Goal: Task Accomplishment & Management: Complete application form

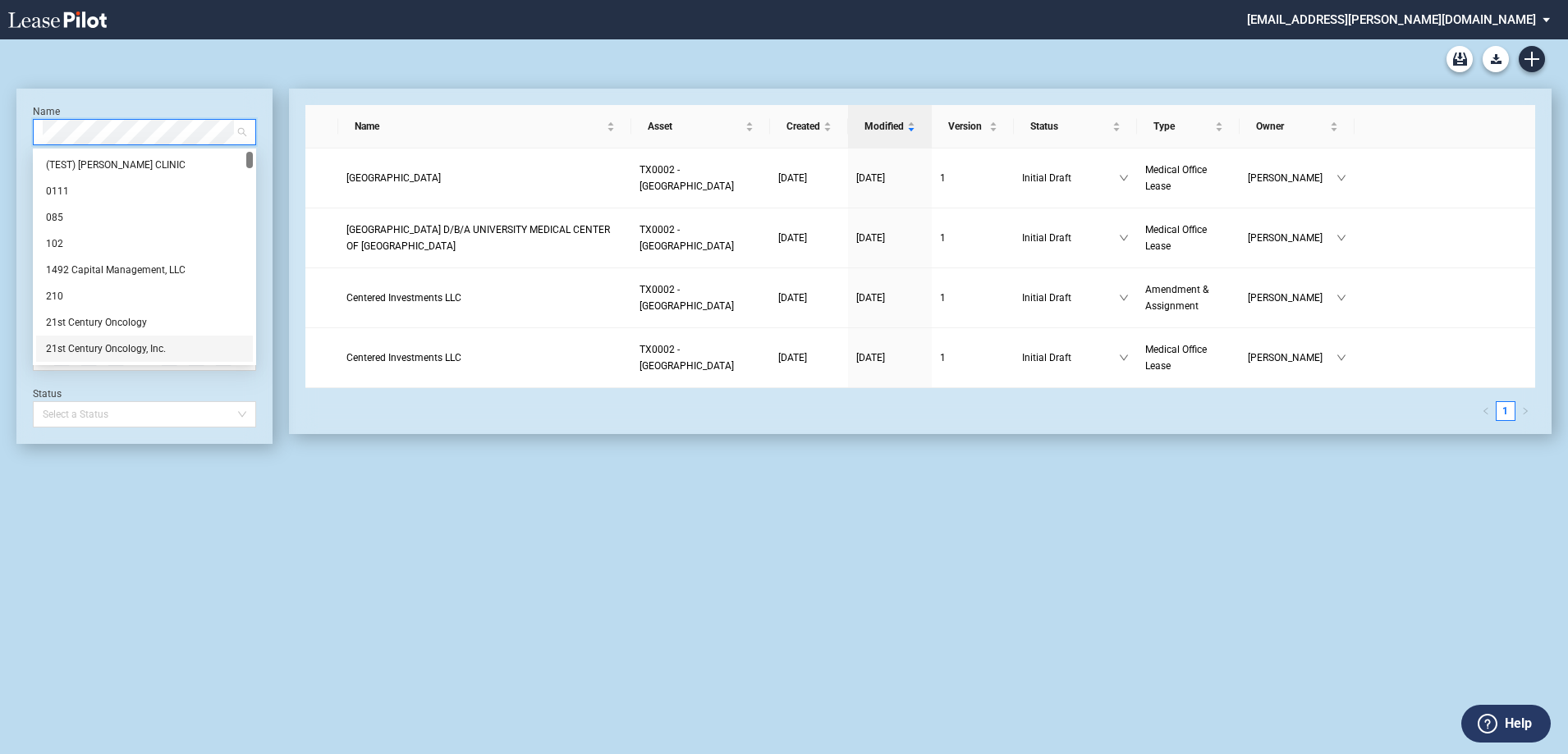
click at [115, 437] on div "Name Select name Asset TX0002 - East El Paso Physicians Medical Center Type Sel…" at bounding box center [144, 266] width 256 height 355
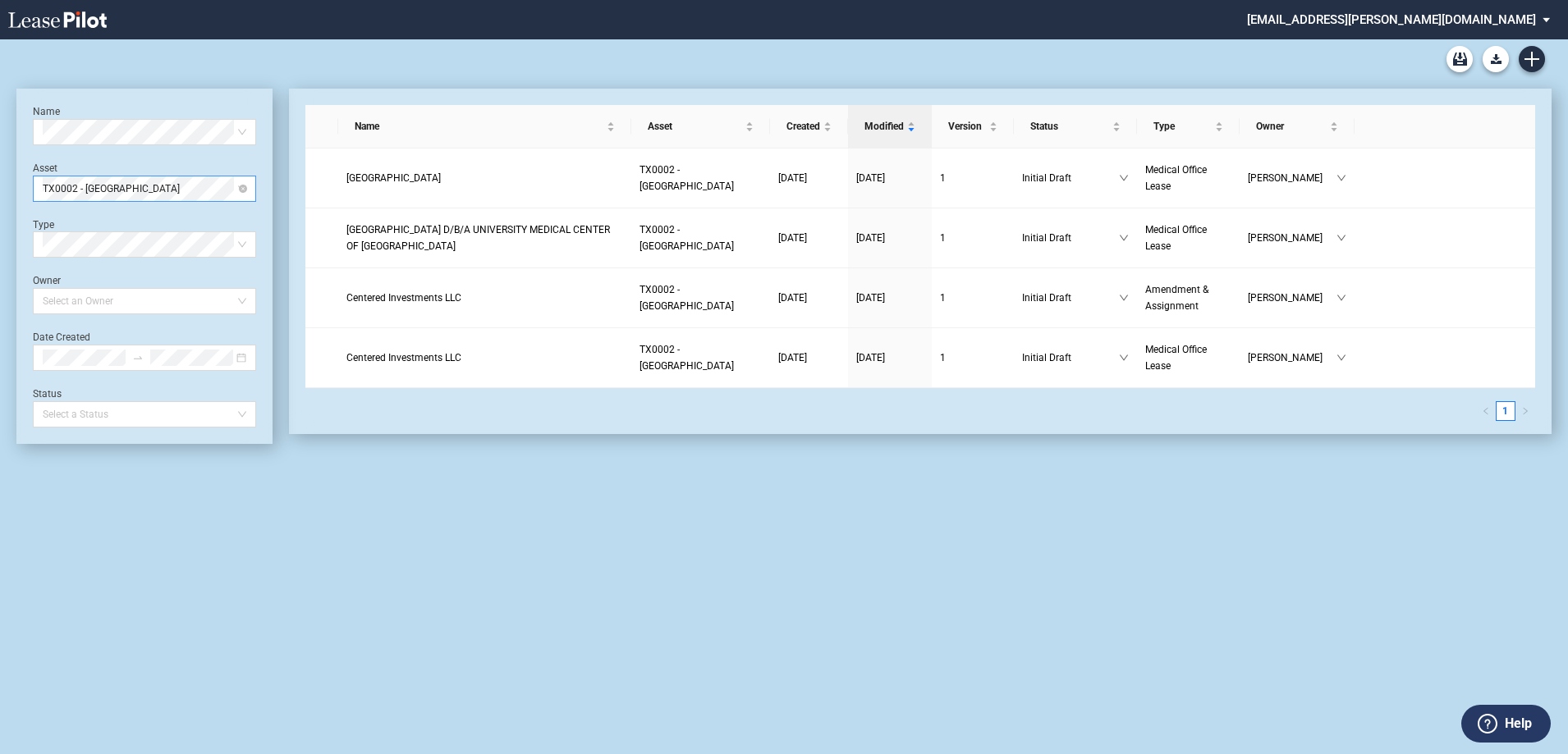
click at [126, 192] on span "TX0002 - East El Paso Physicians Medical Center" at bounding box center [144, 188] width 203 height 24
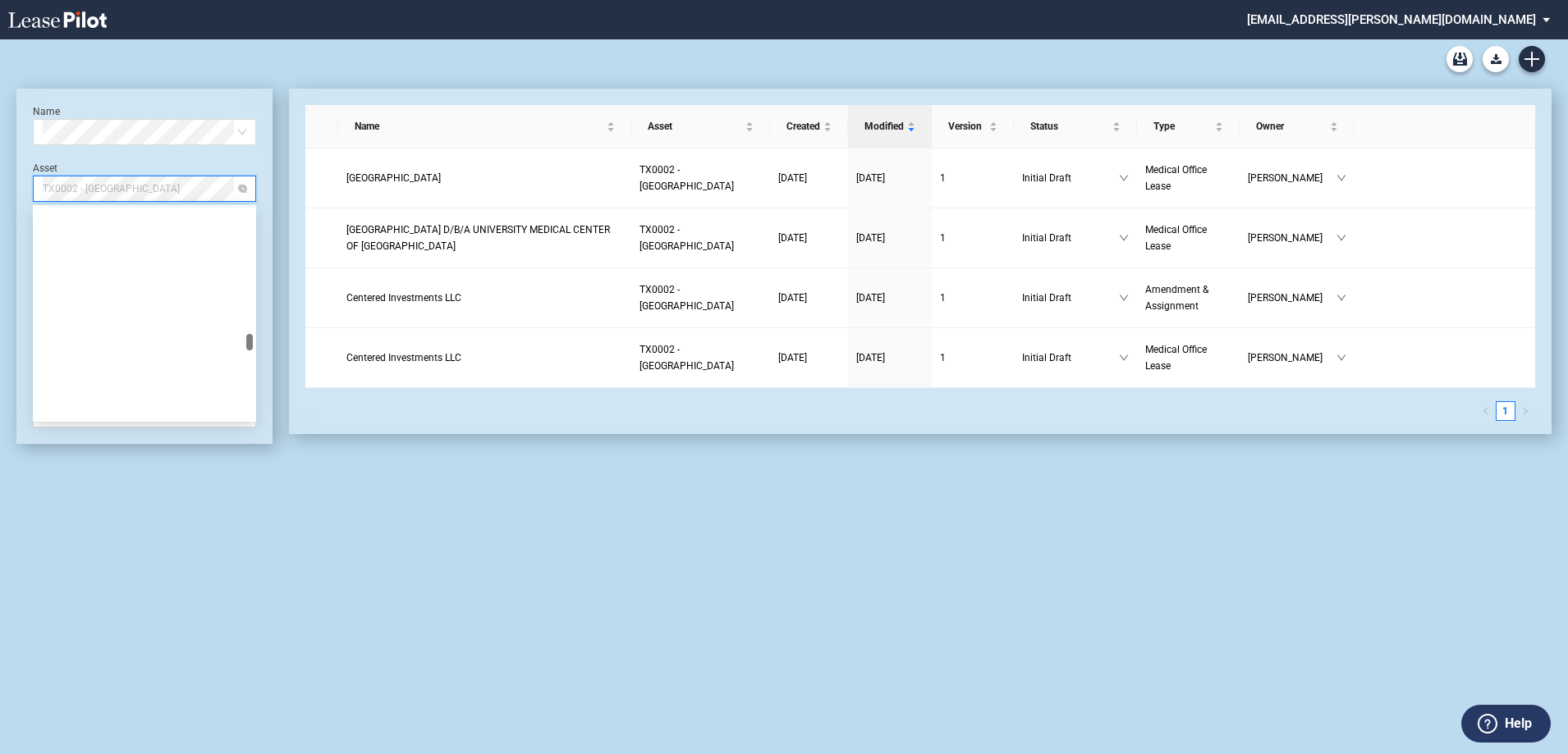
scroll to position [4045, 0]
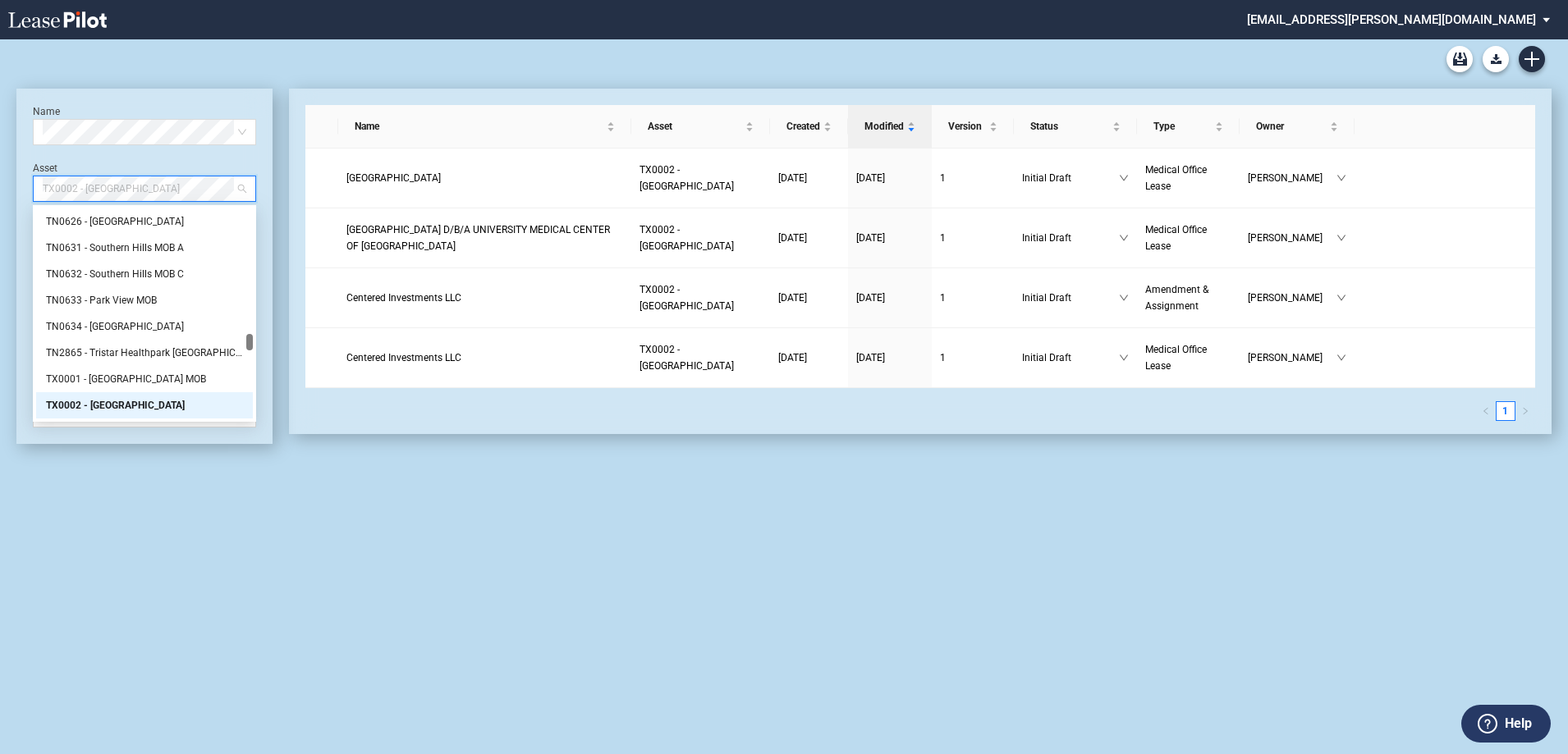
click at [144, 162] on div "Asset TX0002 - East El Paso Physicians Medical Center" at bounding box center [145, 181] width 224 height 40
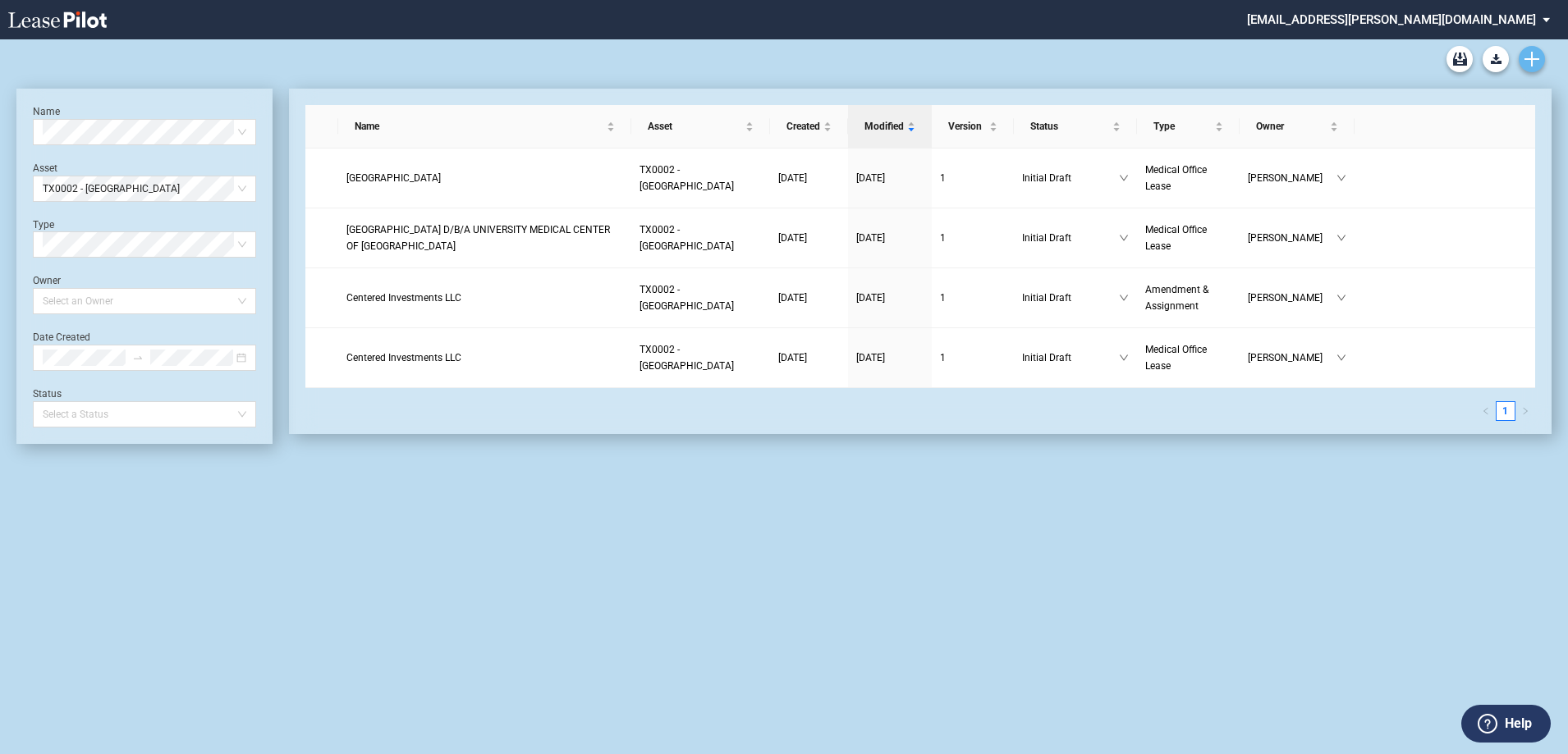
click at [1537, 61] on icon "Create new document" at bounding box center [1531, 58] width 15 height 15
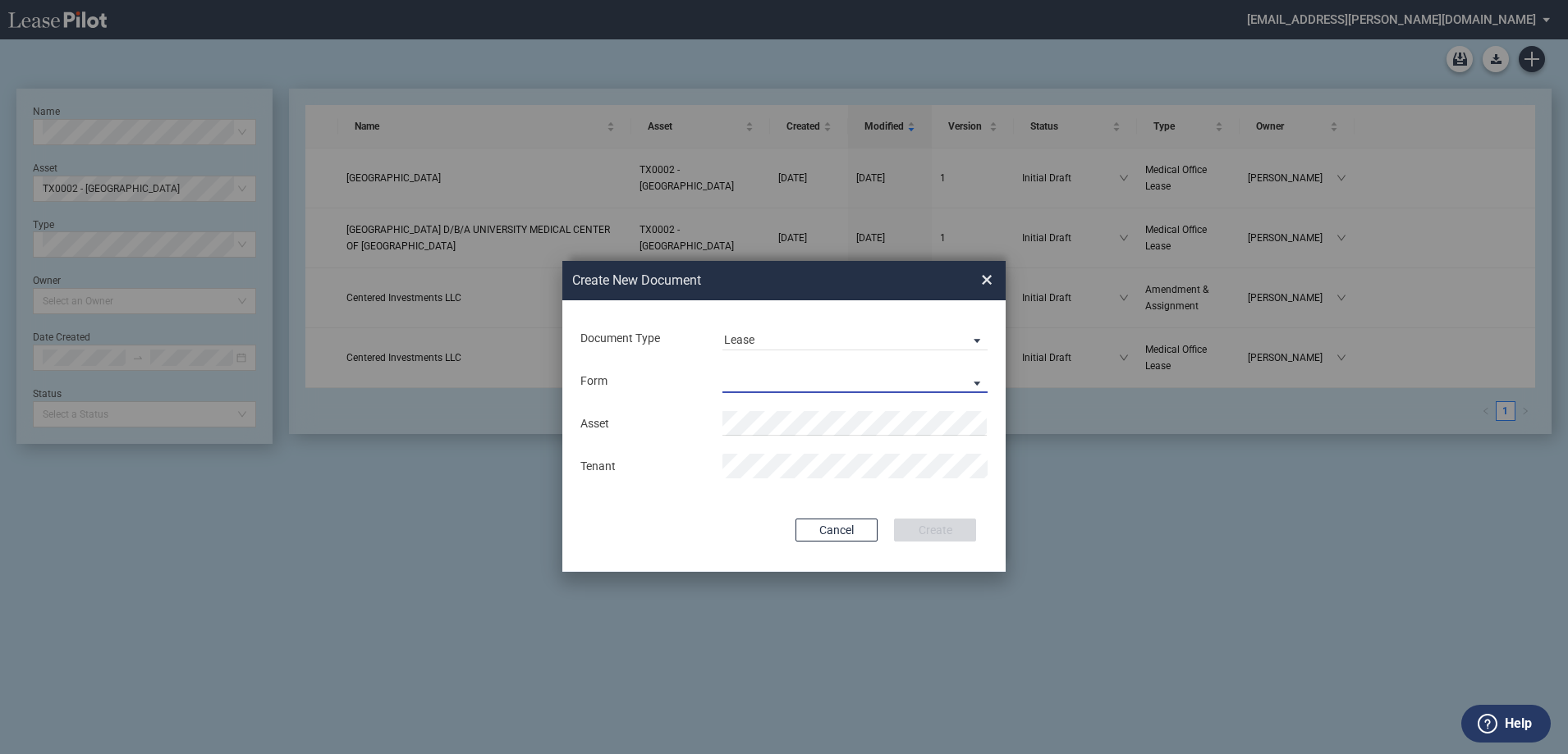
click at [742, 386] on md-select "Medical Office Lease Scottsdale Lease Louisville Lease 1370 Medical Place Lease…" at bounding box center [855, 380] width 266 height 24
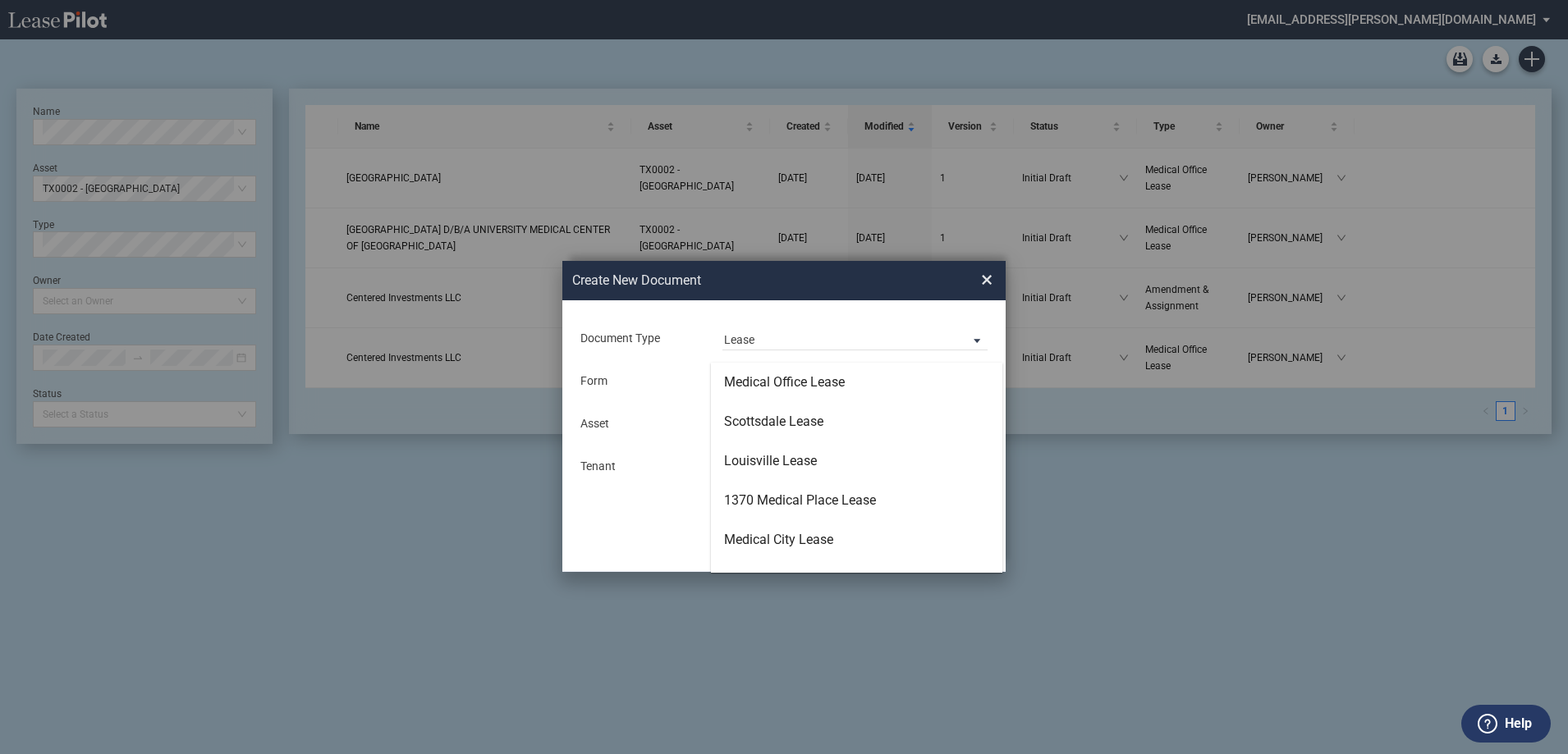
click at [791, 334] on md-backdrop at bounding box center [784, 377] width 1568 height 754
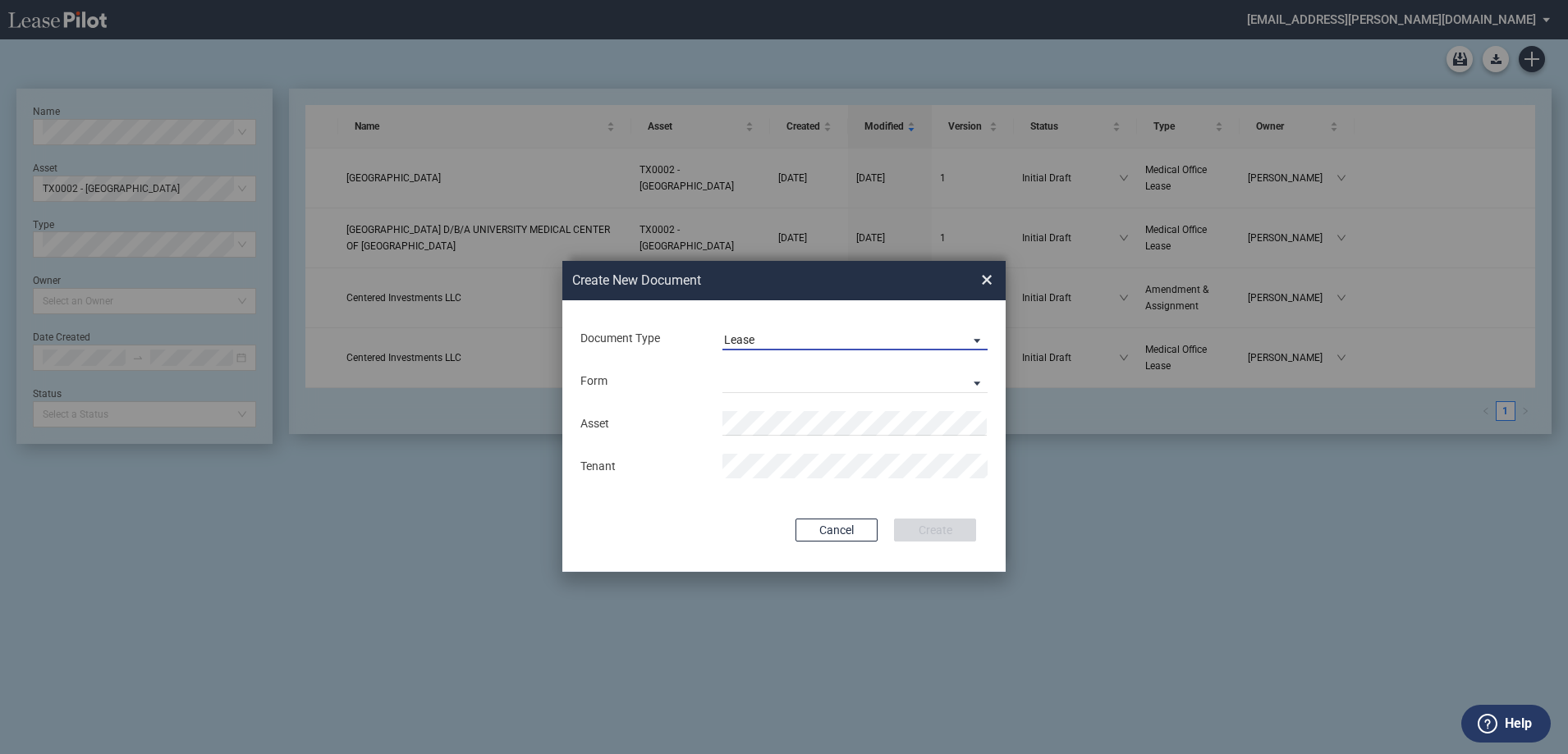
click at [850, 346] on span "Lease" at bounding box center [841, 341] width 235 height 17
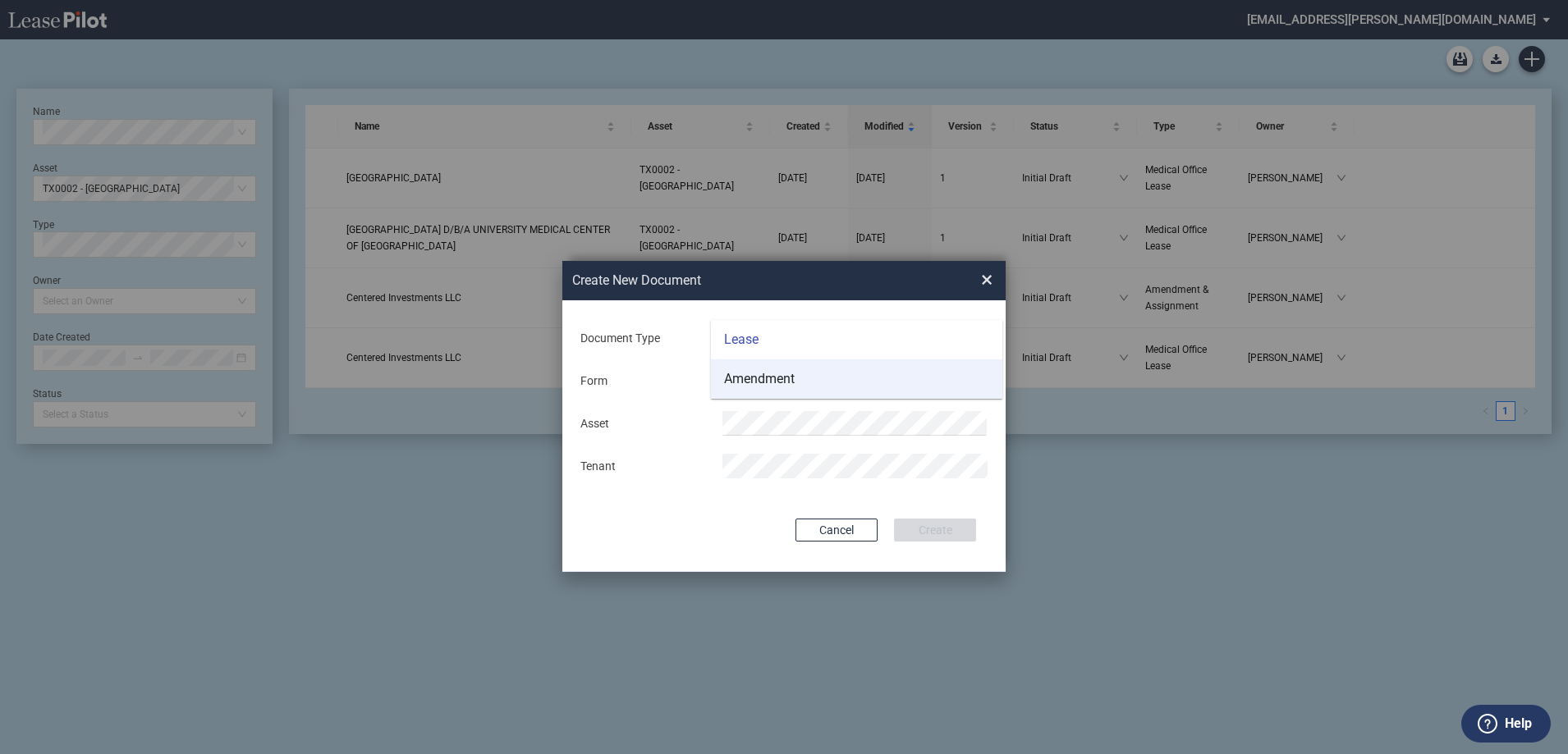
click at [825, 373] on md-option "Amendment" at bounding box center [857, 379] width 292 height 40
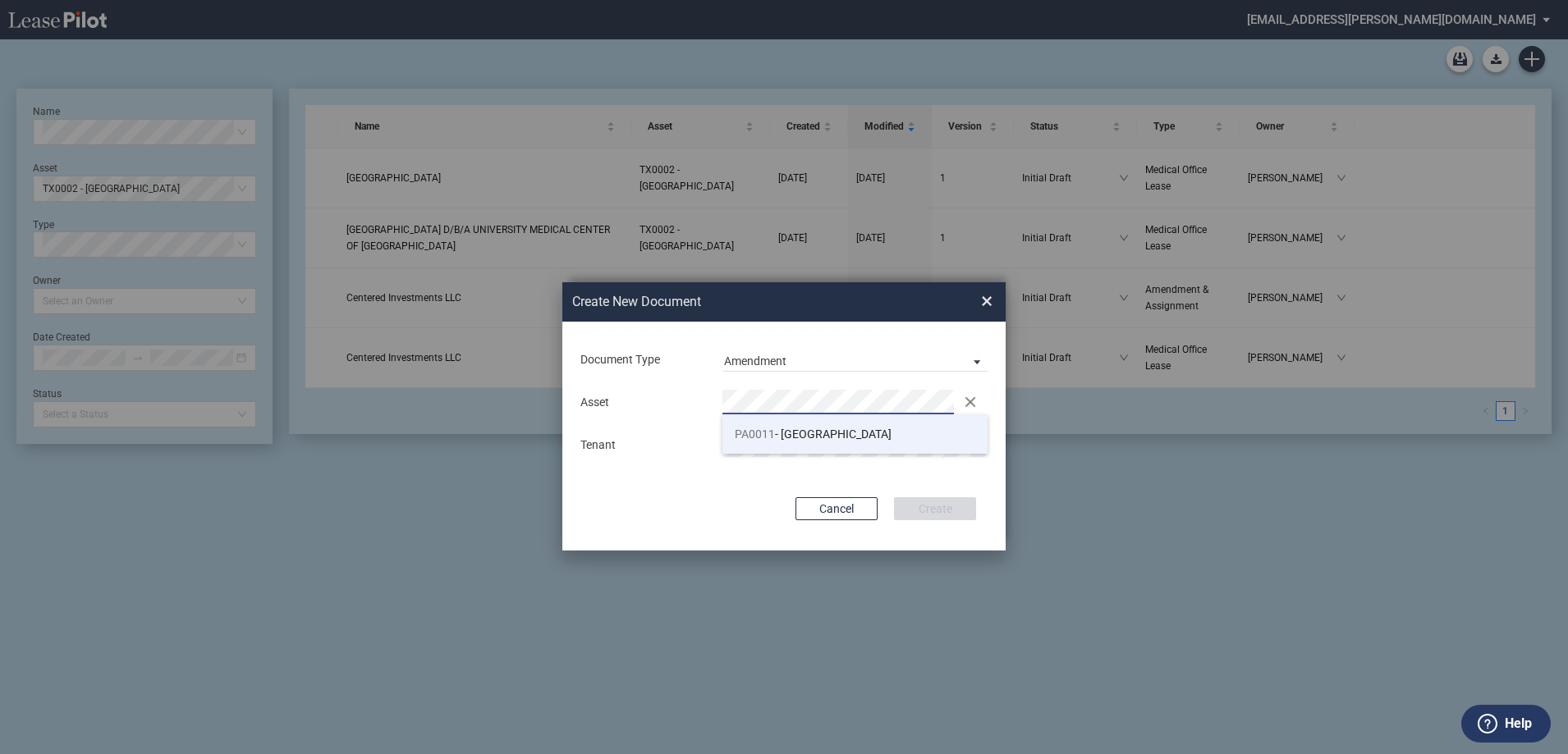
click at [817, 422] on li "PA0011 - Spring Ridge Medical Center" at bounding box center [855, 434] width 266 height 40
click at [703, 472] on div "Document Type Amendment Deal Type Office Deal Type Office Form Amendment & Assi…" at bounding box center [784, 436] width 444 height 229
click at [964, 502] on button "Create" at bounding box center [935, 509] width 82 height 23
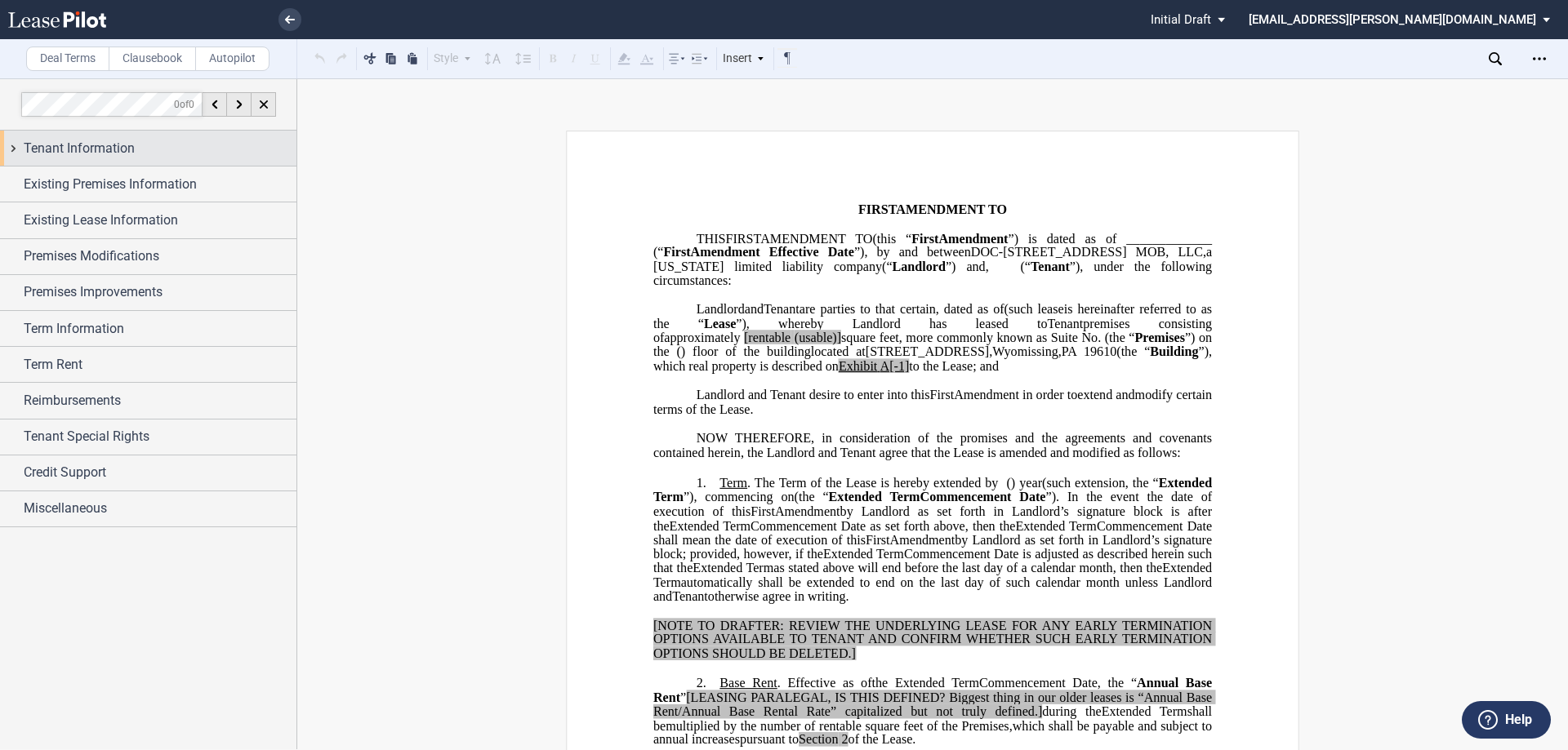
click at [184, 150] on div "Tenant Information" at bounding box center [160, 148] width 273 height 19
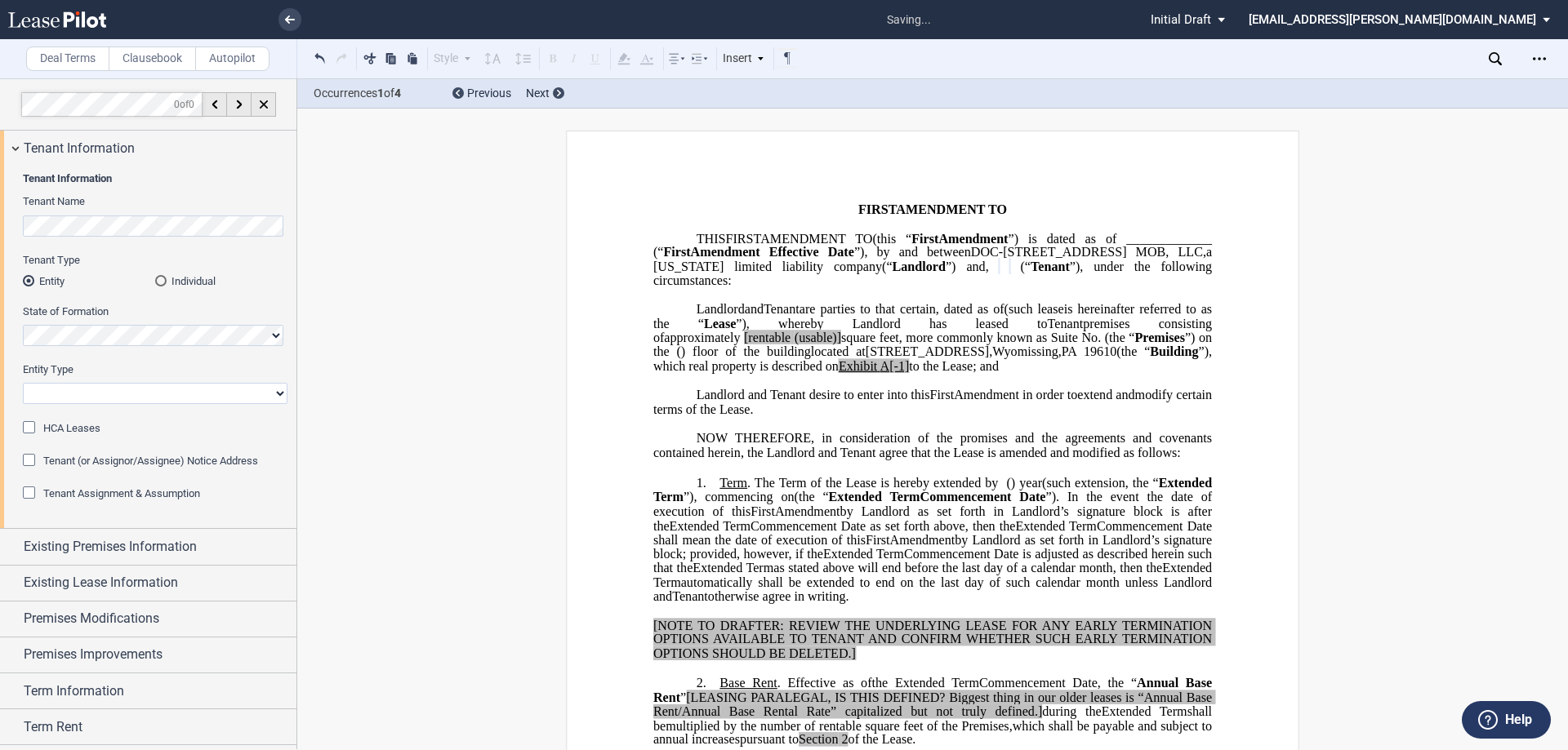
click at [112, 395] on select "Corporation Limited Liability Company General Partnership Limited Partnership O…" at bounding box center [155, 394] width 264 height 21
select select "Other"
click at [23, 383] on select "Corporation Limited Liability Company General Partnership Limited Partnership O…" at bounding box center [155, 394] width 264 height 21
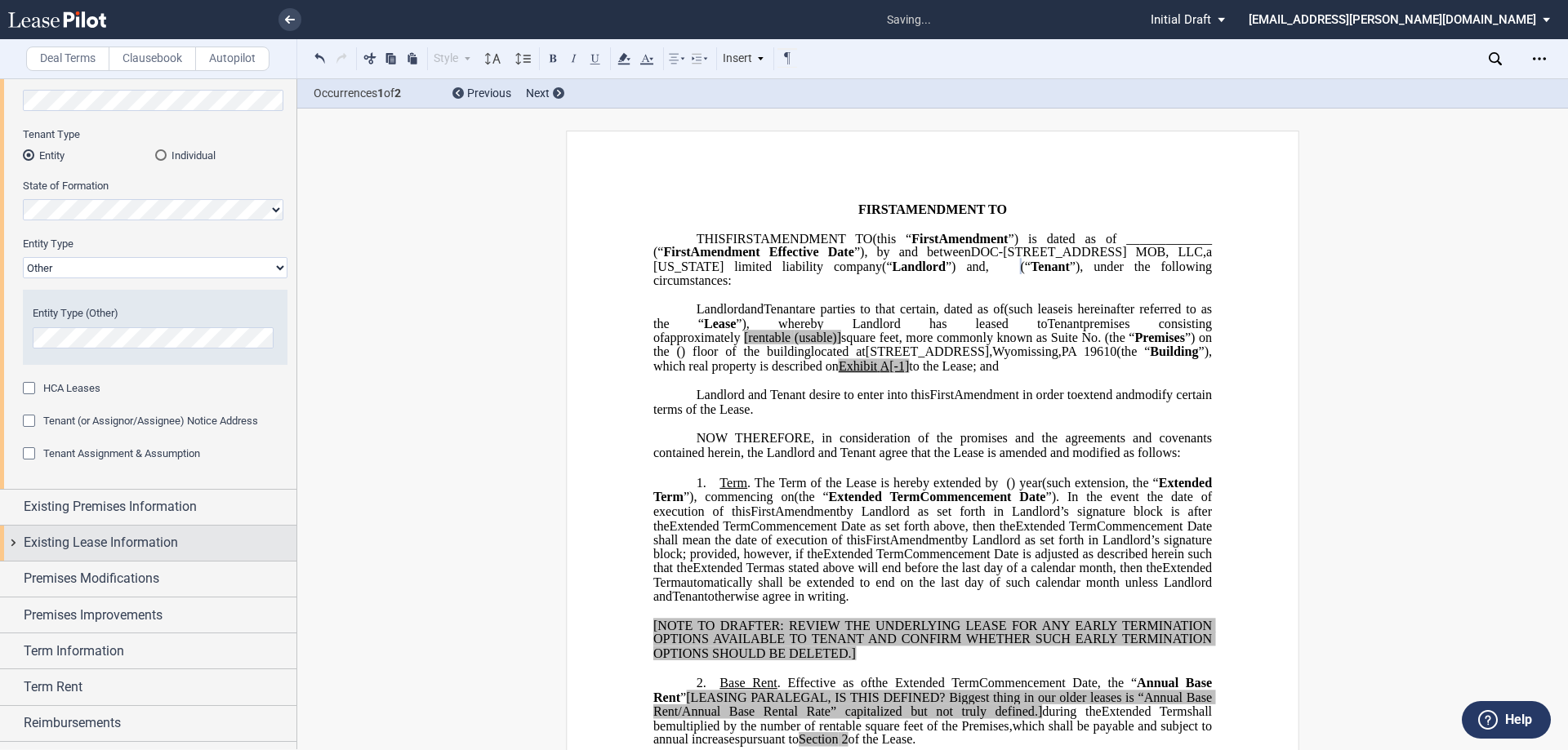
scroll to position [226, 0]
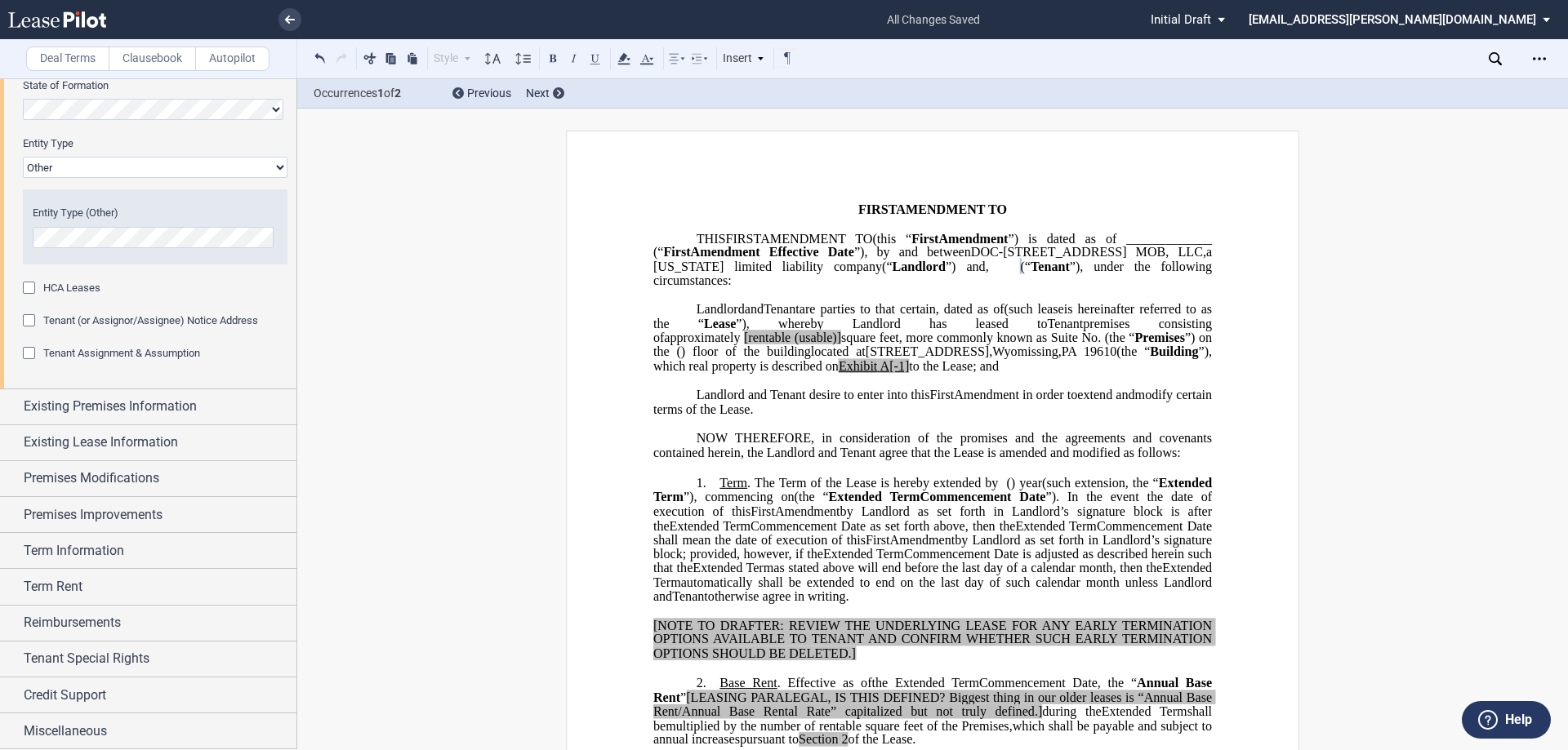
click at [92, 292] on span "HCA Leases" at bounding box center [72, 287] width 57 height 13
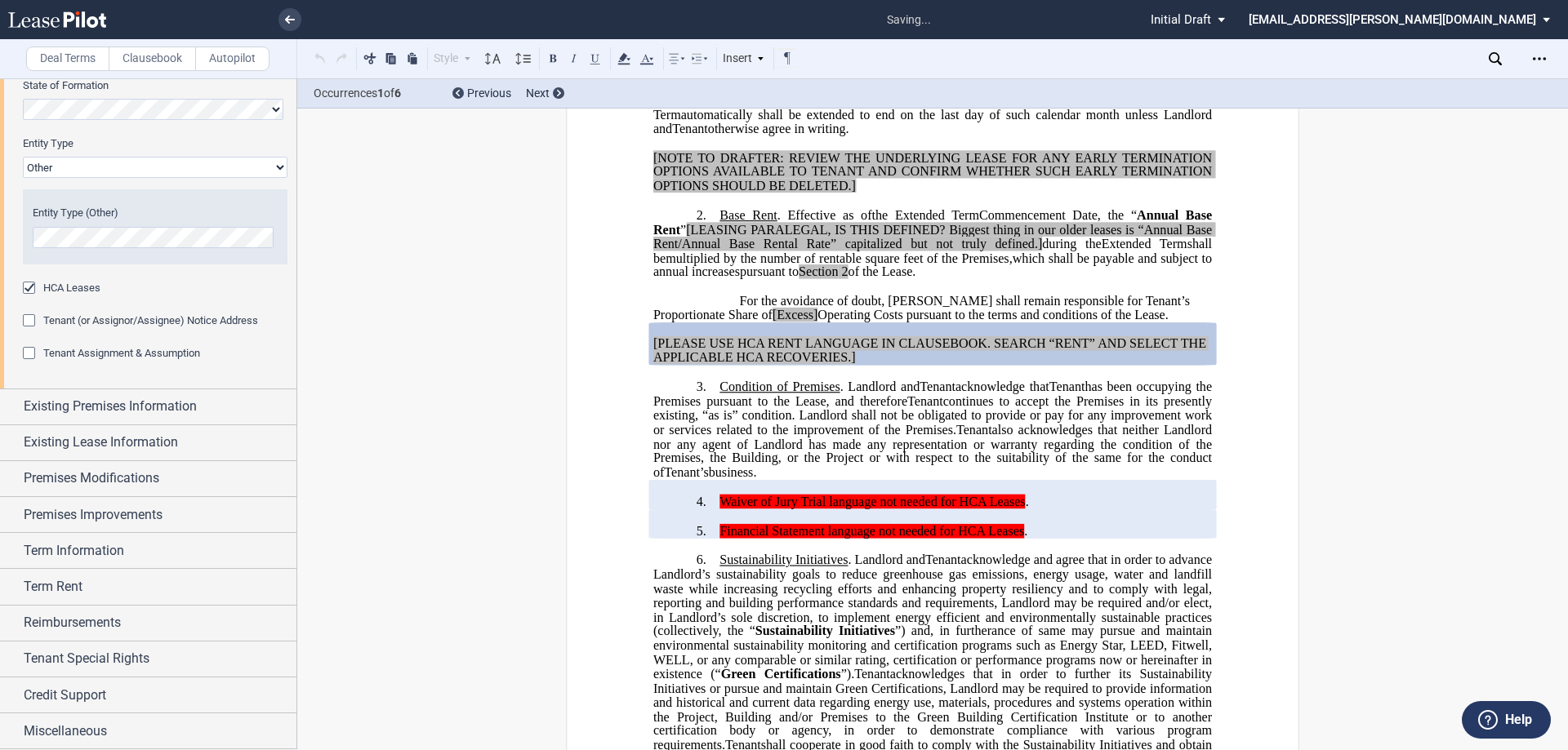
scroll to position [477, 0]
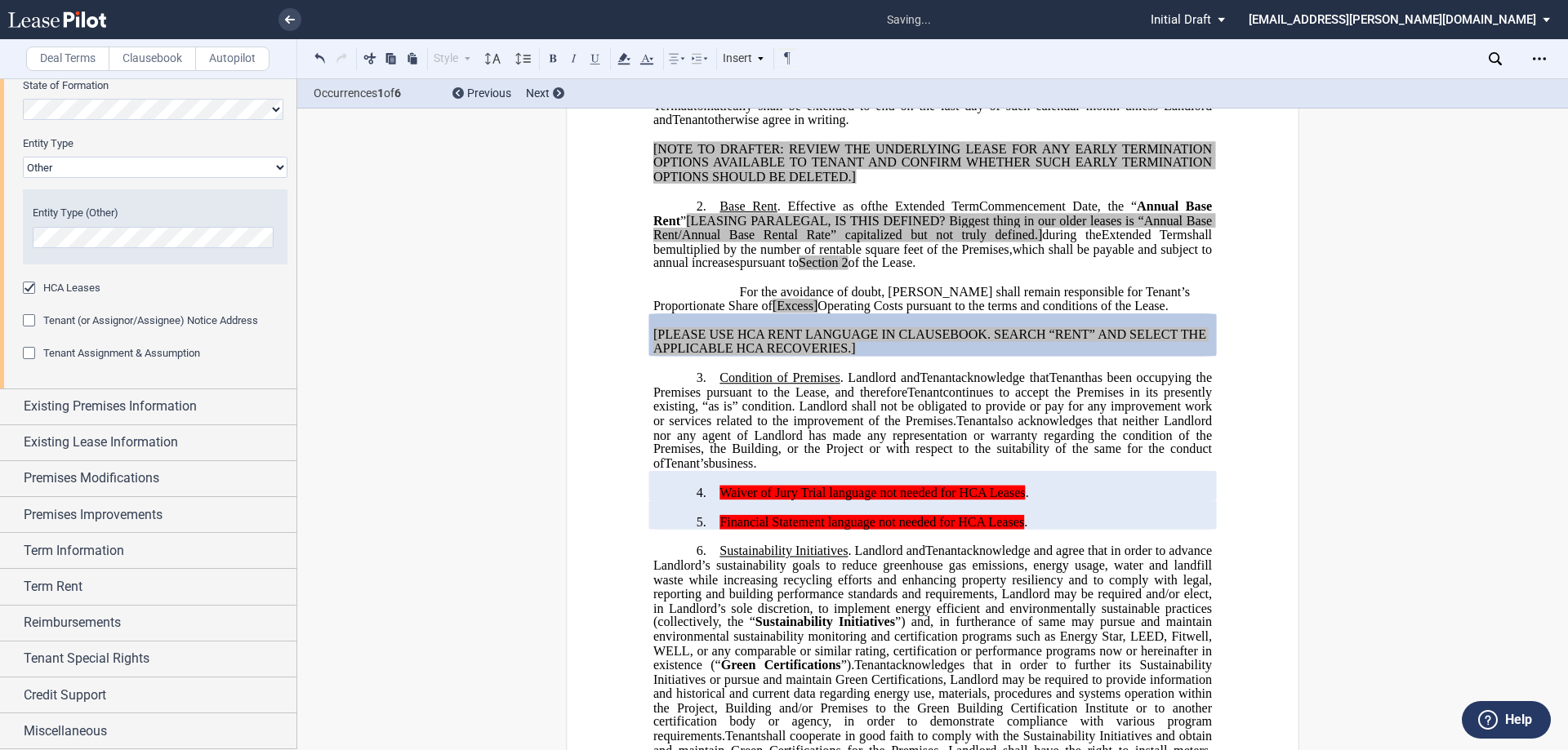
click at [92, 292] on span "HCA Leases" at bounding box center [72, 287] width 57 height 13
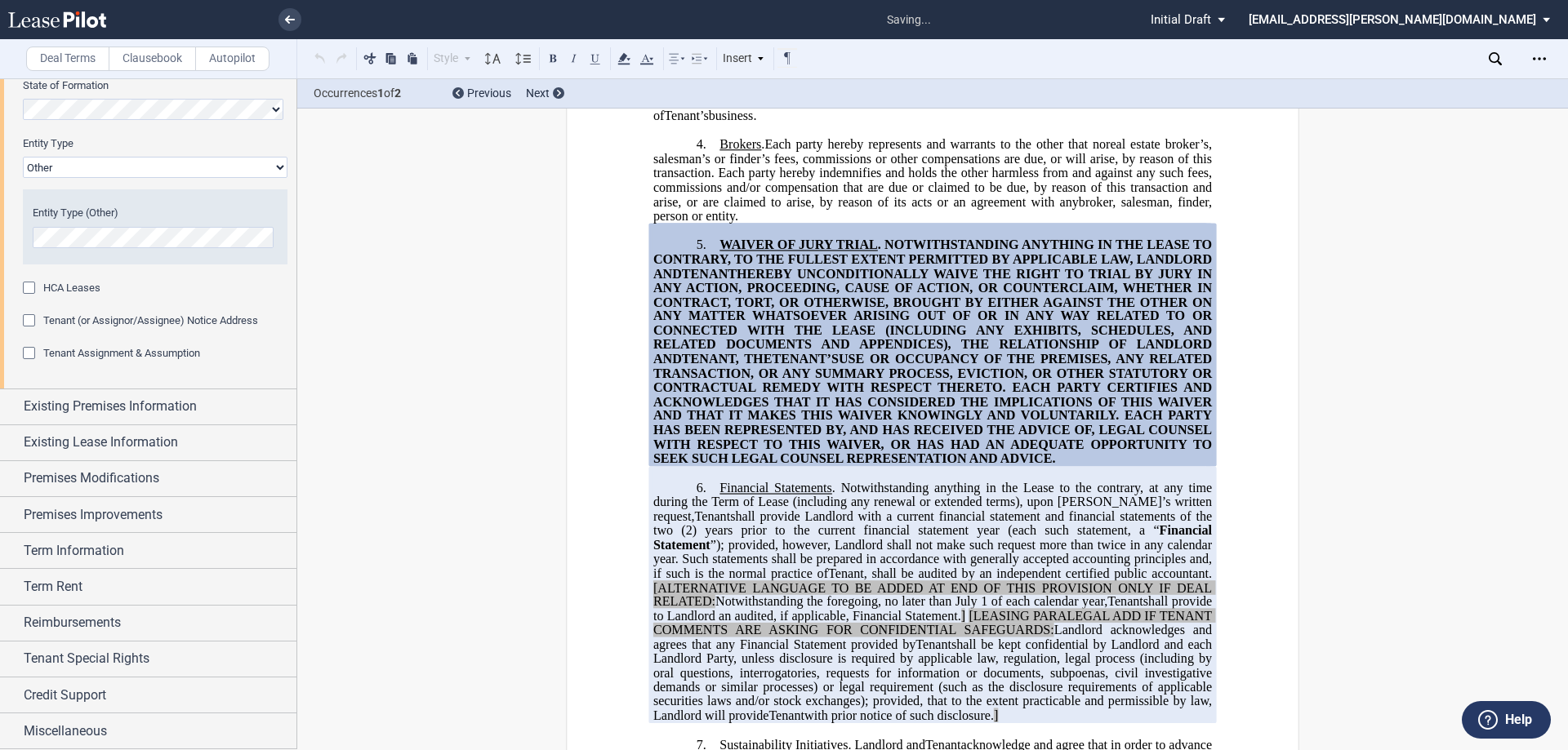
click at [92, 292] on span "HCA Leases" at bounding box center [72, 287] width 57 height 13
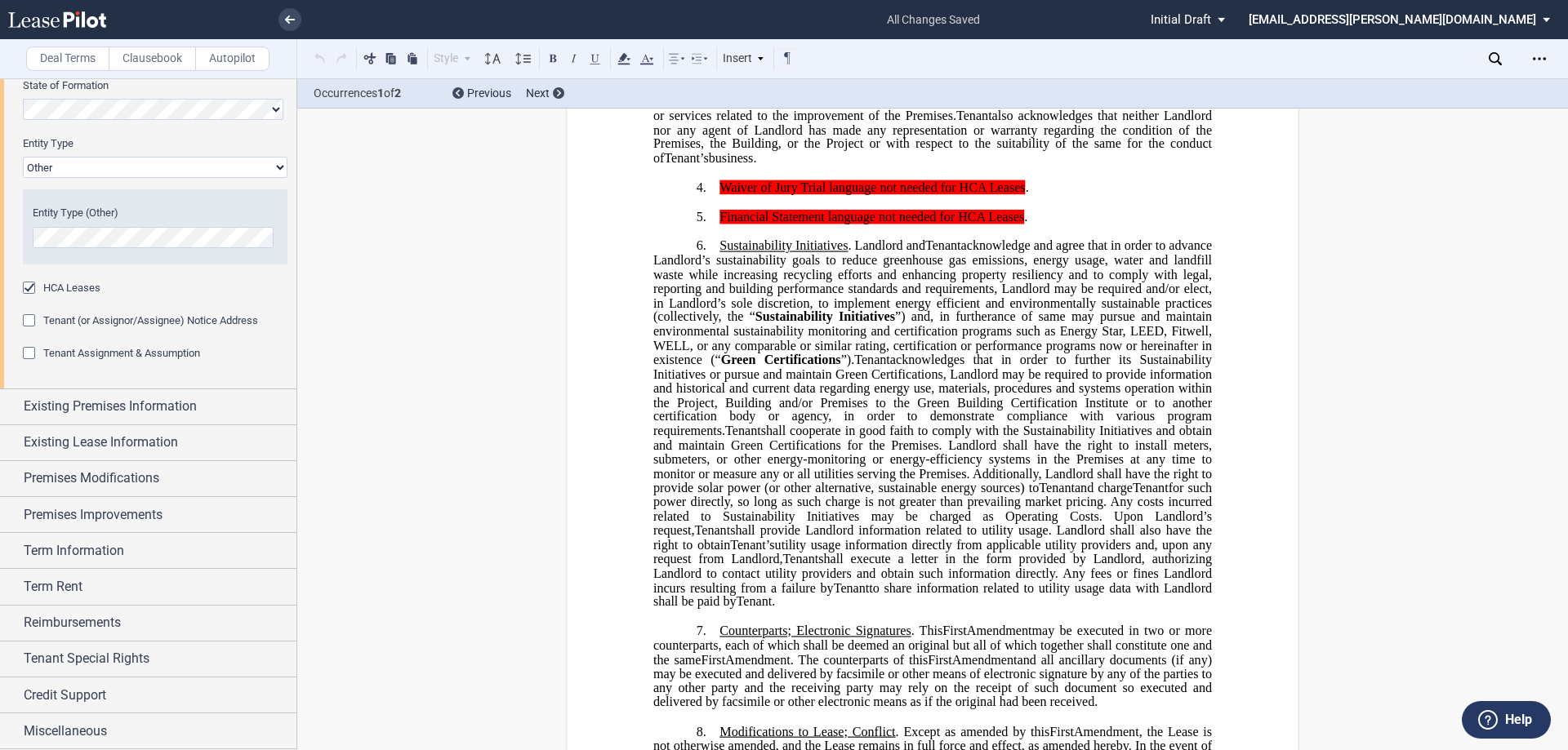
scroll to position [825, 0]
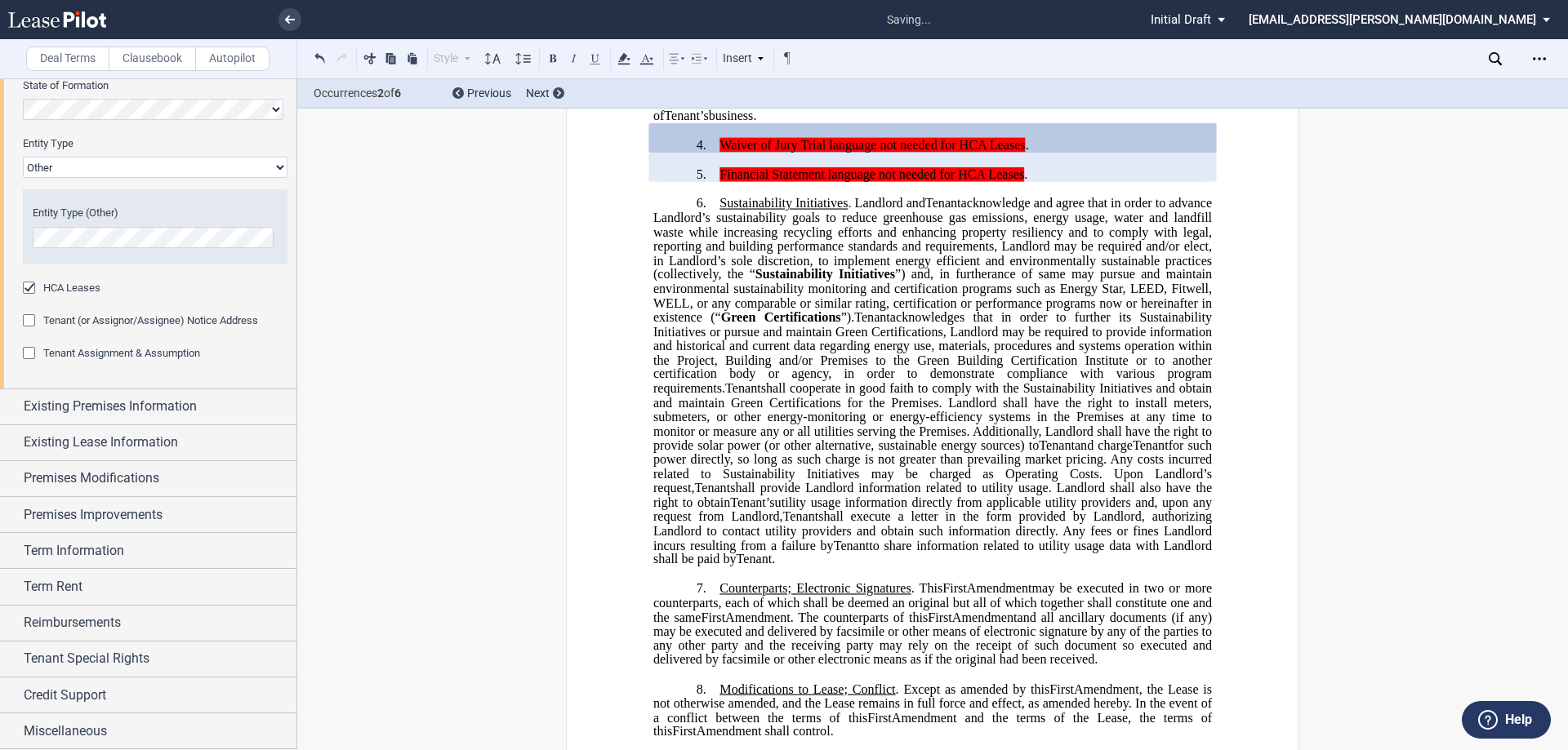
click at [92, 292] on span "HCA Leases" at bounding box center [72, 287] width 57 height 13
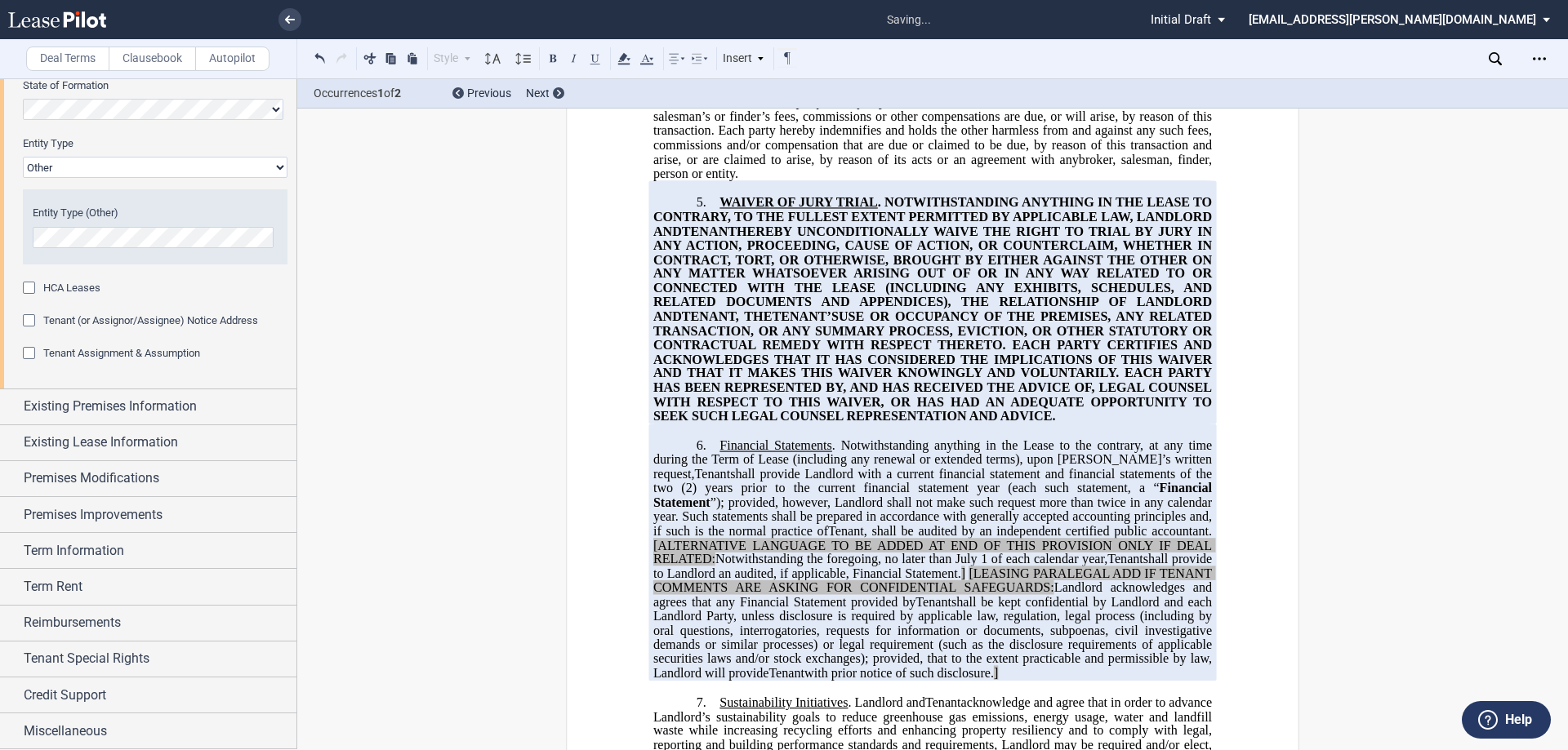
scroll to position [782, 0]
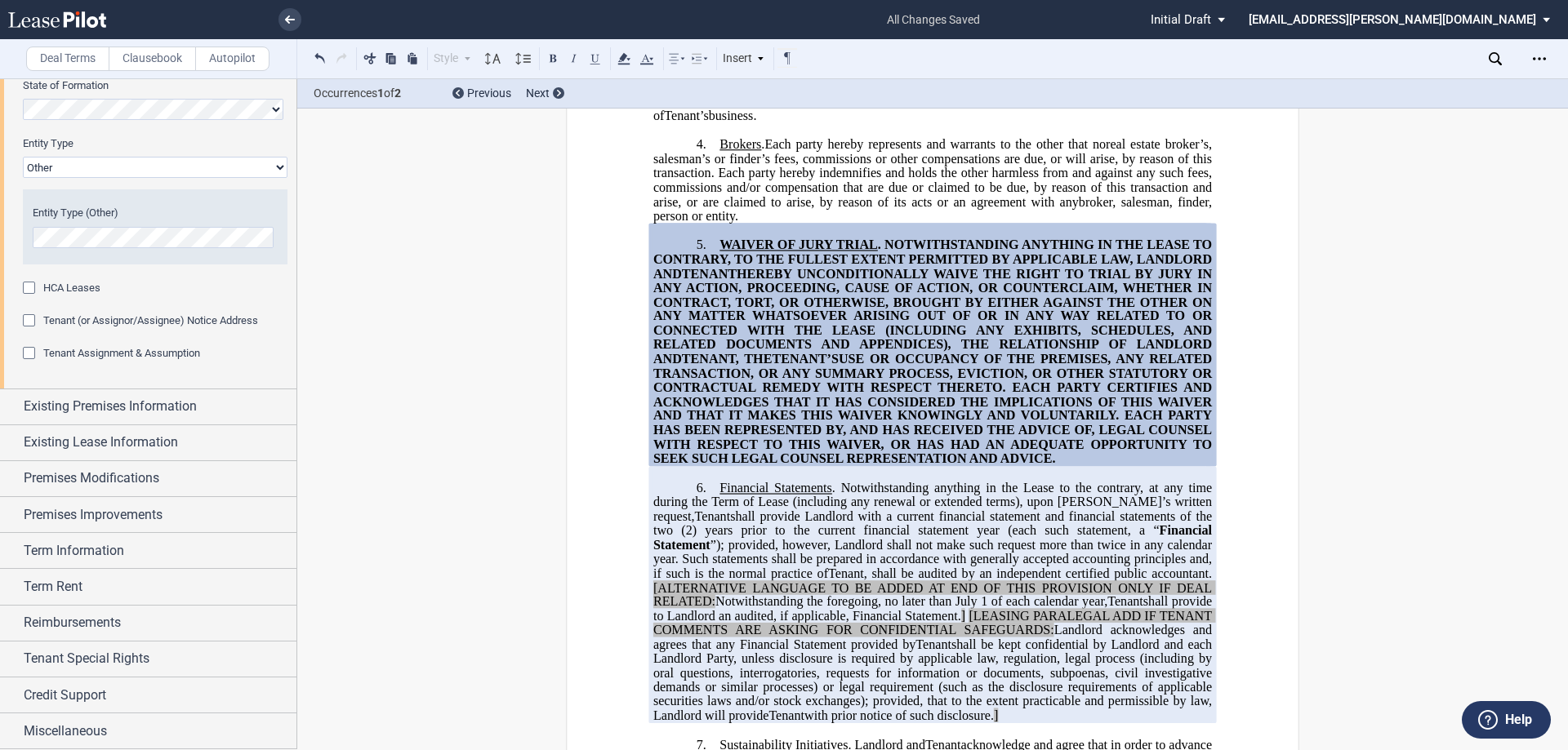
click at [98, 318] on span "Tenant (or Assignor/Assignee) Notice Address" at bounding box center [151, 320] width 215 height 13
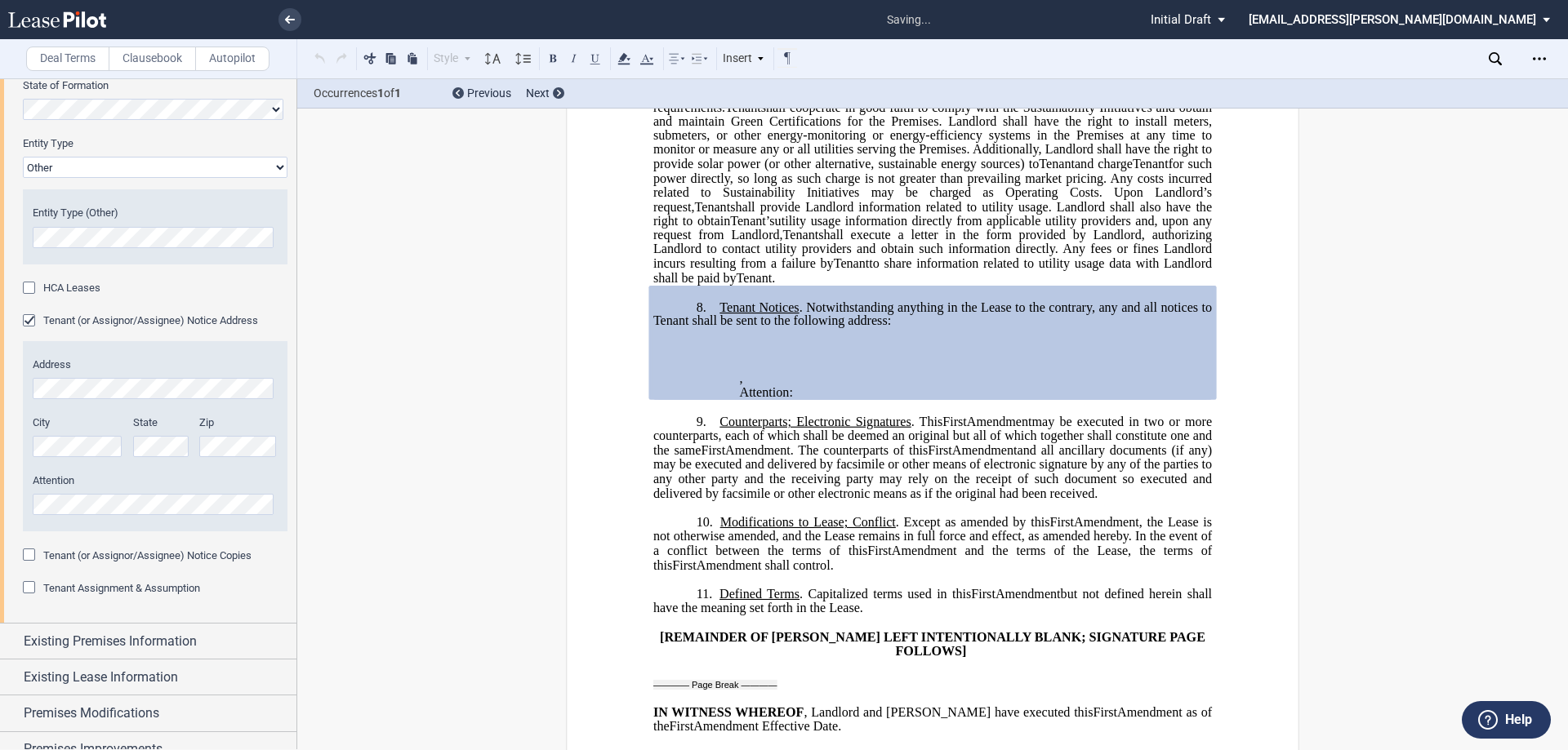
scroll to position [1609, 0]
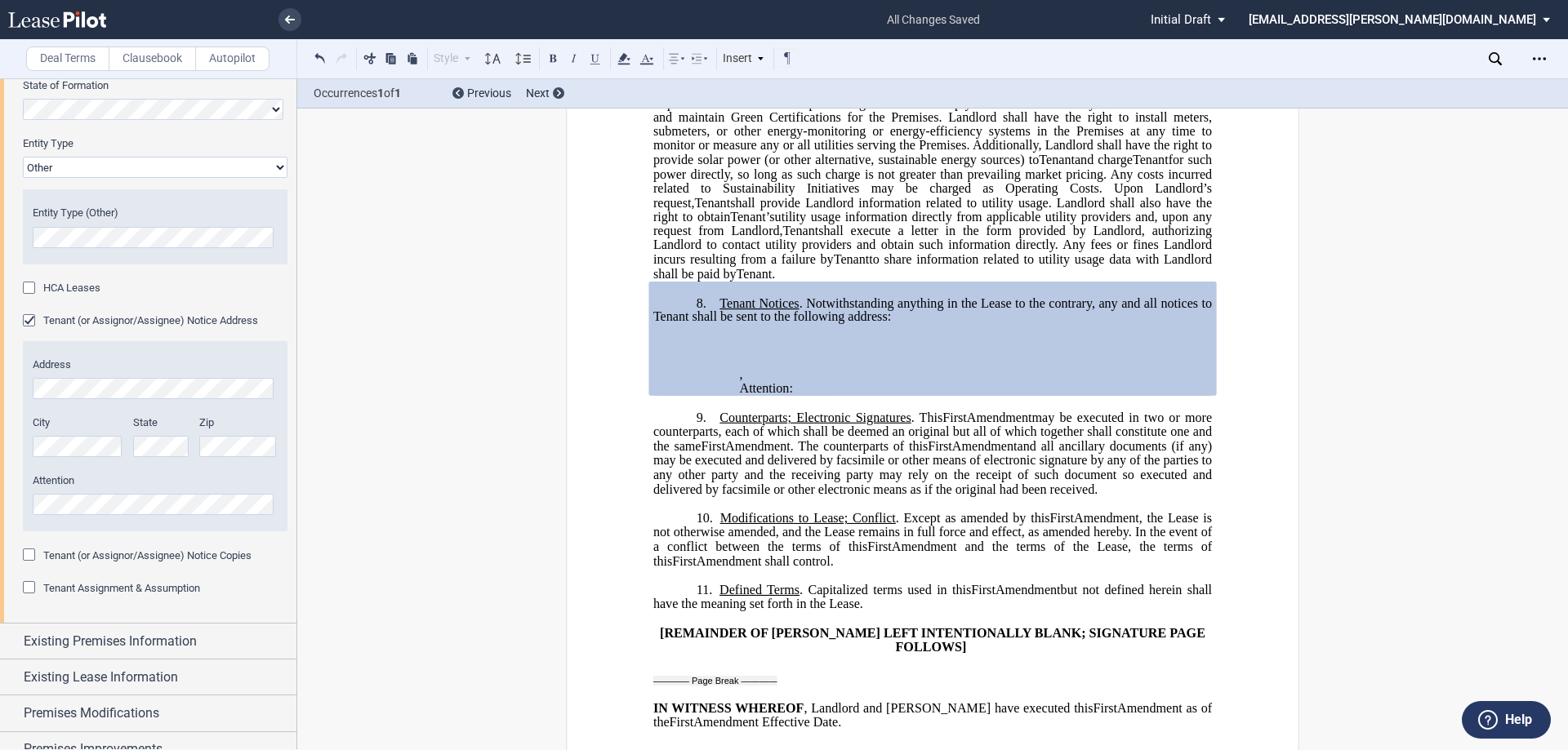
click at [161, 321] on span "Tenant (or Assignor/Assignee) Notice Address" at bounding box center [151, 320] width 215 height 13
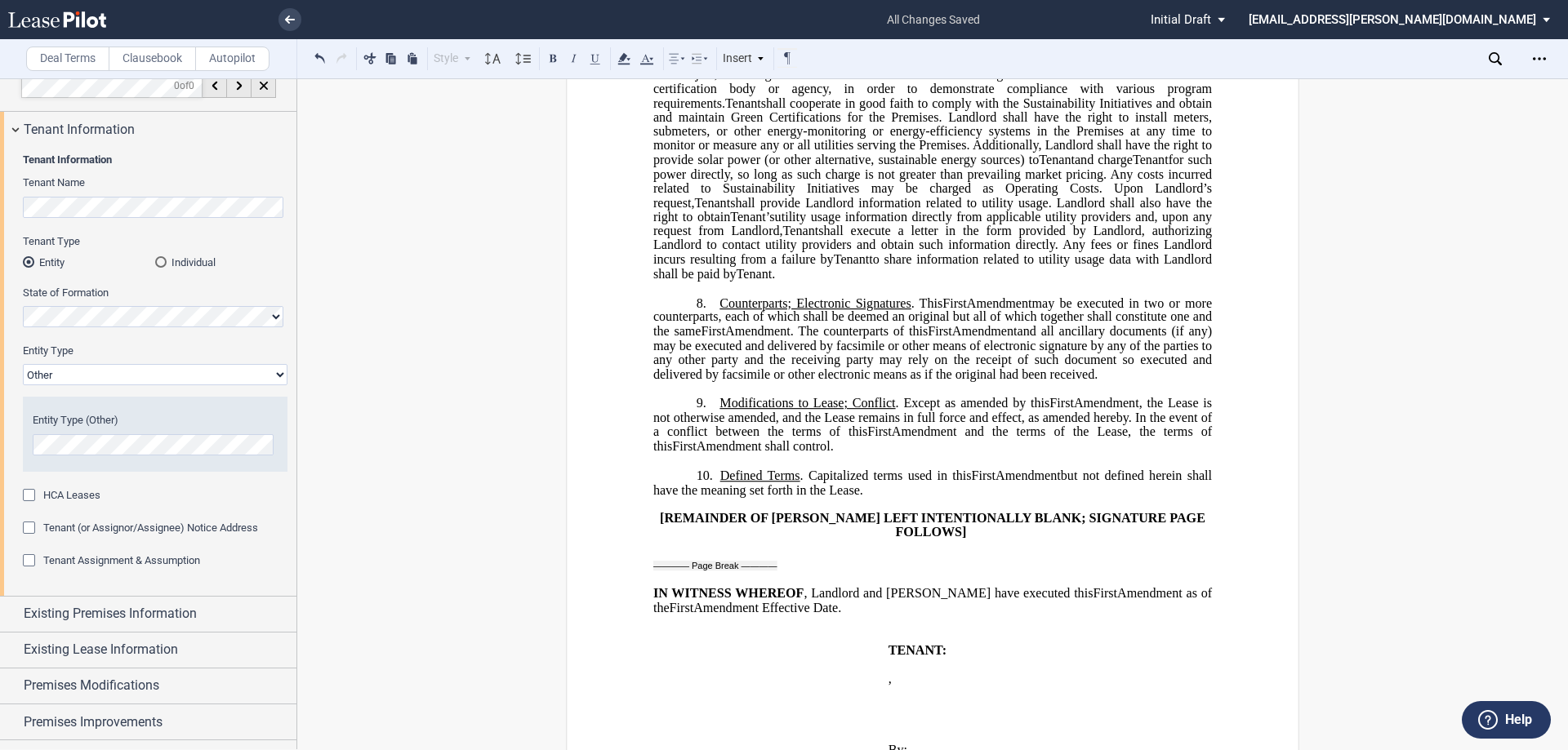
scroll to position [0, 0]
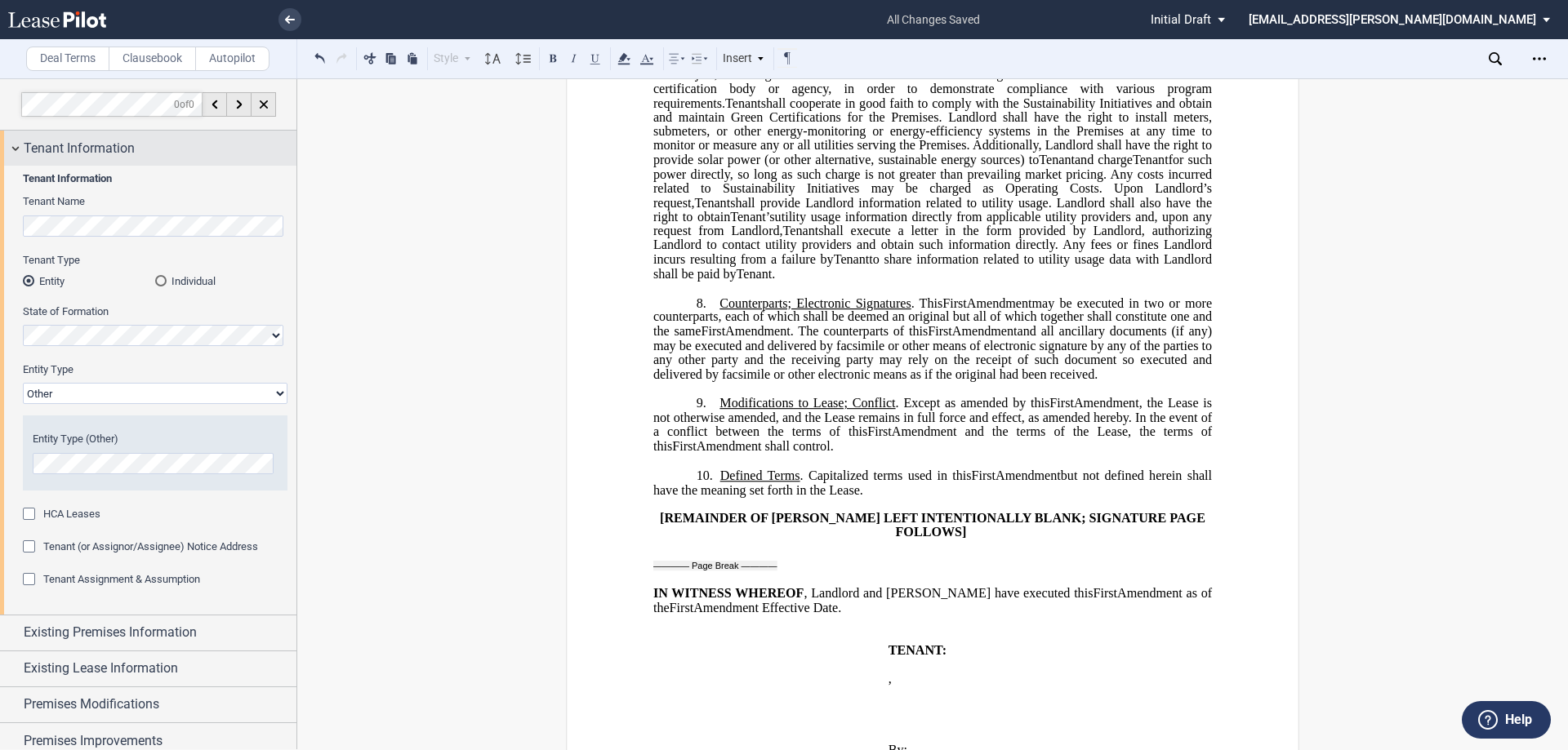
click at [129, 157] on span "Tenant Information" at bounding box center [78, 148] width 111 height 19
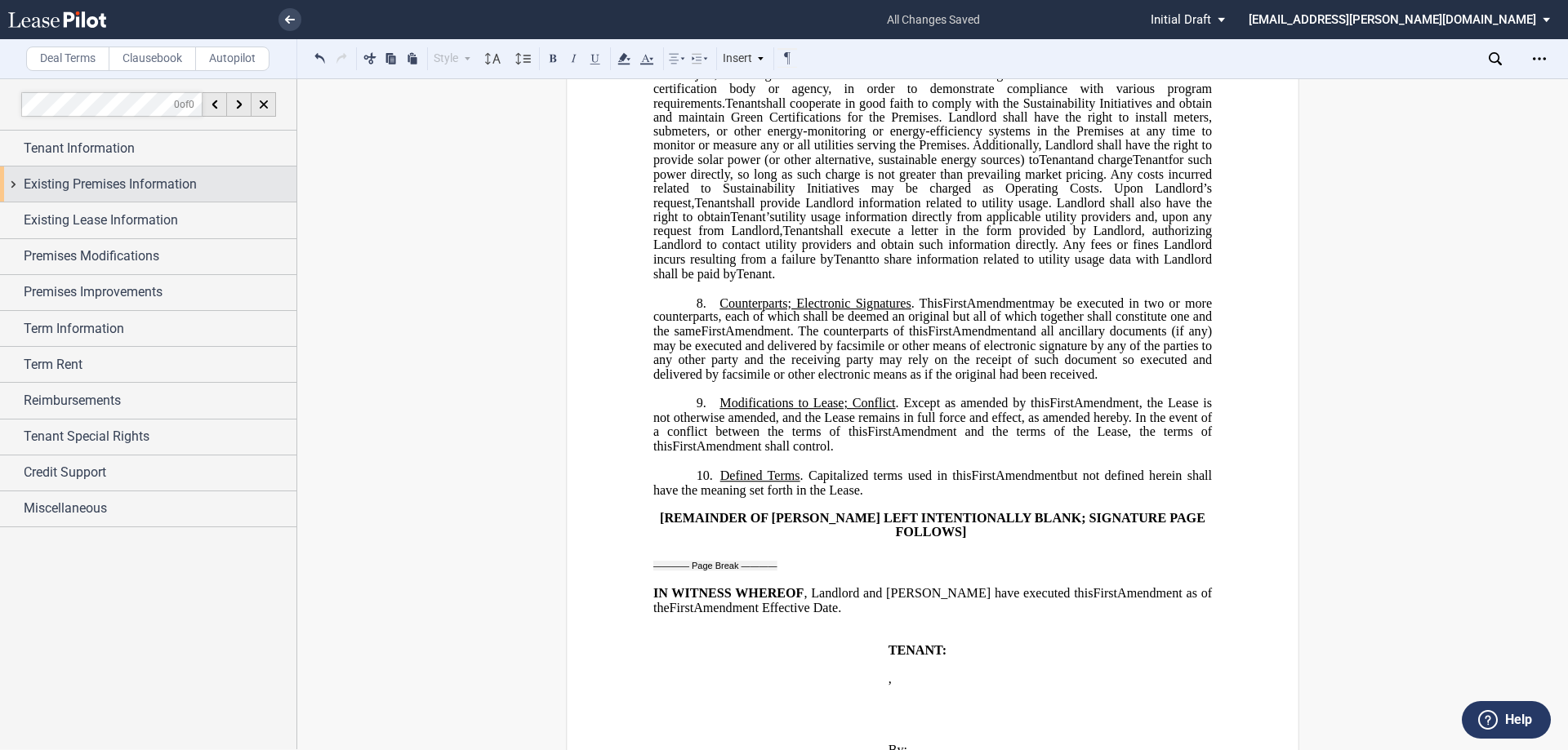
click at [123, 195] on div "Existing Premises Information" at bounding box center [148, 184] width 296 height 35
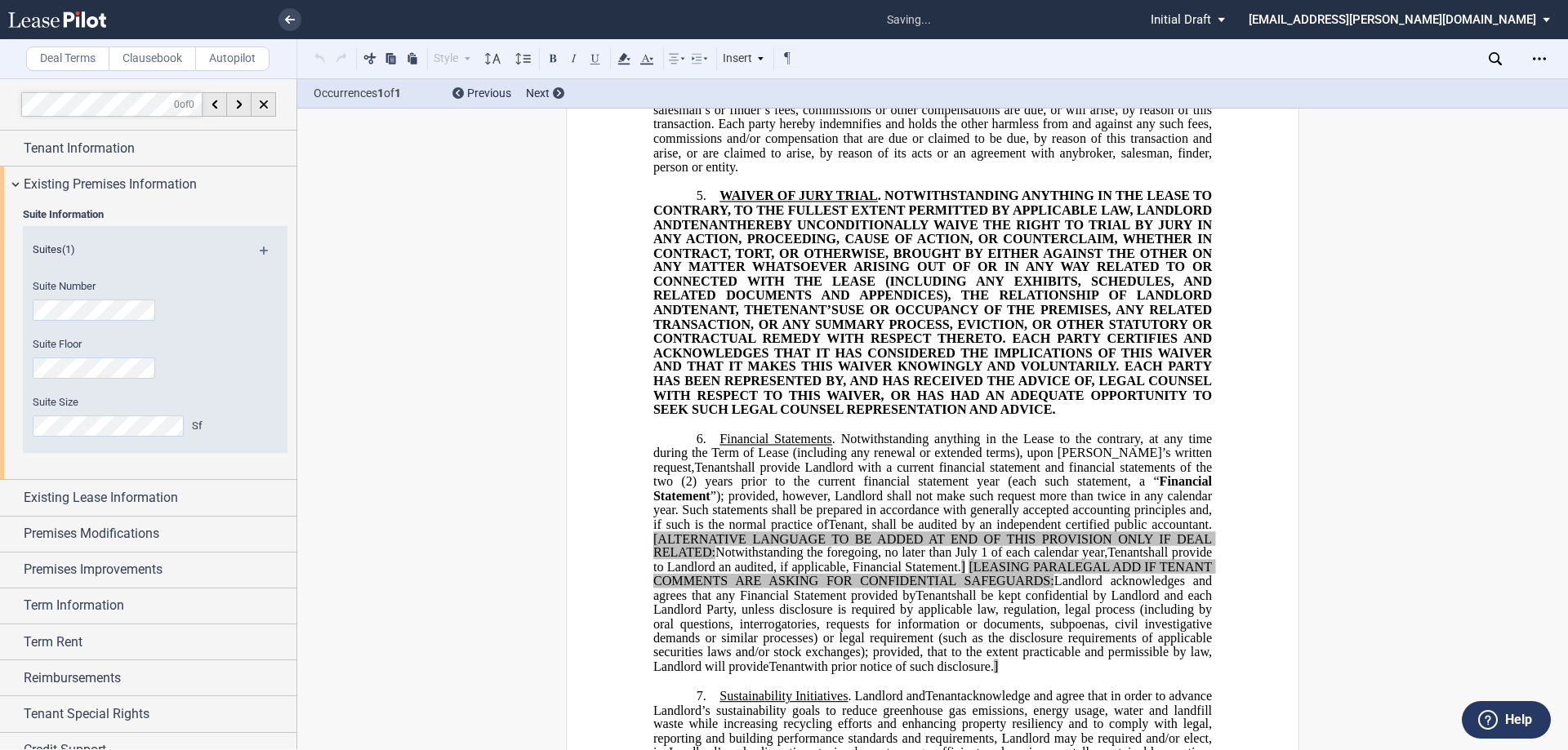
scroll to position [3, 0]
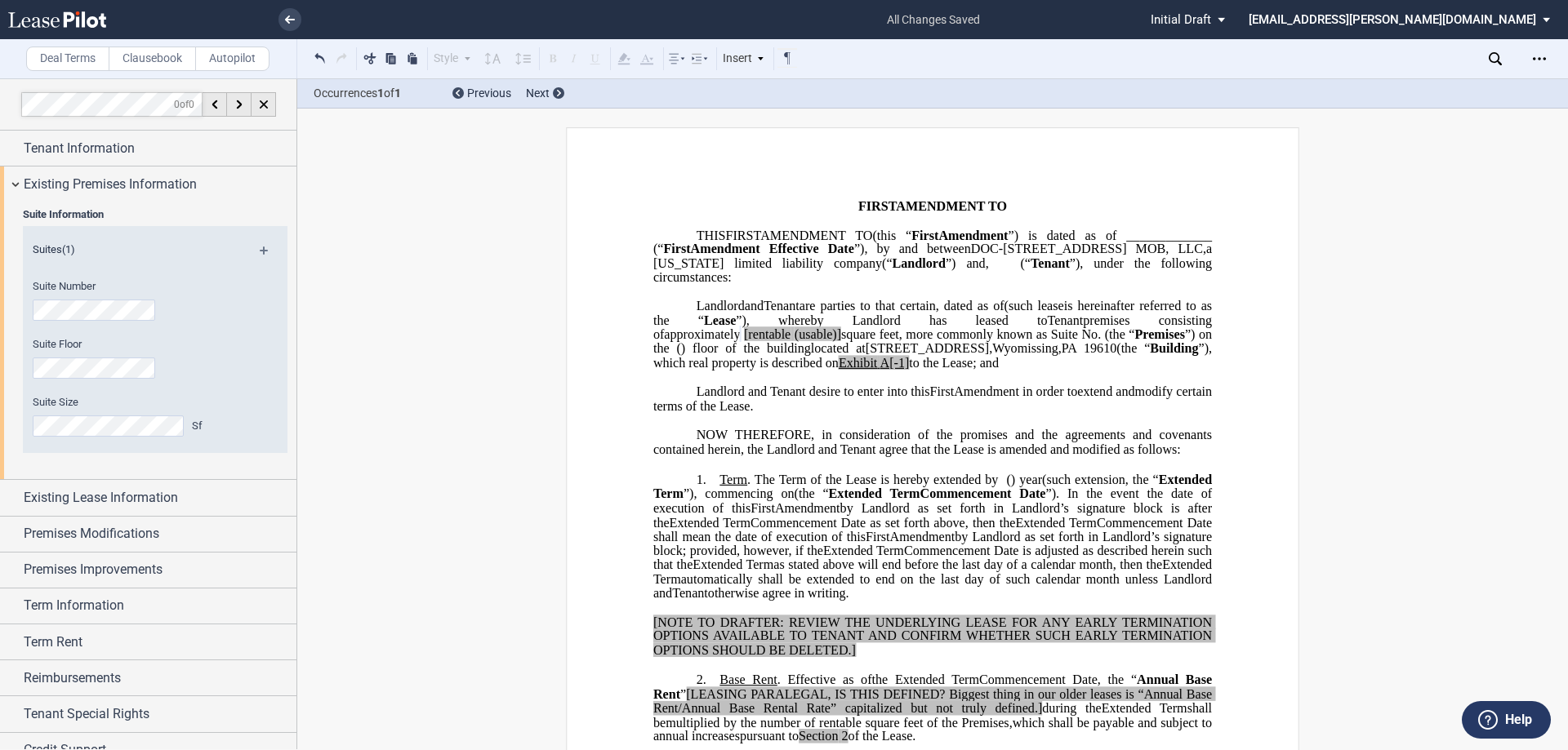
click at [0, 302] on html ".bocls-1{fill:#26354a;fill-rule:evenodd} Loading... × all changes saved Pending…" at bounding box center [784, 375] width 1568 height 750
click at [841, 343] on span "(usable)]" at bounding box center [818, 334] width 46 height 15
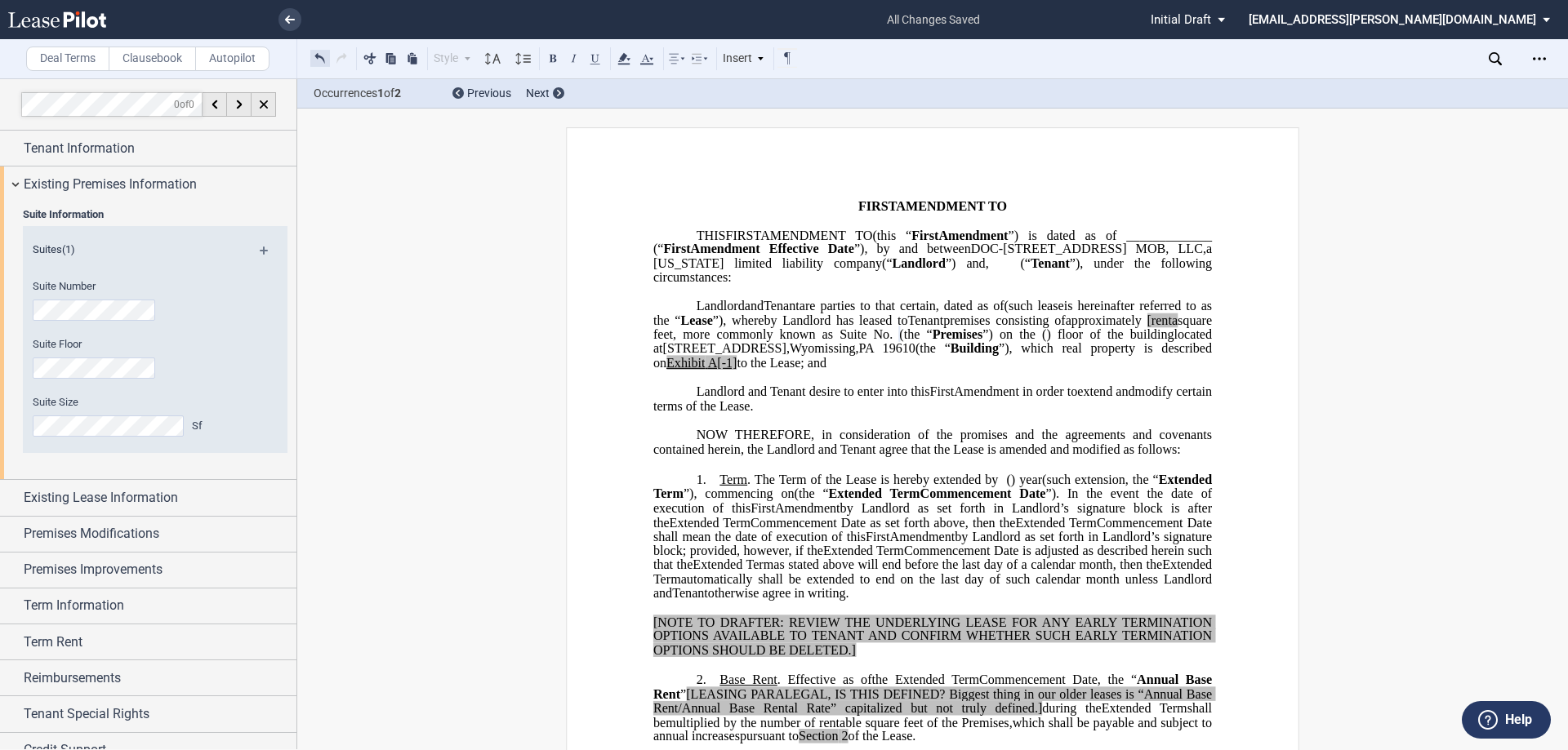
click at [325, 54] on button at bounding box center [320, 58] width 19 height 19
click at [317, 62] on button at bounding box center [320, 58] width 19 height 19
click at [1131, 327] on span "[rentable" at bounding box center [1155, 319] width 46 height 15
drag, startPoint x: 999, startPoint y: 347, endPoint x: 1042, endPoint y: 351, distance: 43.2
click at [1042, 342] on span "approximately ﻿ ﻿ rentable square feet, more commonly known as Suite No. ﻿ ﻿ (t…" at bounding box center [934, 327] width 562 height 29
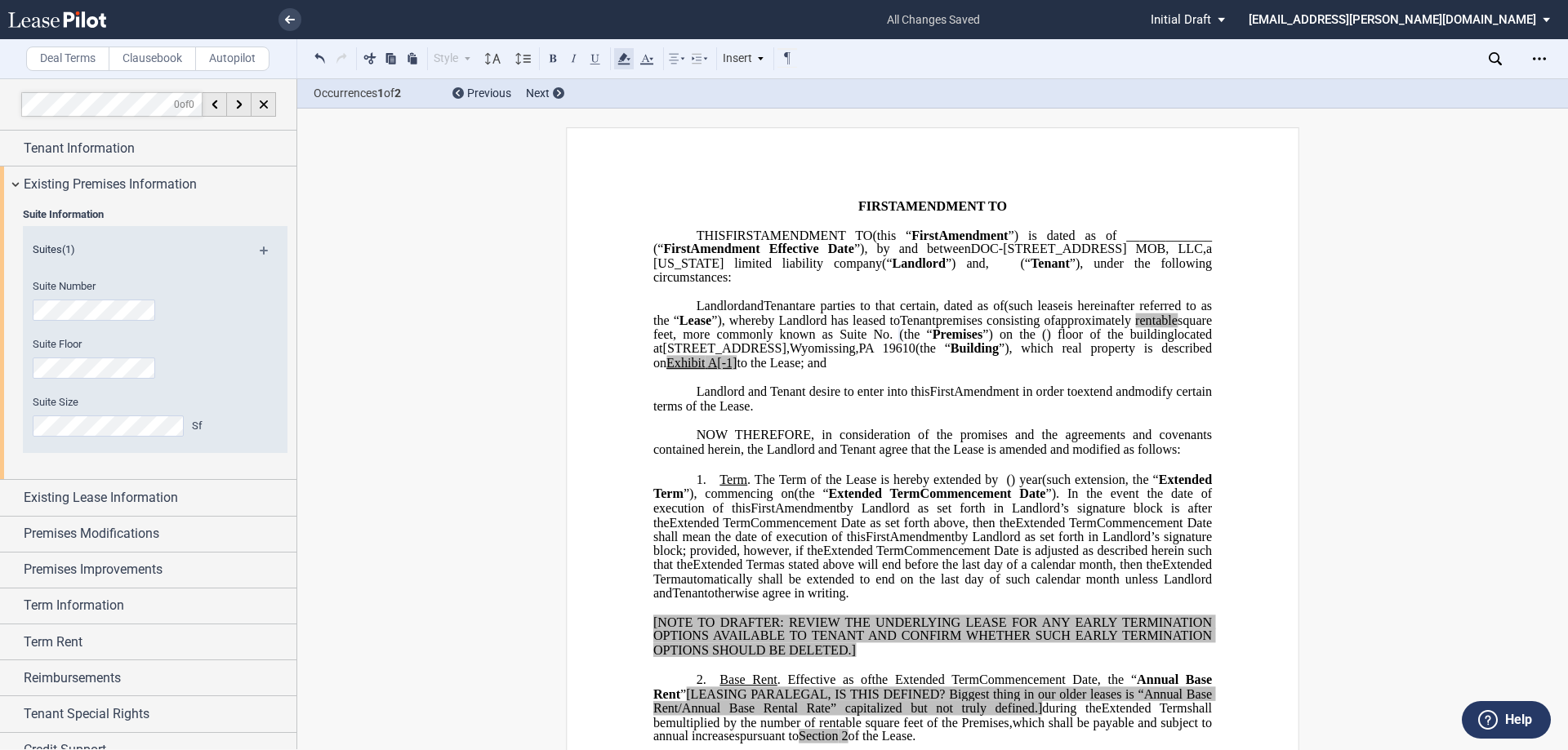
click at [627, 58] on icon at bounding box center [624, 59] width 19 height 19
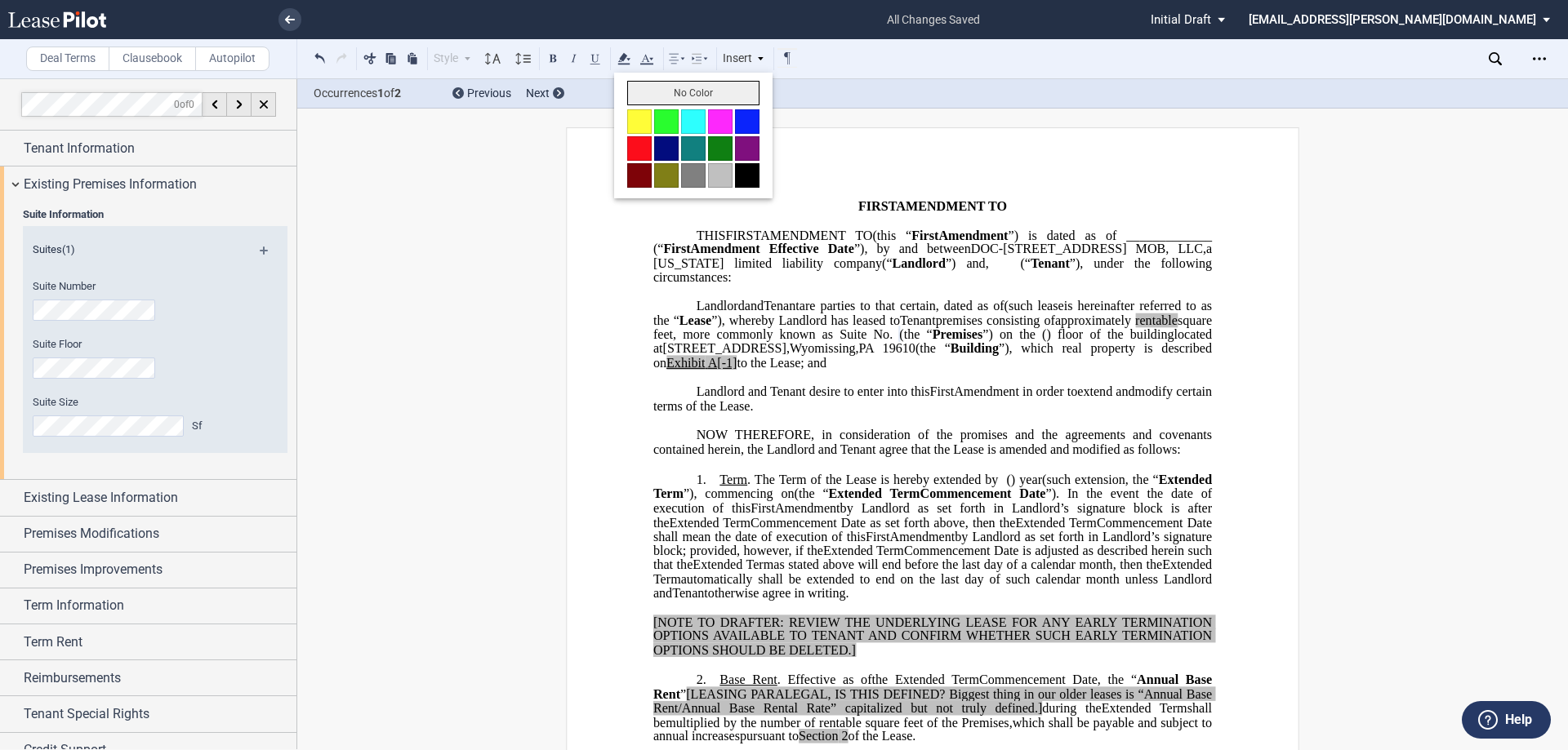
click at [653, 95] on button "No Color" at bounding box center [693, 93] width 133 height 24
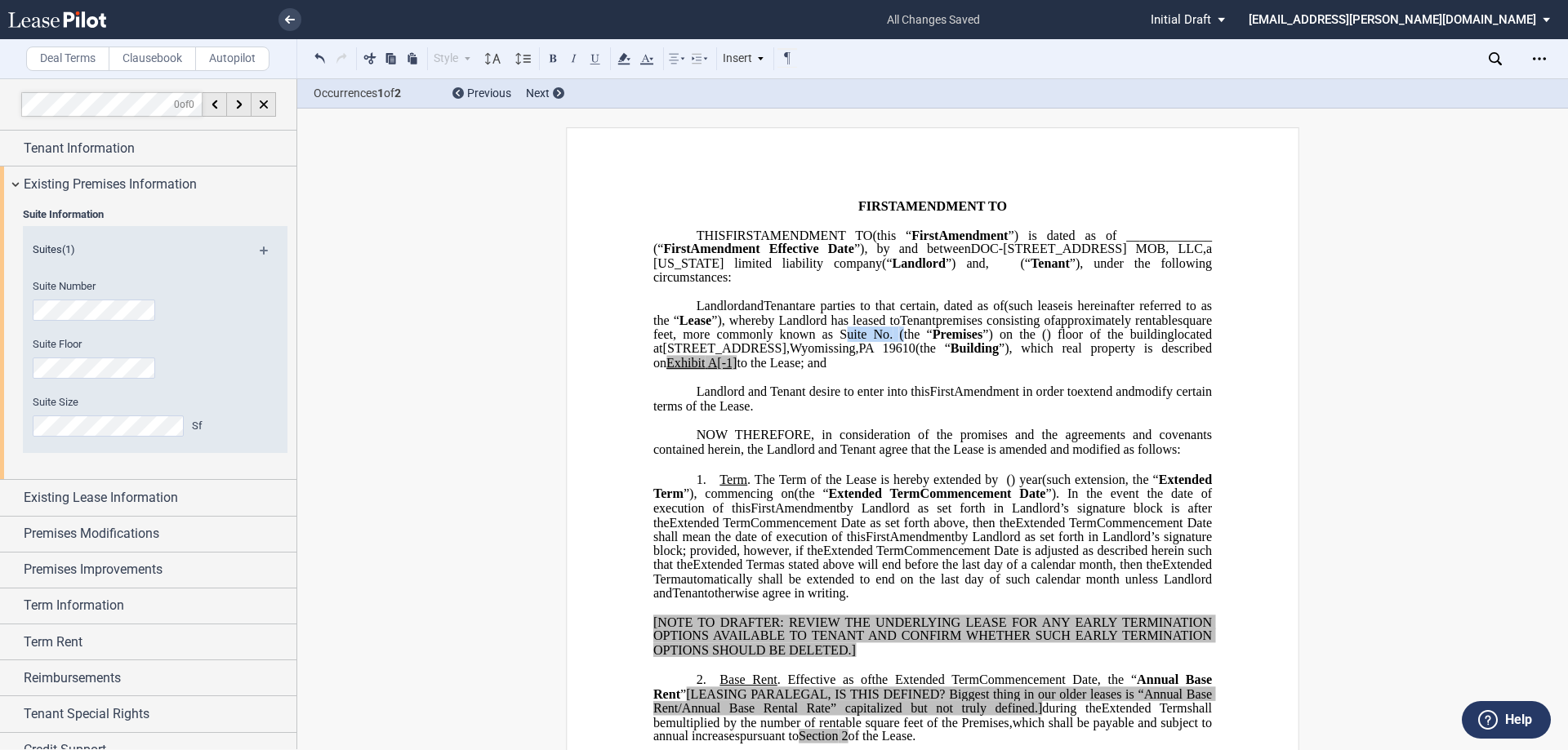
drag, startPoint x: 719, startPoint y: 361, endPoint x: 799, endPoint y: 360, distance: 80.0
click at [799, 342] on span "approximately ﻿ ﻿ rentable square feet, more commonly known as Suite No. ﻿ ﻿ (t…" at bounding box center [934, 327] width 562 height 29
drag, startPoint x: 1117, startPoint y: 349, endPoint x: 1140, endPoint y: 351, distance: 23.1
click at [1140, 342] on span "square feet, more commonly known as t" at bounding box center [934, 327] width 562 height 29
drag, startPoint x: 1173, startPoint y: 362, endPoint x: 1198, endPoint y: 380, distance: 30.8
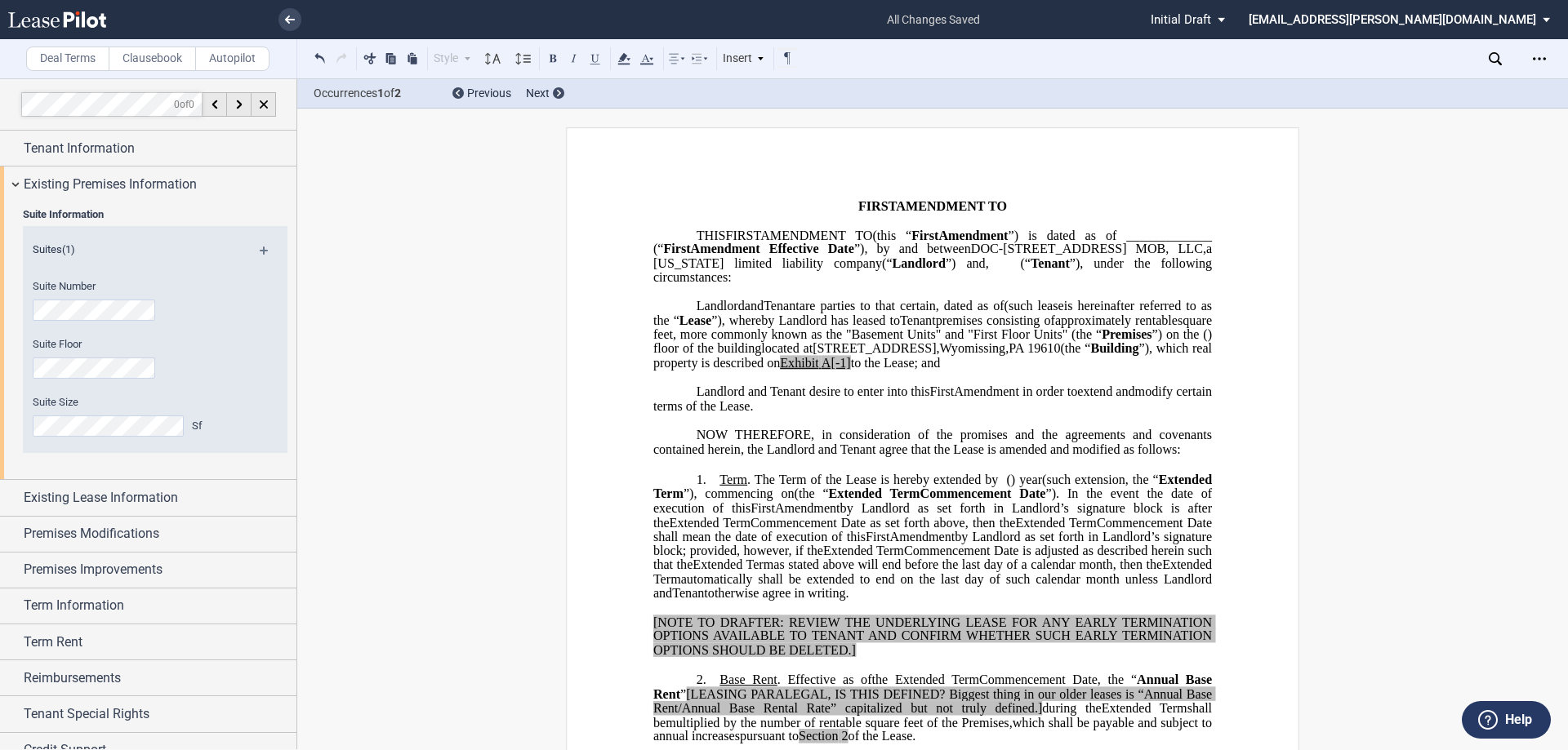
click at [1175, 356] on span ") floor of the building" at bounding box center [934, 342] width 562 height 29
click at [1153, 343] on span "”) on the" at bounding box center [1176, 334] width 47 height 15
click at [979, 371] on span "A[-1]" at bounding box center [965, 363] width 29 height 15
drag, startPoint x: 963, startPoint y: 392, endPoint x: 902, endPoint y: 386, distance: 61.3
click at [902, 370] on span "located at [STREET_ADDRESS] (the “ Building ”), which real property is describe…" at bounding box center [934, 356] width 562 height 29
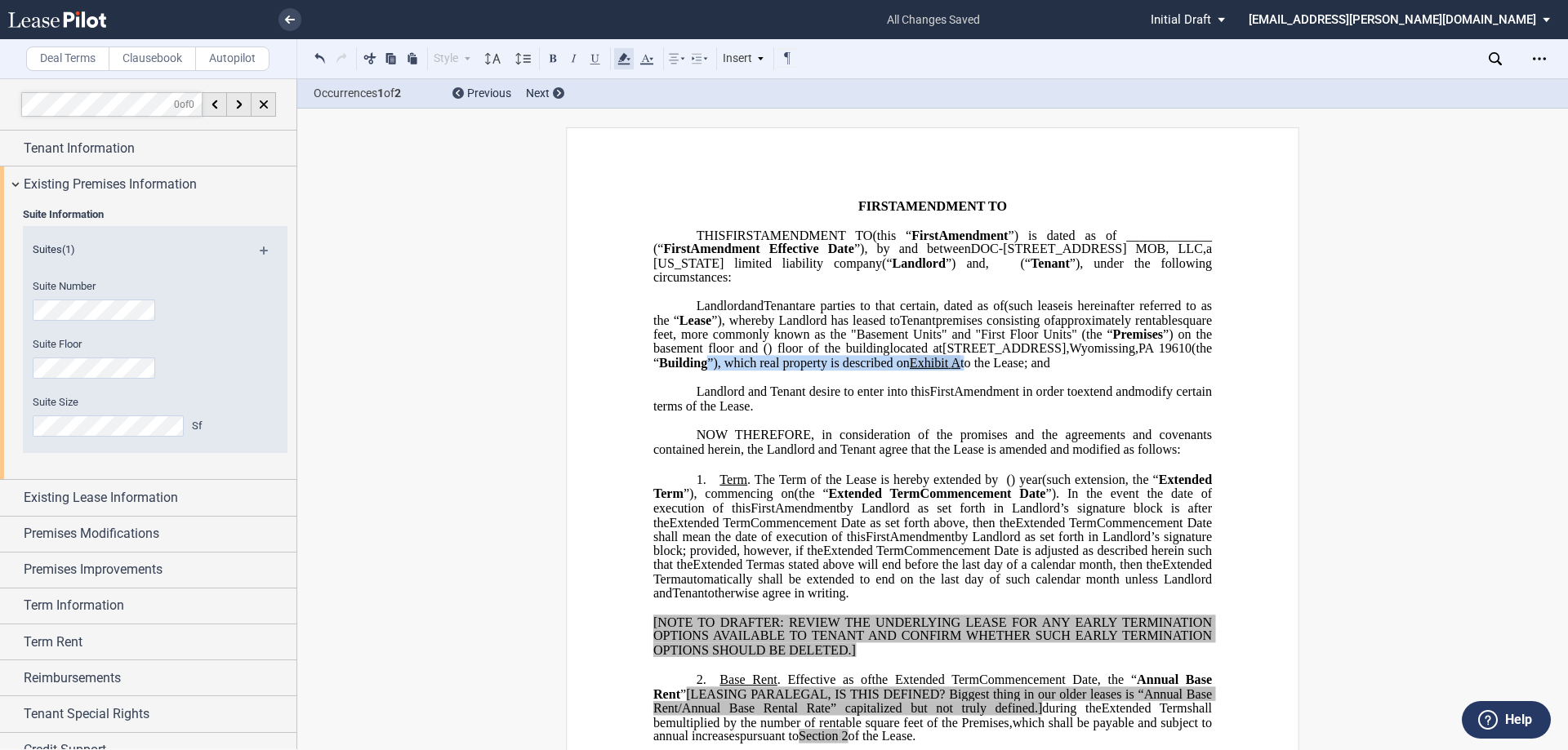
click at [625, 51] on icon at bounding box center [624, 59] width 19 height 19
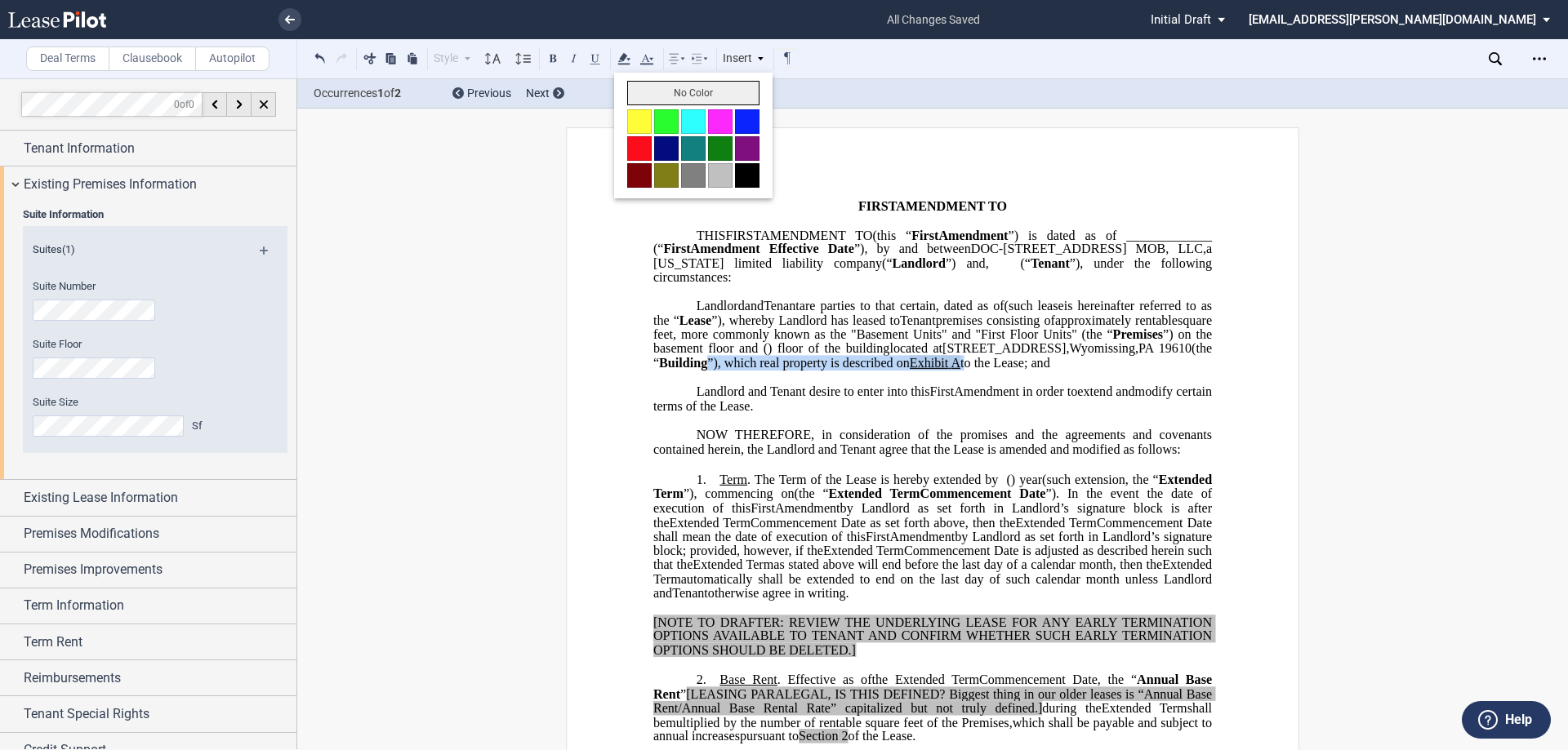
click at [662, 98] on button "No Color" at bounding box center [693, 93] width 133 height 24
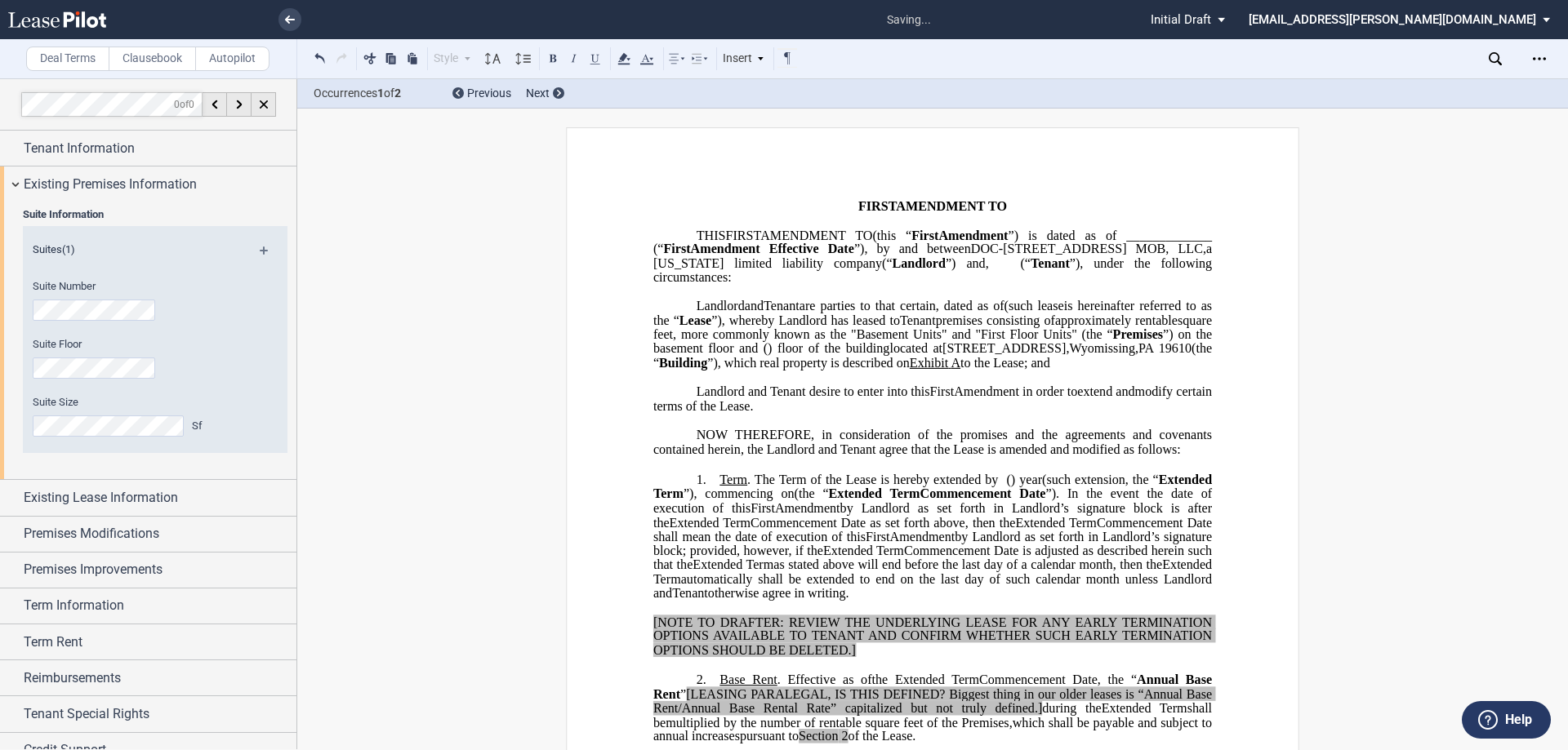
click at [855, 256] on span "”), by and between" at bounding box center [913, 249] width 117 height 15
click at [320, 64] on button at bounding box center [320, 58] width 19 height 19
click at [349, 57] on button at bounding box center [342, 58] width 19 height 19
click at [802, 399] on span "Landlord and Tenant desire to enter into this" at bounding box center [813, 391] width 233 height 15
click at [97, 191] on span "Existing Premises Information" at bounding box center [109, 185] width 173 height 19
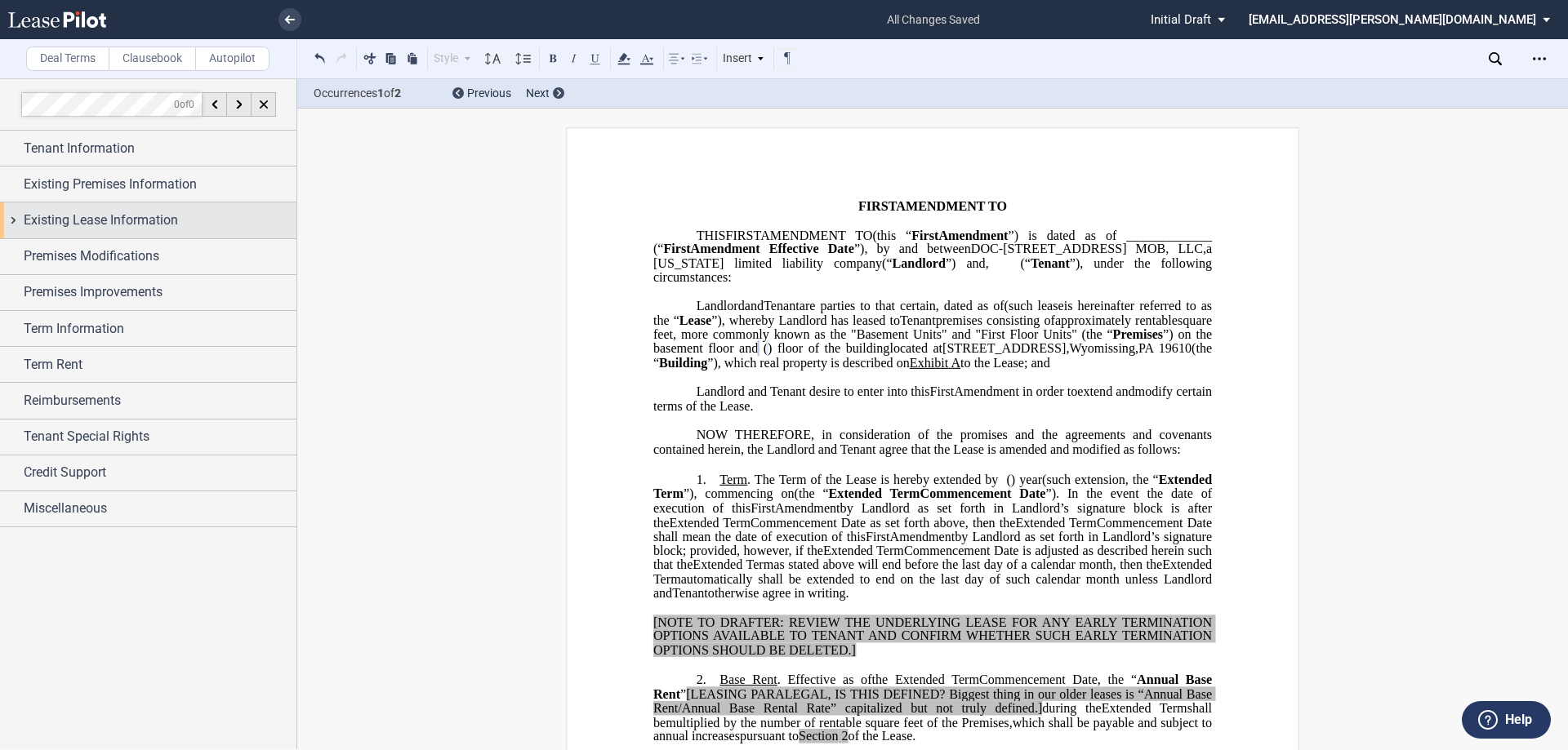
click at [98, 216] on span "Existing Lease Information" at bounding box center [100, 221] width 154 height 19
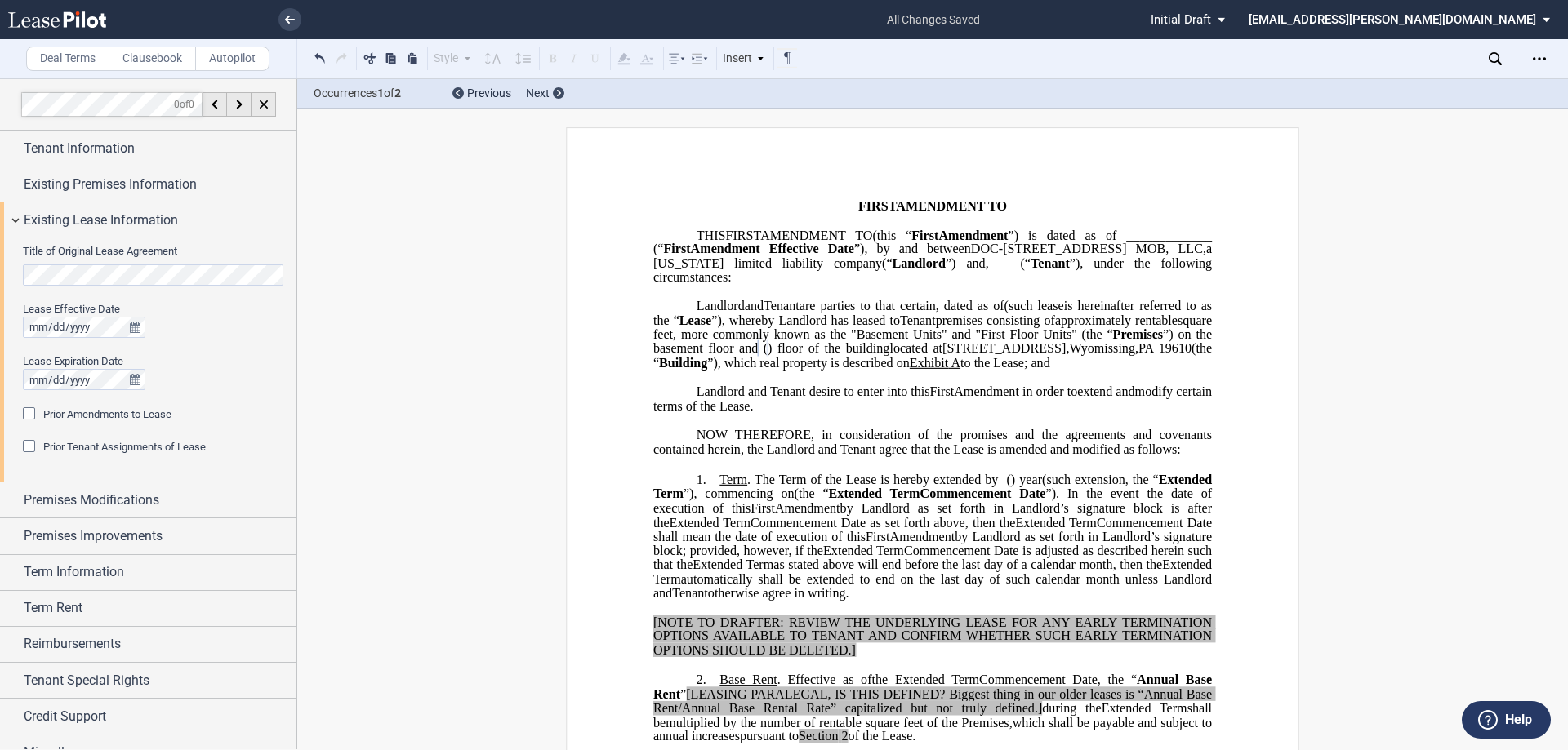
click at [0, 267] on html ".bocls-1{fill:#26354a;fill-rule:evenodd} Loading... × all changes saved Pending…" at bounding box center [784, 375] width 1568 height 750
click at [138, 328] on icon "true" at bounding box center [135, 327] width 11 height 12
click at [0, 314] on html ".bocls-1{fill:#26354a;fill-rule:evenodd} Loading... × all changes saved Pending…" at bounding box center [784, 375] width 1568 height 750
click at [97, 419] on span "Prior Amendments to Lease" at bounding box center [107, 414] width 128 height 13
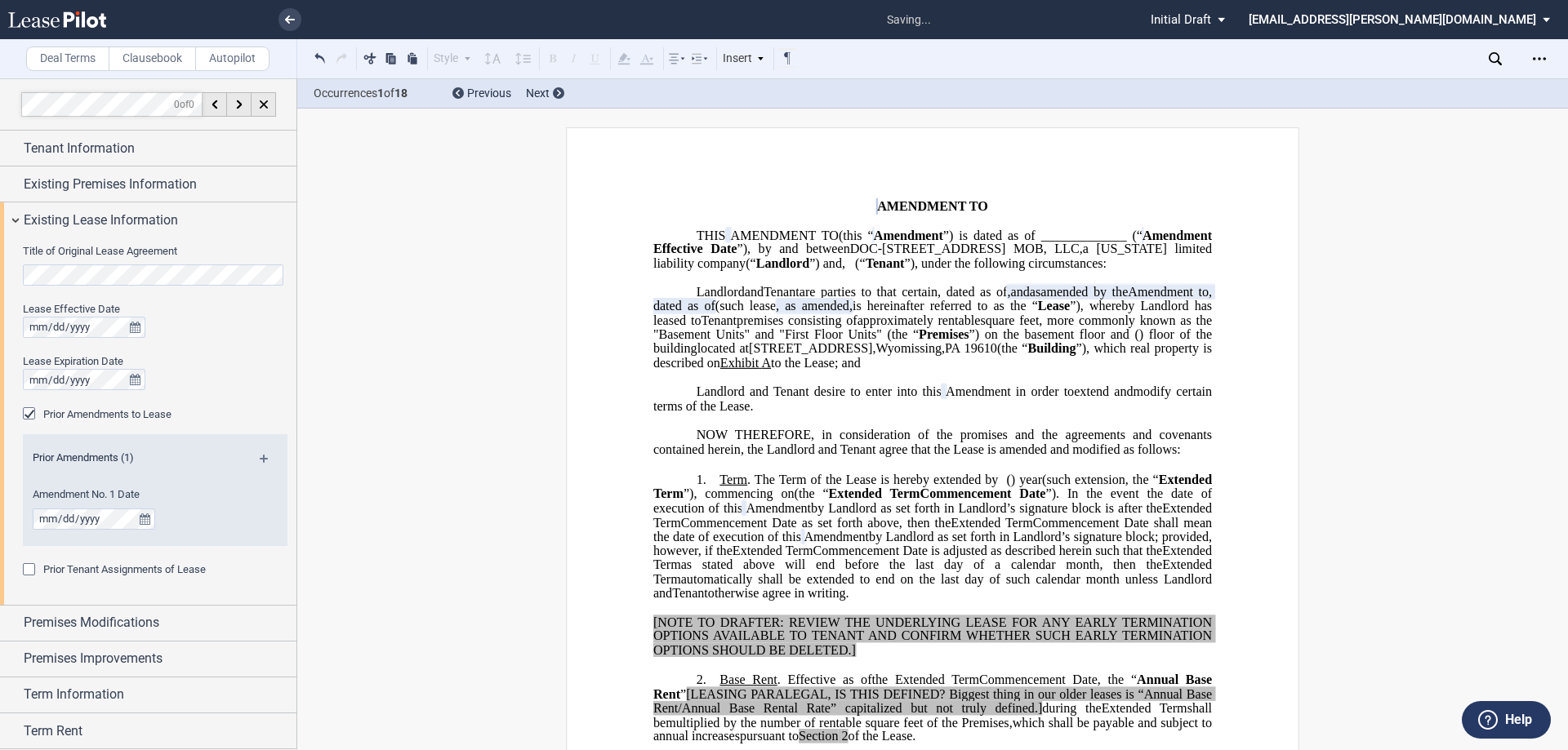
click at [97, 419] on span "Prior Amendments to Lease" at bounding box center [107, 414] width 128 height 13
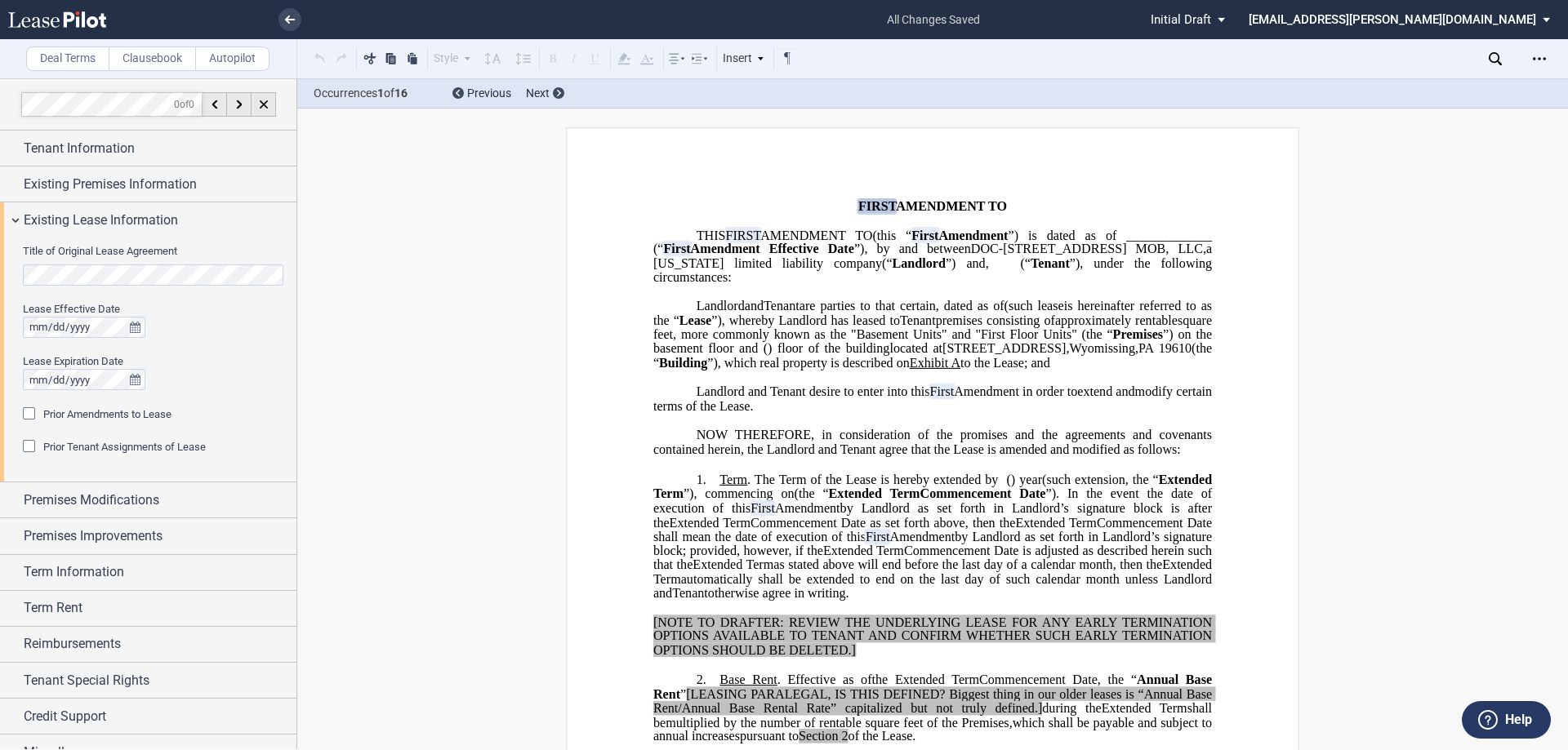
click at [86, 442] on span "Prior Tenant Assignments of Lease" at bounding box center [125, 447] width 163 height 13
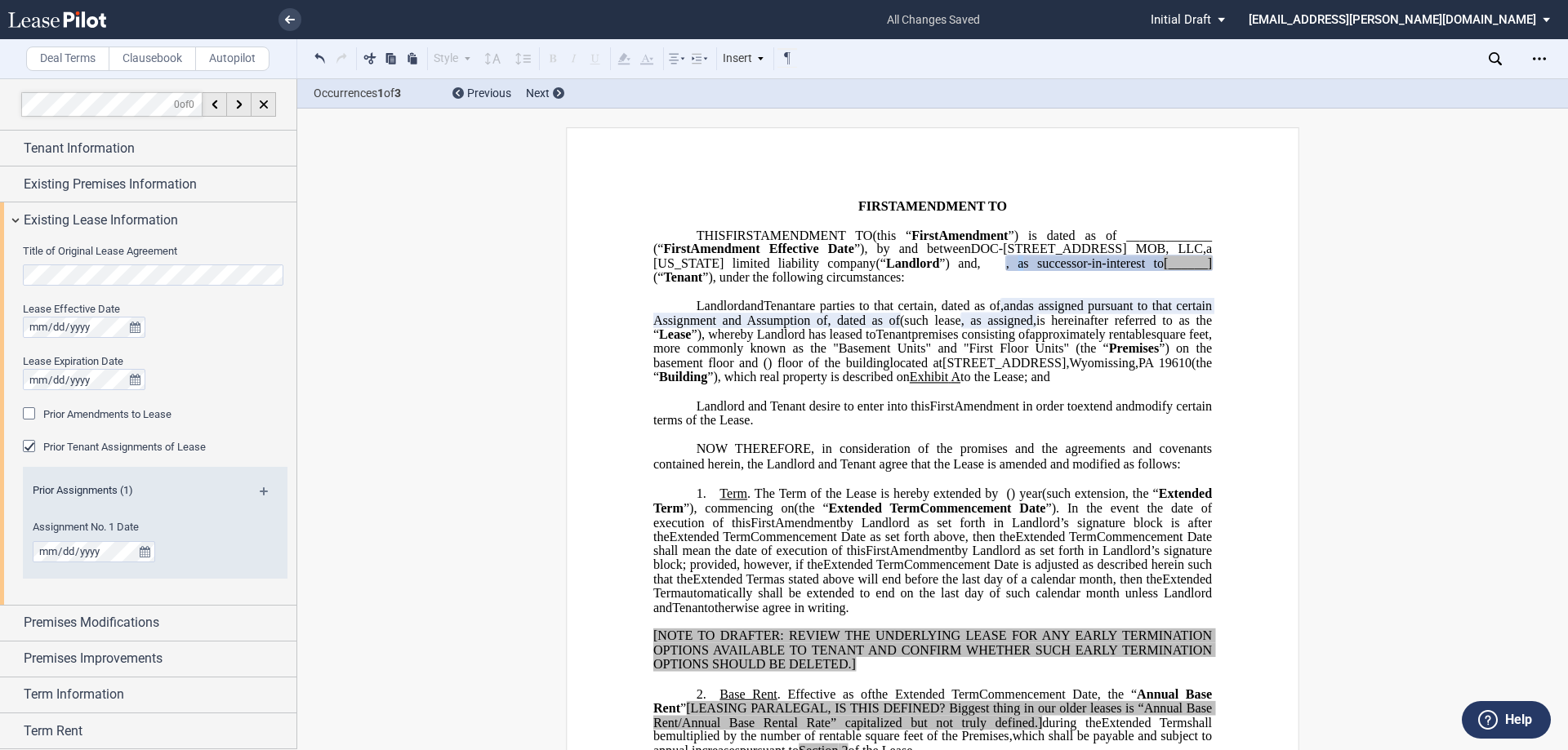
click at [1070, 271] on span ", as successor-in-interest to" at bounding box center [1085, 263] width 158 height 15
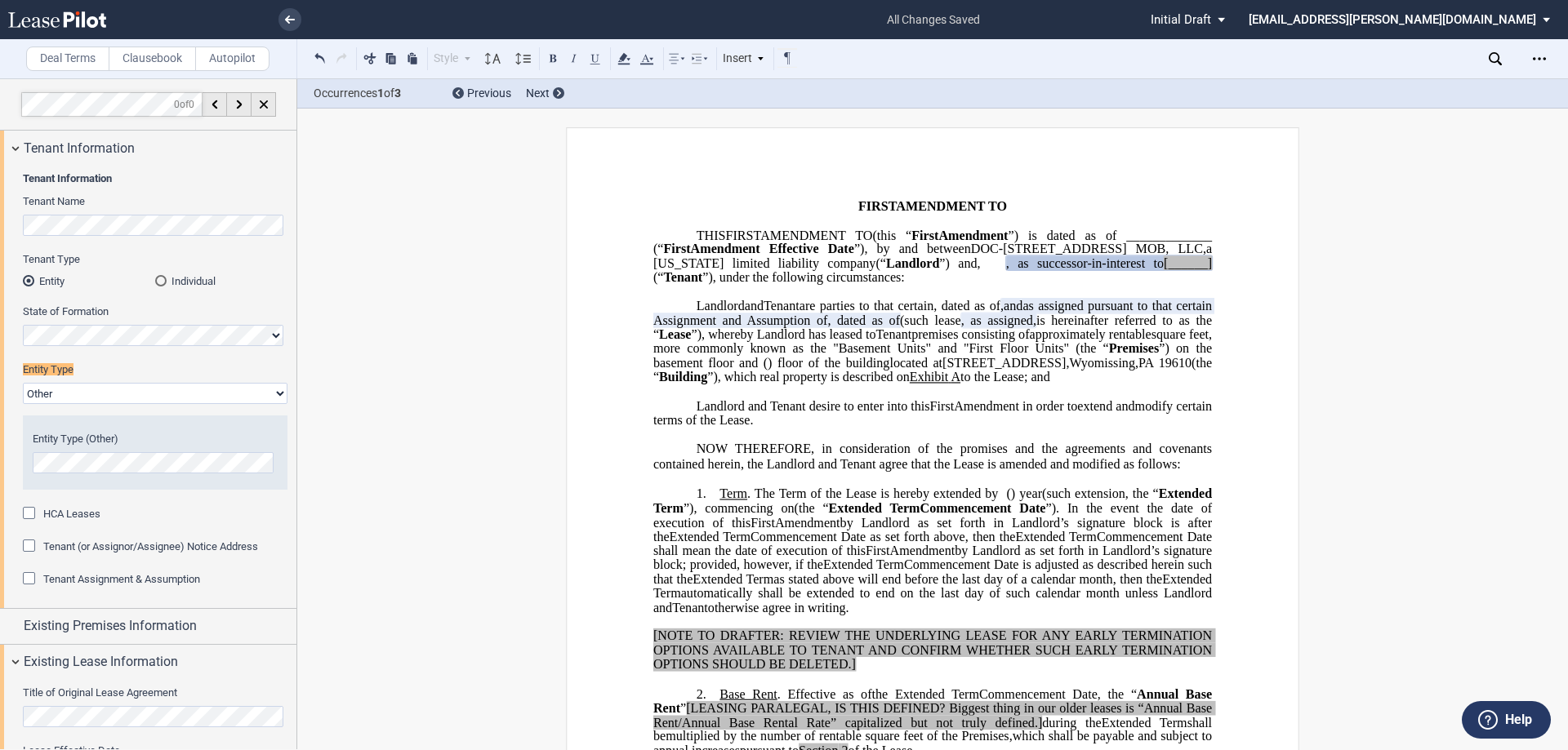
scroll to position [0, 0]
drag, startPoint x: 1059, startPoint y: 280, endPoint x: 698, endPoint y: 291, distance: 361.2
click at [698, 285] on p "THIS ﻿ ﻿ FIRST AMENDMENT TO ﻿ ﻿ (this “ ﻿ ﻿ First Amendment ”) is dated as of _…" at bounding box center [932, 256] width 558 height 57
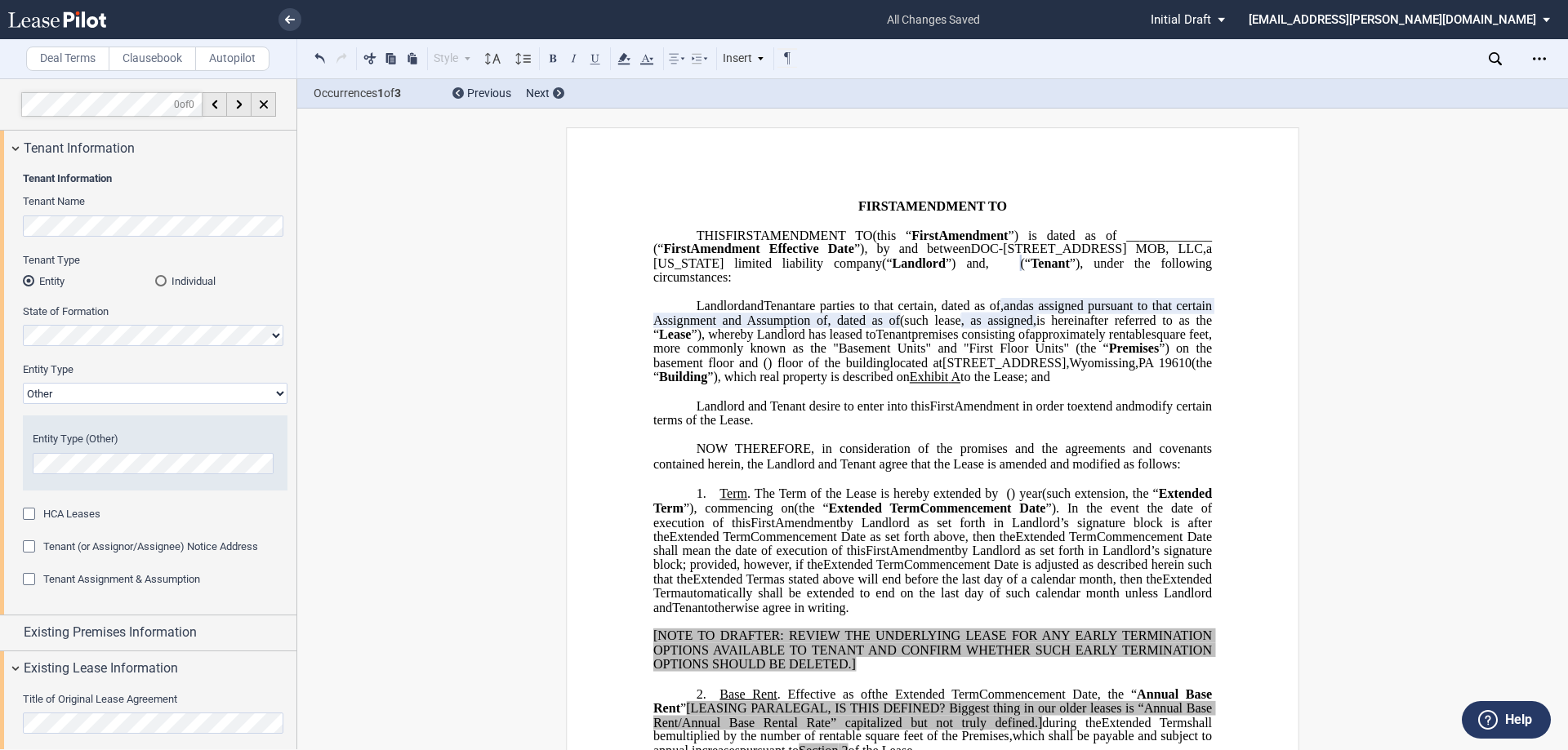
click at [892, 262] on span "(“" at bounding box center [887, 263] width 11 height 15
drag, startPoint x: 755, startPoint y: 275, endPoint x: 709, endPoint y: 283, distance: 46.7
click at [1043, 271] on span "[______]" at bounding box center [1068, 263] width 48 height 15
click at [856, 243] on span "_____________ (“" at bounding box center [934, 242] width 562 height 29
click at [1010, 271] on span "﻿CA Medical, Inc." at bounding box center [1057, 263] width 93 height 15
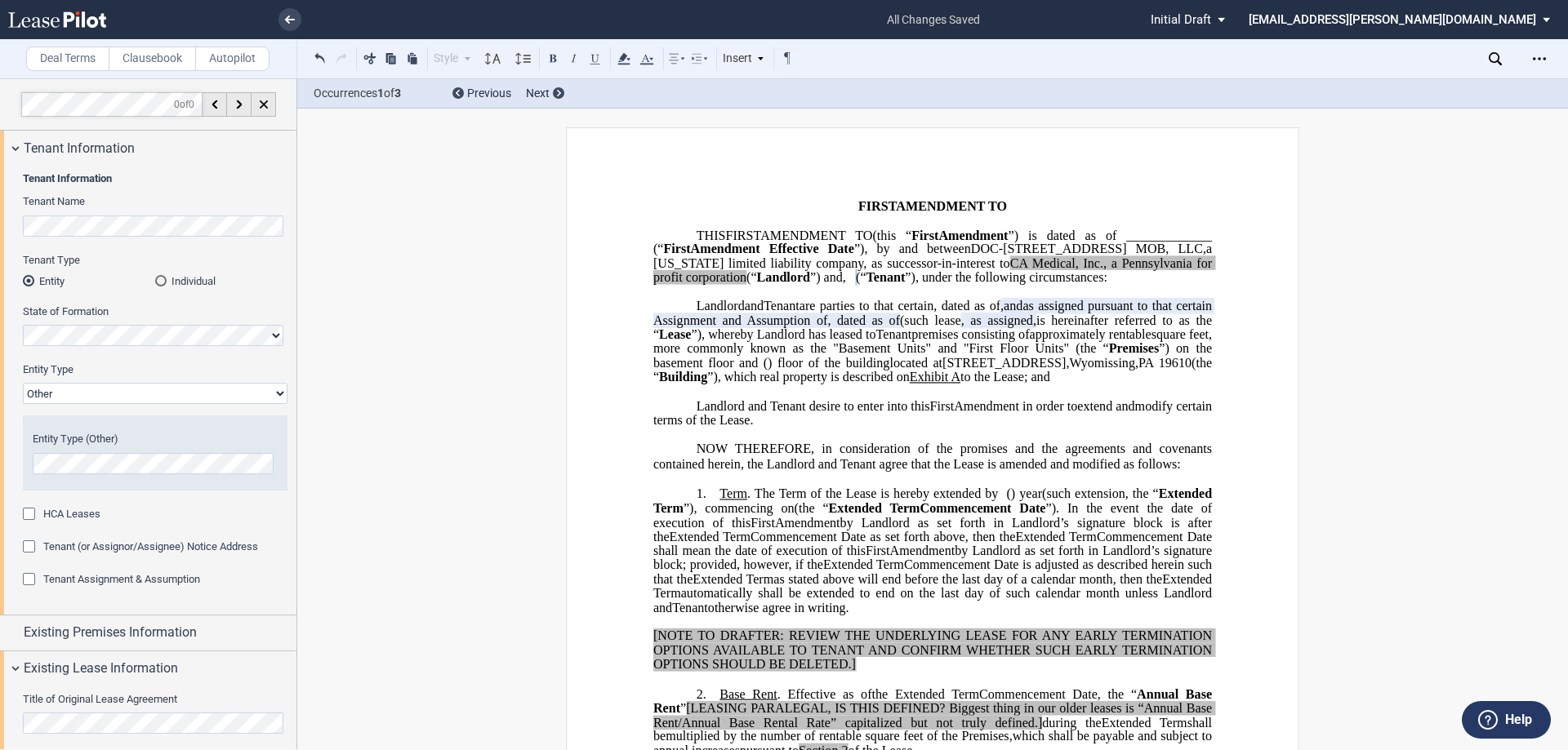
click at [850, 285] on span at bounding box center [851, 277] width 3 height 15
click at [916, 285] on p "THIS ﻿ ﻿ FIRST AMENDMENT TO ﻿ ﻿ (this “ ﻿ ﻿ First Amendment ”) is dated as of _…" at bounding box center [932, 256] width 558 height 57
drag, startPoint x: 1013, startPoint y: 275, endPoint x: 707, endPoint y: 274, distance: 306.0
click at [707, 274] on span ", as successor-in-interest to ﻿CA Medical, Inc., a [US_STATE] for profit corpor…" at bounding box center [934, 271] width 562 height 29
click at [632, 58] on icon at bounding box center [624, 59] width 19 height 19
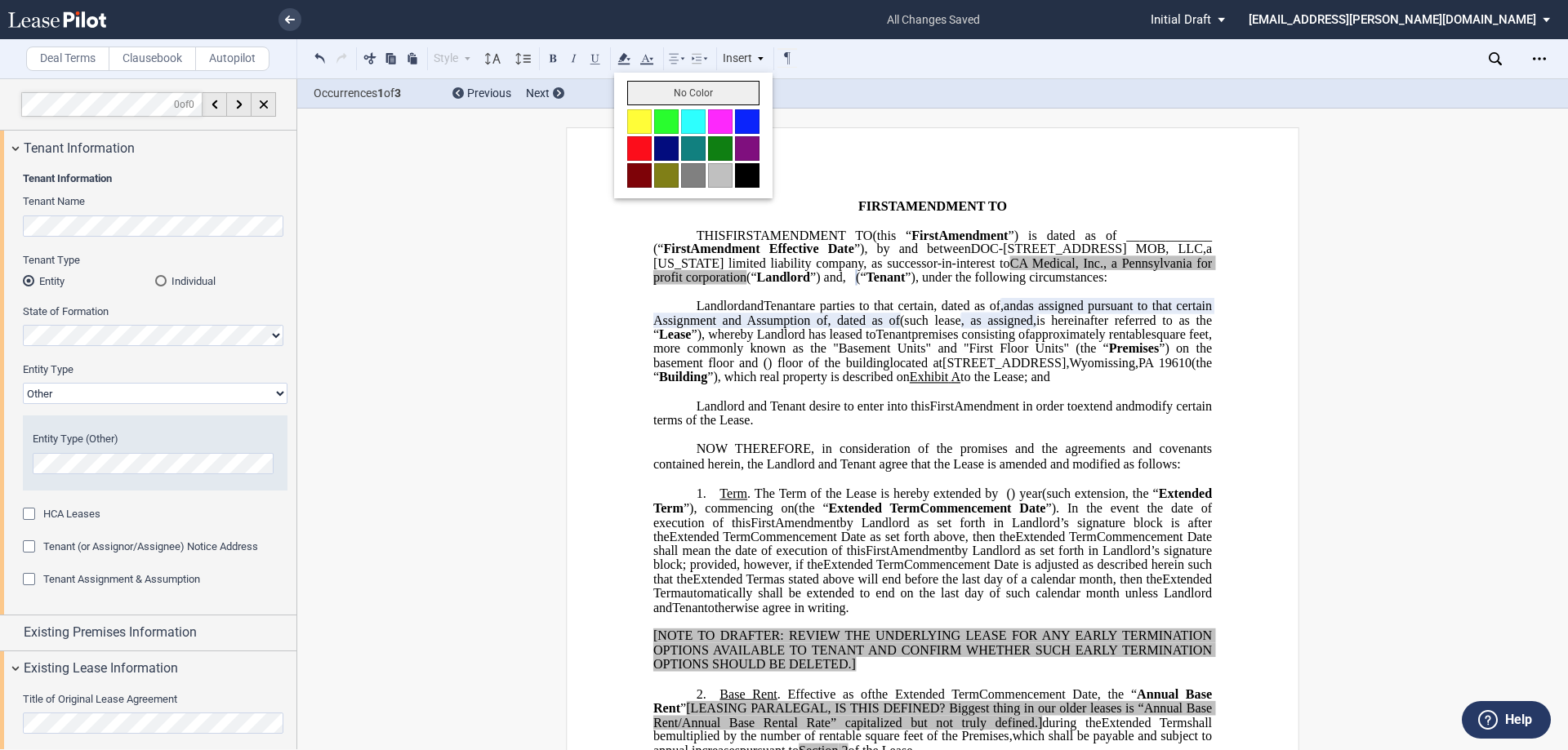
click at [661, 92] on button "No Color" at bounding box center [693, 93] width 133 height 24
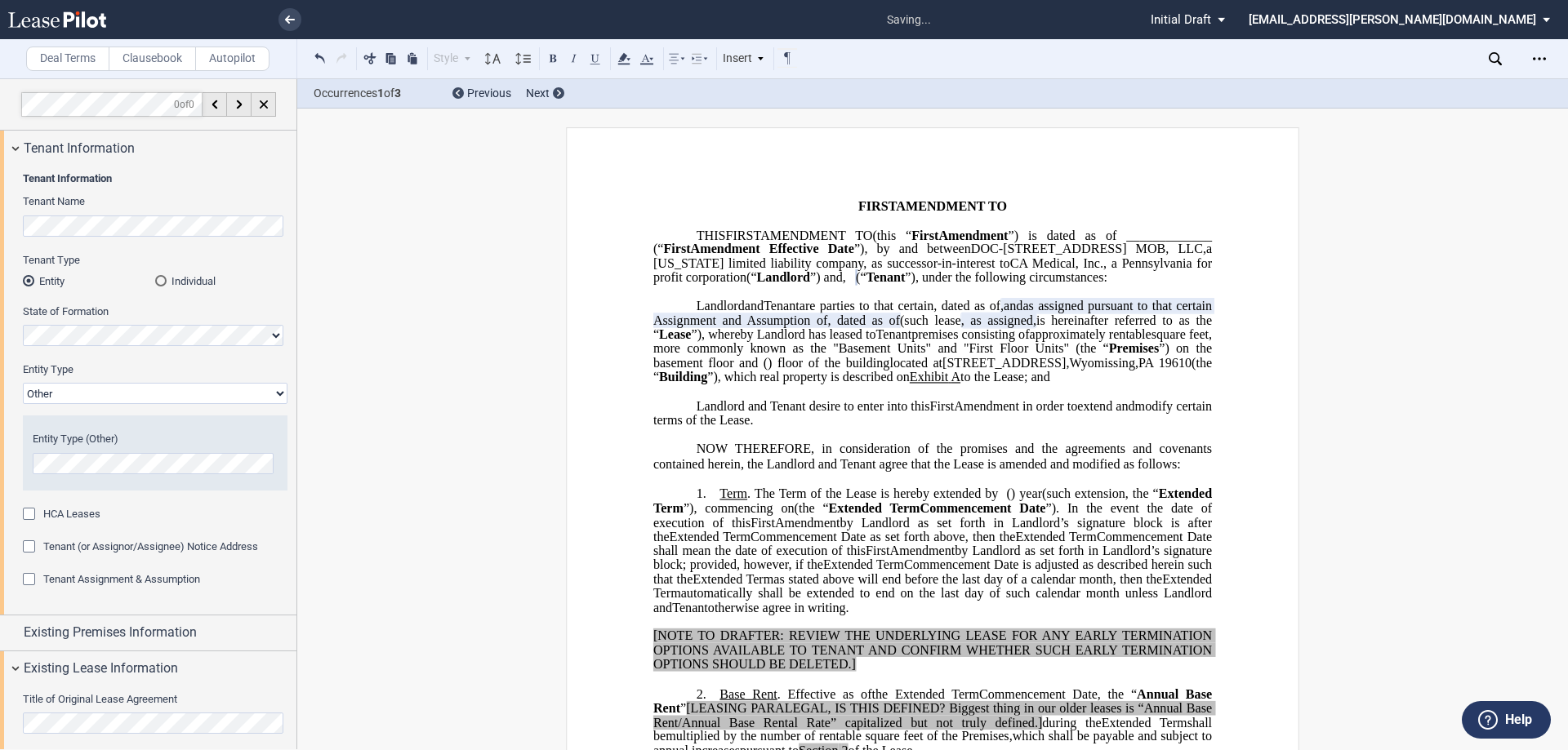
click at [788, 285] on p "THIS ﻿ ﻿ FIRST AMENDMENT TO ﻿ ﻿ (this “ ﻿ ﻿ First Amendment ”) is dated as of _…" at bounding box center [932, 256] width 558 height 57
click at [859, 285] on span "(" at bounding box center [858, 277] width 4 height 15
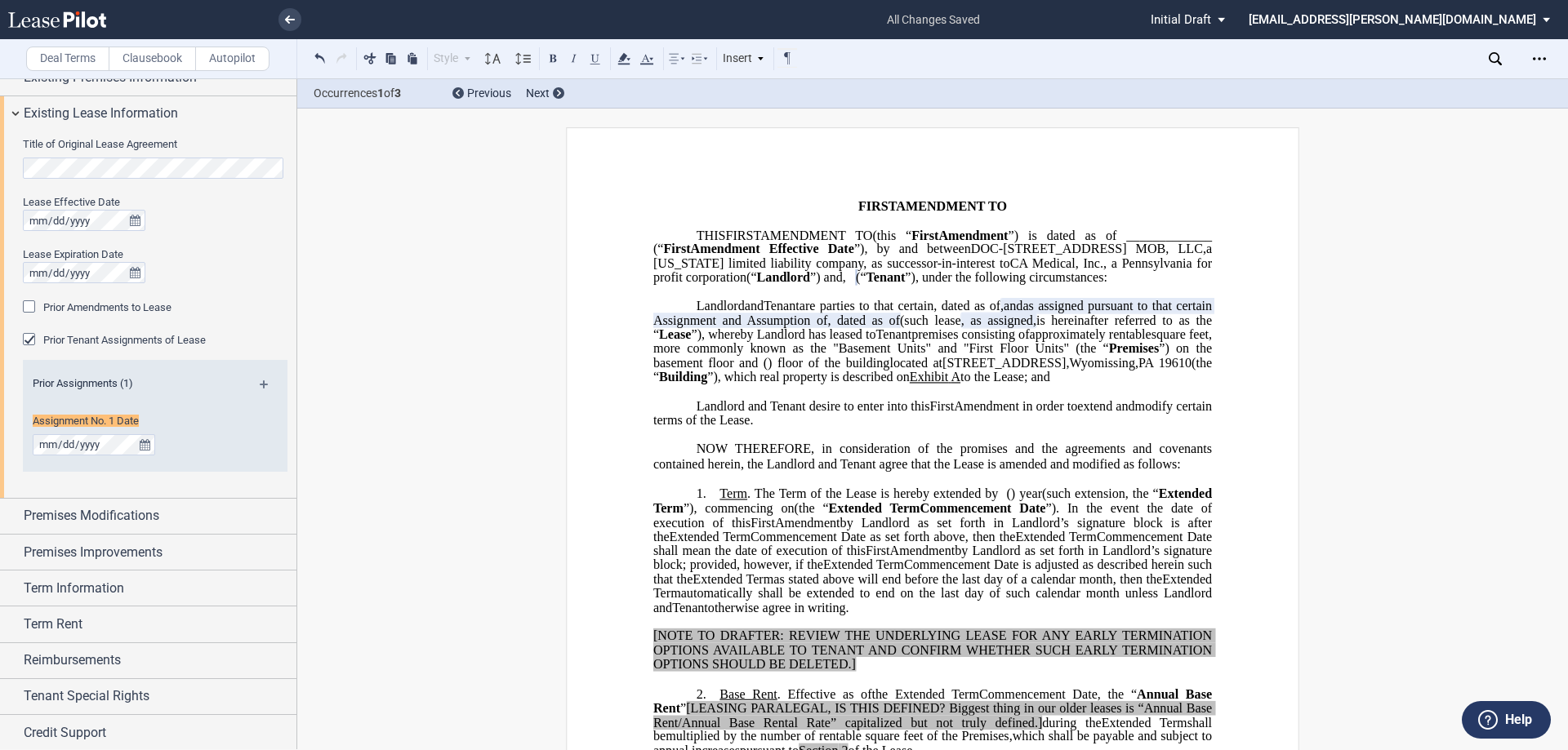
scroll to position [562, 0]
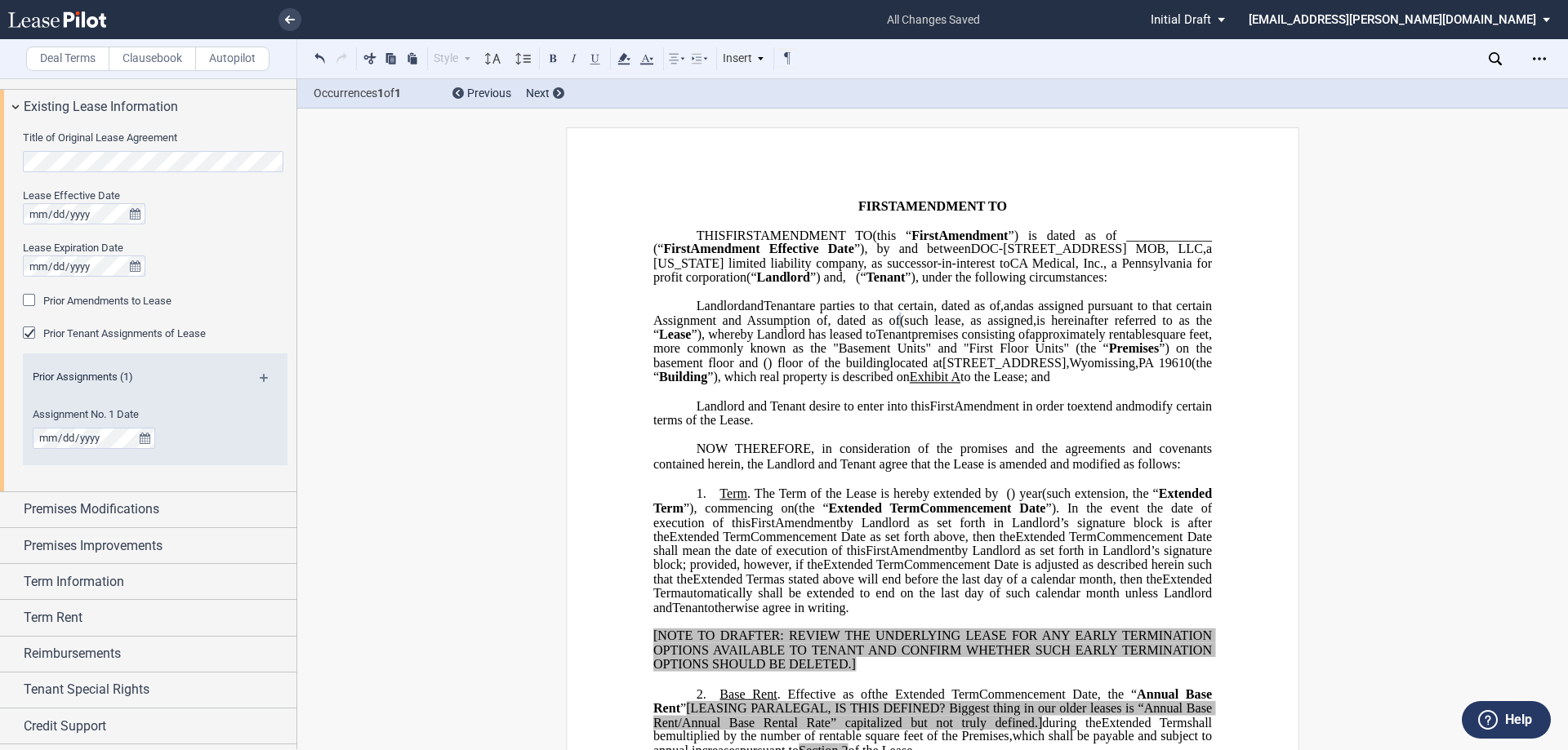
drag, startPoint x: 1062, startPoint y: 353, endPoint x: 960, endPoint y: 376, distance: 104.6
click at [960, 343] on span "premises consisting of" at bounding box center [971, 334] width 118 height 15
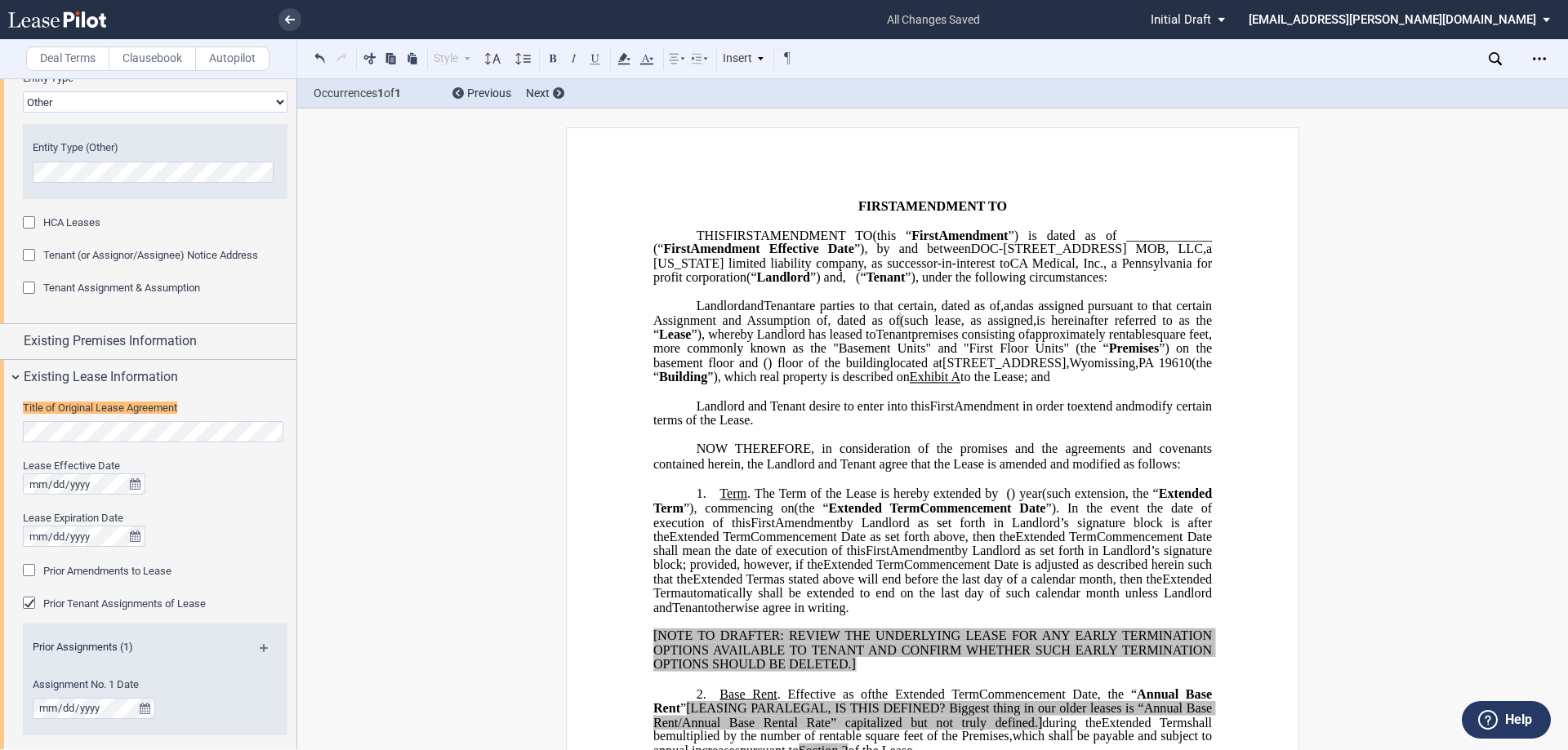
scroll to position [285, 0]
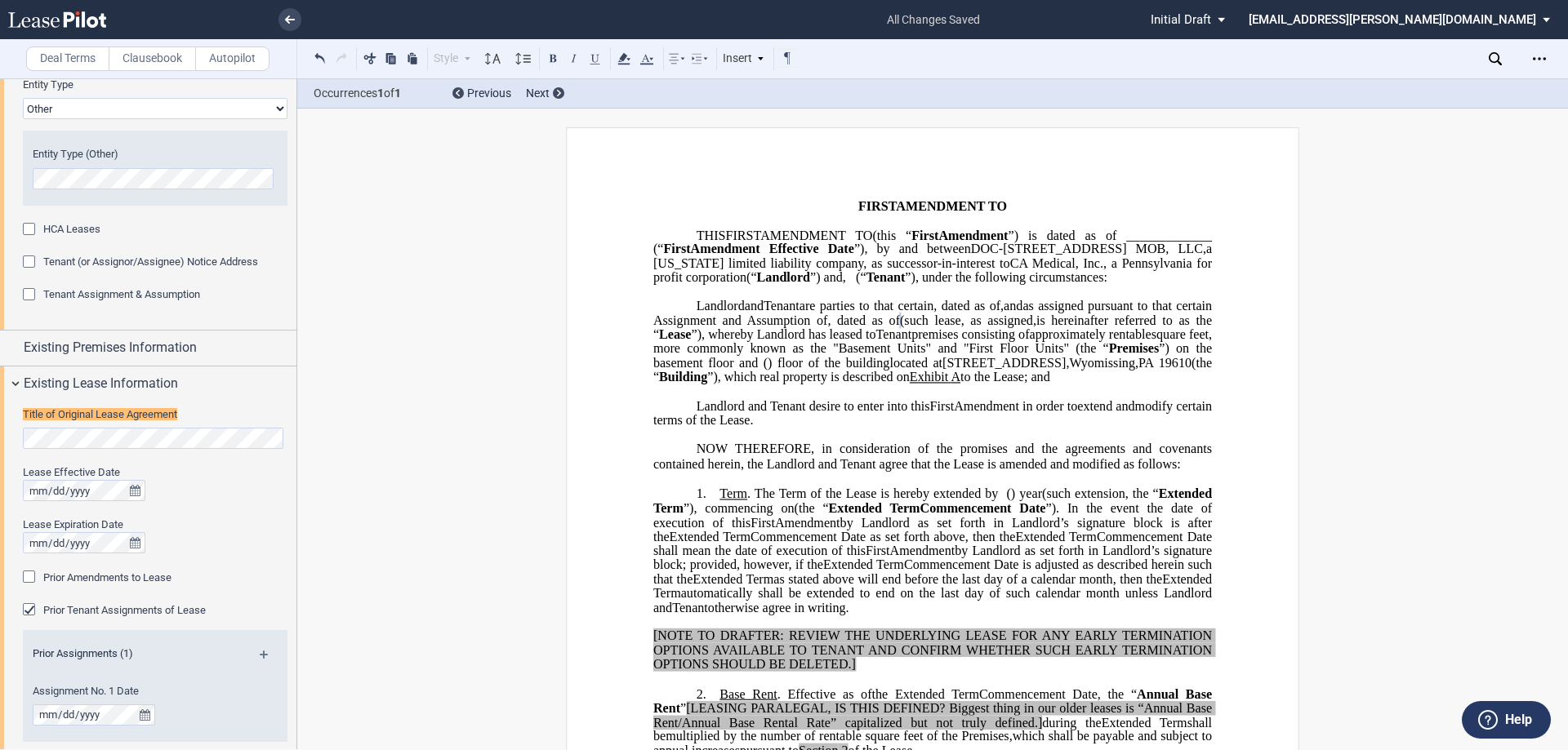
click at [1101, 327] on span "as assigned pursuant to that certain Assignment and Assumption of" at bounding box center [934, 314] width 561 height 29
click at [957, 343] on span "premises consisting of" at bounding box center [971, 334] width 118 height 15
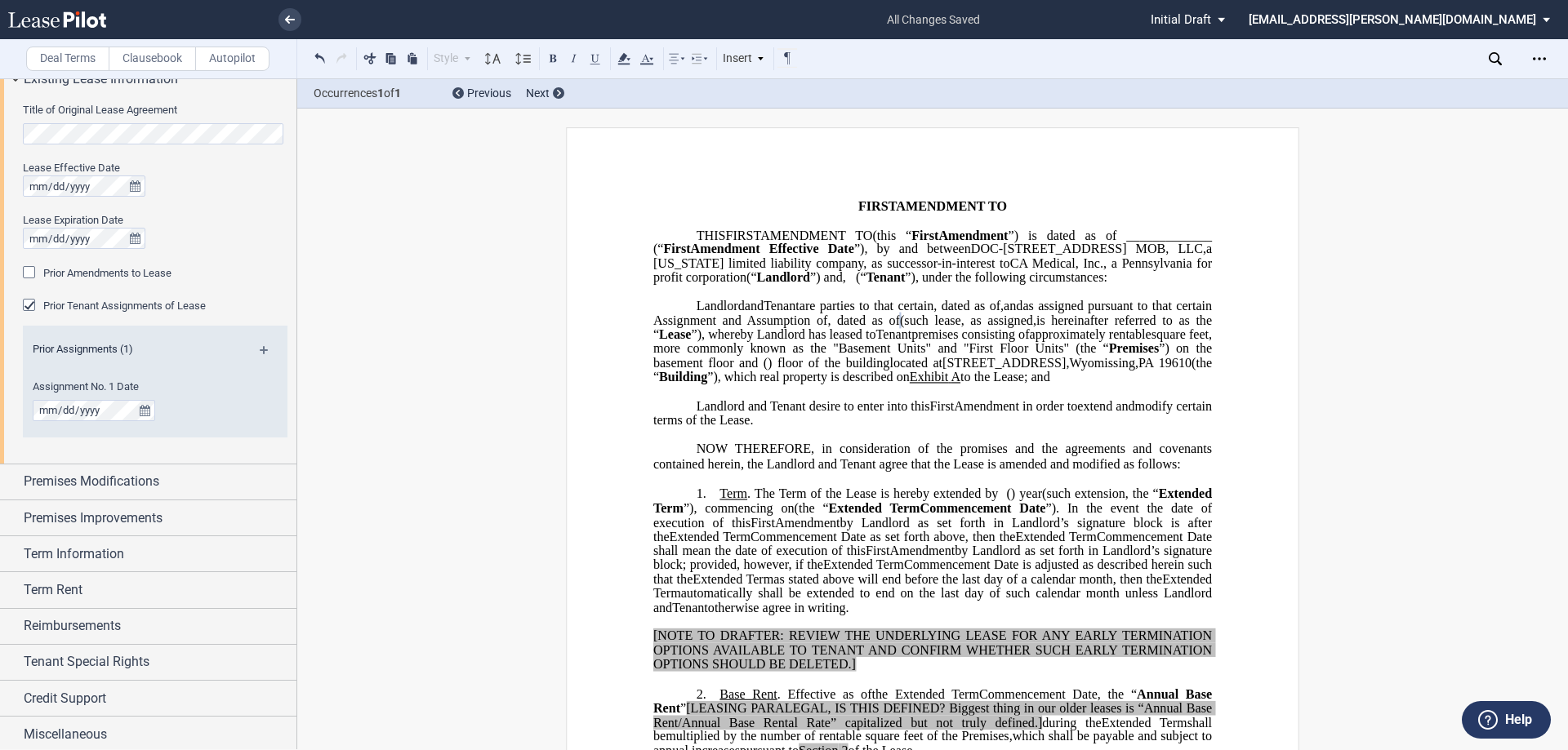
scroll to position [593, 0]
click at [82, 478] on span "Premises Modifications" at bounding box center [91, 478] width 136 height 19
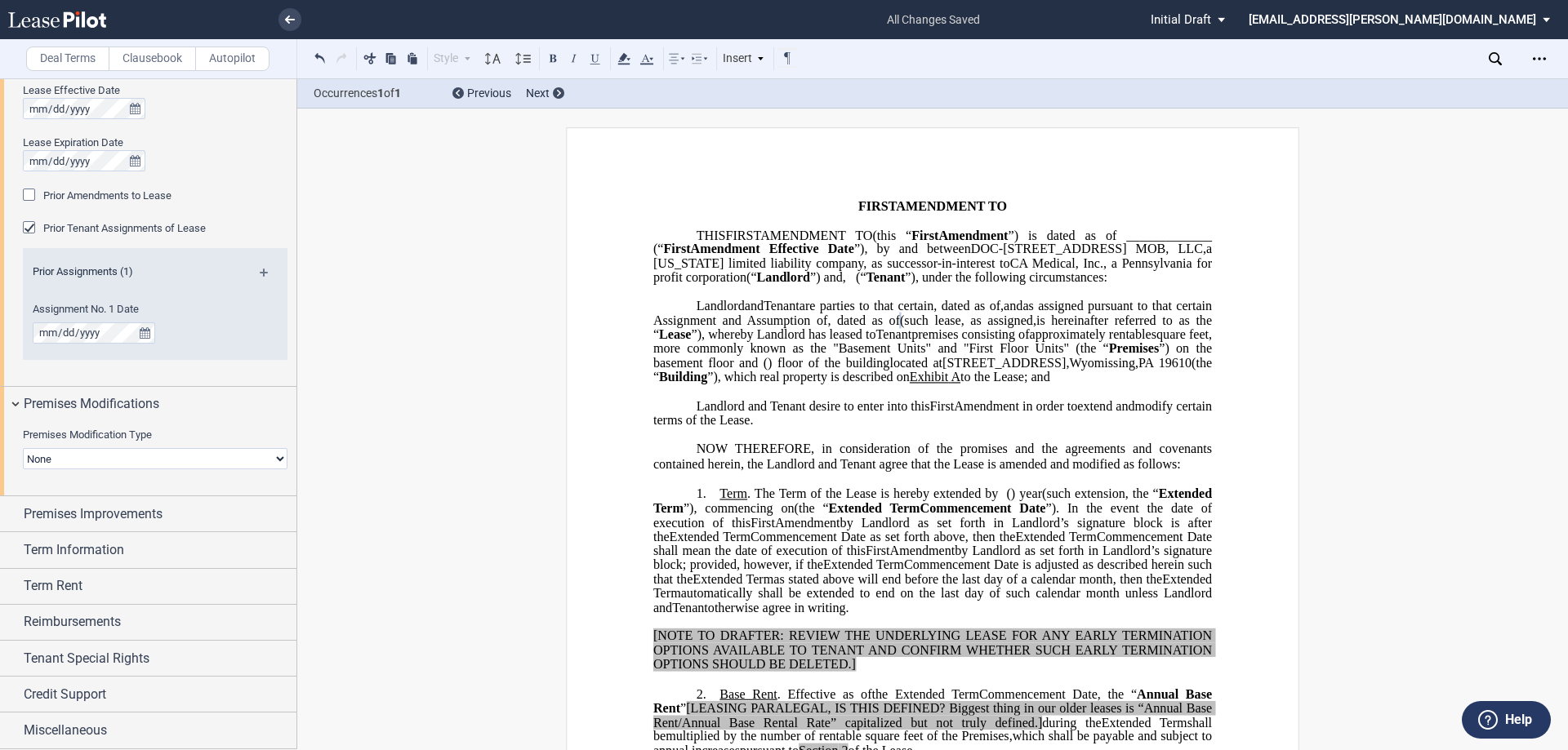
click at [118, 461] on select "None Expansion Relocation" at bounding box center [155, 459] width 264 height 21
click at [106, 511] on span "Premises Improvements" at bounding box center [92, 514] width 138 height 19
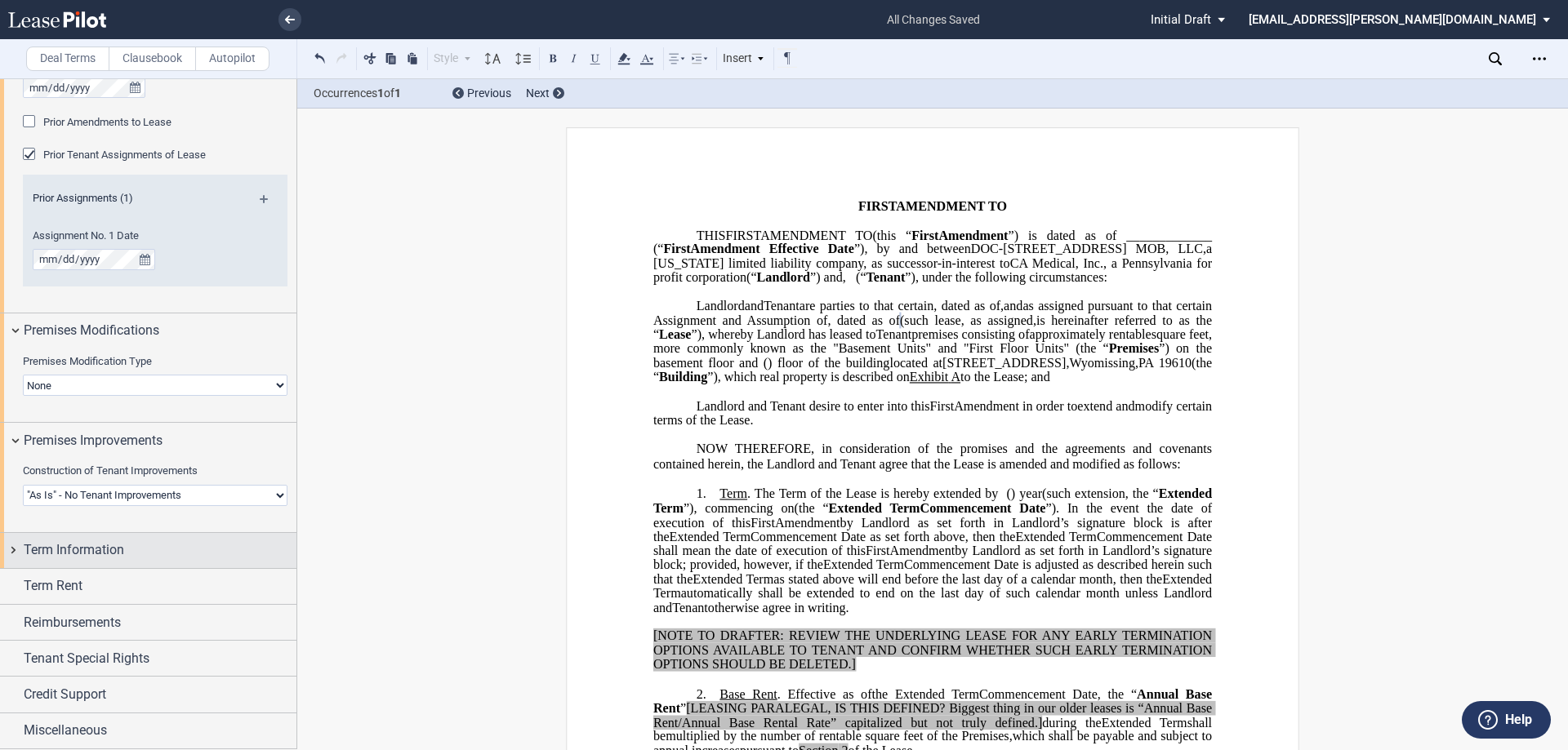
click at [84, 552] on span "Term Information" at bounding box center [74, 551] width 101 height 19
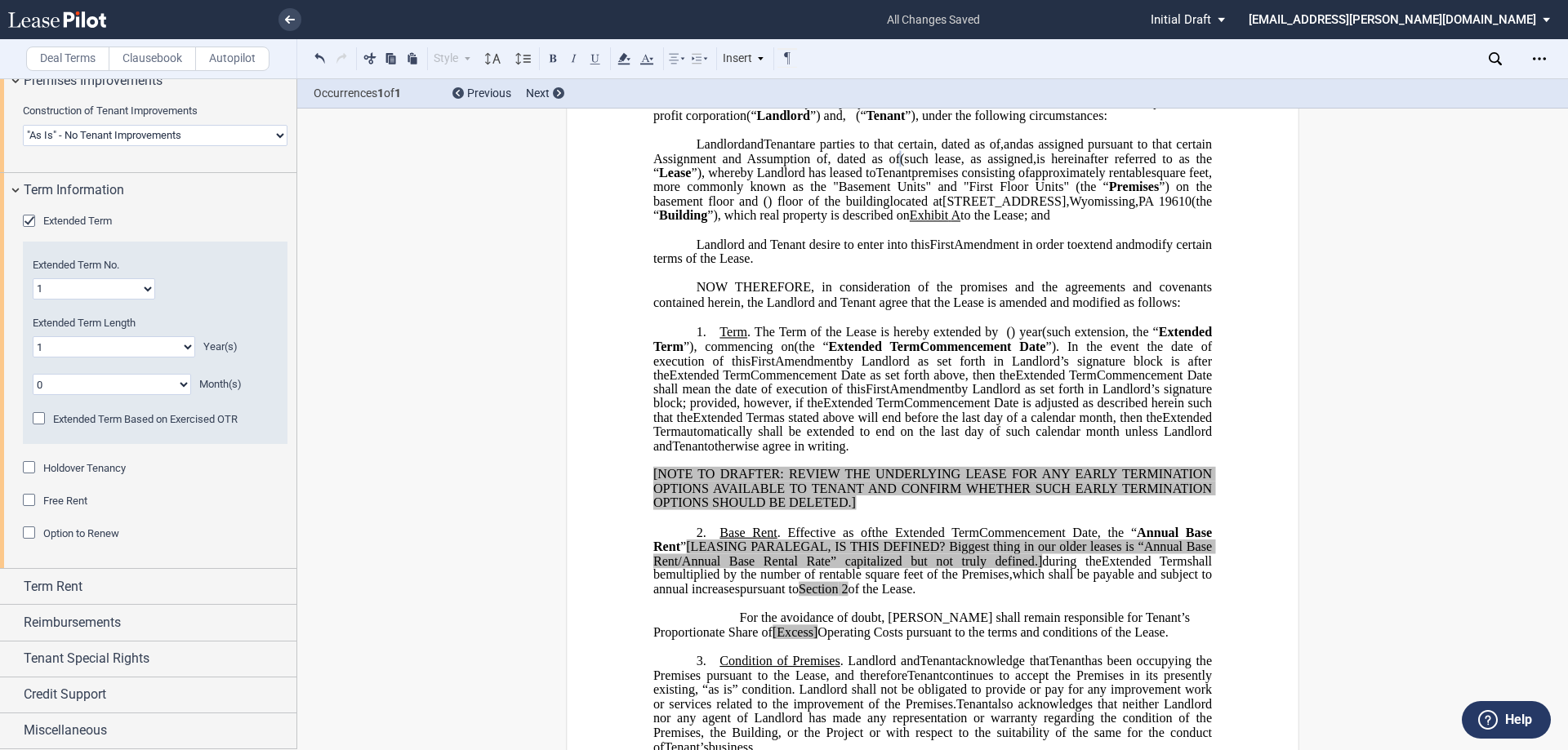
scroll to position [166, 0]
click at [131, 350] on select "0 1 2 3 4 5 6 7 8 9 10 11 12 13 14 15 16 17 18 19 20" at bounding box center [114, 347] width 163 height 21
select select "number:5"
click at [33, 337] on select "0 1 2 3 4 5 6 7 8 9 10 11 12 13 14 15 16 17 18 19 20" at bounding box center [114, 347] width 163 height 21
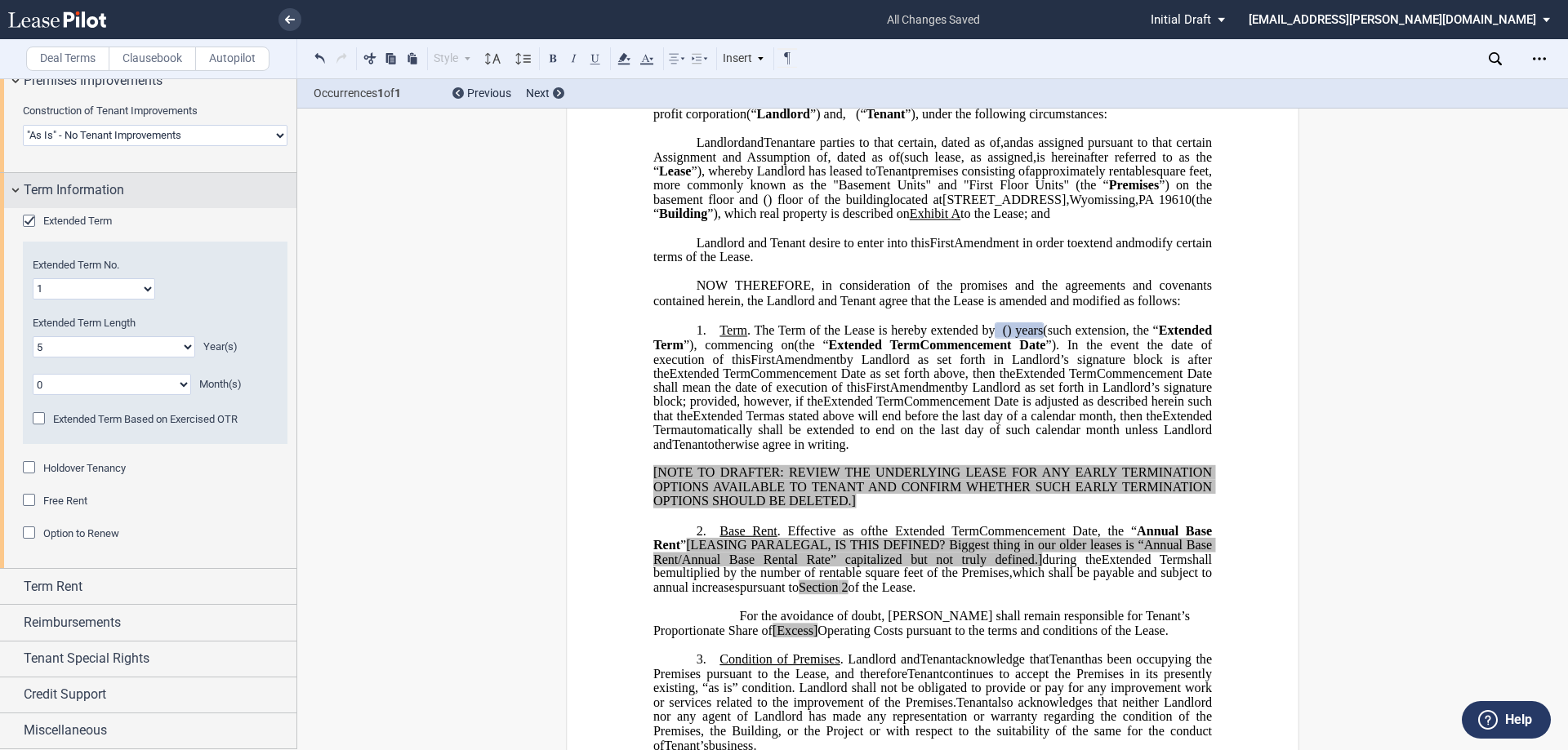
click at [77, 186] on span "Term Information" at bounding box center [74, 190] width 101 height 19
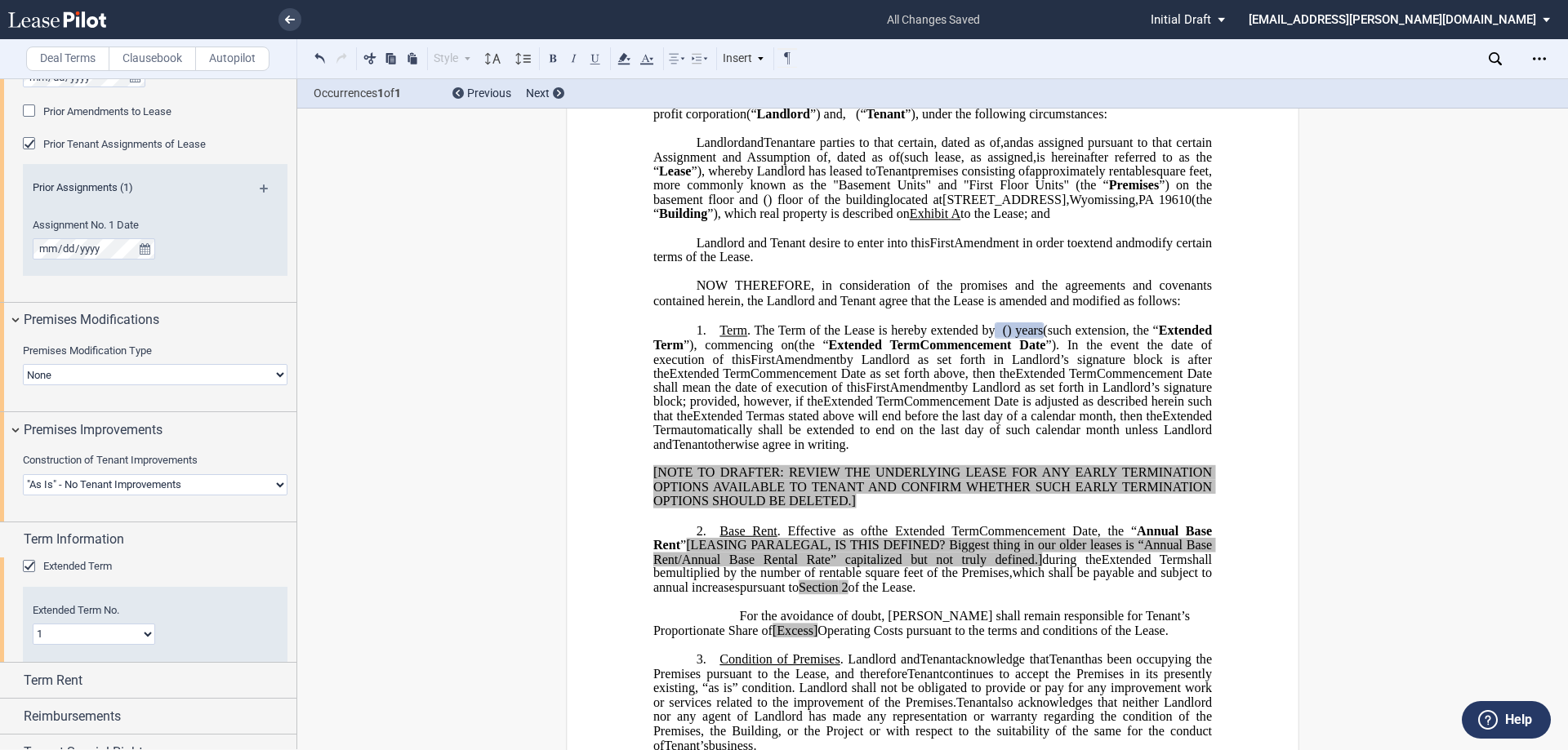
scroll to position [740, 0]
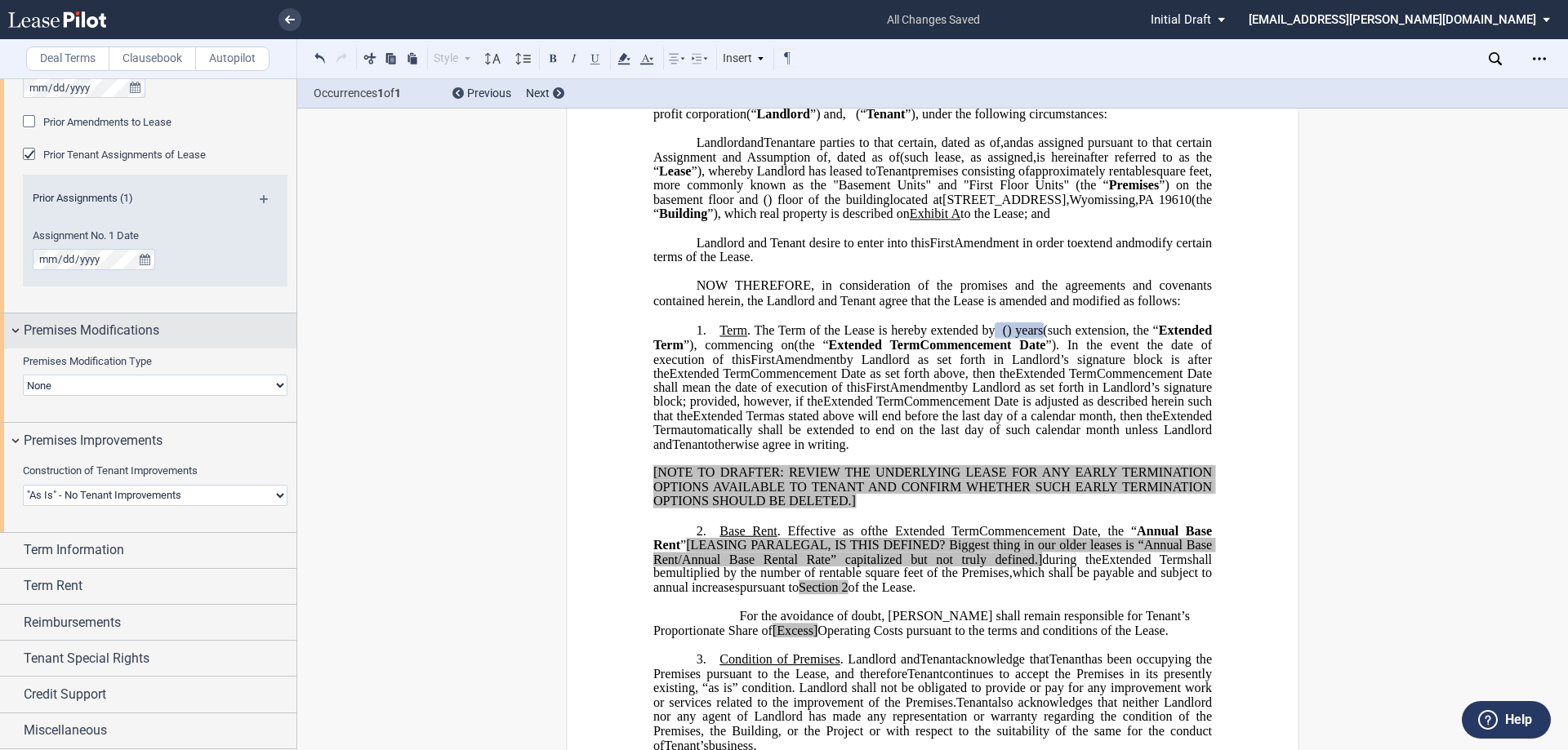
click at [100, 324] on span "Premises Modifications" at bounding box center [91, 331] width 136 height 19
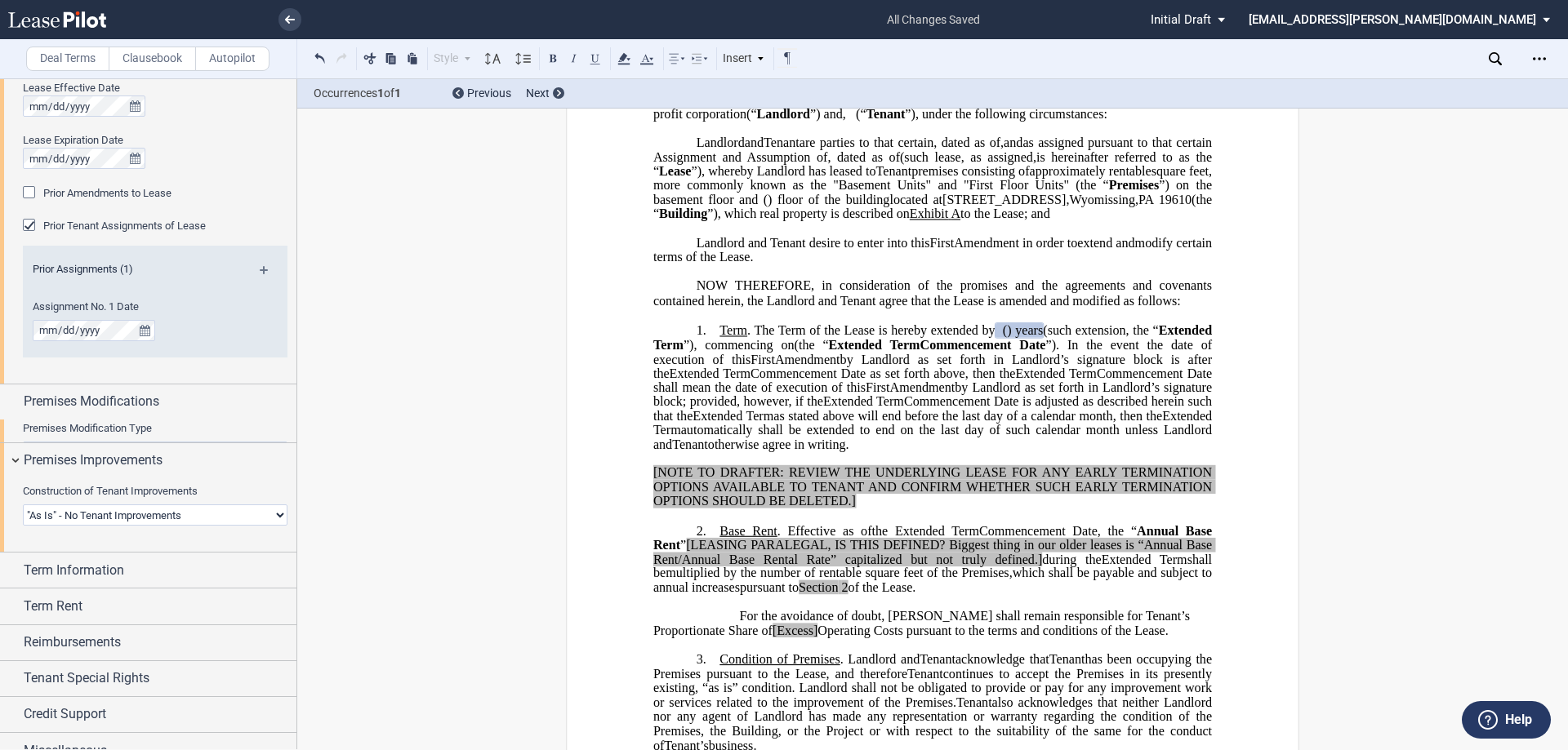
scroll to position [667, 0]
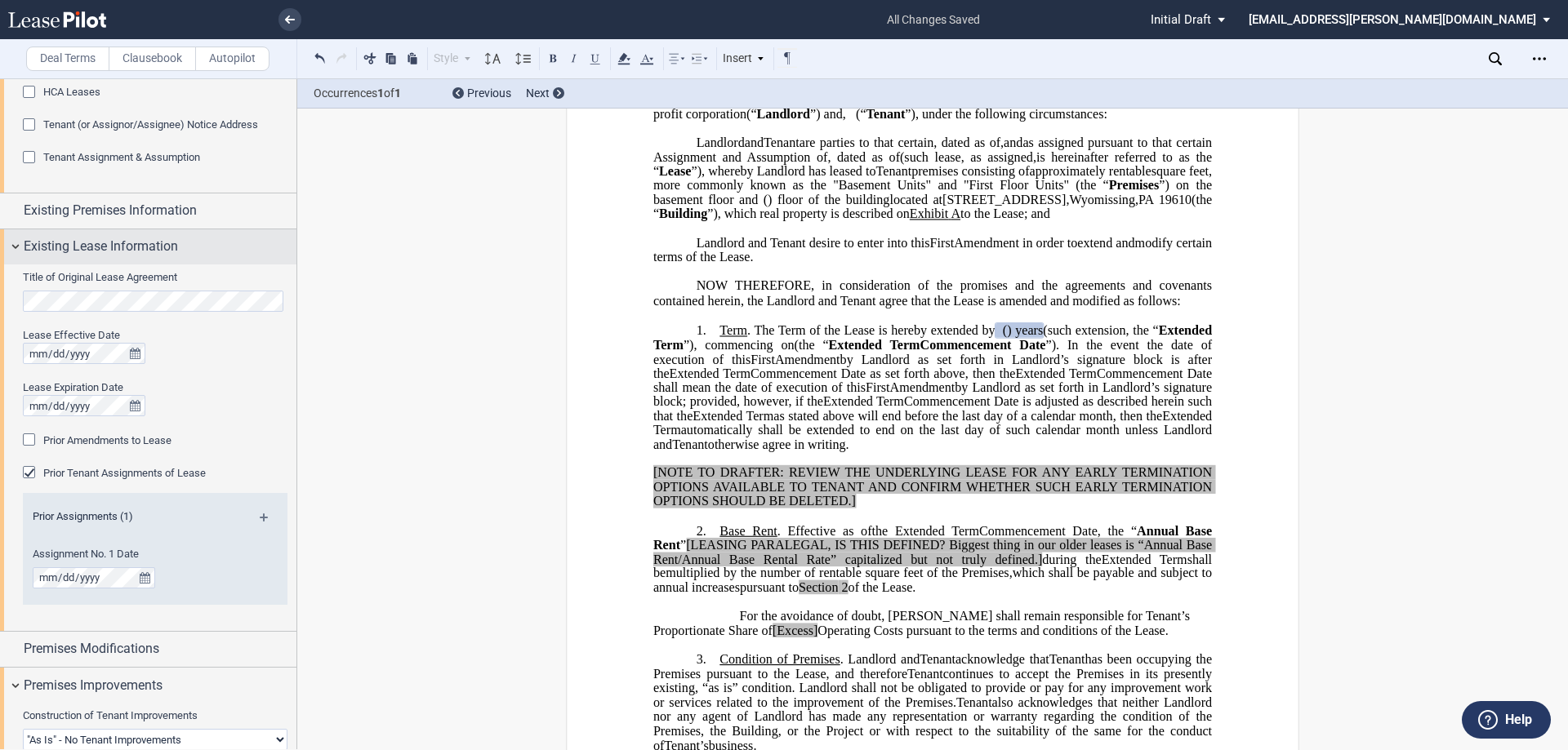
click at [133, 245] on span "Existing Lease Information" at bounding box center [100, 247] width 154 height 19
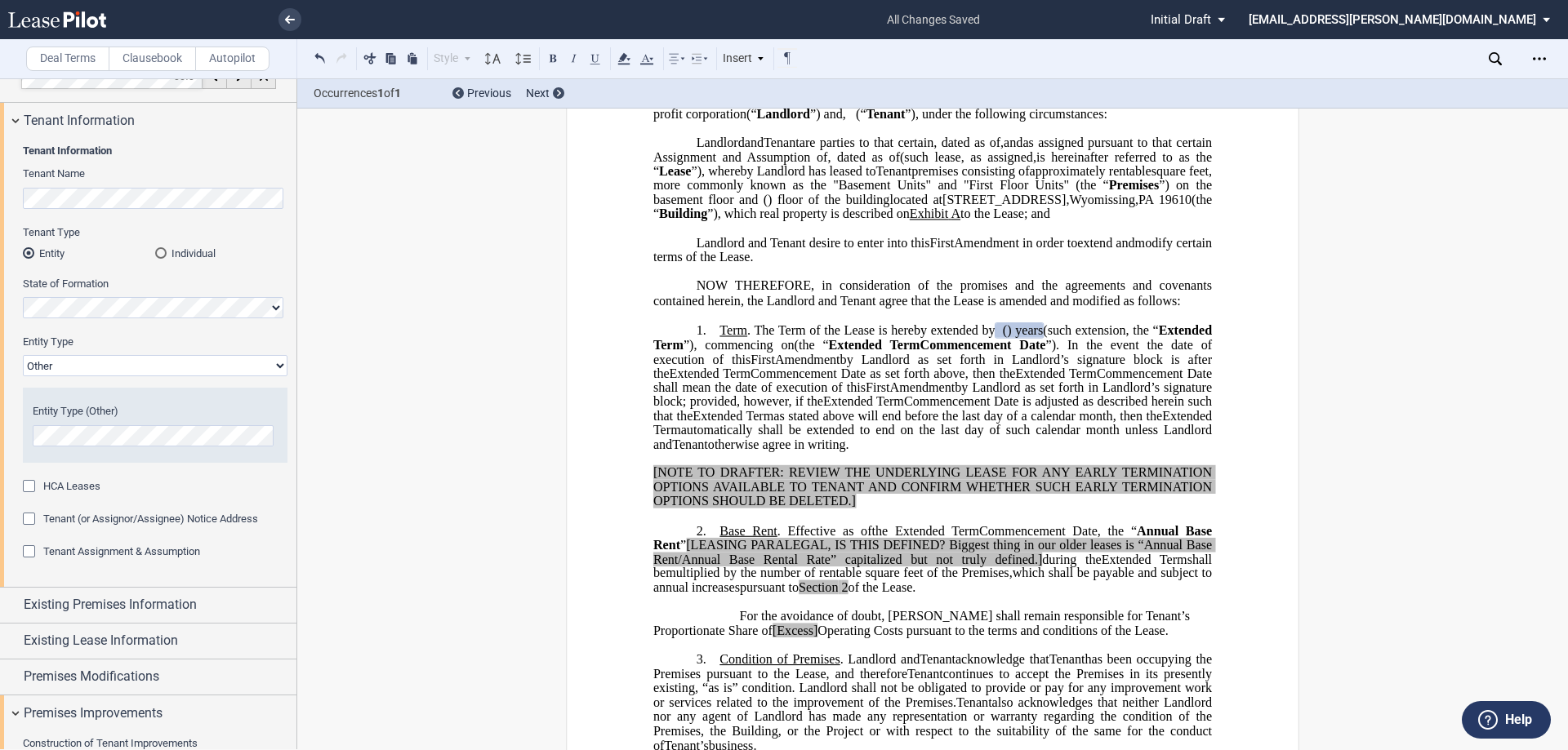
scroll to position [0, 0]
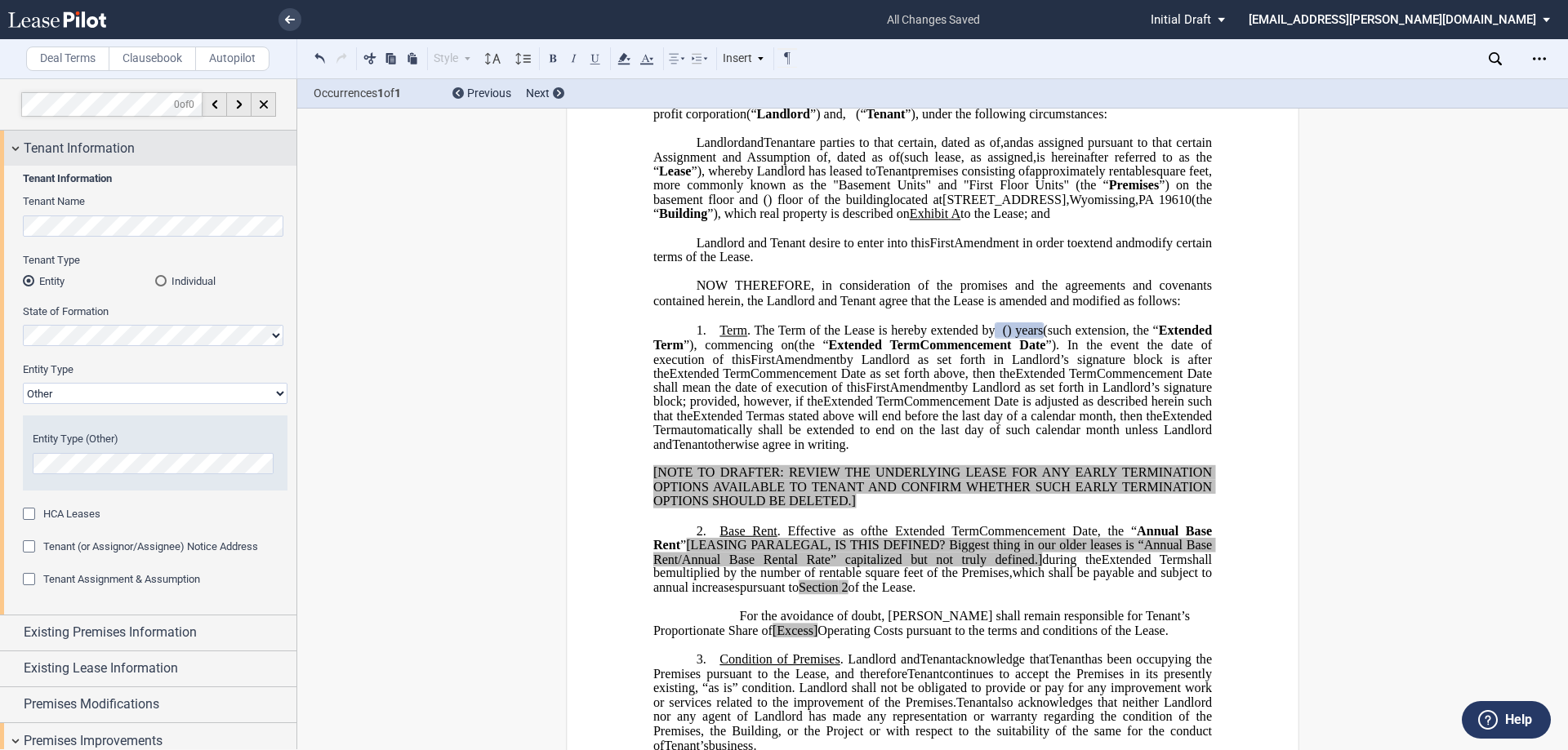
click at [138, 158] on div "Tenant Information" at bounding box center [160, 148] width 273 height 19
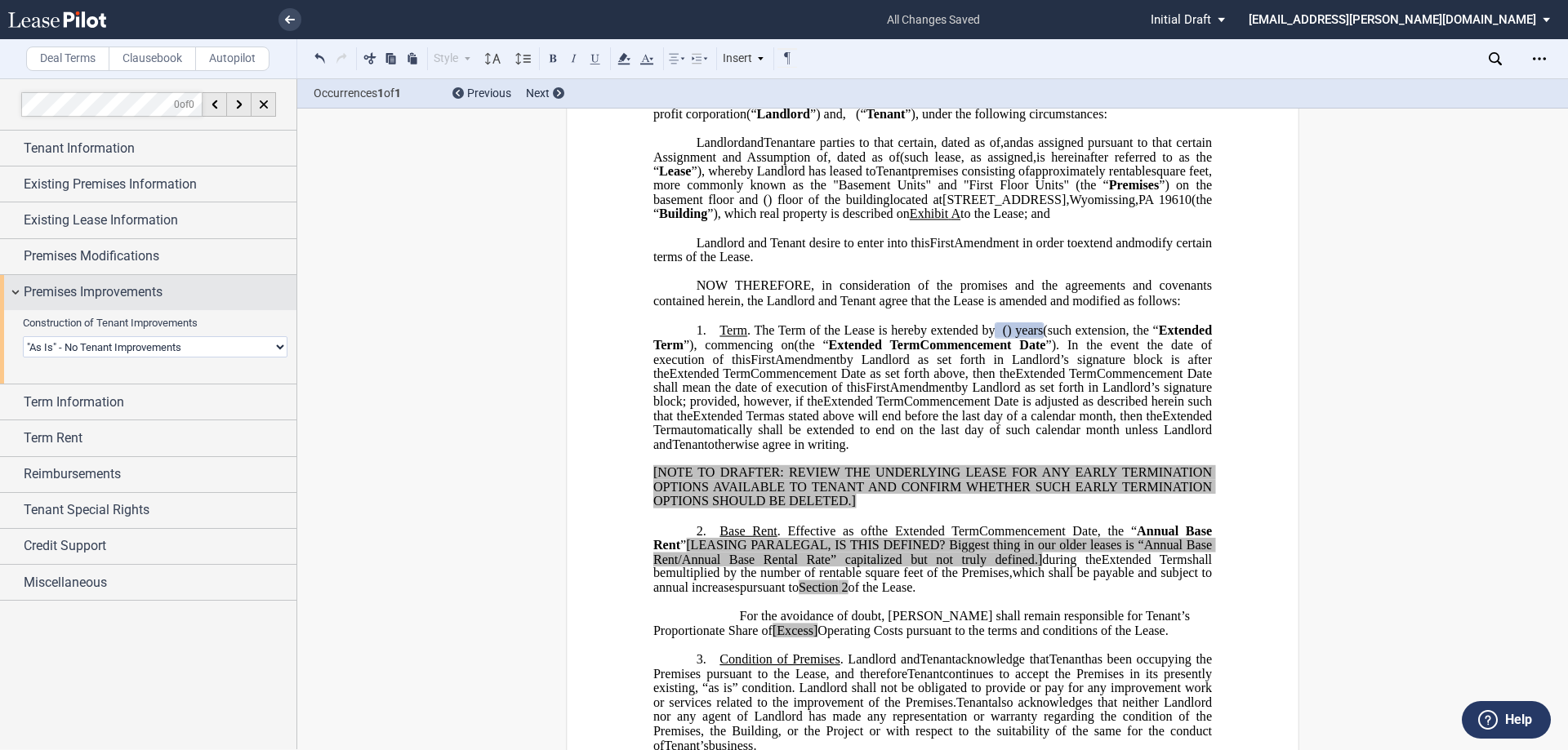
click at [128, 300] on span "Premises Improvements" at bounding box center [92, 292] width 138 height 19
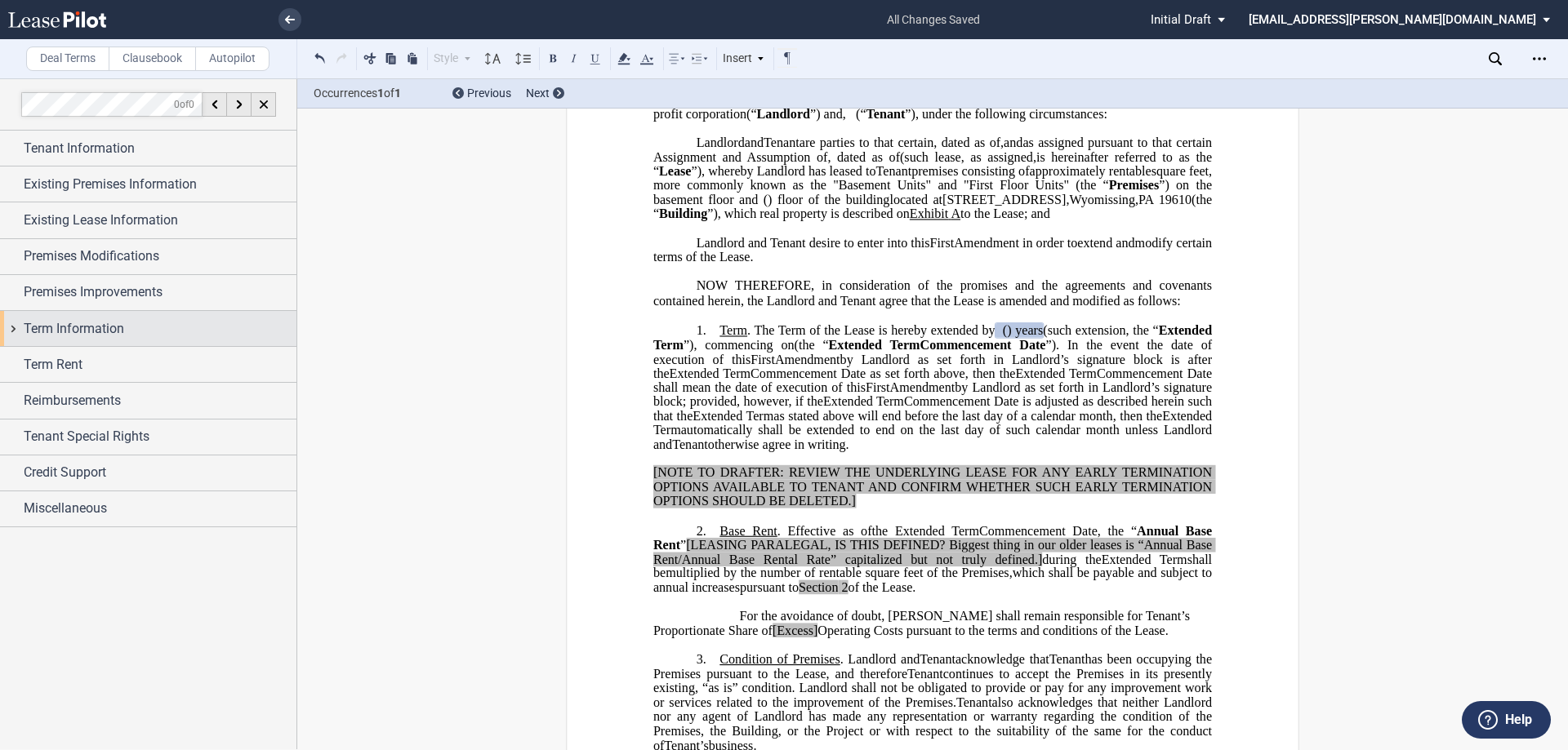
click at [107, 334] on span "Term Information" at bounding box center [74, 329] width 101 height 19
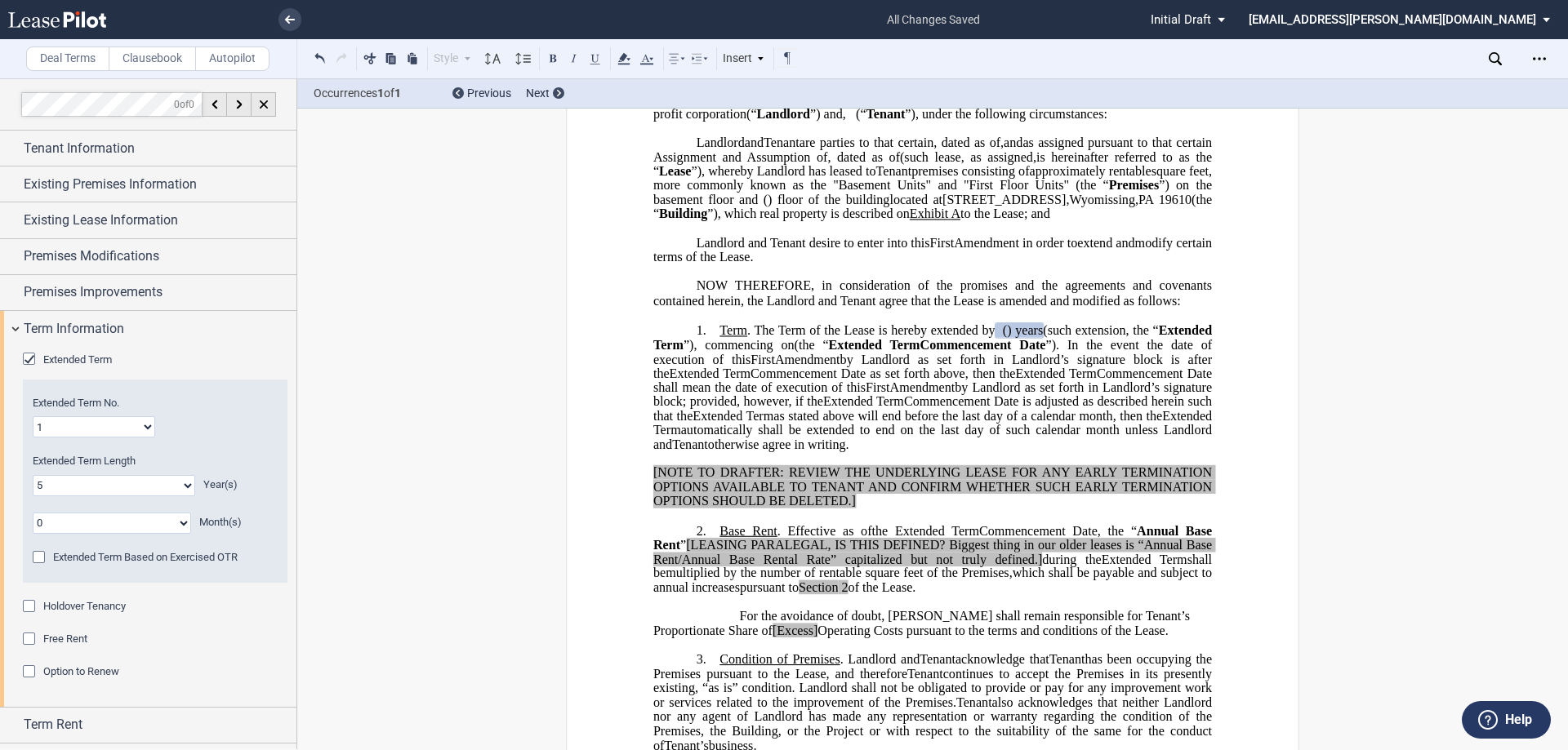
scroll to position [81, 0]
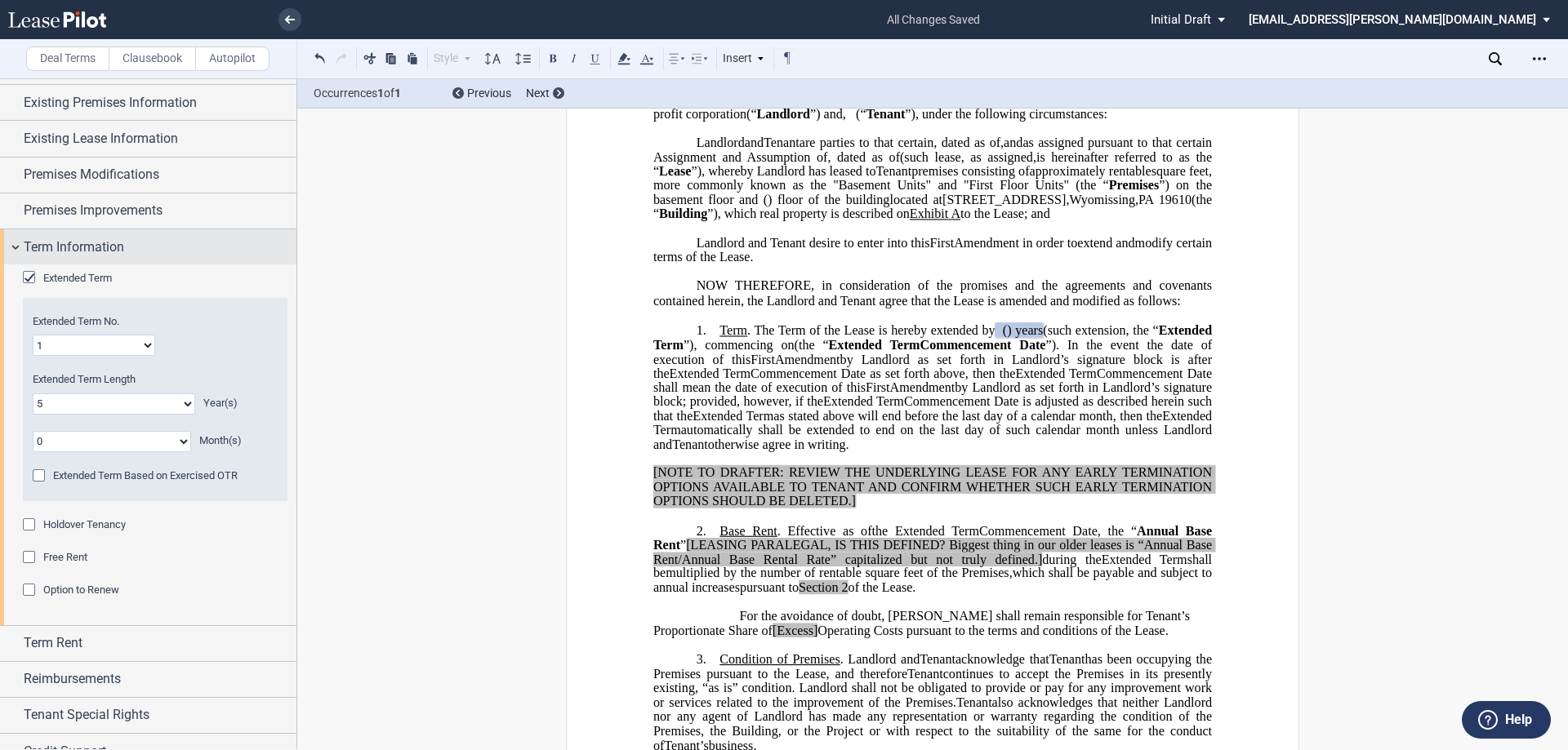
click at [68, 241] on span "Term Information" at bounding box center [74, 248] width 101 height 19
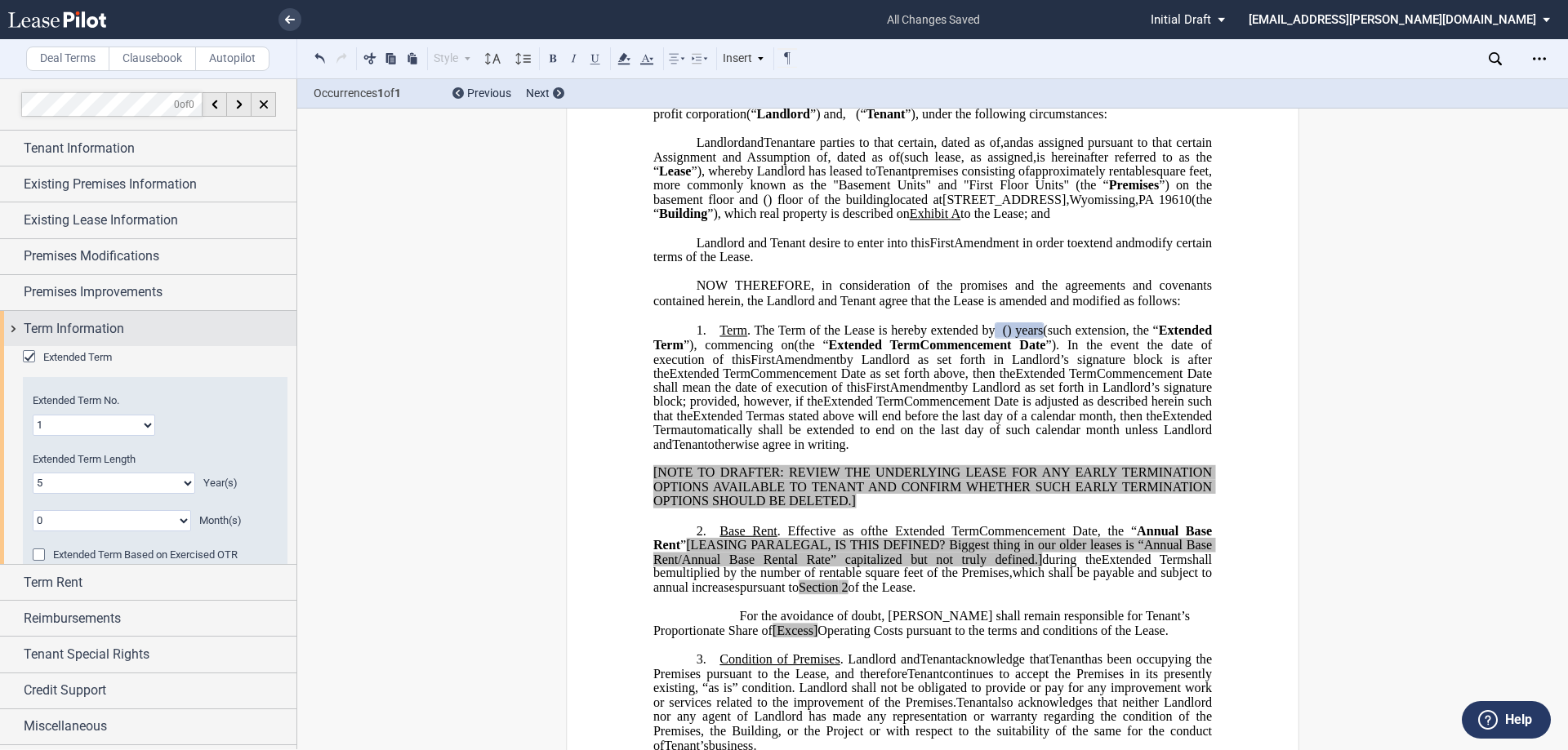
scroll to position [0, 0]
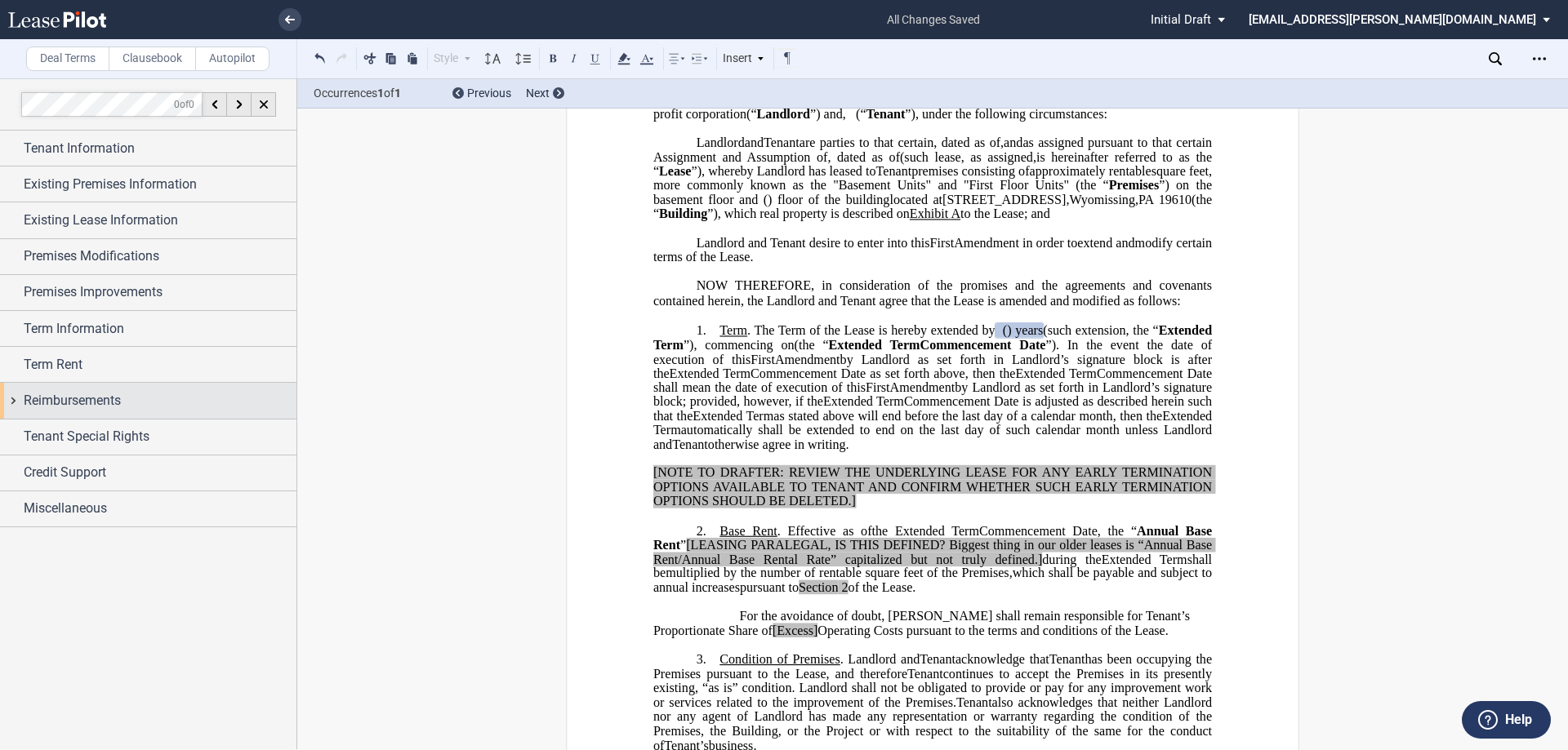
click at [90, 405] on span "Reimbursements" at bounding box center [72, 401] width 97 height 19
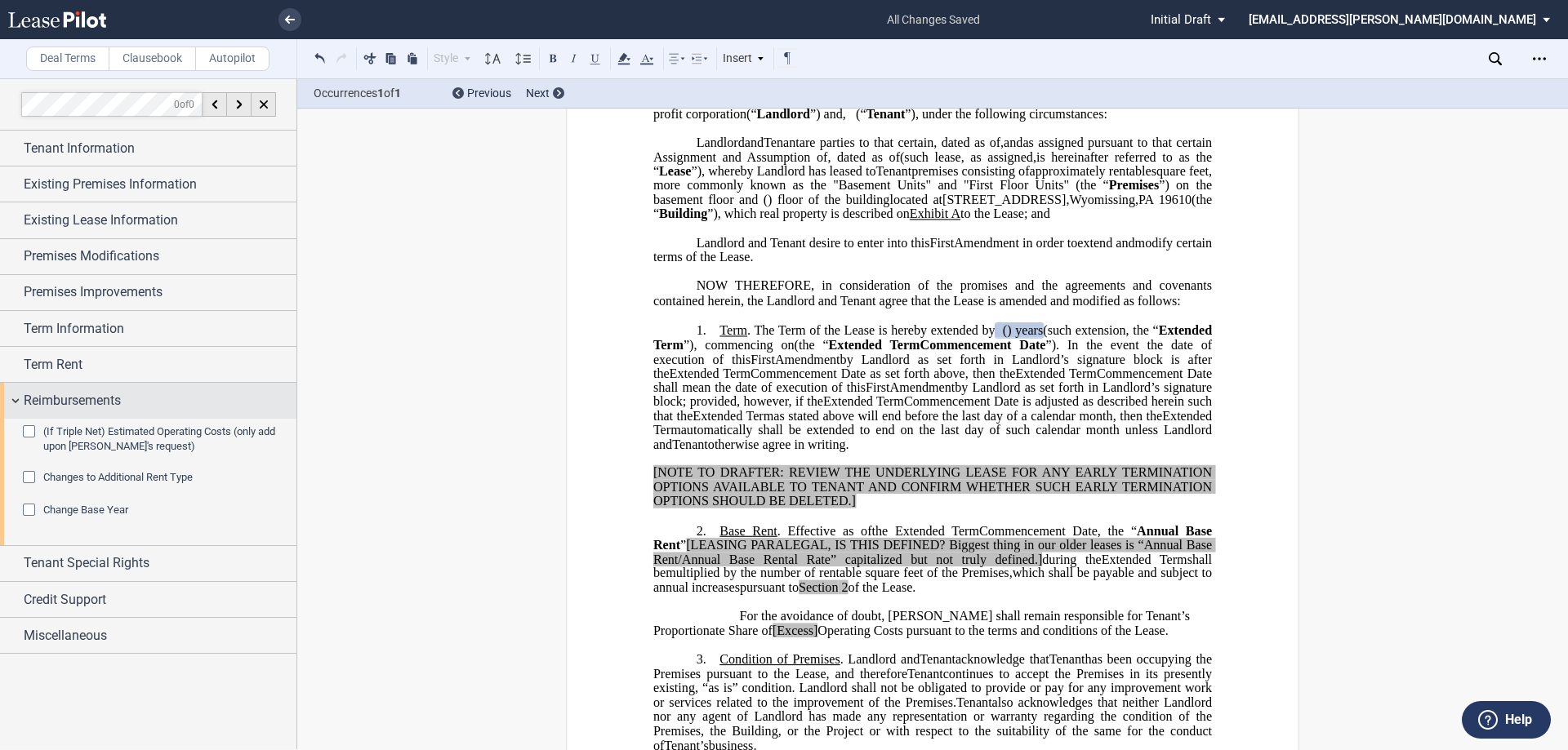
click at [63, 393] on span "Reimbursements" at bounding box center [72, 401] width 97 height 19
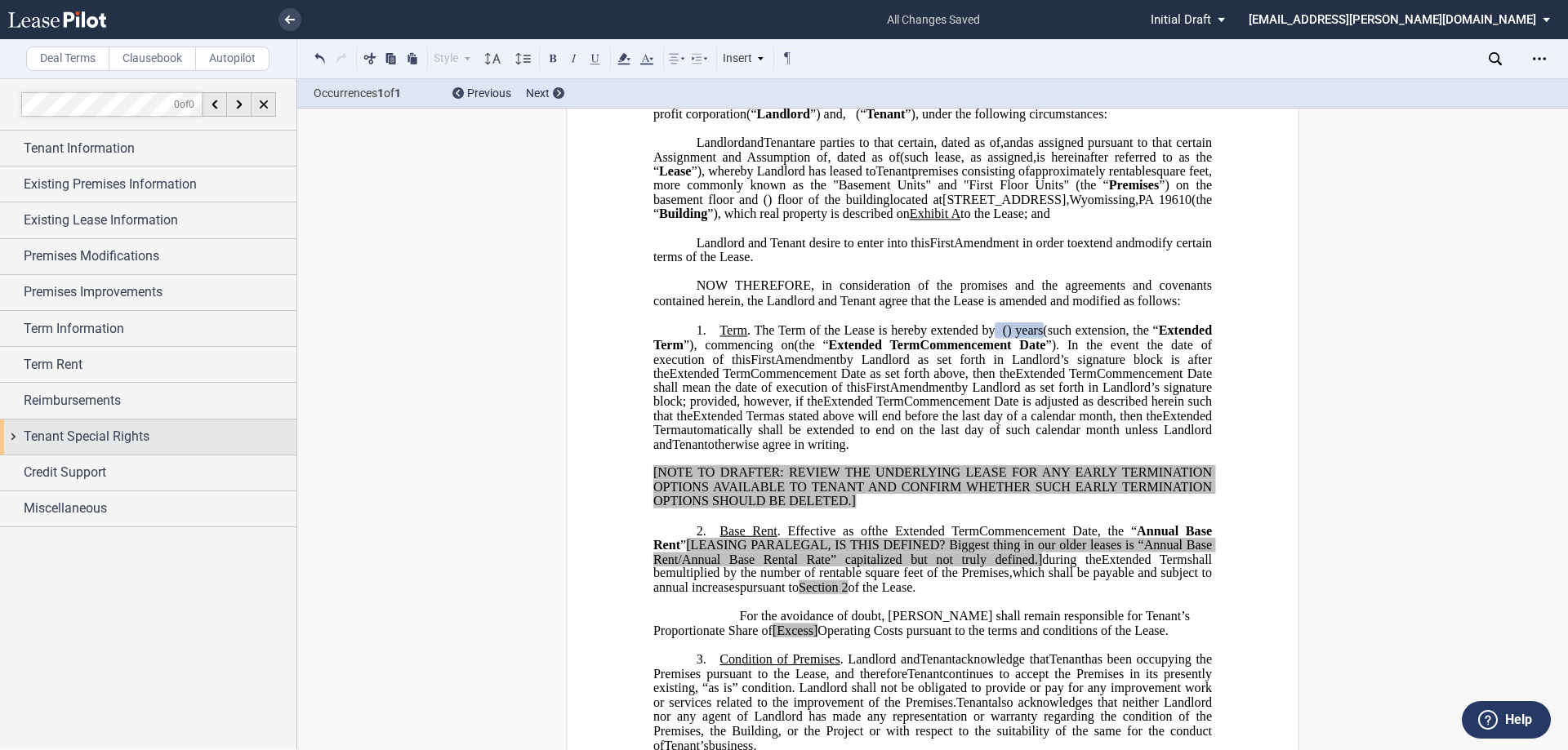
click at [78, 433] on span "Tenant Special Rights" at bounding box center [86, 436] width 126 height 19
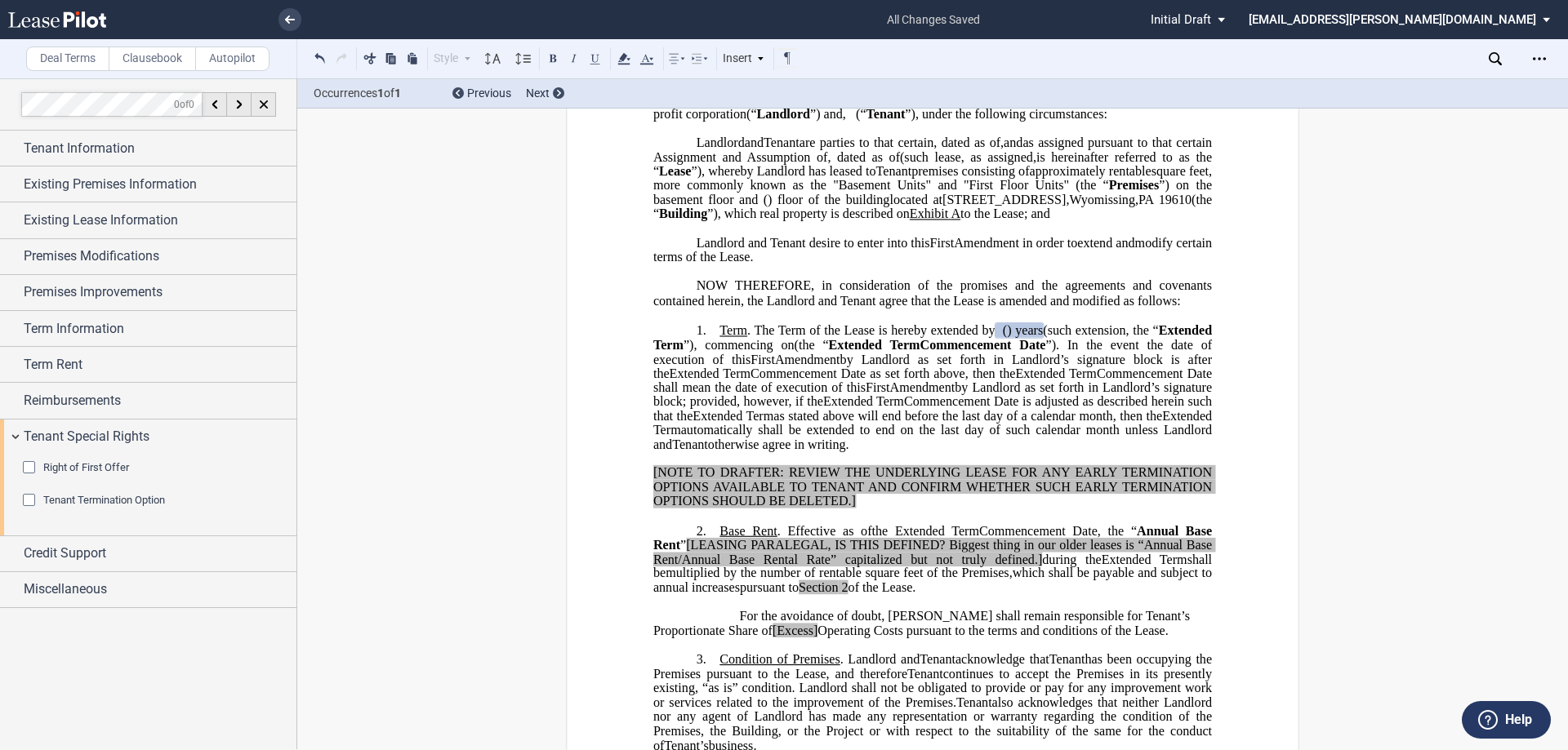
click at [72, 467] on span "Right of First Offer" at bounding box center [86, 467] width 86 height 13
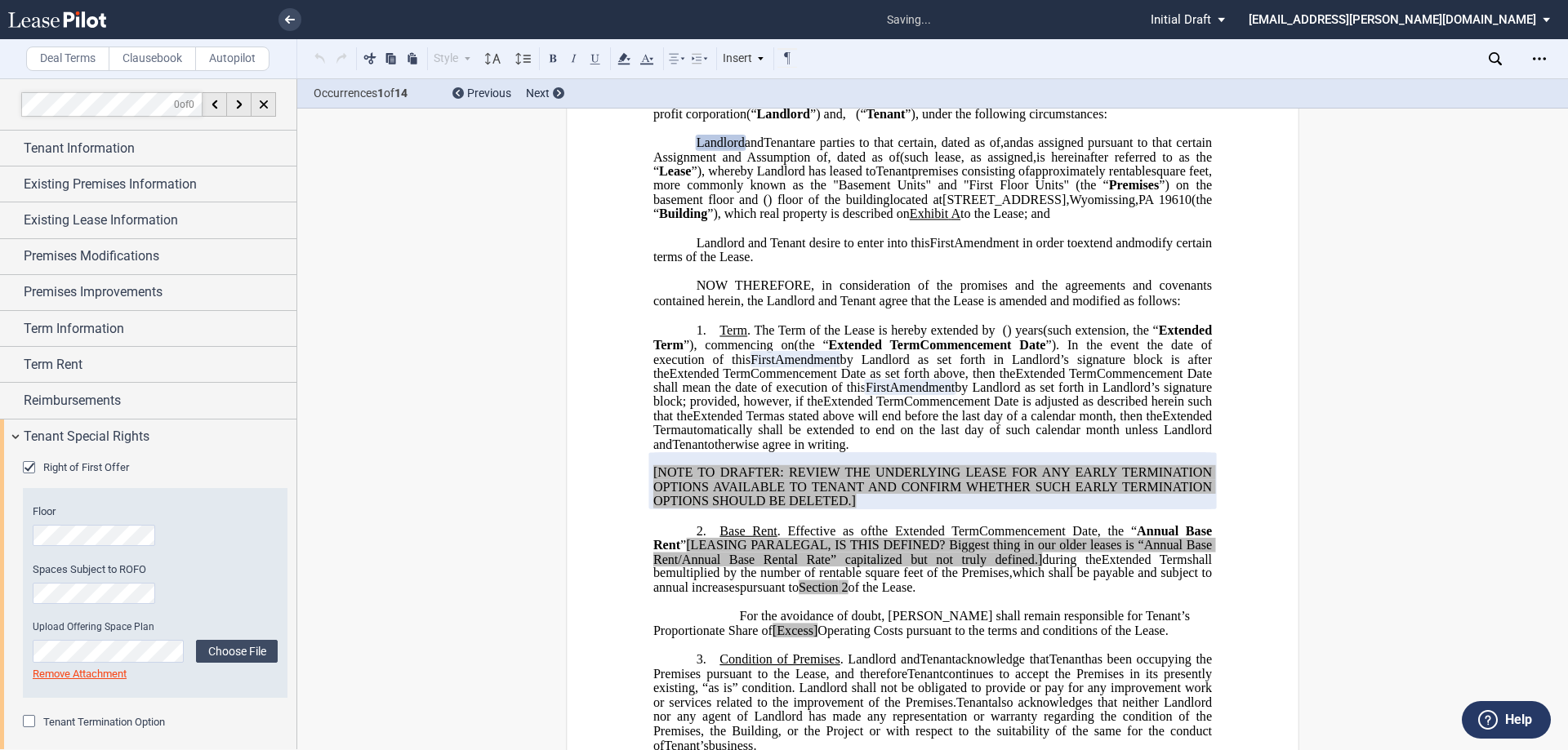
click at [72, 467] on span "Right of First Offer" at bounding box center [86, 467] width 86 height 13
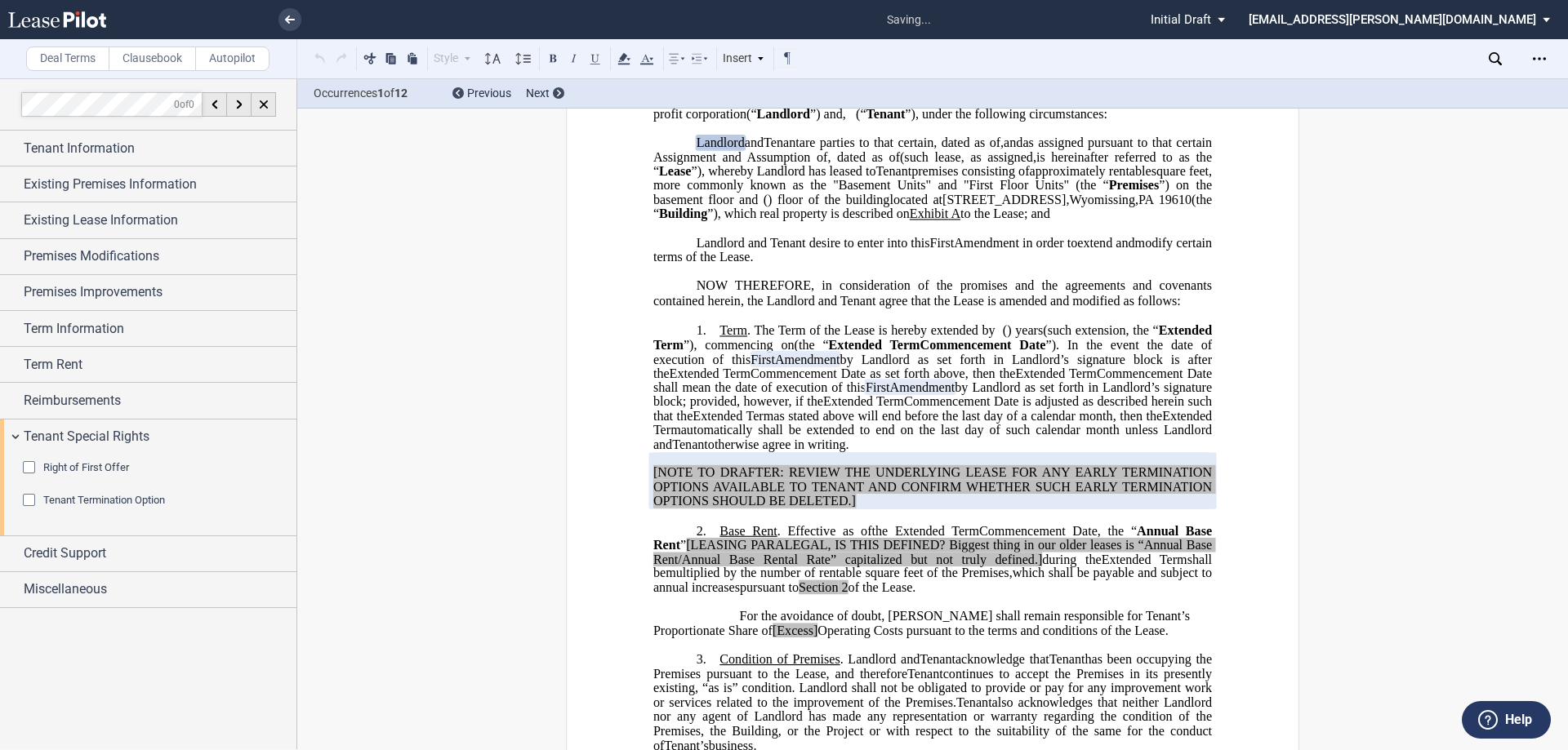
click at [72, 467] on span "Right of First Offer" at bounding box center [86, 467] width 86 height 13
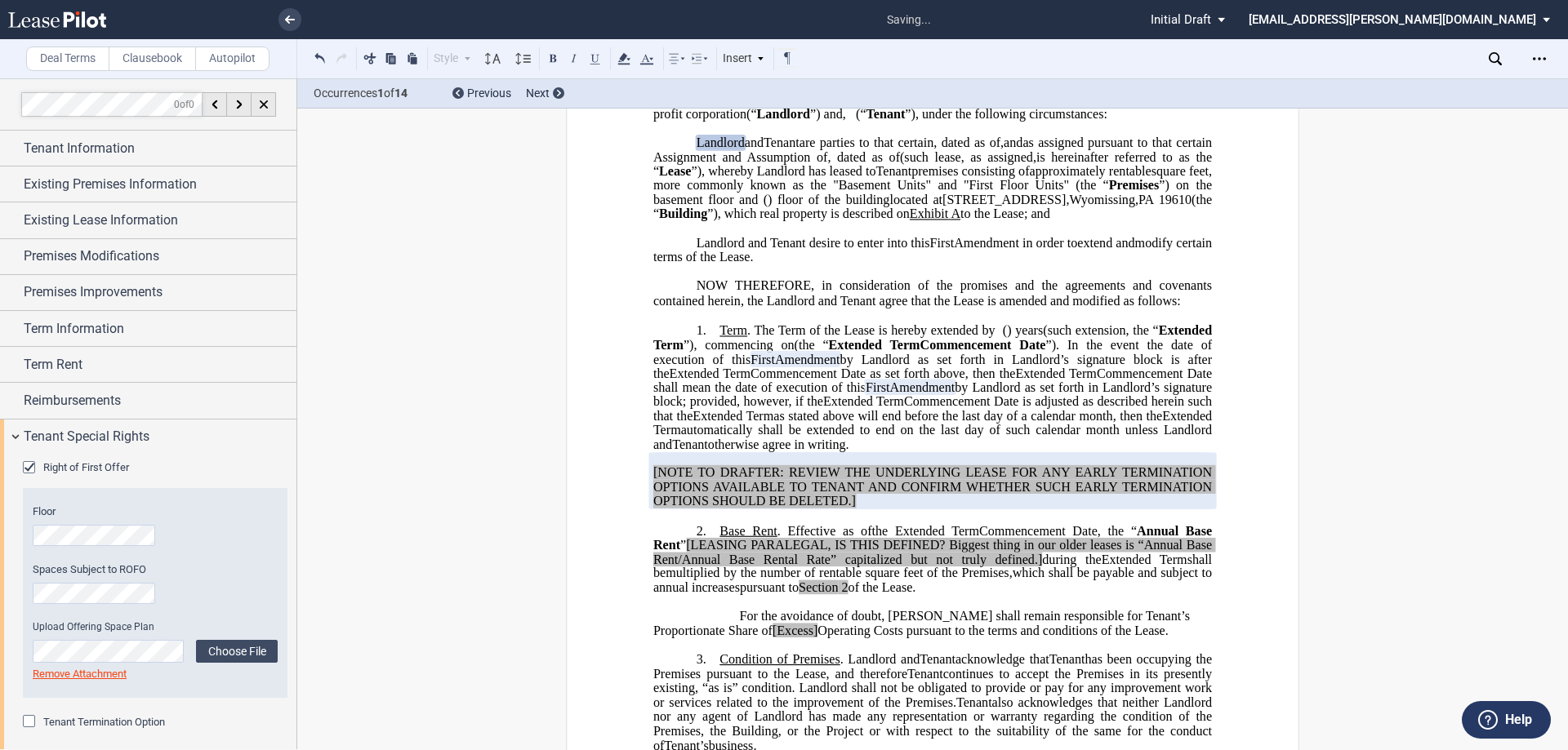
click at [106, 463] on span "Right of First Offer" at bounding box center [86, 467] width 86 height 13
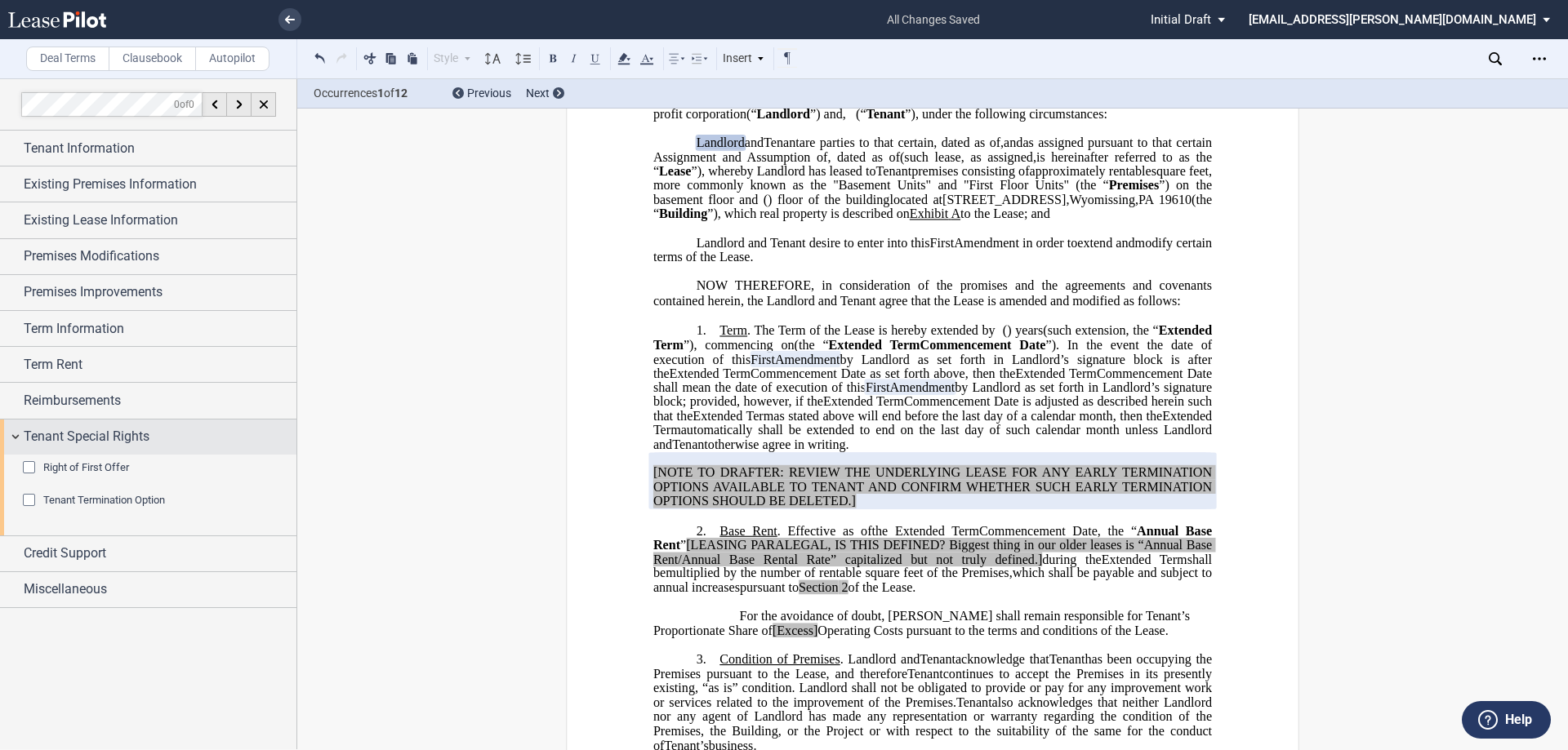
click at [101, 447] on span "Tenant Special Rights" at bounding box center [86, 436] width 126 height 19
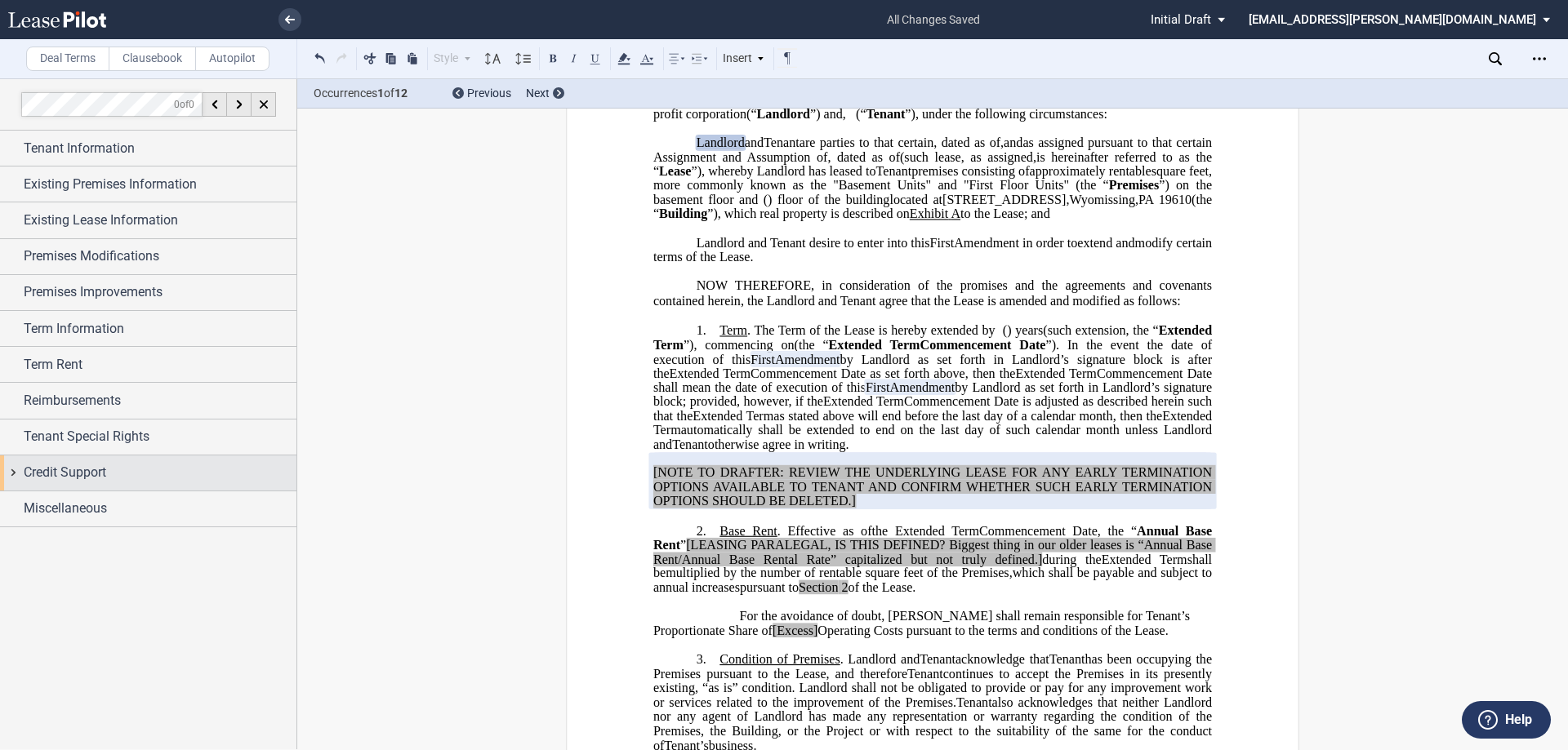
click at [92, 470] on span "Credit Support" at bounding box center [64, 472] width 82 height 19
click at [68, 465] on span "Credit Support" at bounding box center [64, 472] width 82 height 19
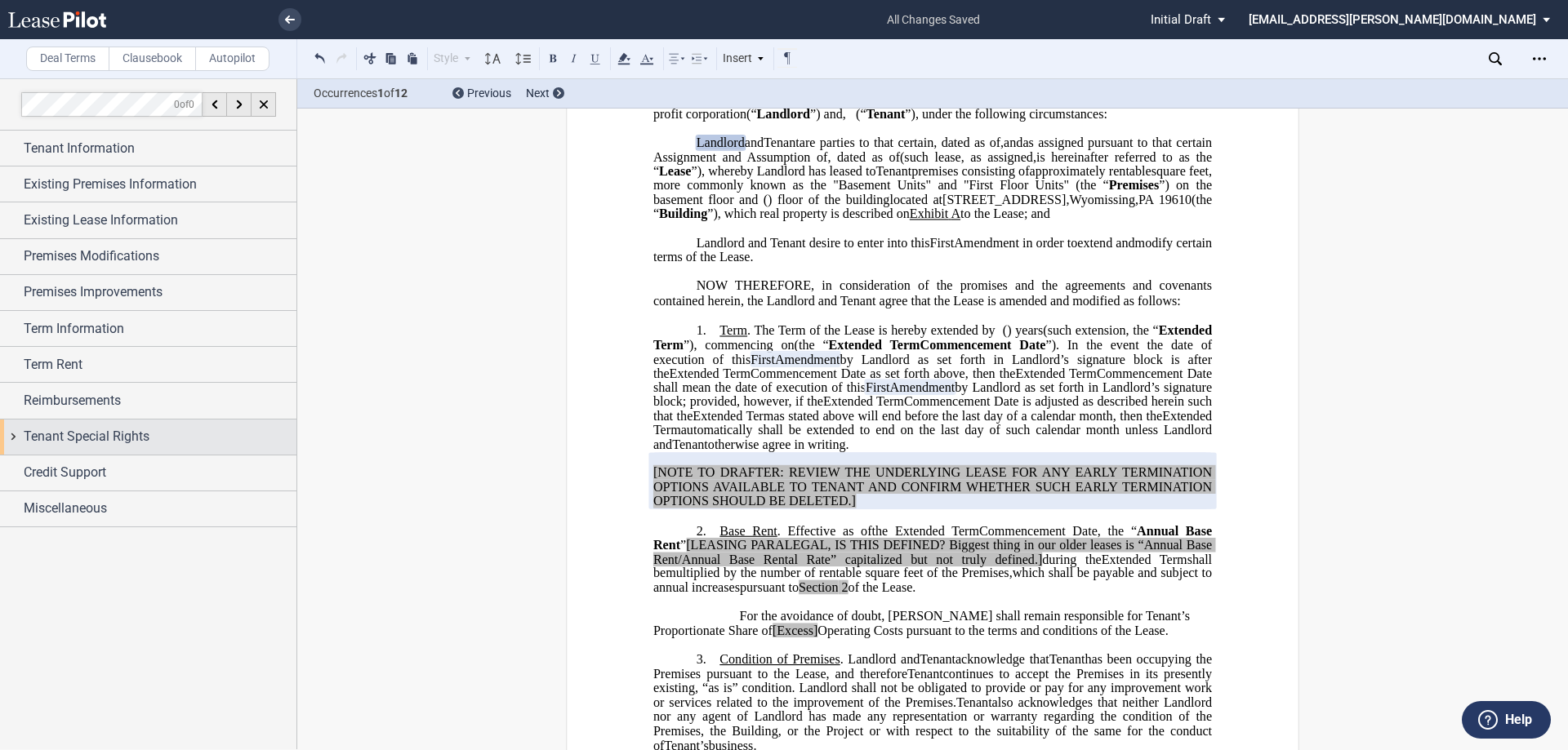
click at [149, 435] on div "Tenant Special Rights" at bounding box center [160, 436] width 273 height 19
click at [147, 435] on span "Tenant Special Rights" at bounding box center [86, 436] width 126 height 19
click at [60, 442] on span "Tenant Special Rights" at bounding box center [86, 436] width 126 height 19
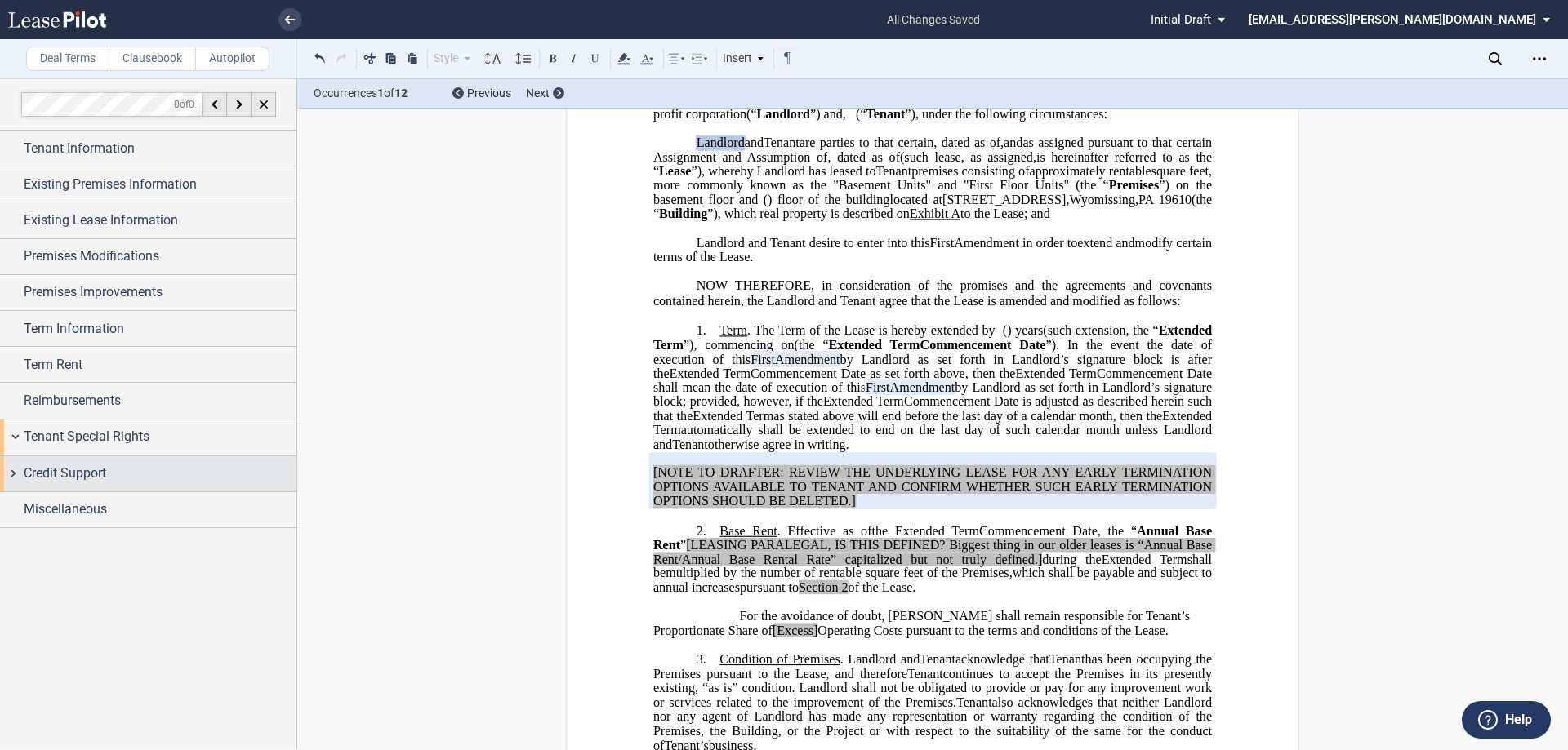
click at [19, 473] on div "Credit Support" at bounding box center [148, 474] width 296 height 35
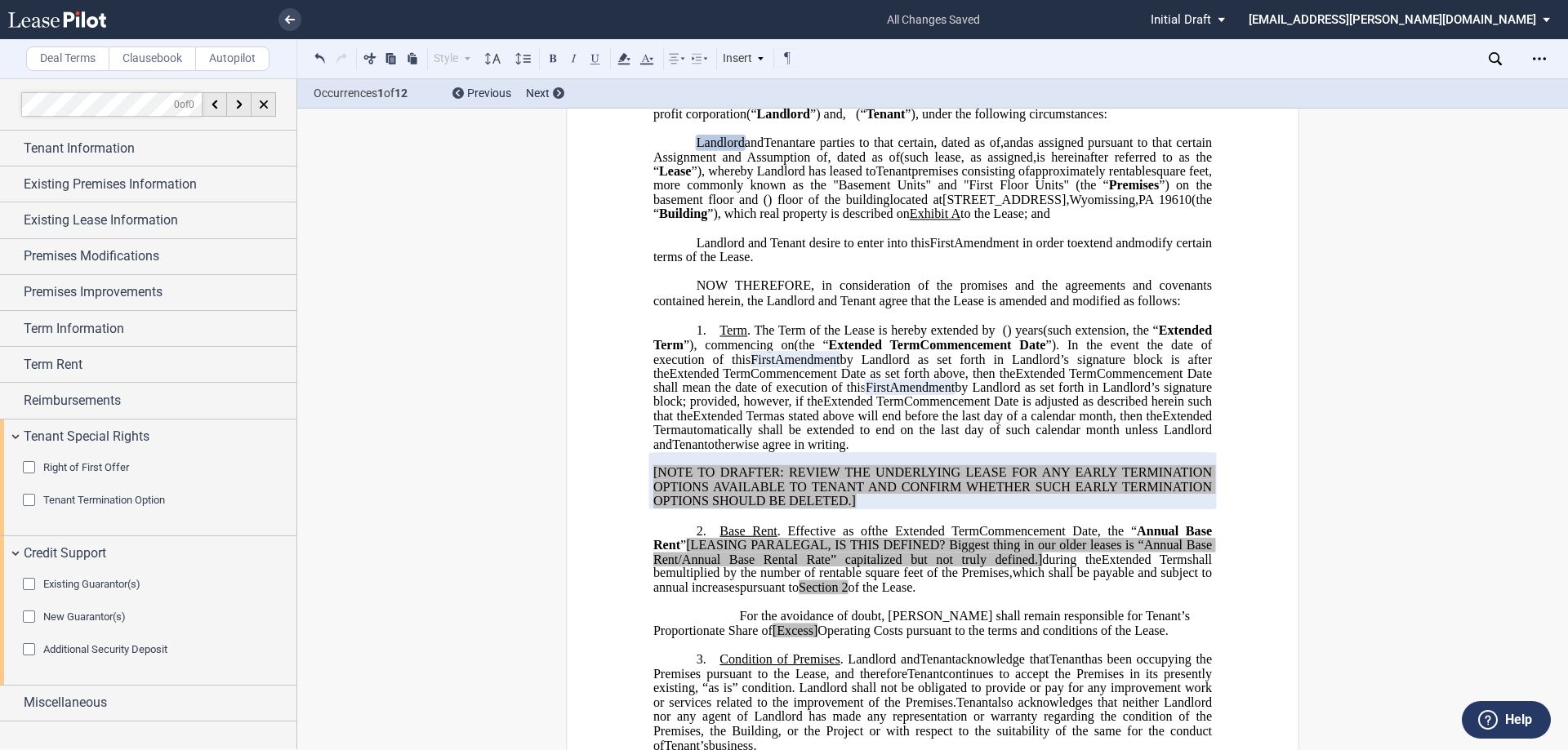
click at [99, 461] on div "Right of First Offer" at bounding box center [86, 467] width 86 height 15
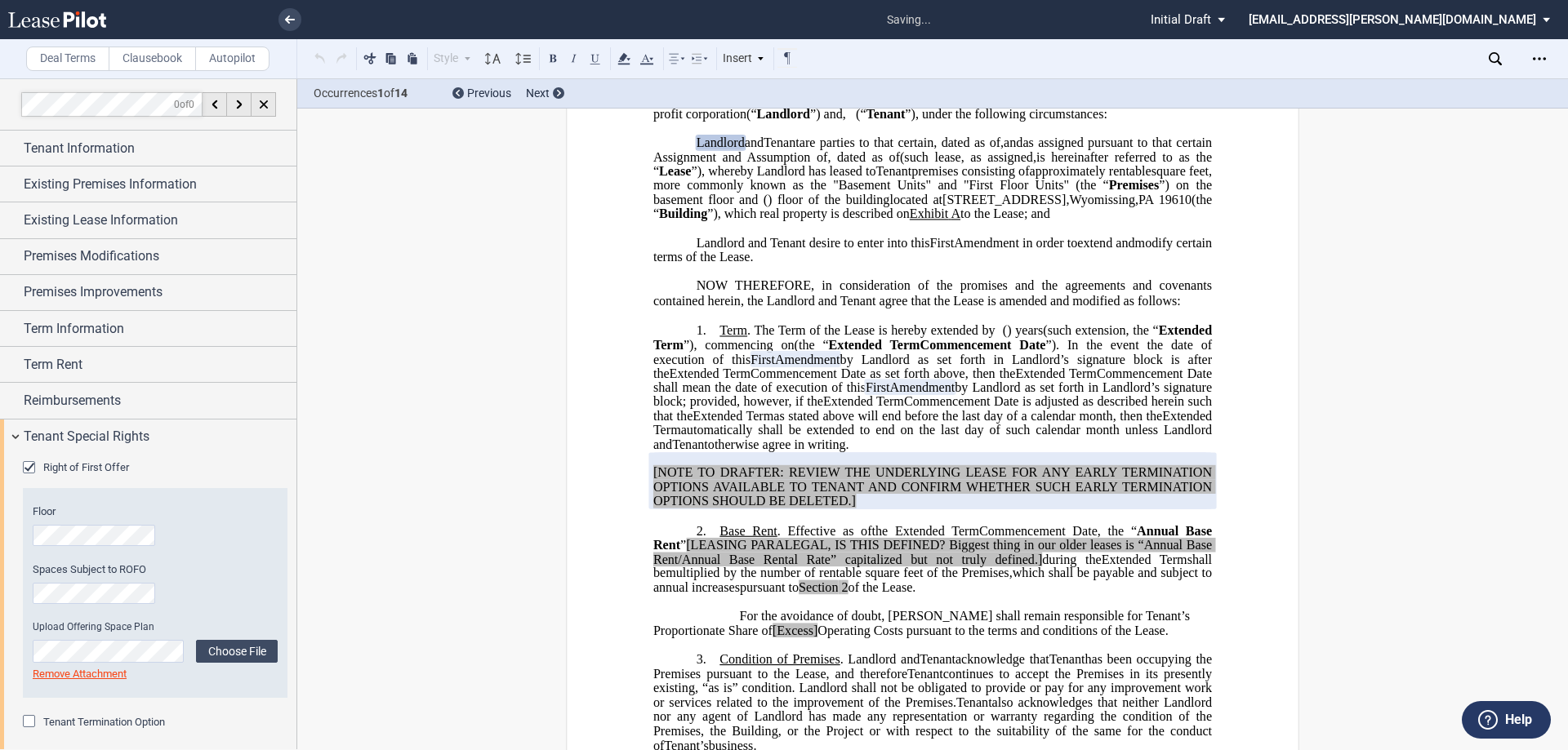
click at [99, 461] on div "Right of First Offer" at bounding box center [86, 467] width 86 height 15
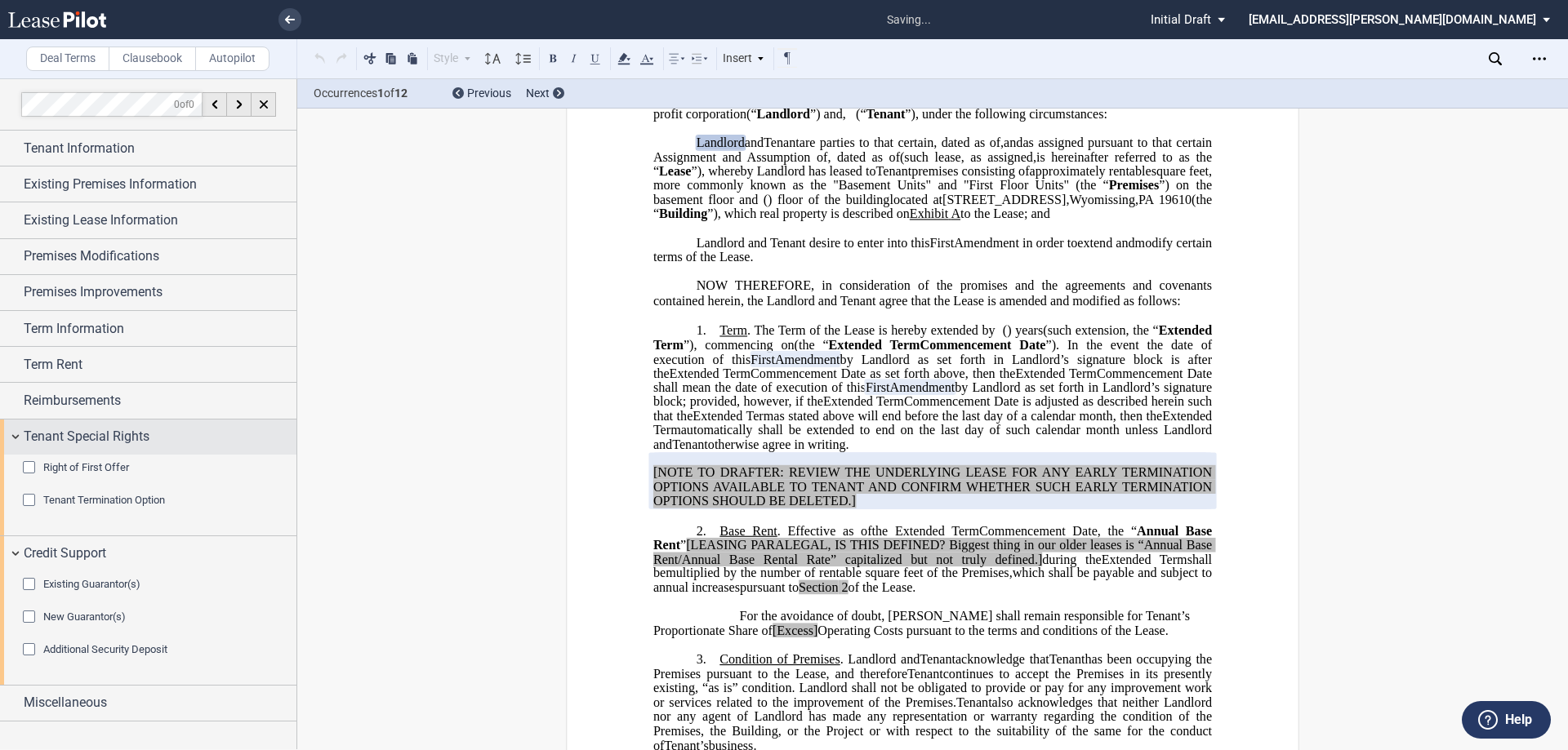
click at [110, 447] on span "Tenant Special Rights" at bounding box center [86, 436] width 126 height 19
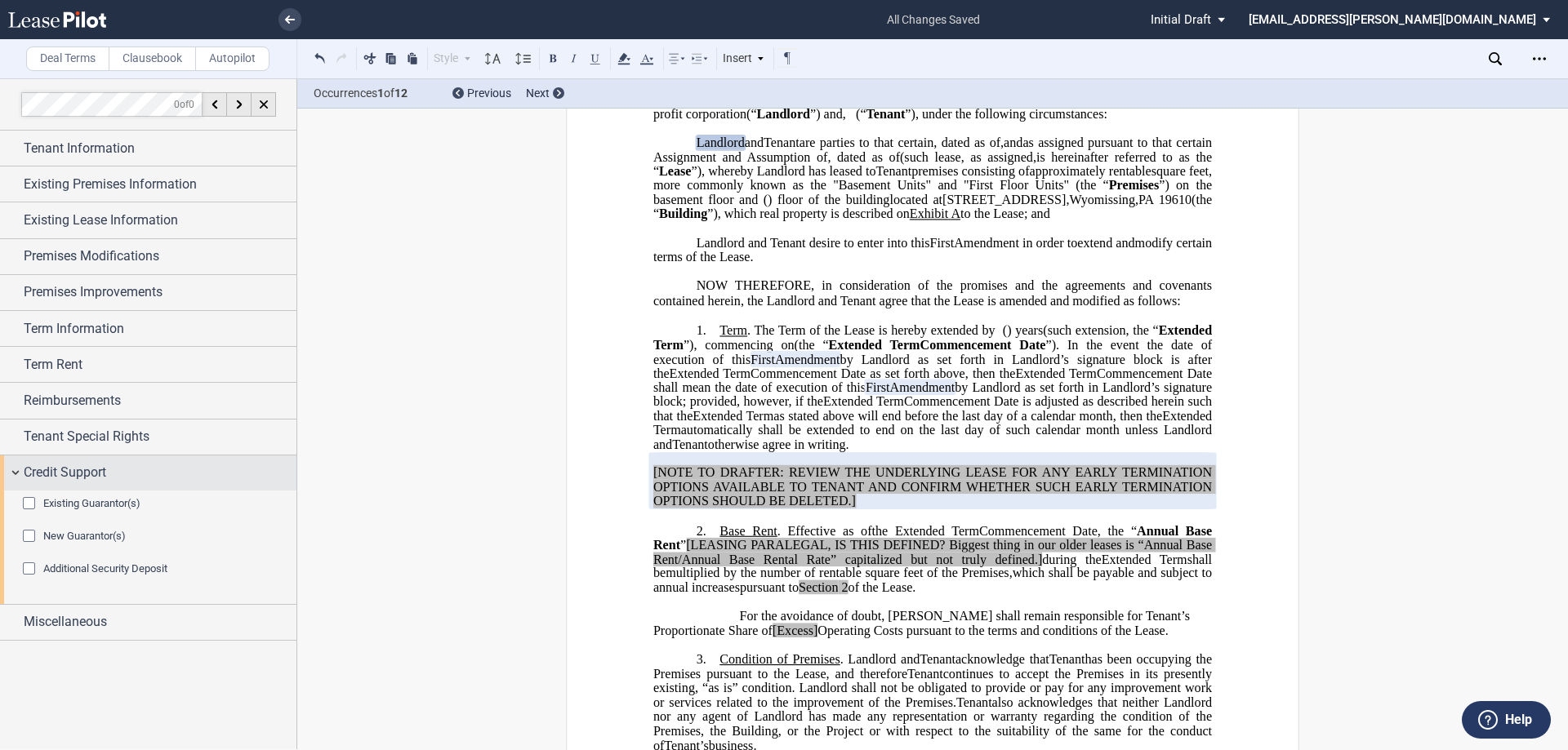
click at [91, 478] on span "Credit Support" at bounding box center [64, 472] width 82 height 19
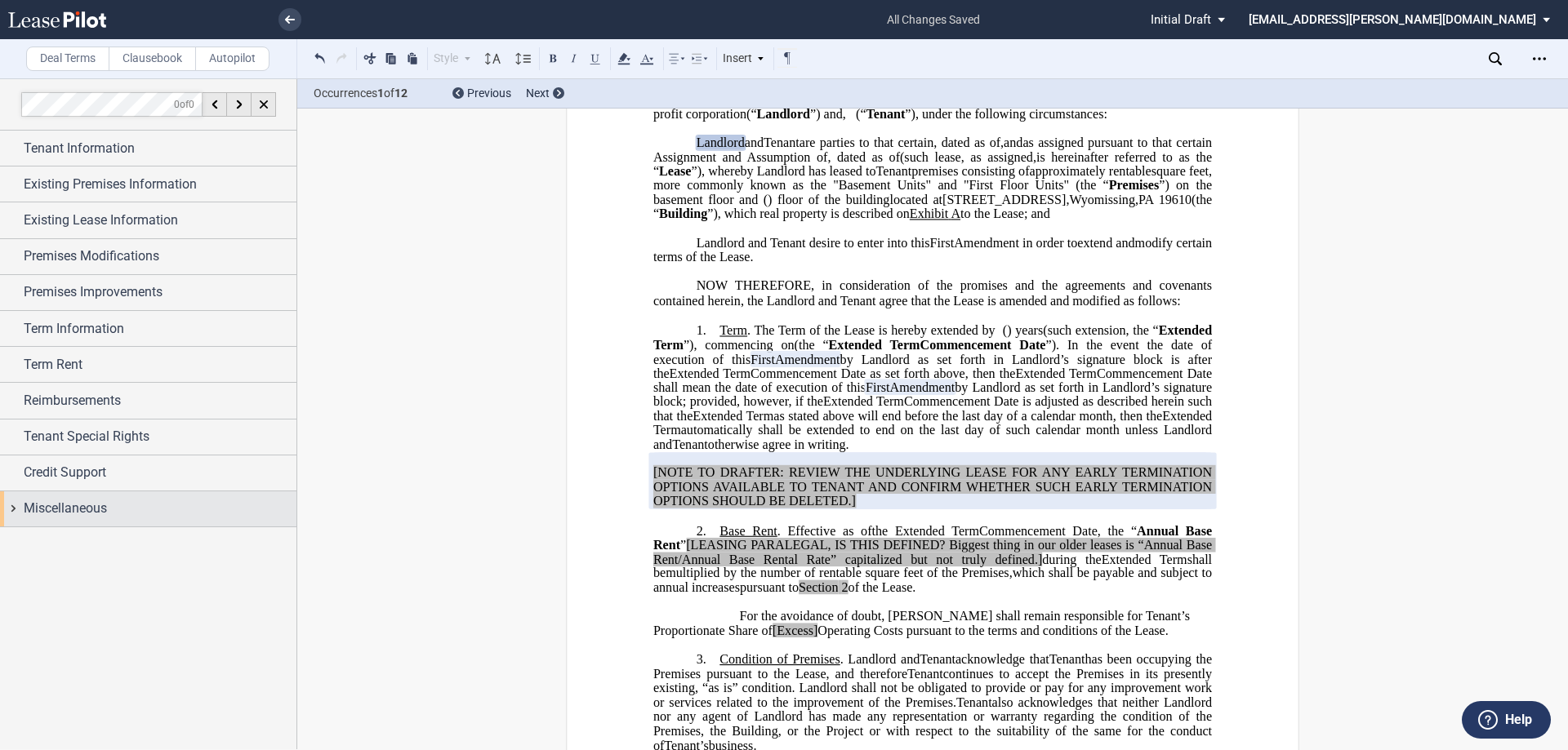
click at [71, 510] on span "Miscellaneous" at bounding box center [65, 509] width 83 height 19
click at [26, 509] on span "Miscellaneous" at bounding box center [65, 509] width 83 height 19
click at [72, 508] on span "Miscellaneous" at bounding box center [65, 509] width 83 height 19
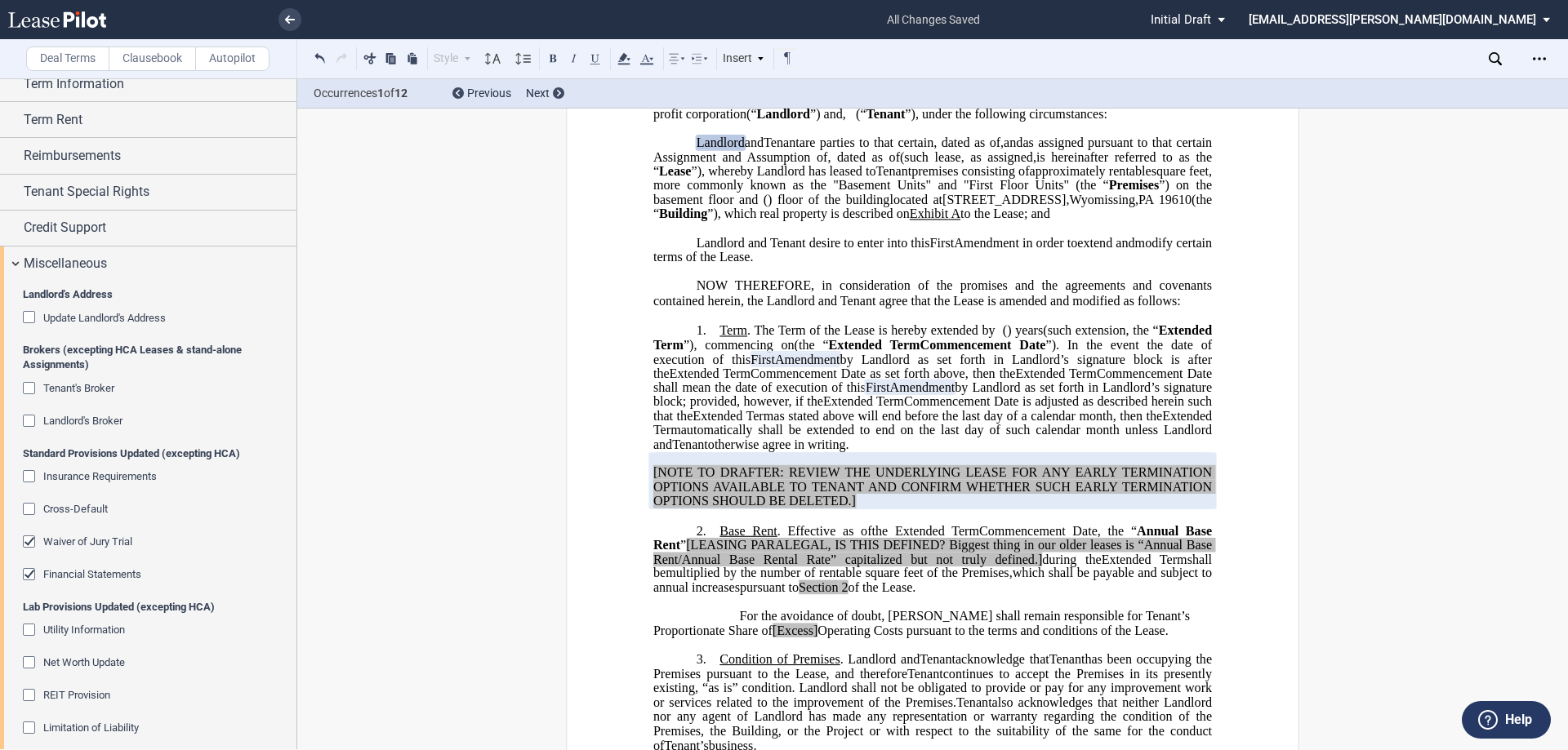
scroll to position [327, 0]
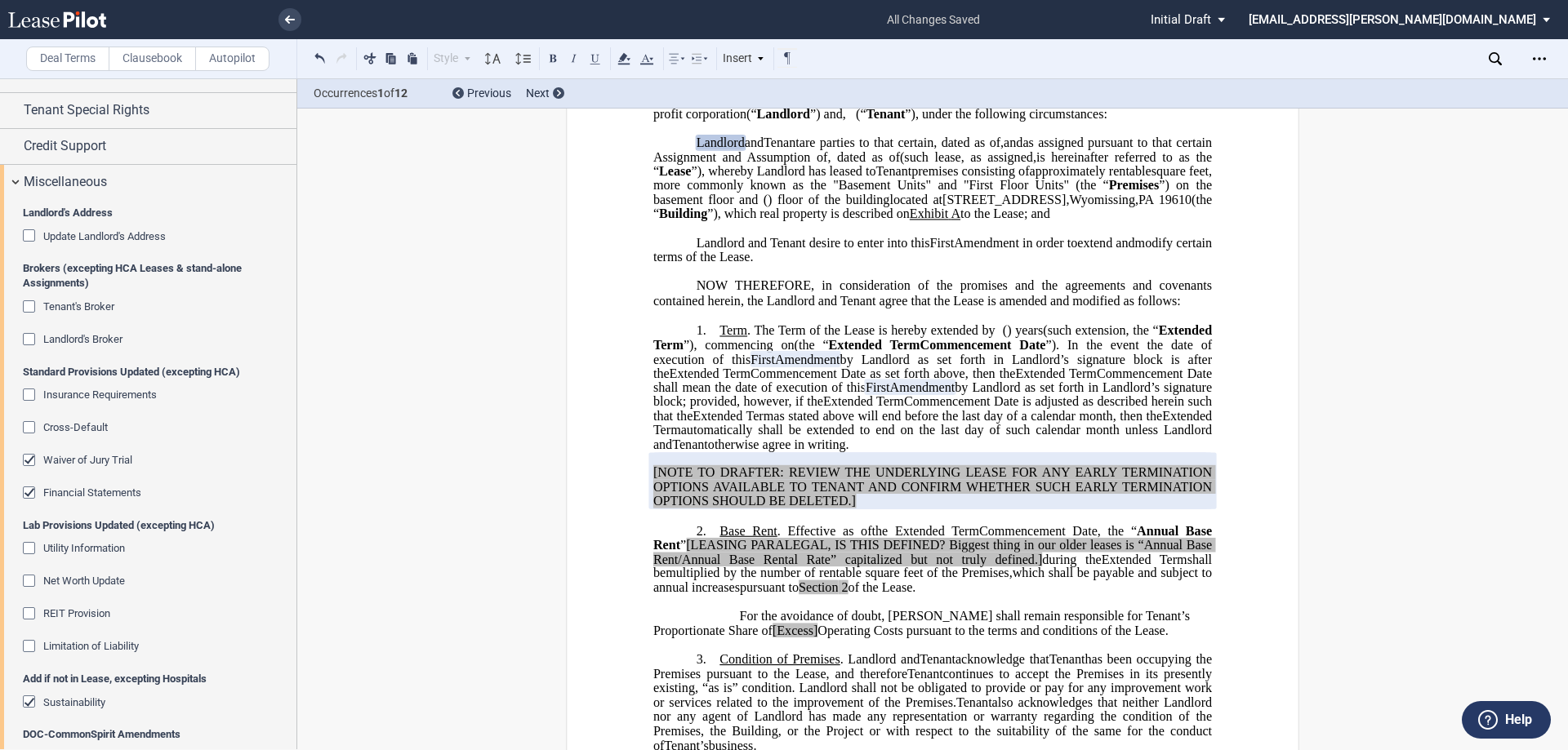
click at [94, 309] on span "Tenant's Broker" at bounding box center [78, 307] width 71 height 13
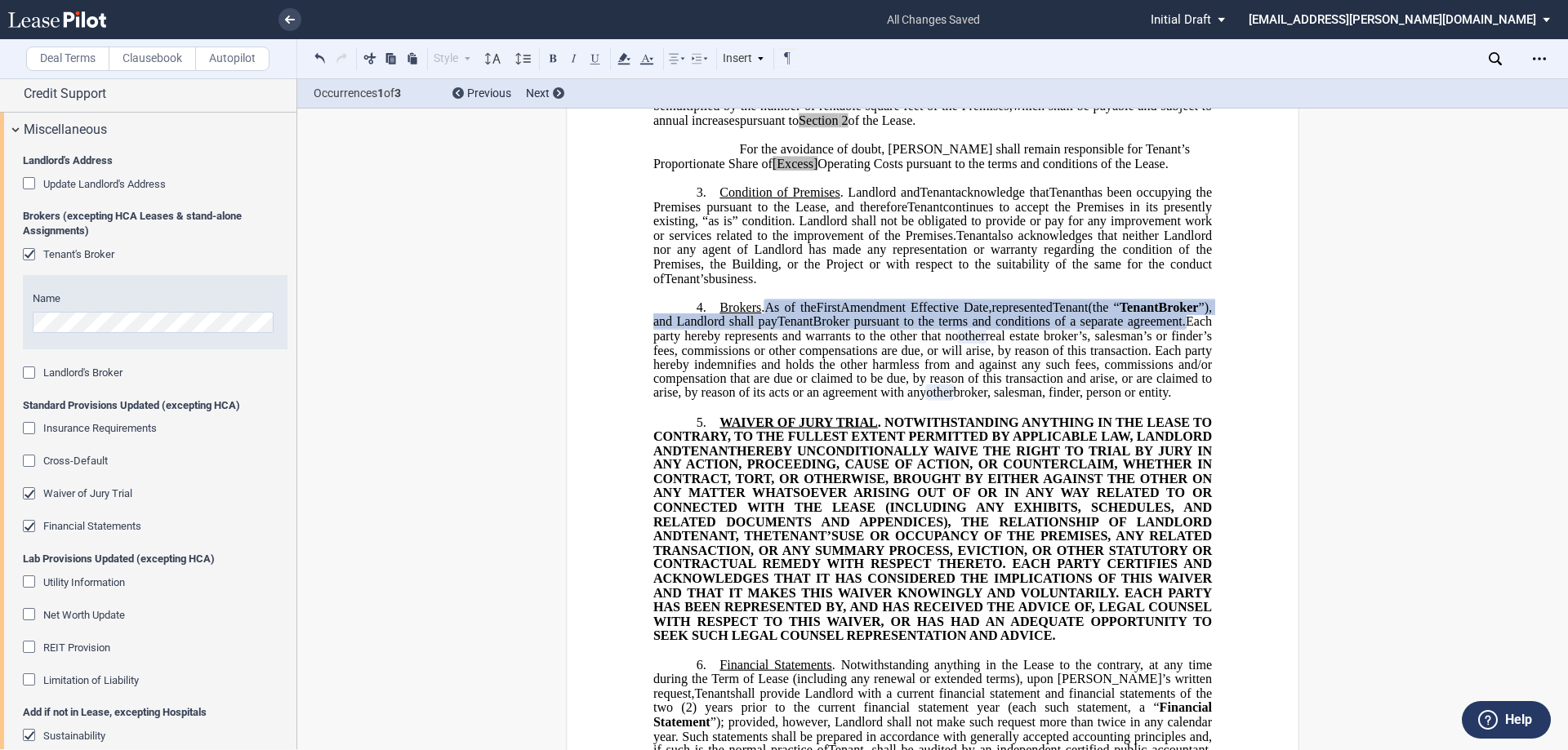
scroll to position [408, 0]
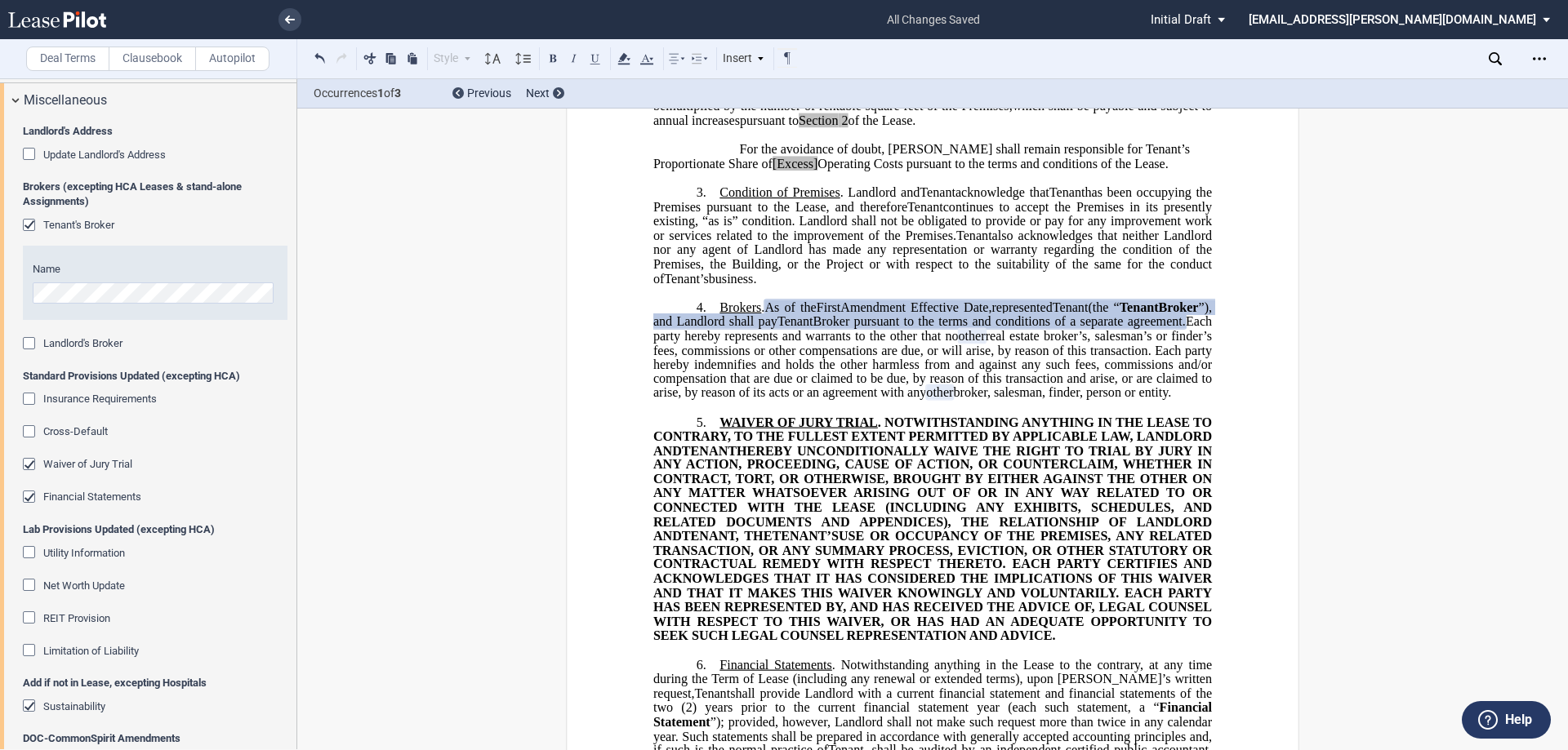
click at [71, 431] on span "Cross-Default" at bounding box center [75, 432] width 65 height 13
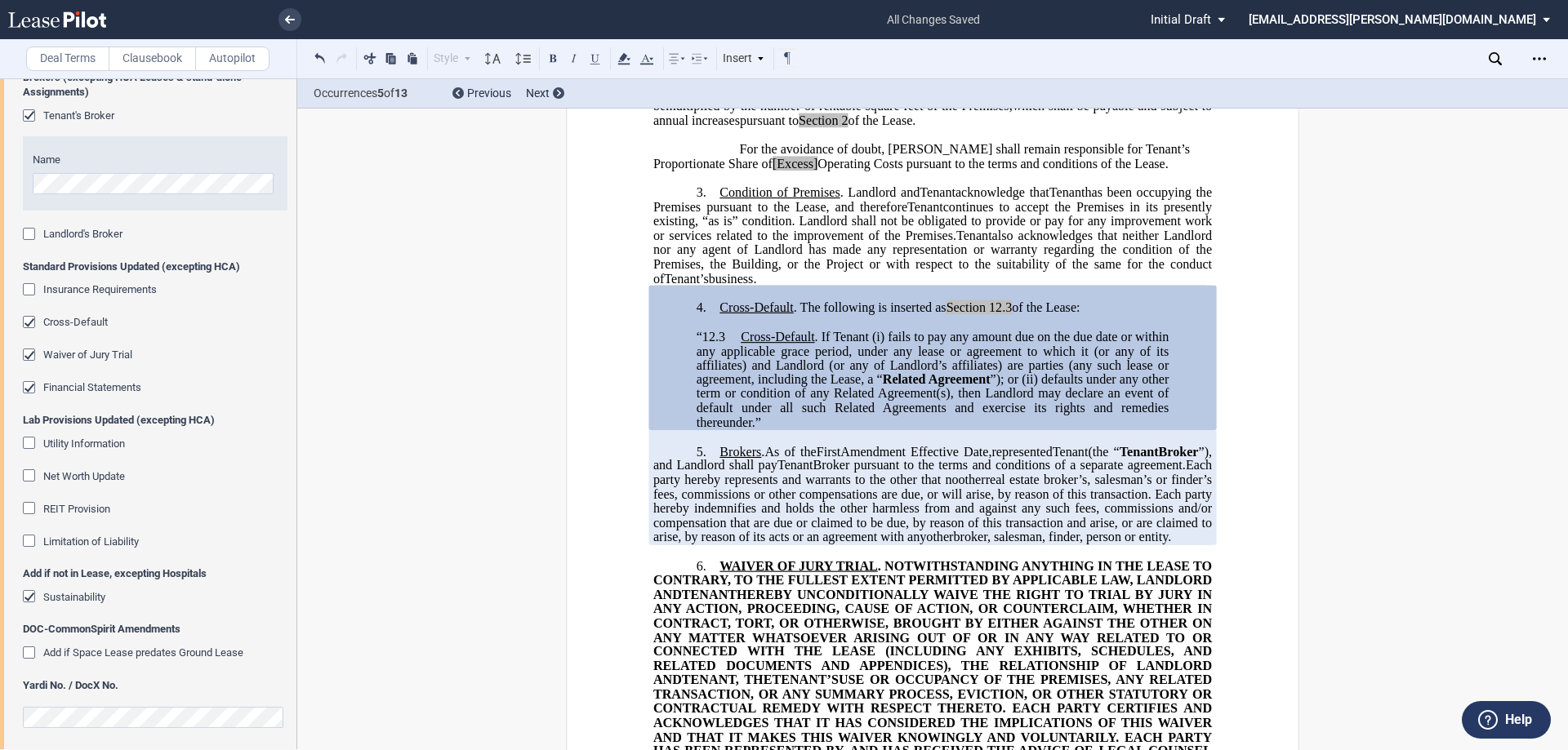
scroll to position [524, 0]
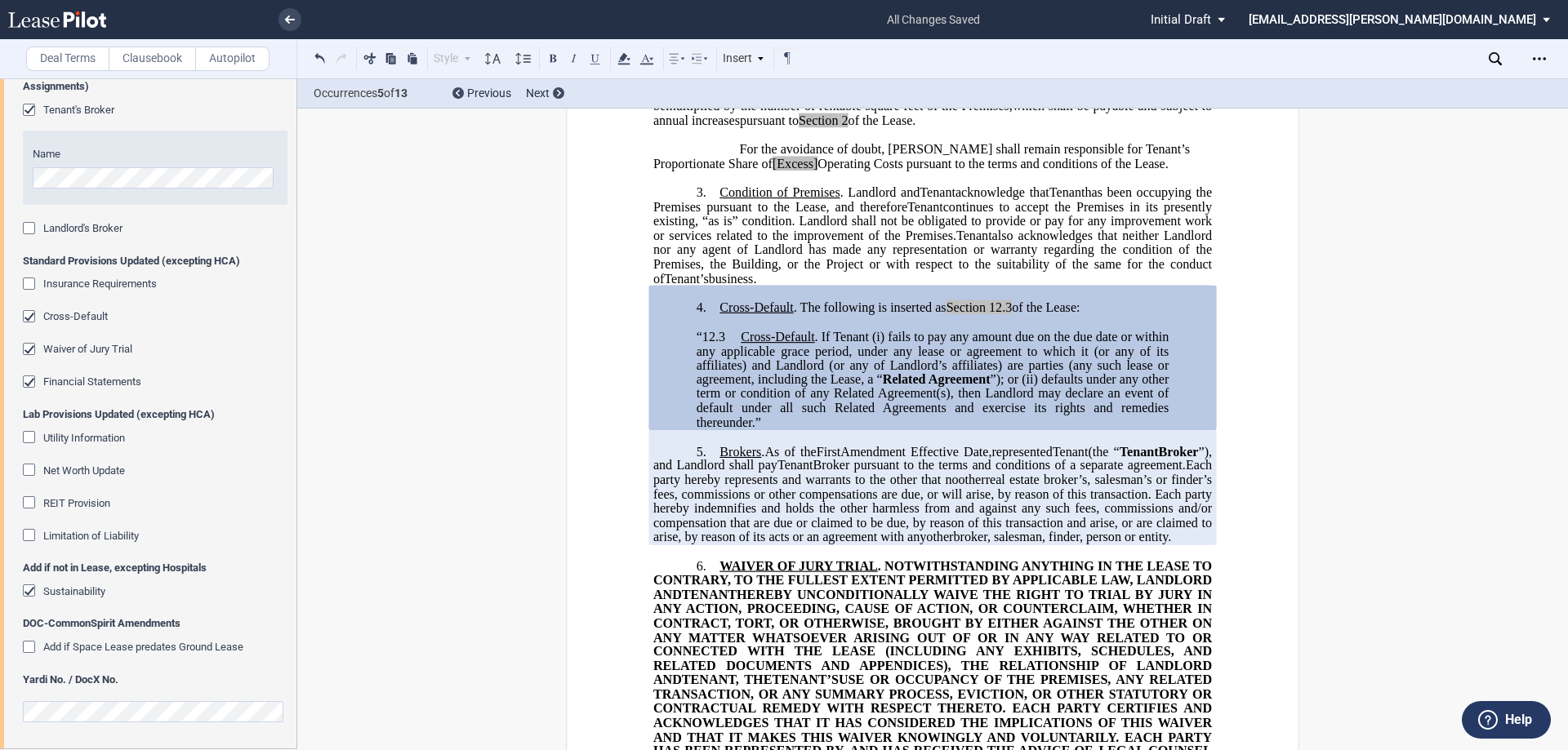
click at [114, 696] on div at bounding box center [155, 709] width 264 height 27
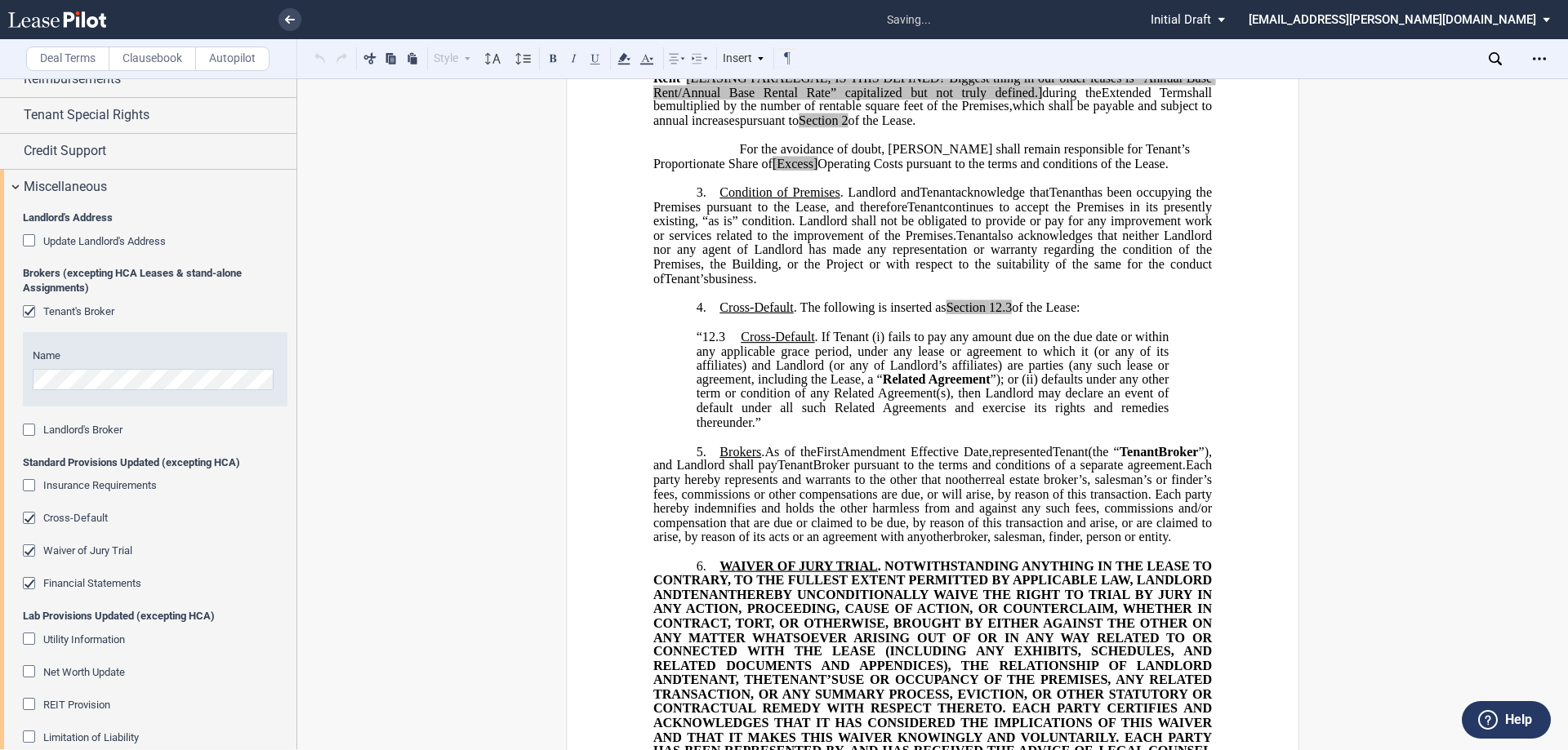
scroll to position [279, 0]
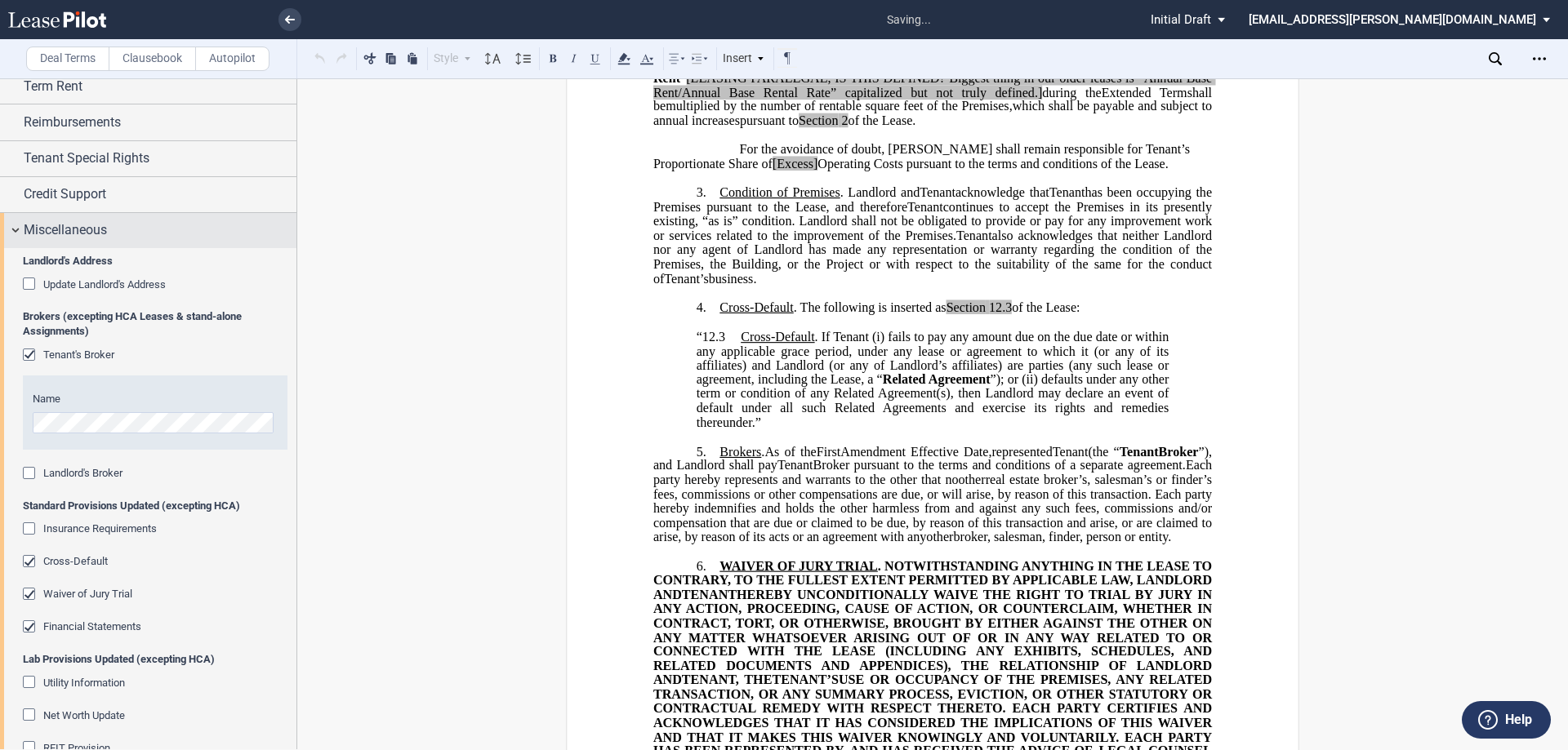
click at [137, 232] on div "Miscellaneous" at bounding box center [160, 230] width 273 height 19
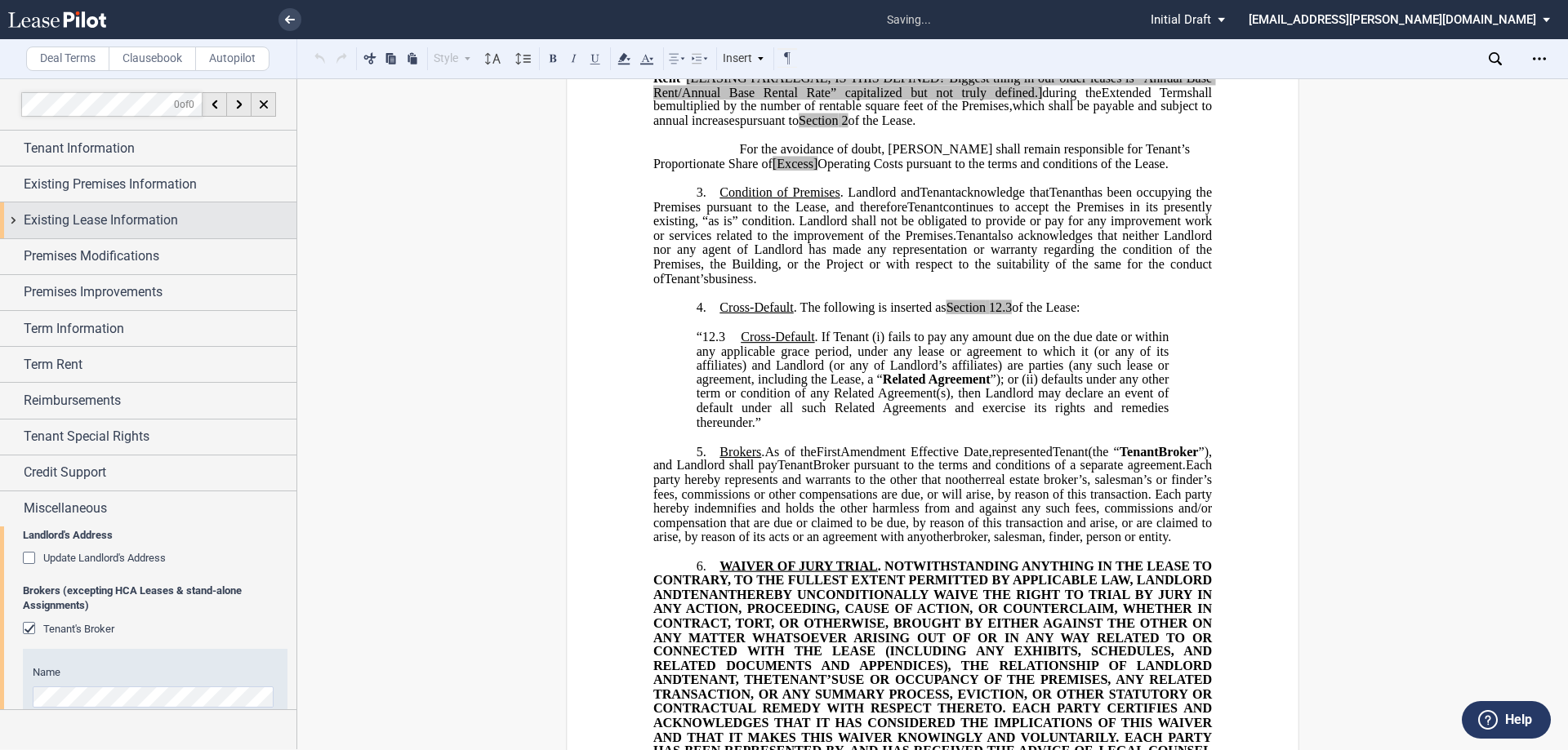
scroll to position [0, 0]
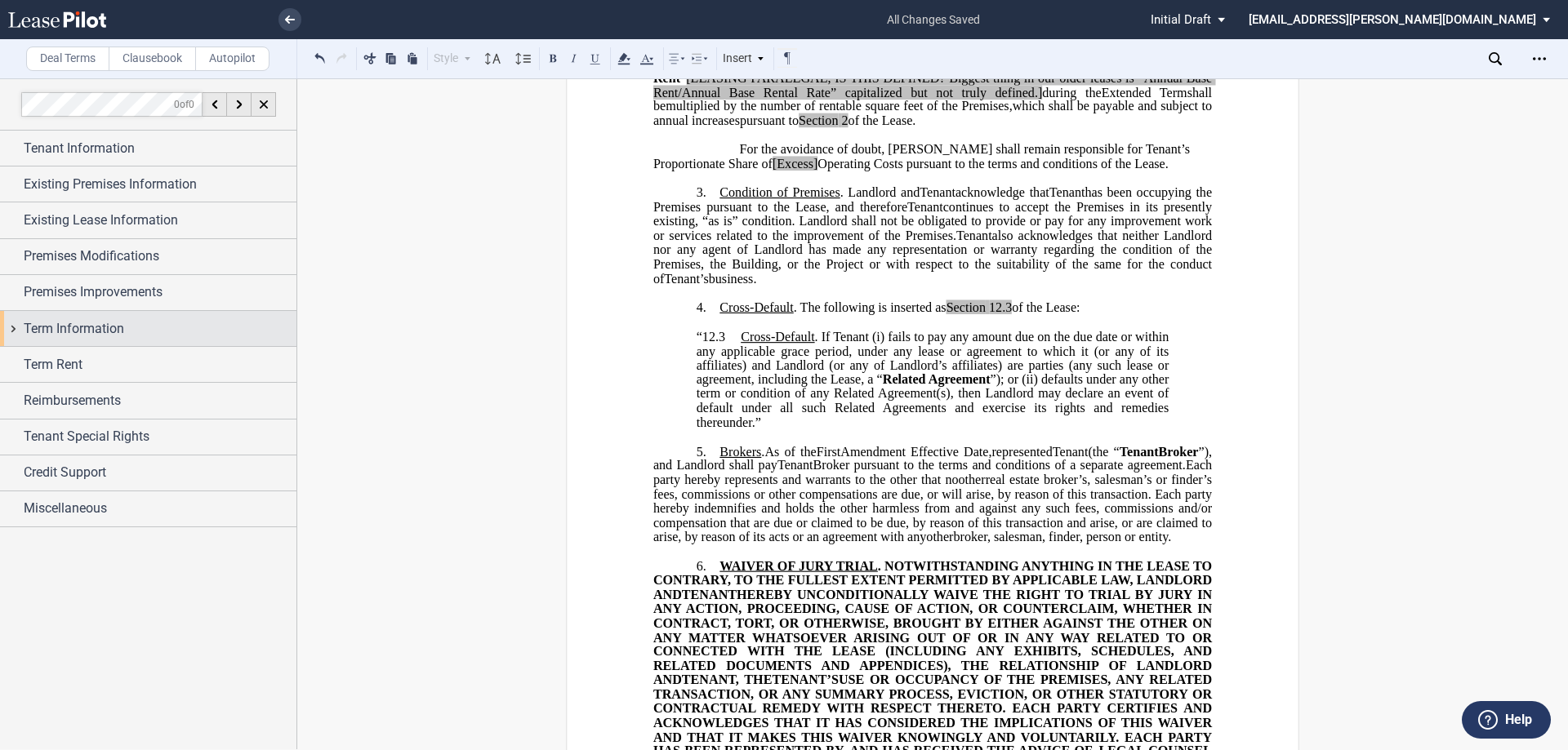
click at [119, 327] on span "Term Information" at bounding box center [74, 329] width 101 height 19
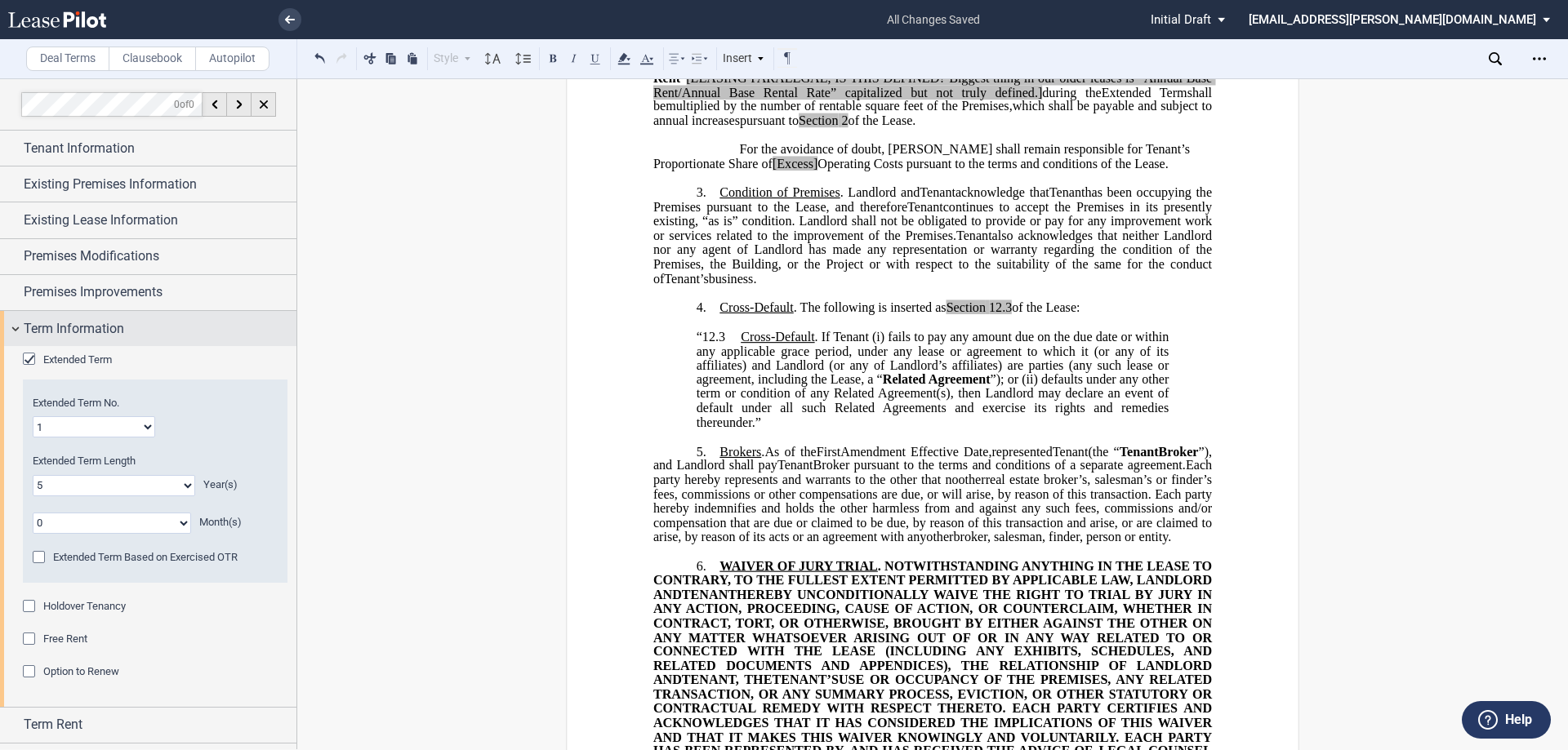
click at [114, 327] on span "Term Information" at bounding box center [74, 329] width 101 height 19
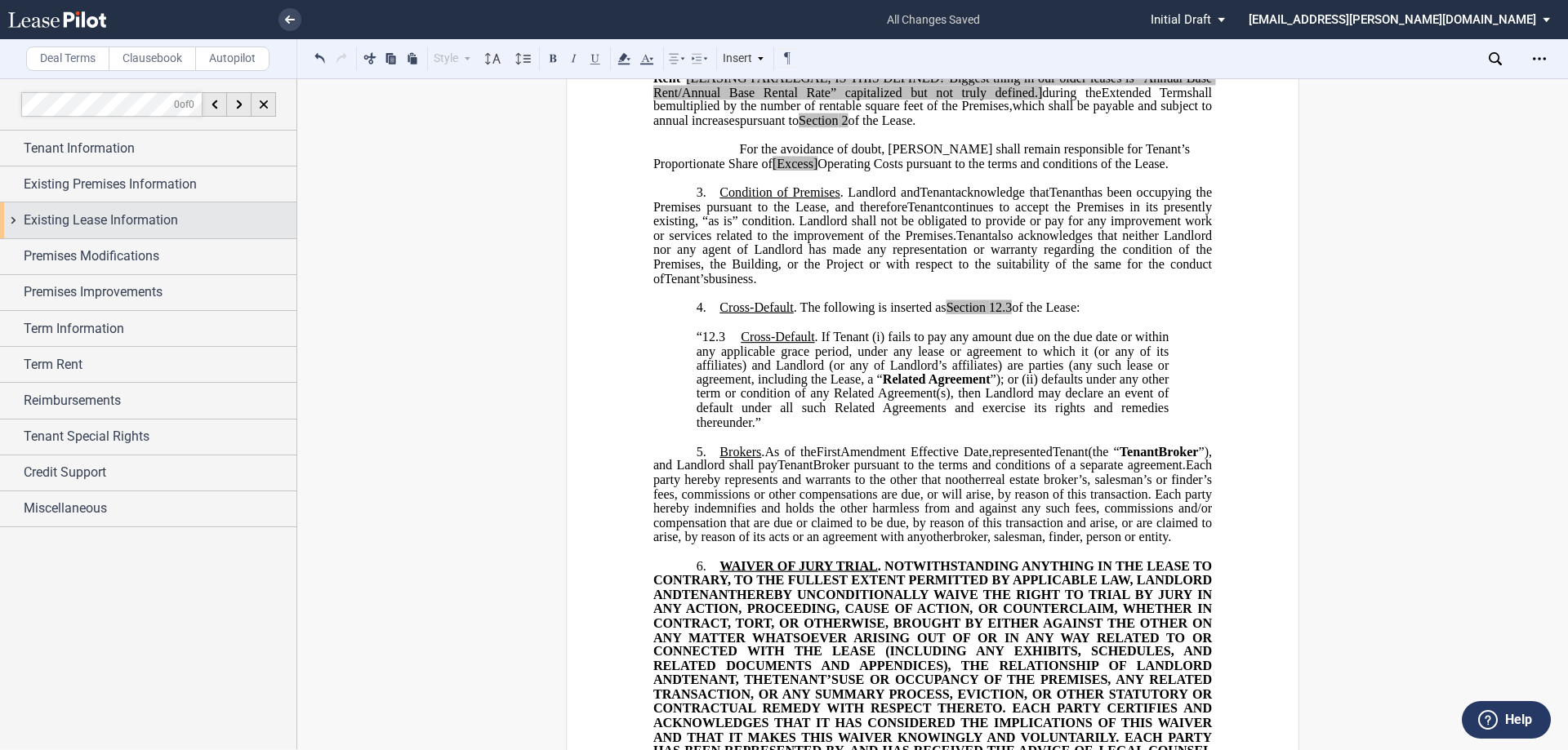
click at [112, 225] on span "Existing Lease Information" at bounding box center [100, 221] width 154 height 19
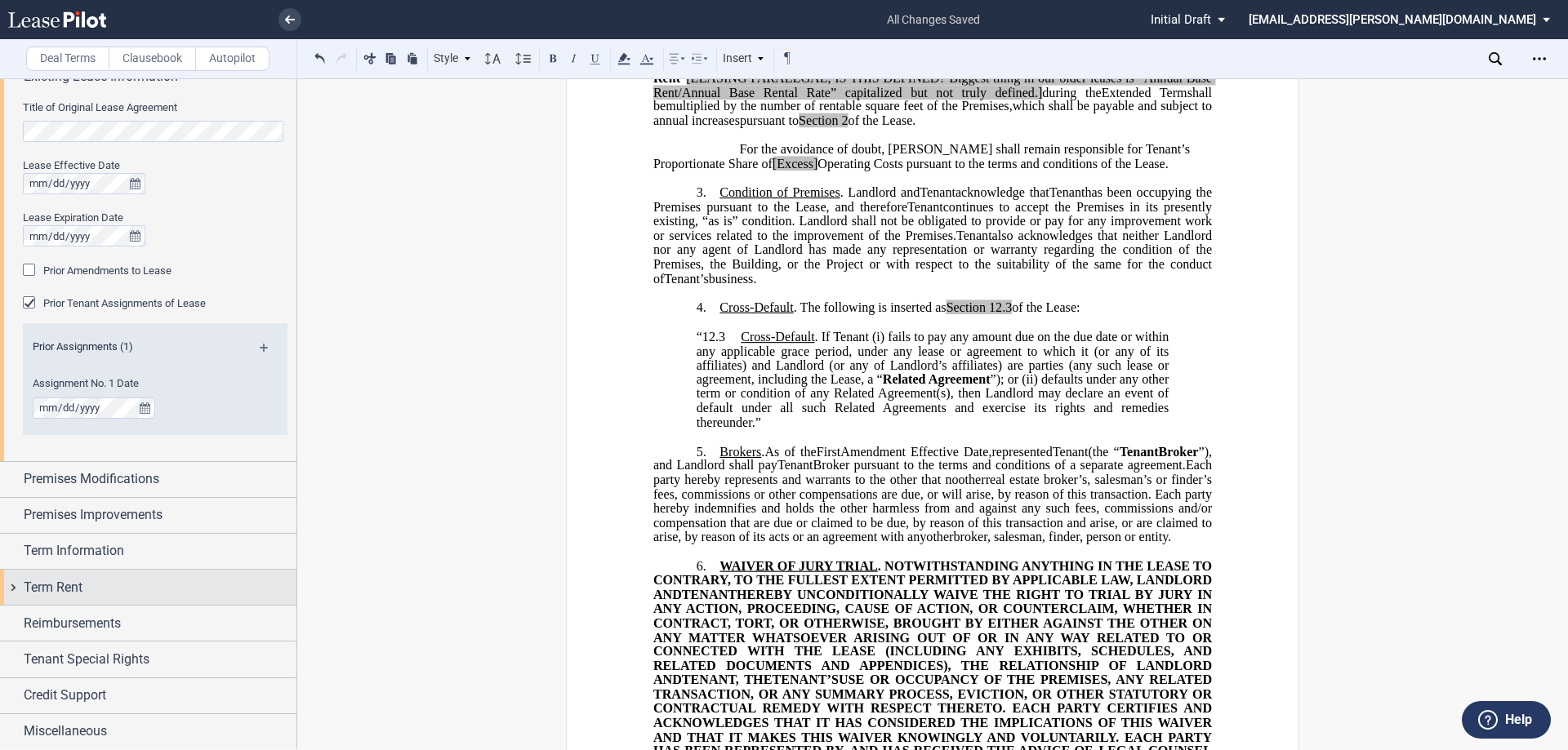
scroll to position [144, 0]
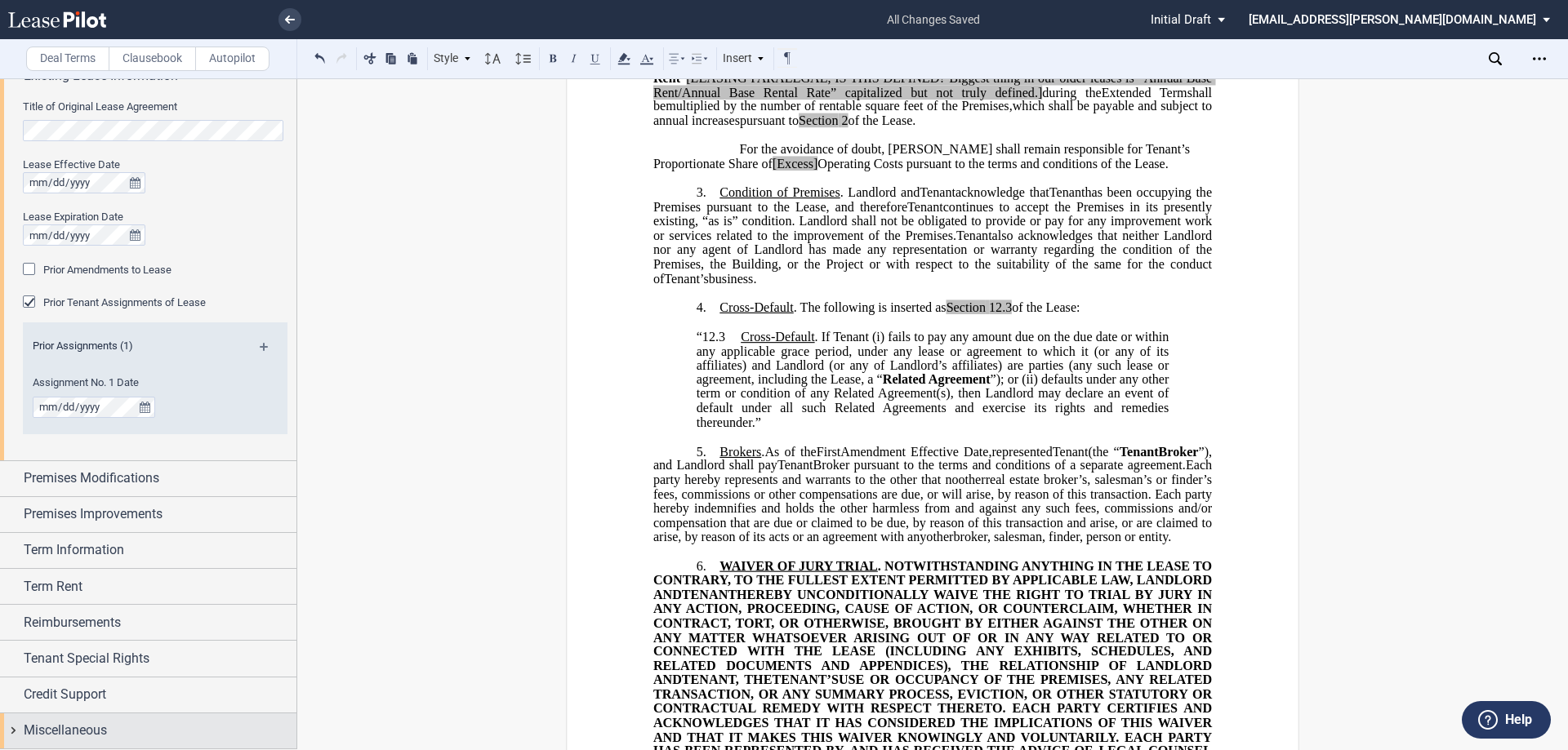
click at [90, 724] on span "Miscellaneous" at bounding box center [65, 731] width 83 height 19
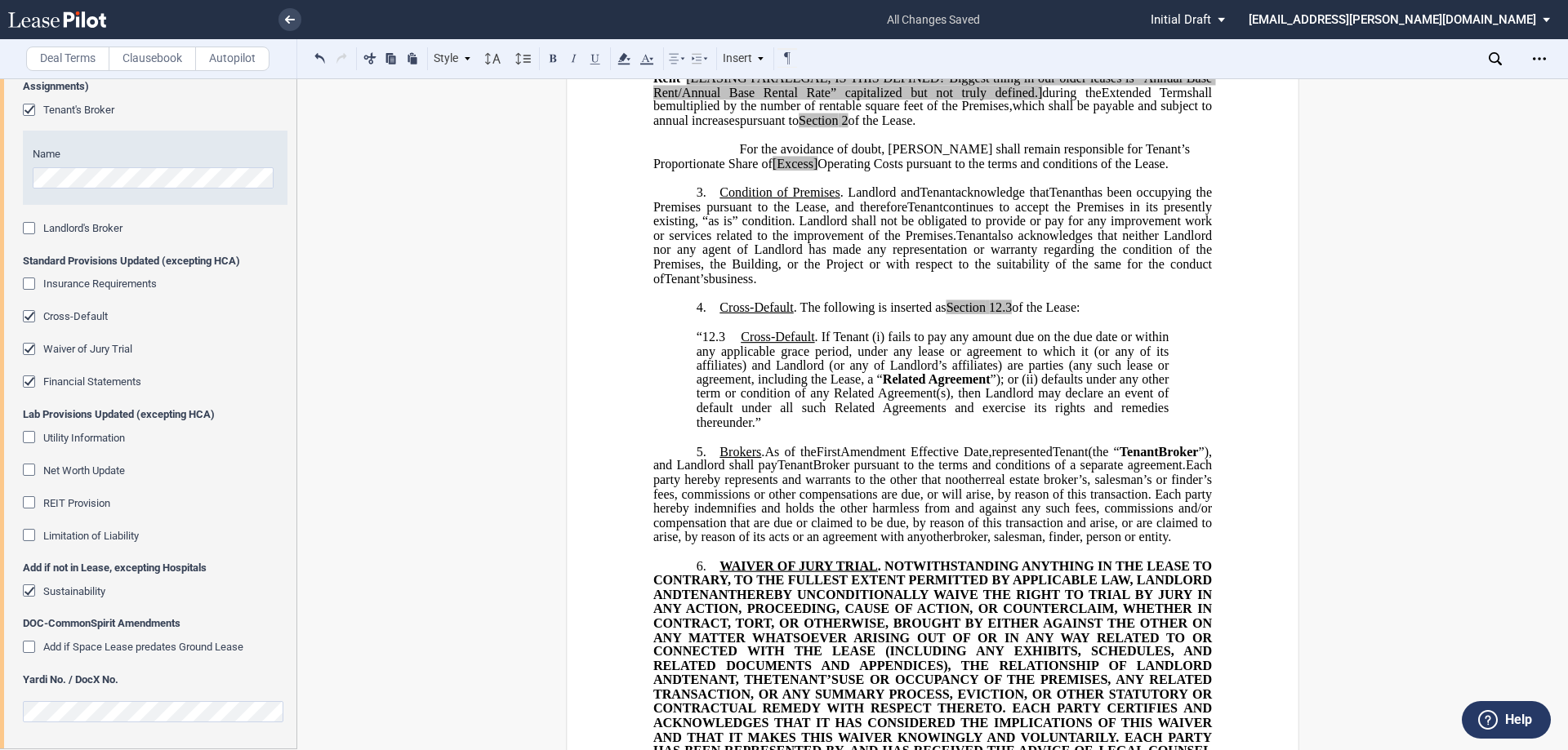
drag, startPoint x: 225, startPoint y: 415, endPoint x: 5, endPoint y: 411, distance: 220.0
click at [5, 411] on div "Landlord's Address Update Landlord's Address Lab Landlord Address OM Landlord A…" at bounding box center [148, 375] width 296 height 745
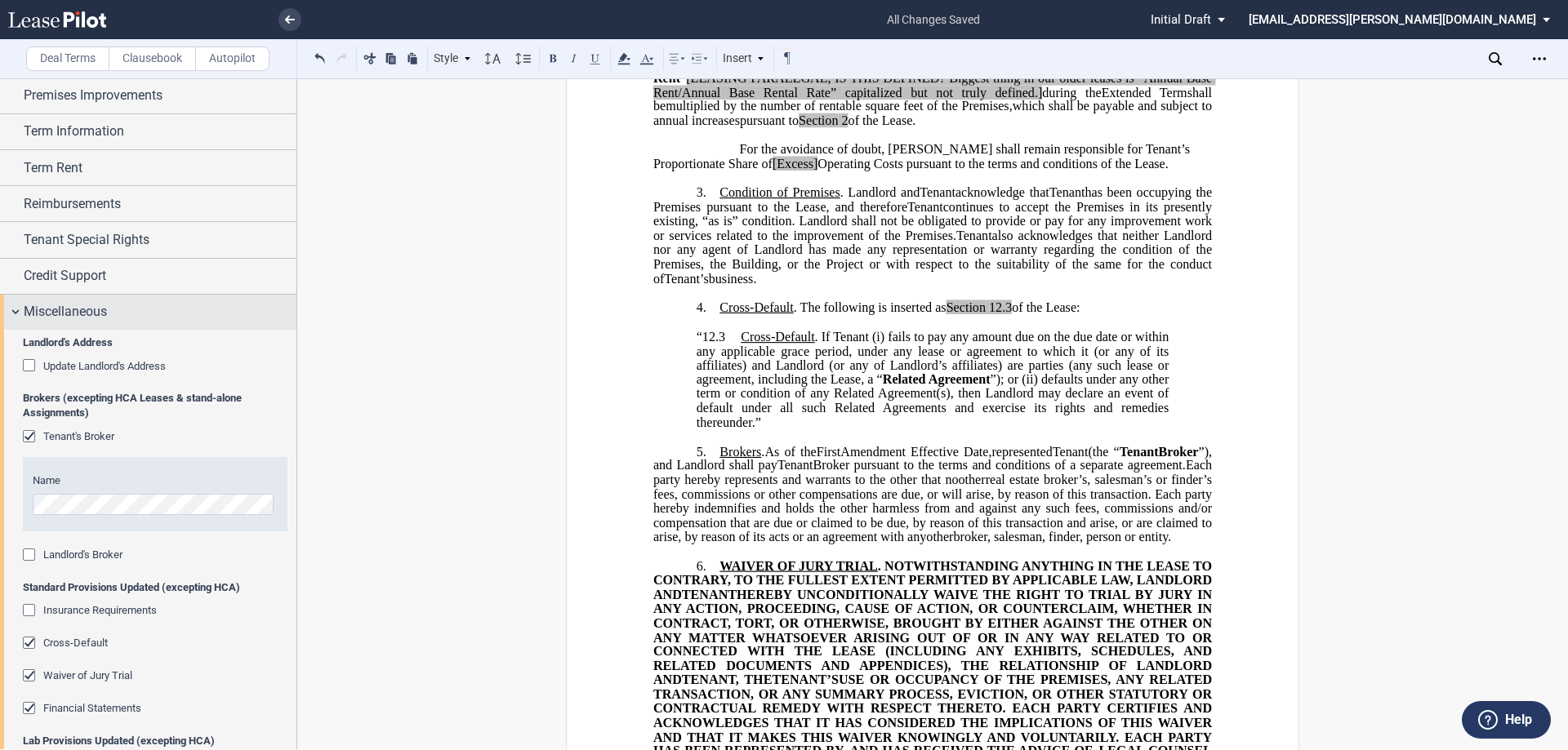
click at [111, 306] on div "Miscellaneous" at bounding box center [160, 312] width 273 height 19
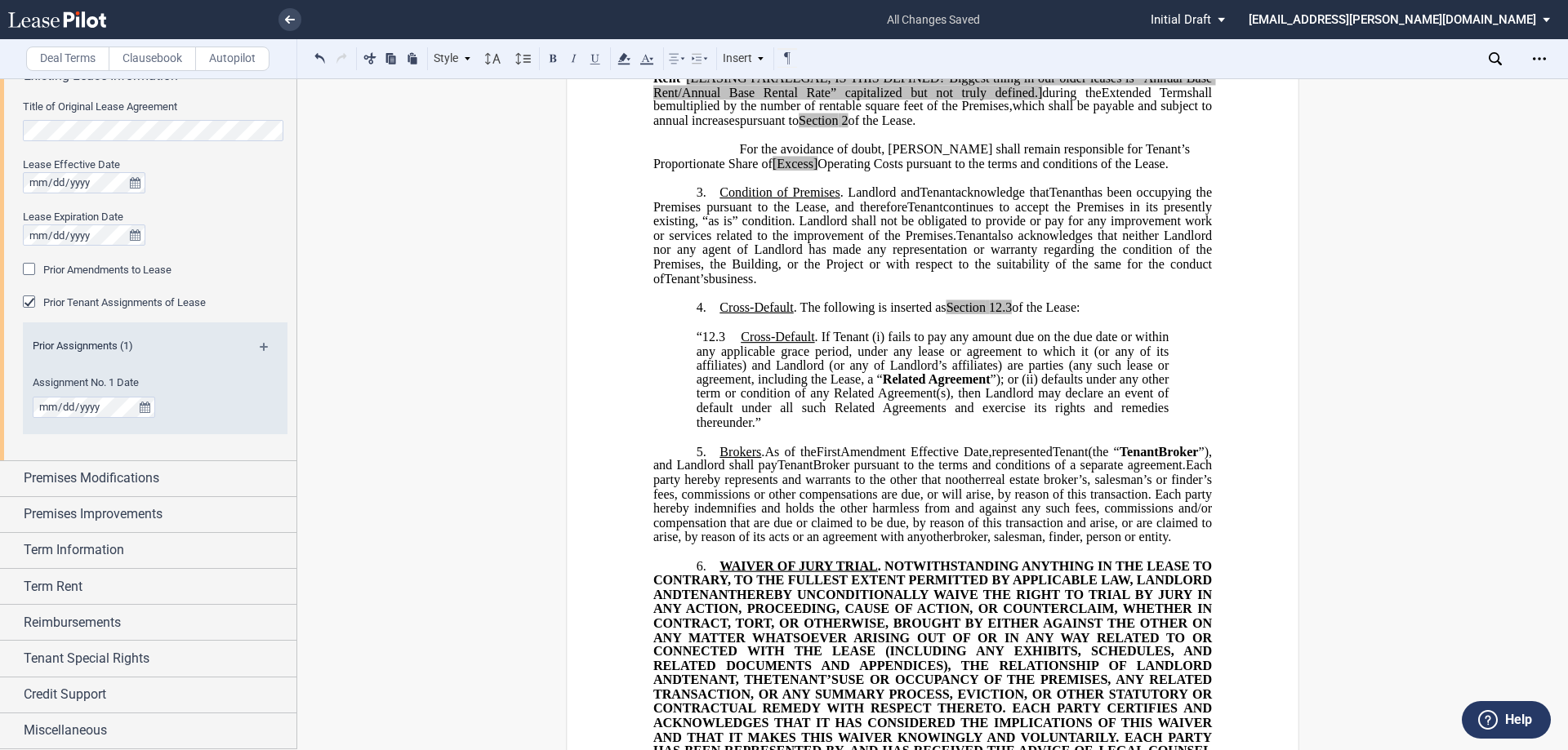
scroll to position [0, 0]
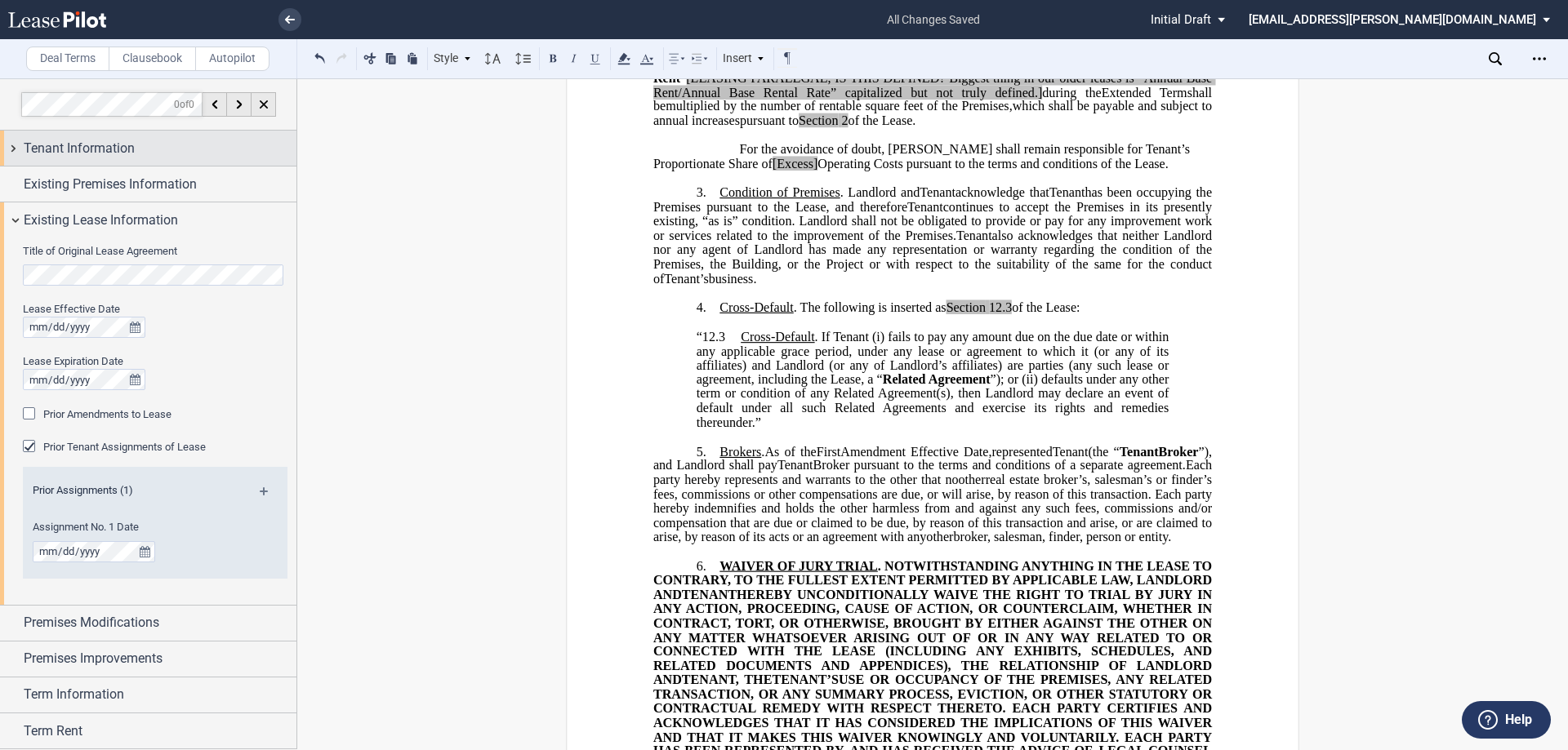
click at [118, 144] on span "Tenant Information" at bounding box center [78, 148] width 111 height 19
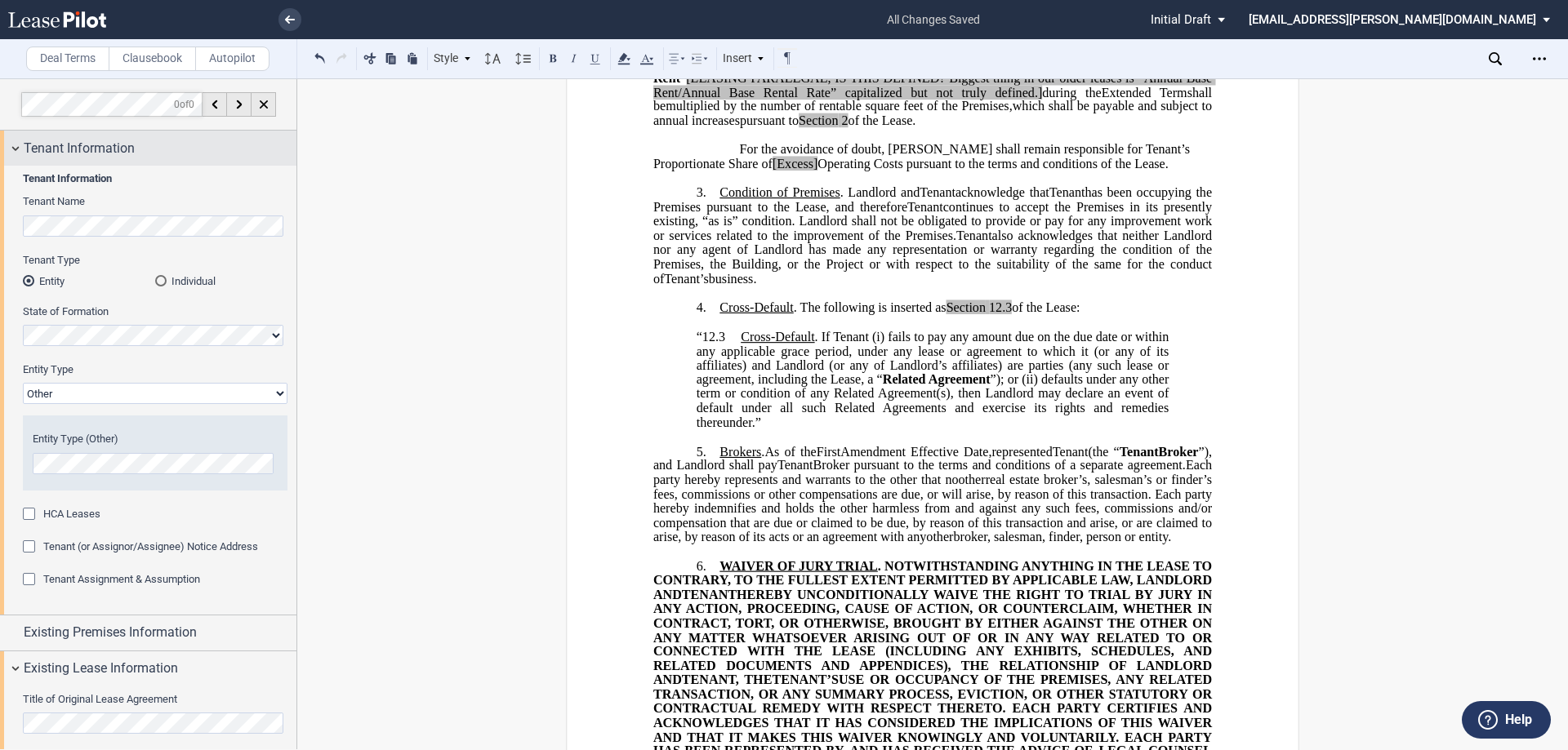
click at [103, 149] on span "Tenant Information" at bounding box center [78, 148] width 111 height 19
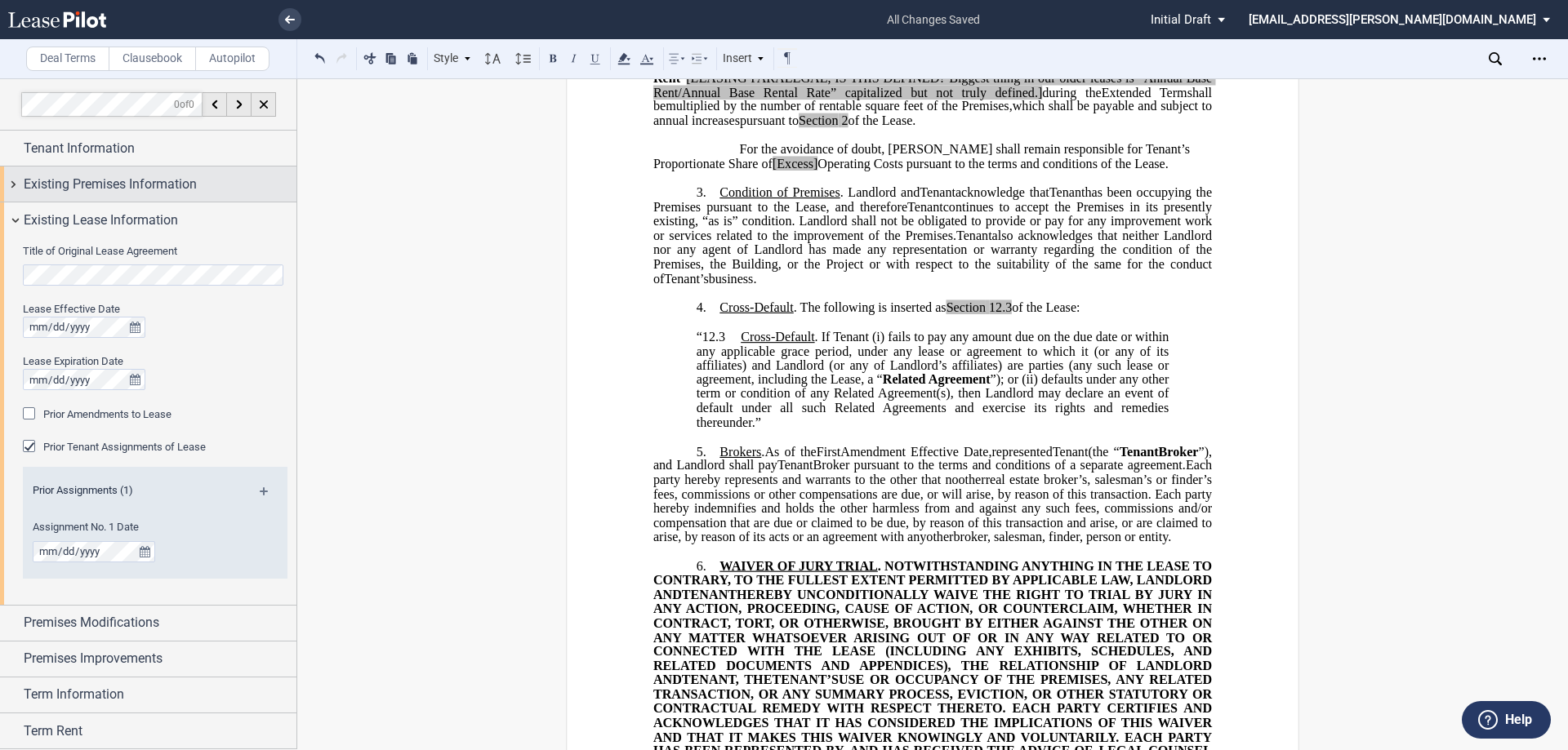
click at [111, 185] on span "Existing Premises Information" at bounding box center [109, 185] width 173 height 19
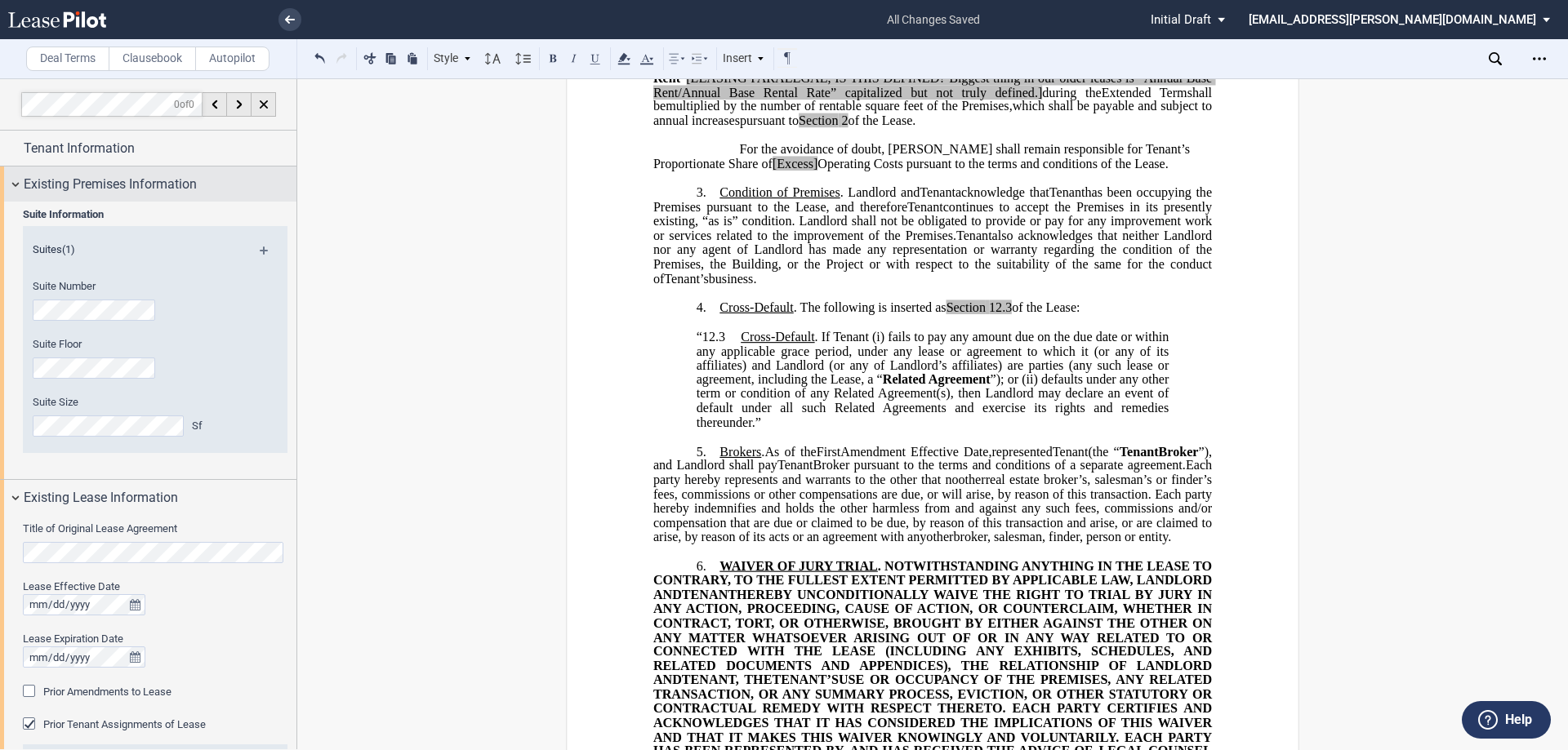
click at [160, 192] on span "Existing Premises Information" at bounding box center [109, 185] width 173 height 19
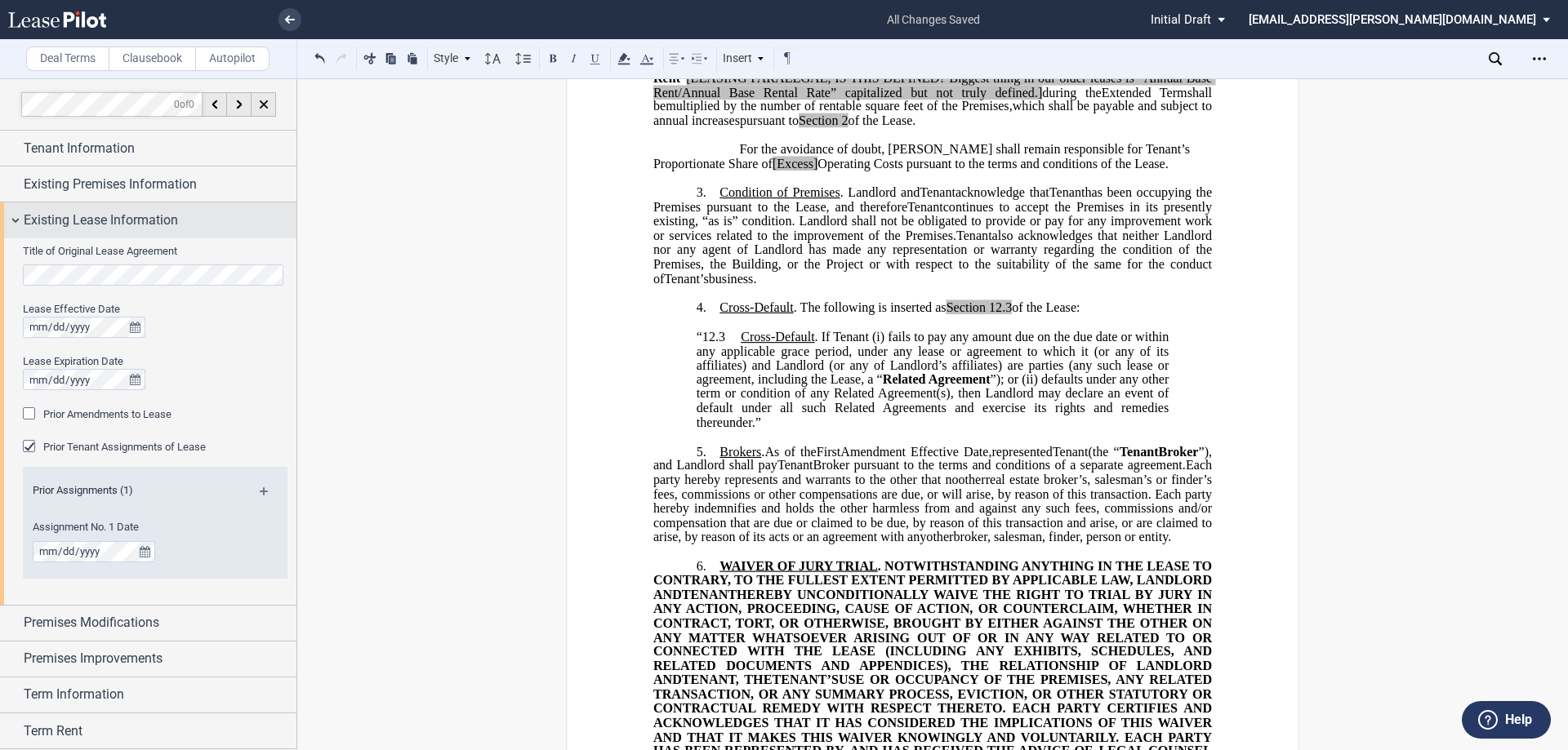
click at [151, 227] on span "Existing Lease Information" at bounding box center [100, 221] width 154 height 19
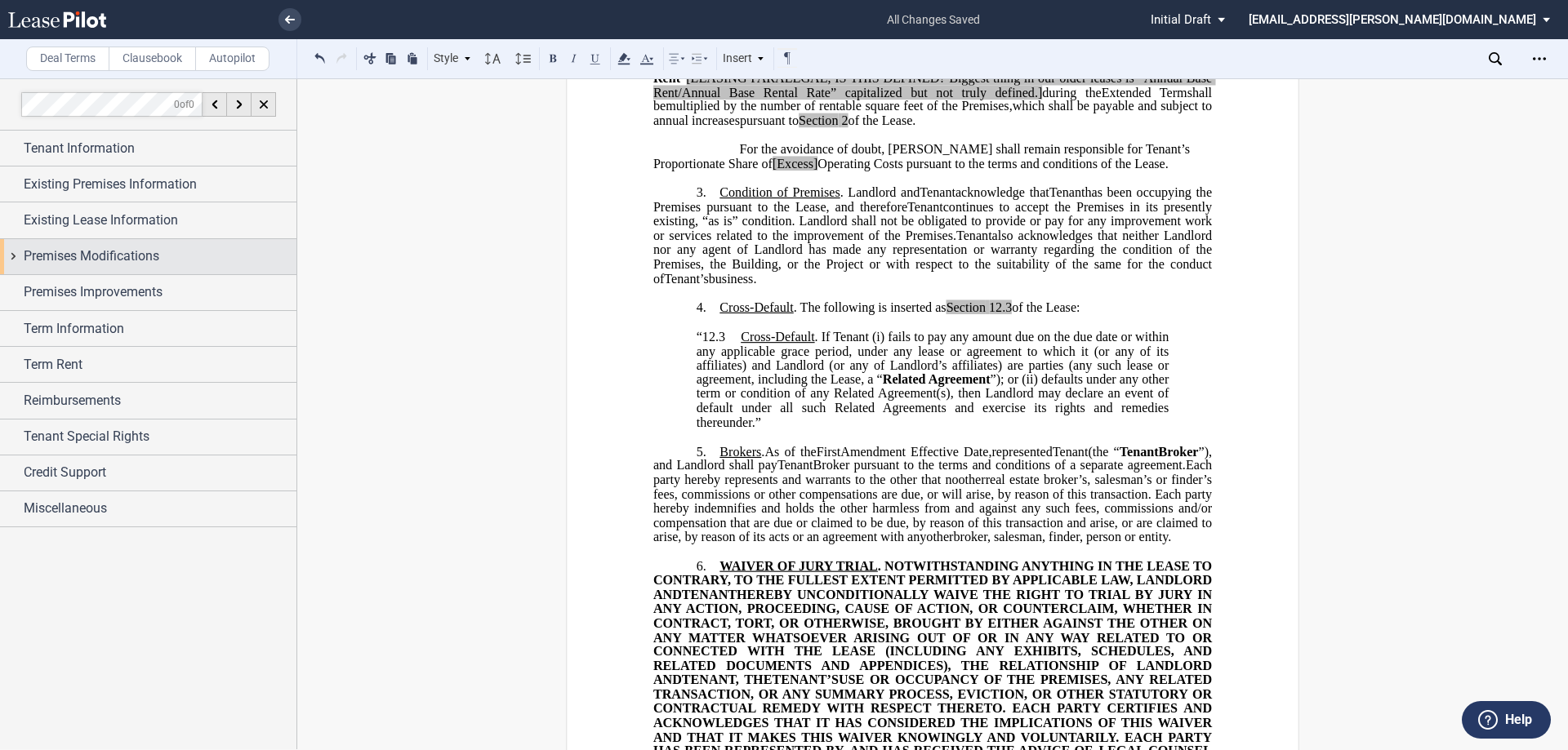
click at [151, 255] on span "Premises Modifications" at bounding box center [91, 256] width 136 height 19
click at [148, 284] on span "Premises Improvements" at bounding box center [92, 292] width 138 height 19
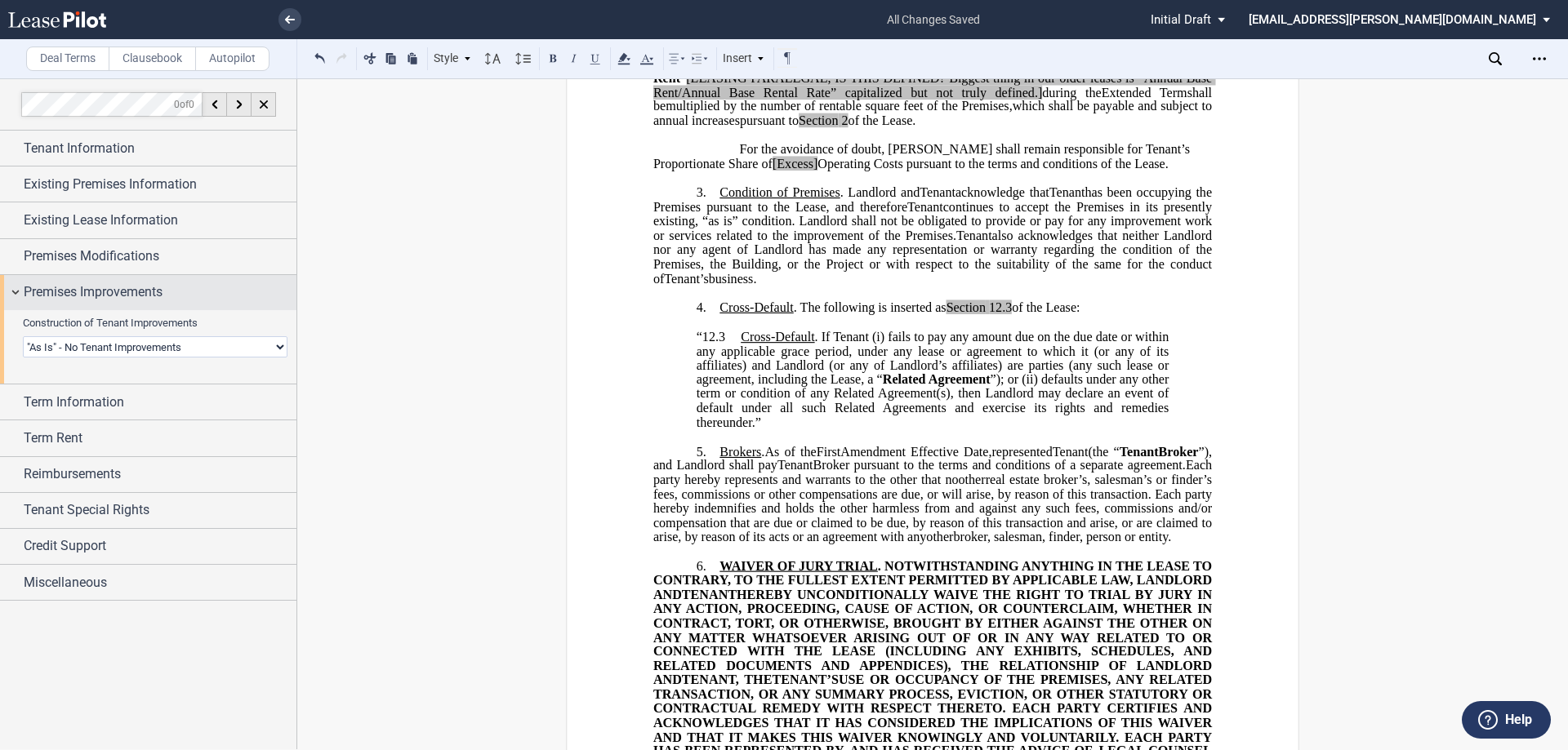
click at [149, 293] on span "Premises Improvements" at bounding box center [92, 292] width 138 height 19
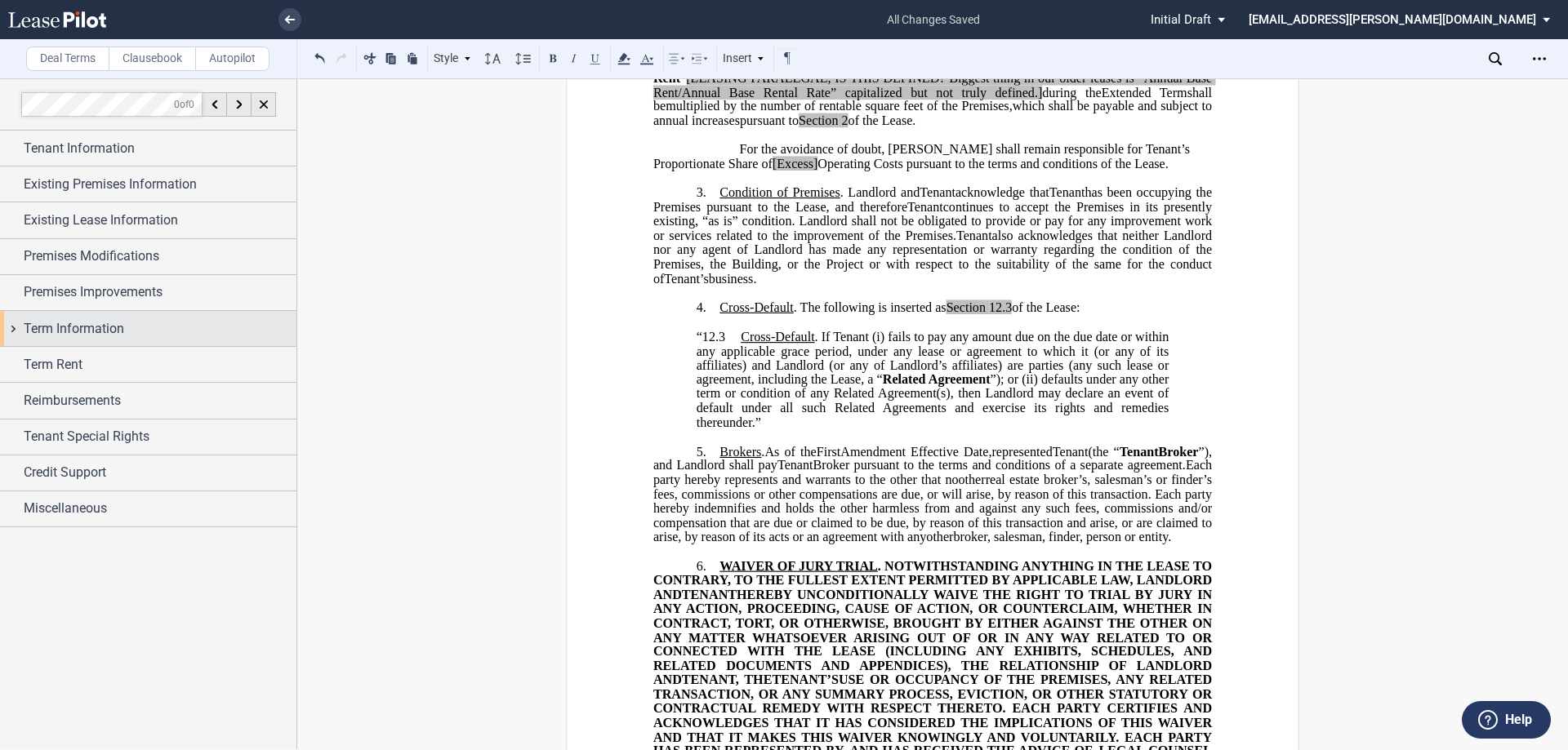
click at [76, 330] on span "Term Information" at bounding box center [74, 329] width 101 height 19
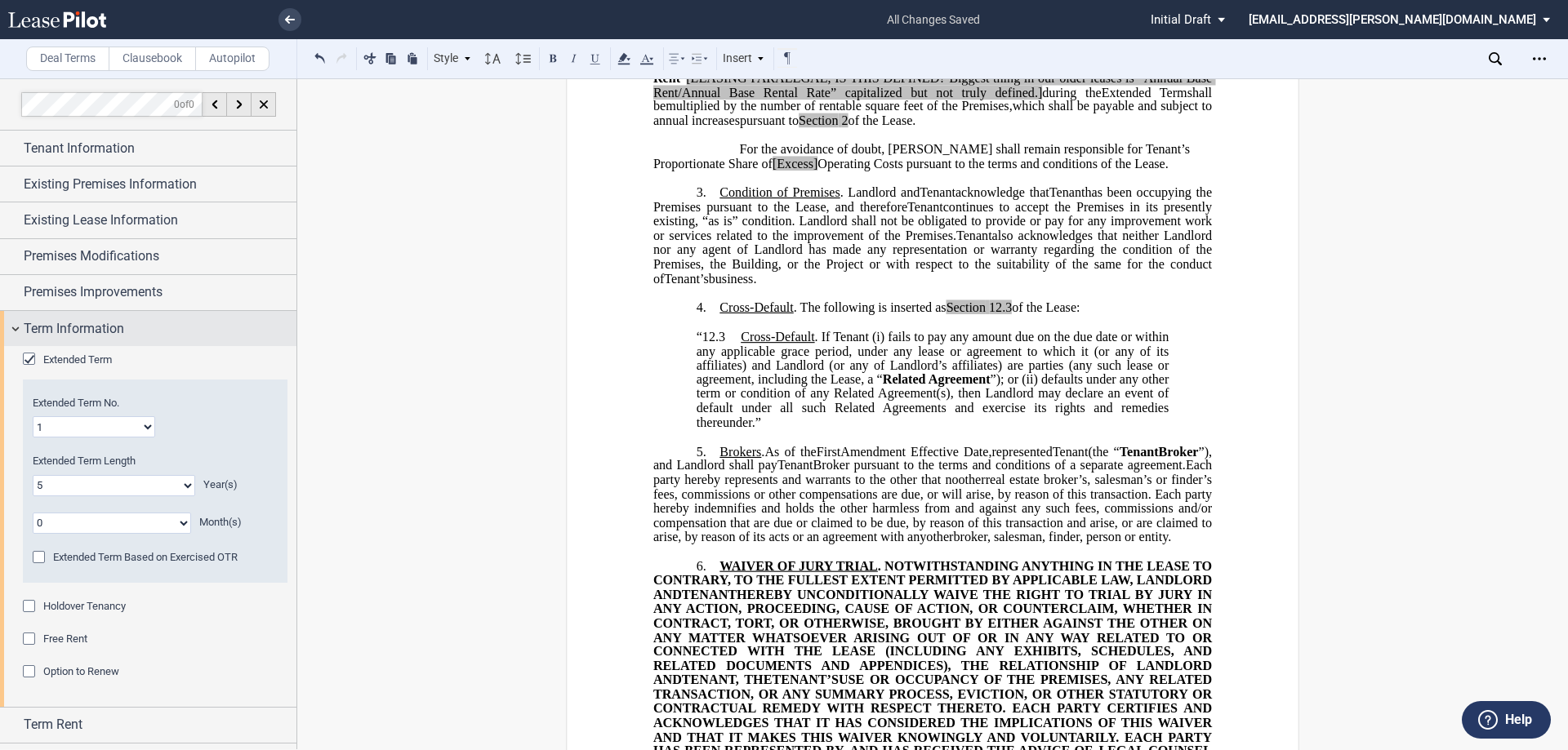
click at [108, 329] on span "Term Information" at bounding box center [74, 329] width 101 height 19
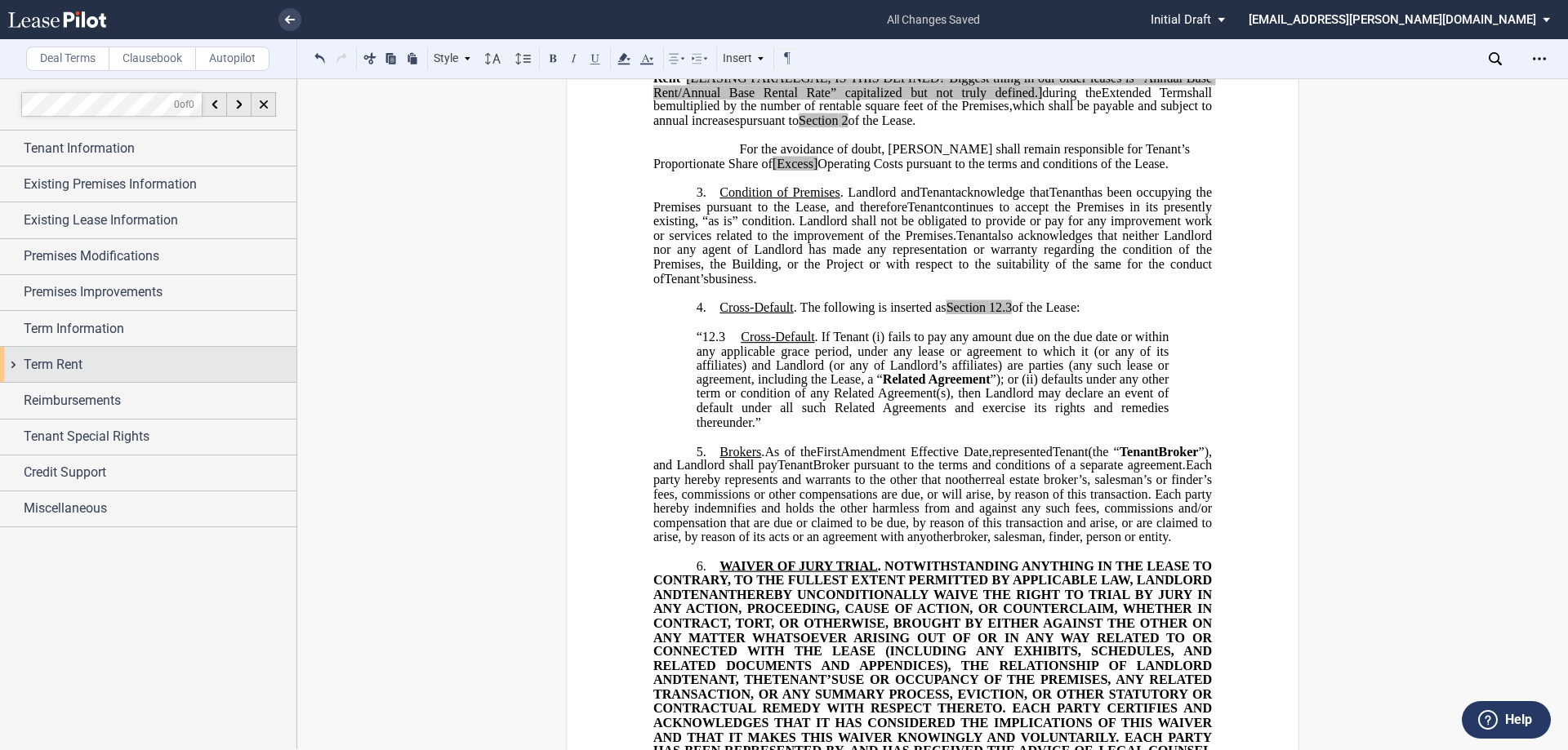
click at [96, 373] on div "Term Rent" at bounding box center [160, 365] width 273 height 19
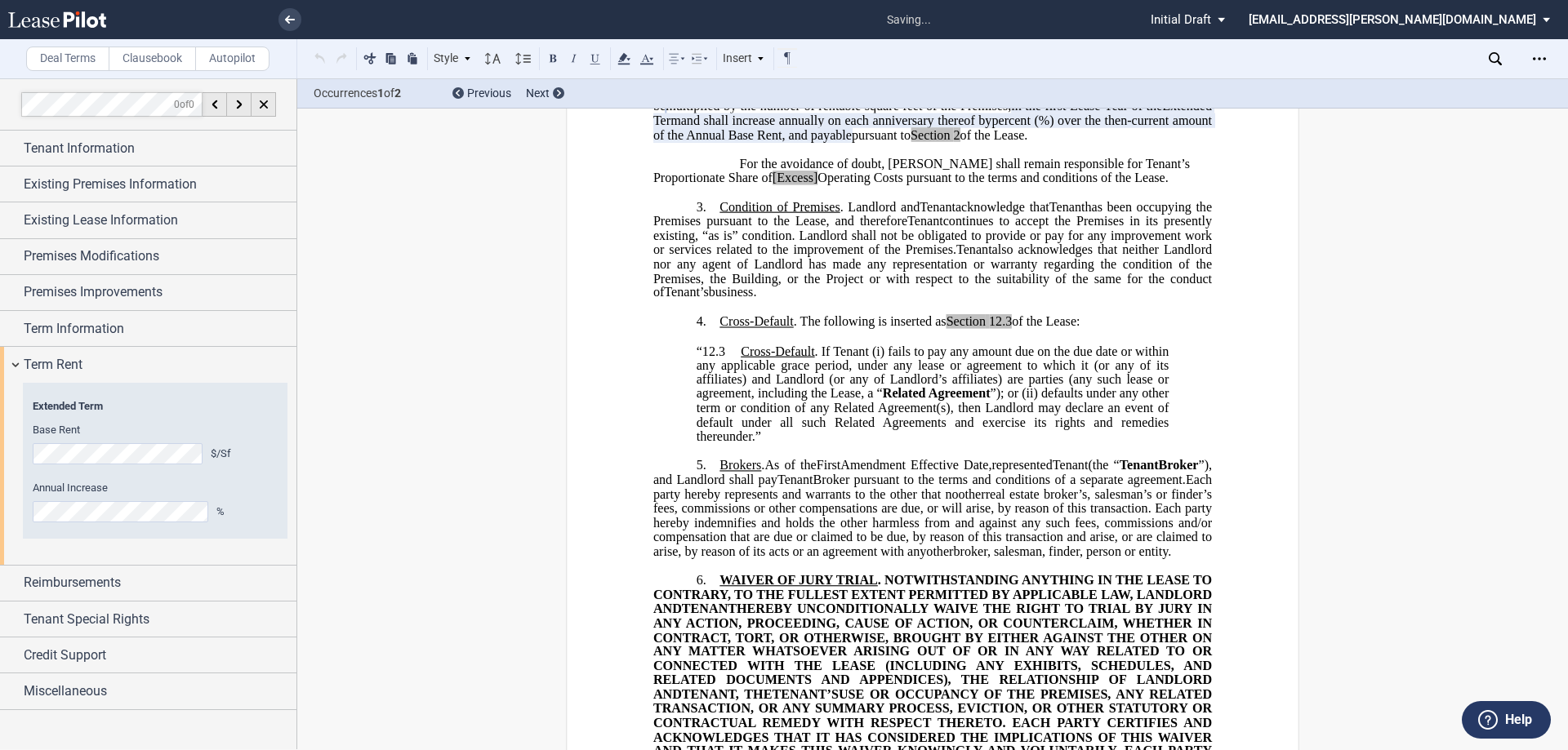
click at [212, 401] on span "Extended Term" at bounding box center [155, 406] width 245 height 15
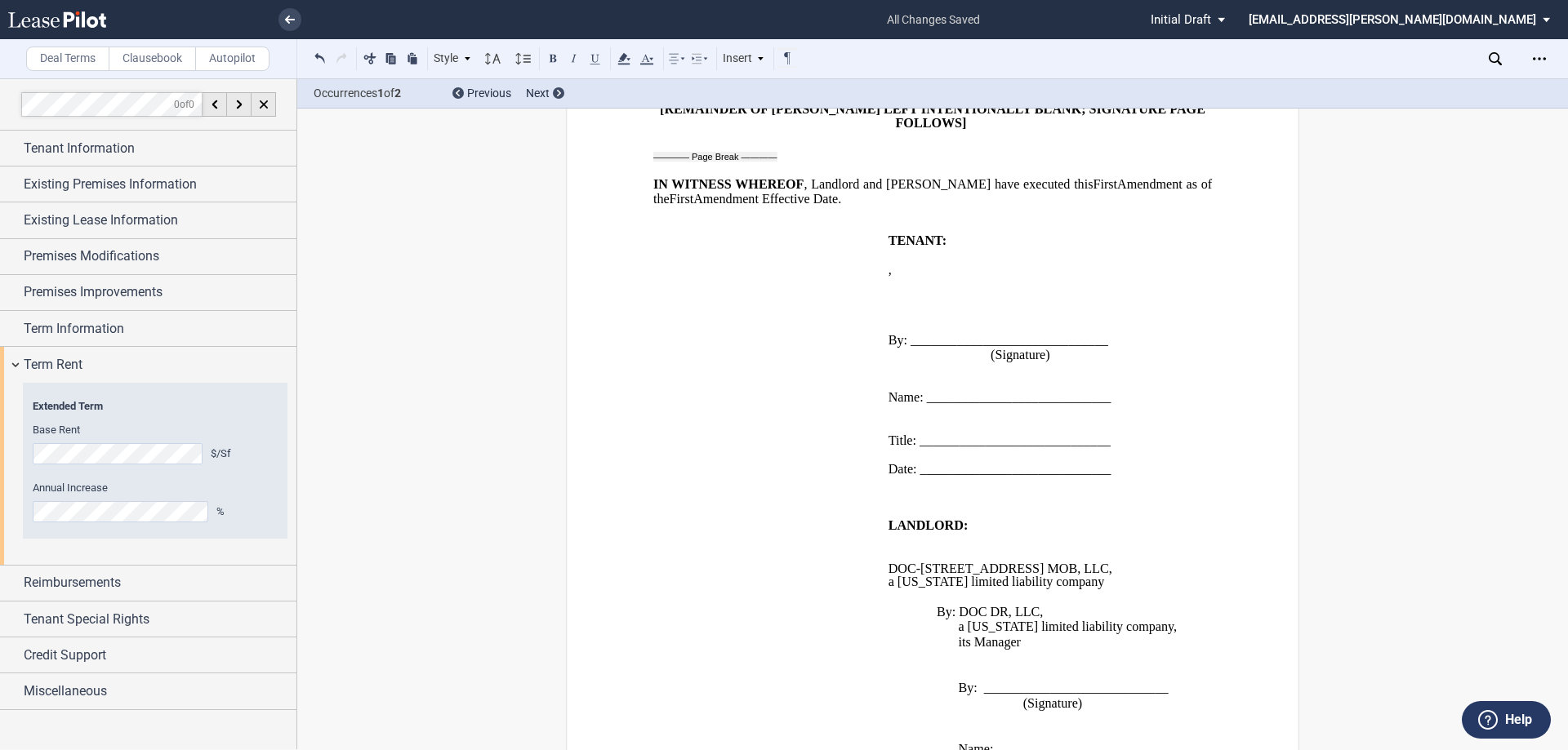
scroll to position [2433, 0]
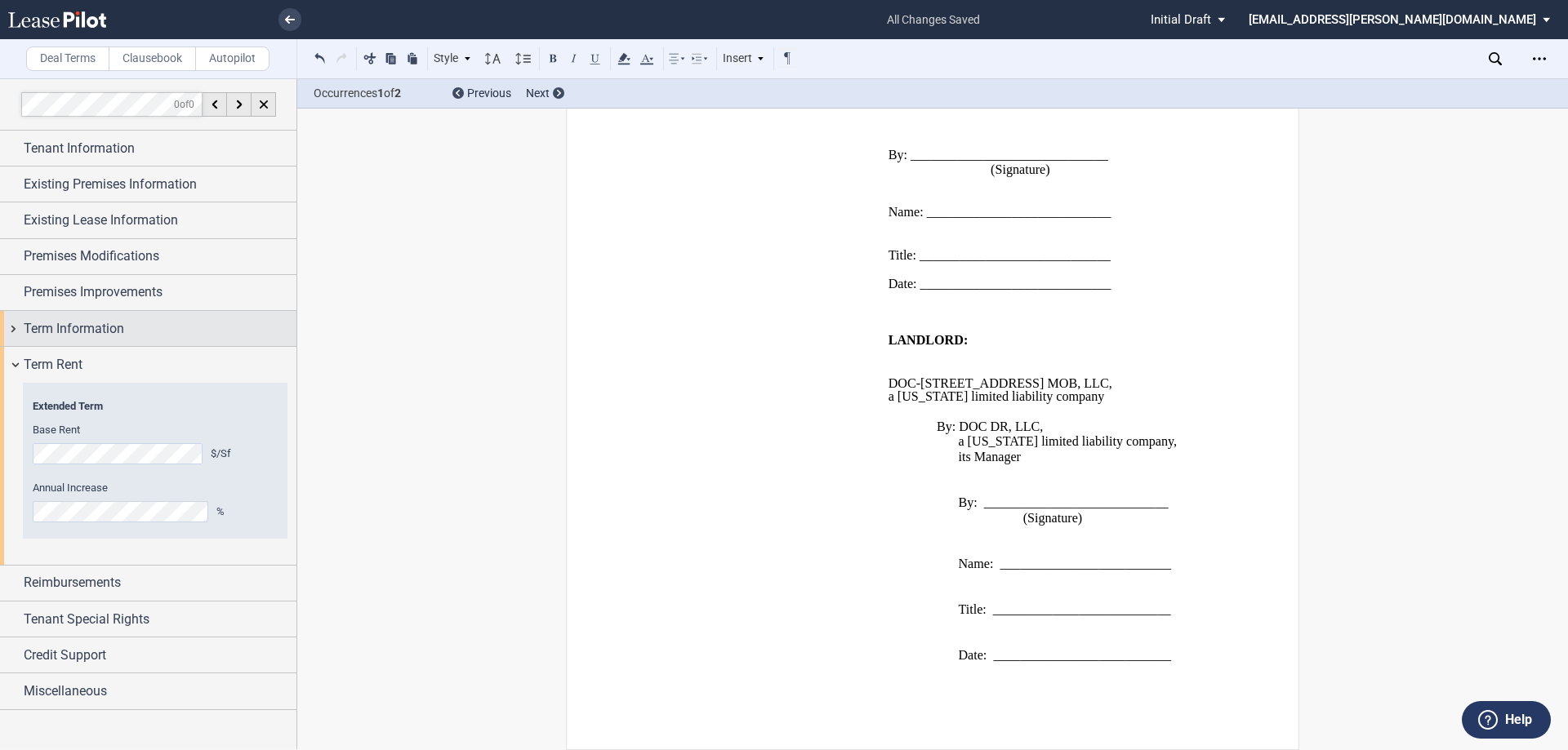
click at [82, 331] on span "Term Information" at bounding box center [74, 329] width 101 height 19
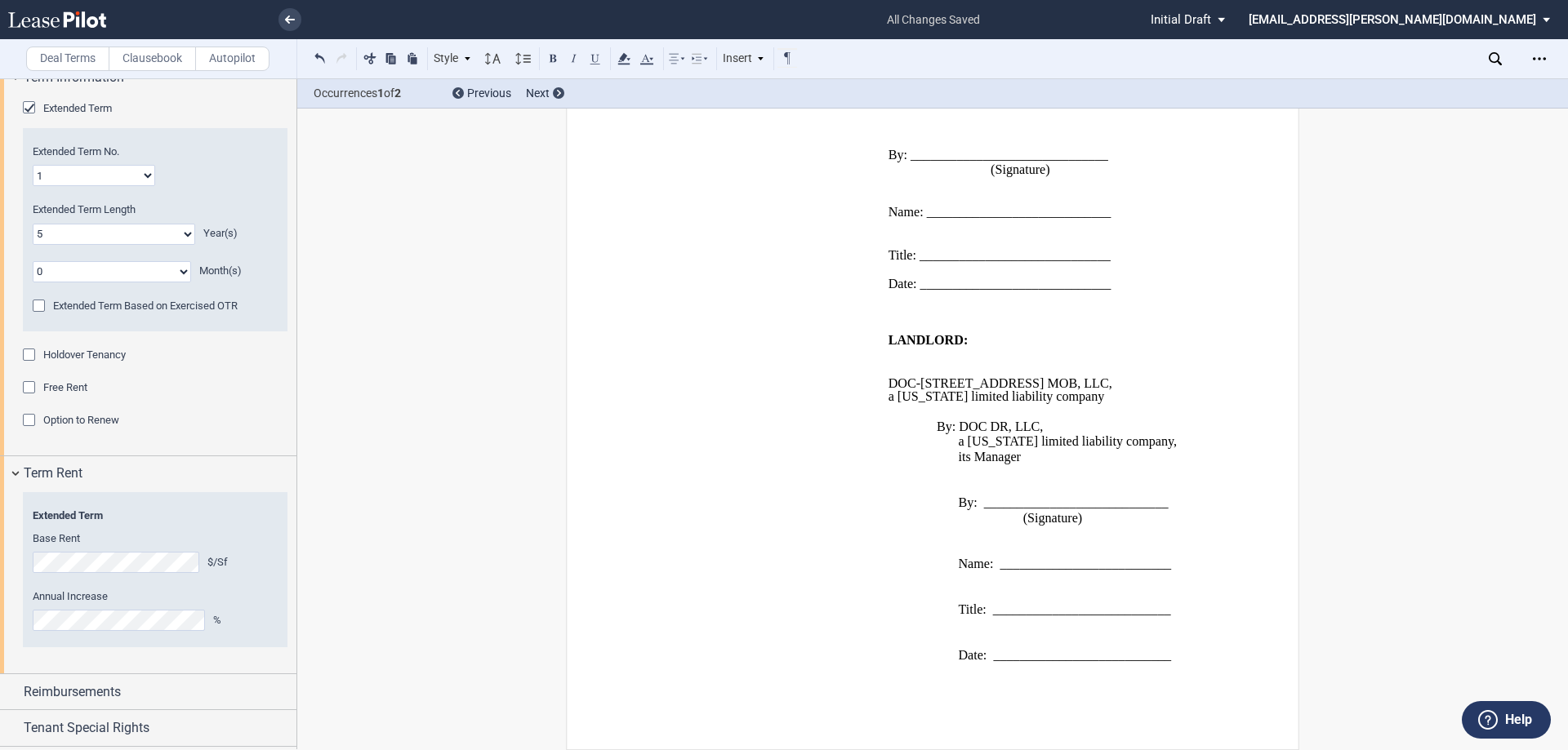
scroll to position [158, 0]
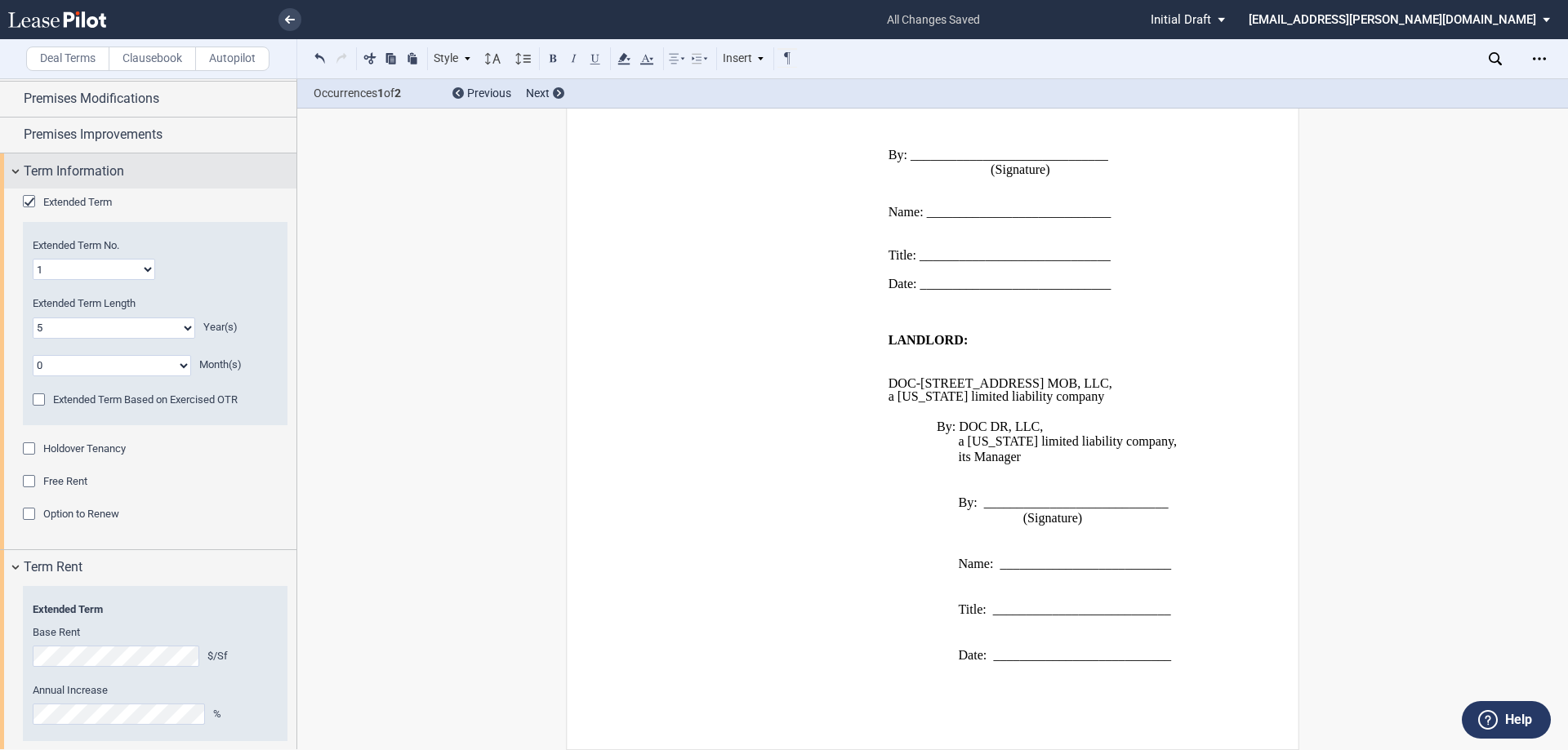
click at [94, 167] on span "Term Information" at bounding box center [74, 171] width 101 height 19
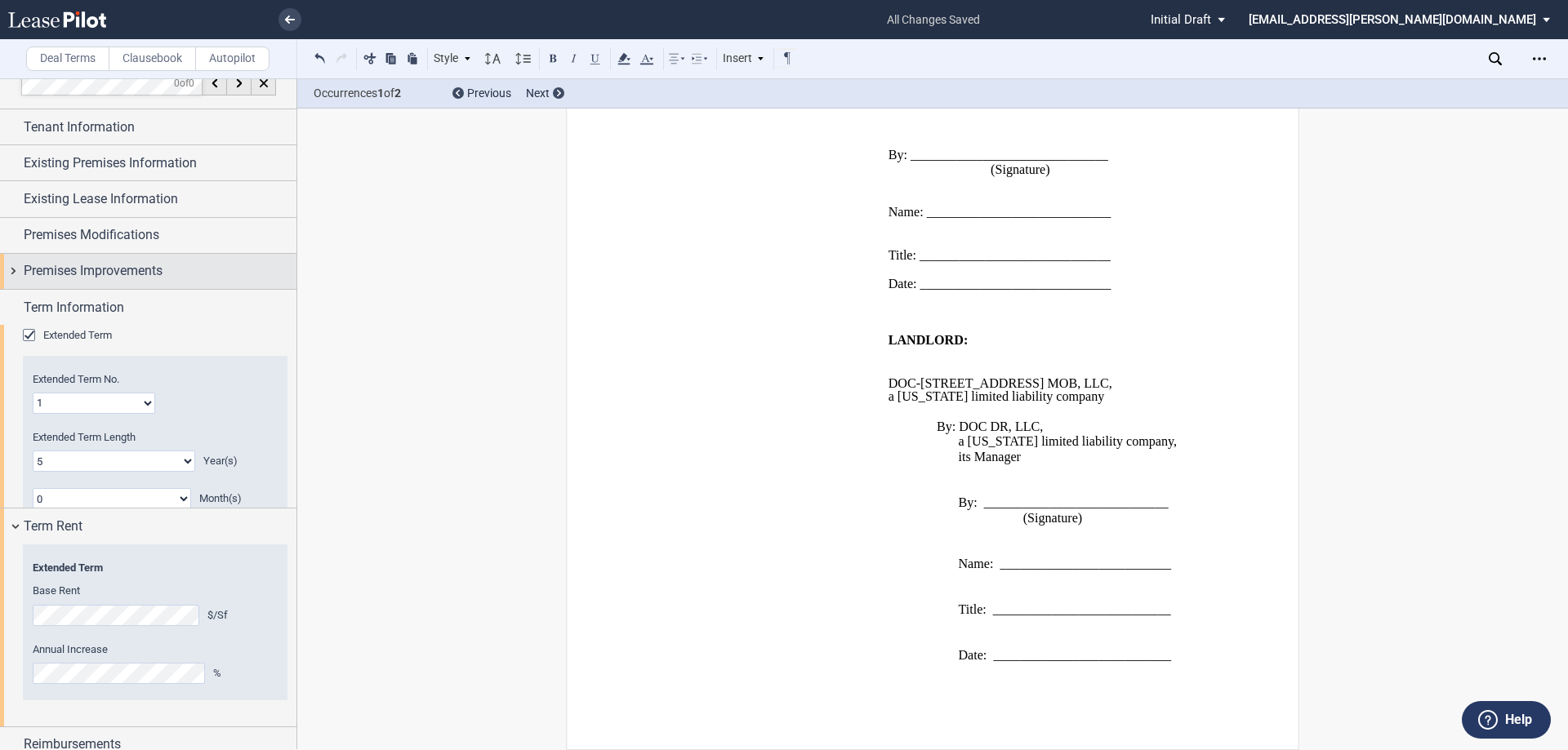
scroll to position [0, 0]
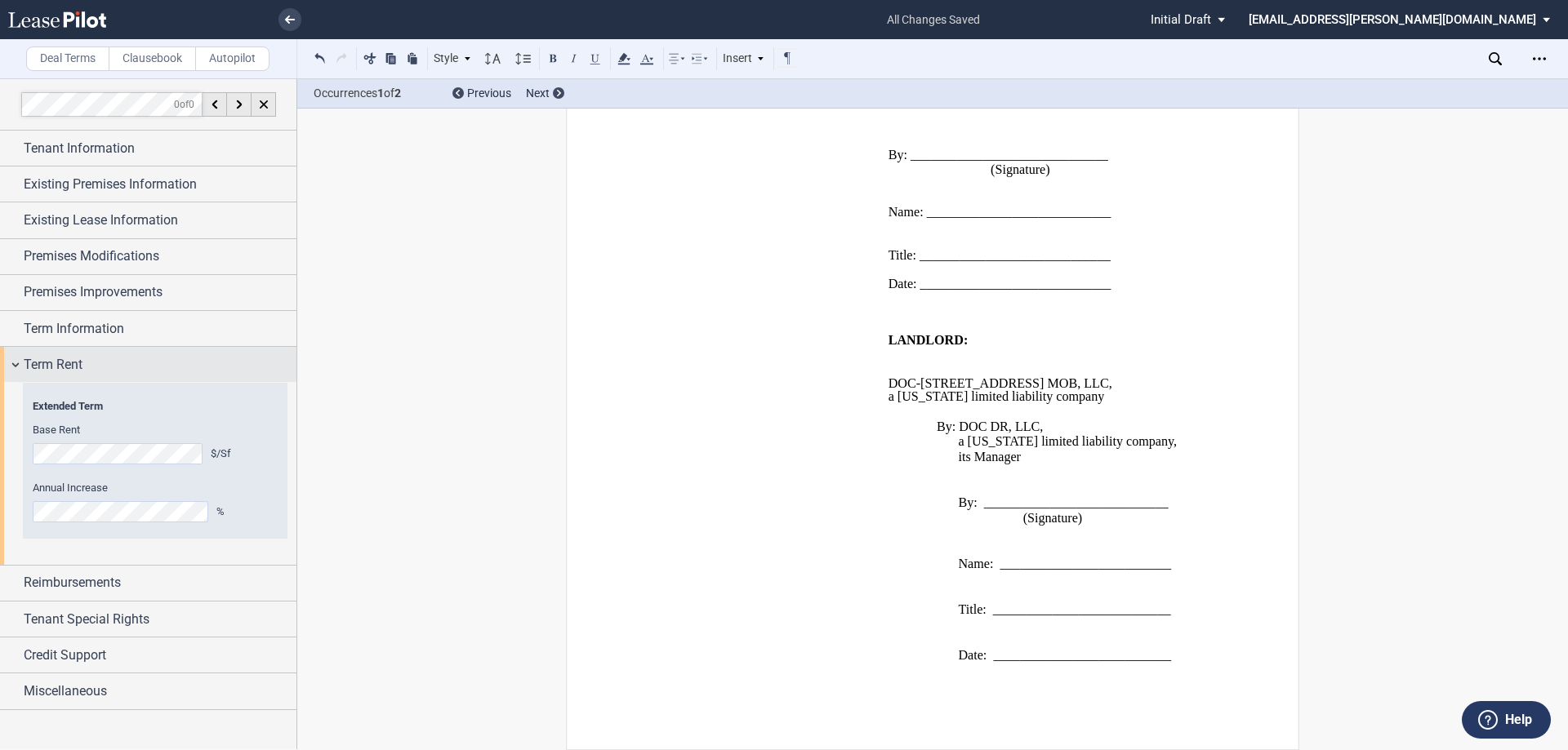
click at [75, 359] on span "Term Rent" at bounding box center [52, 365] width 59 height 19
click at [56, 352] on div "Term Rent" at bounding box center [148, 365] width 296 height 35
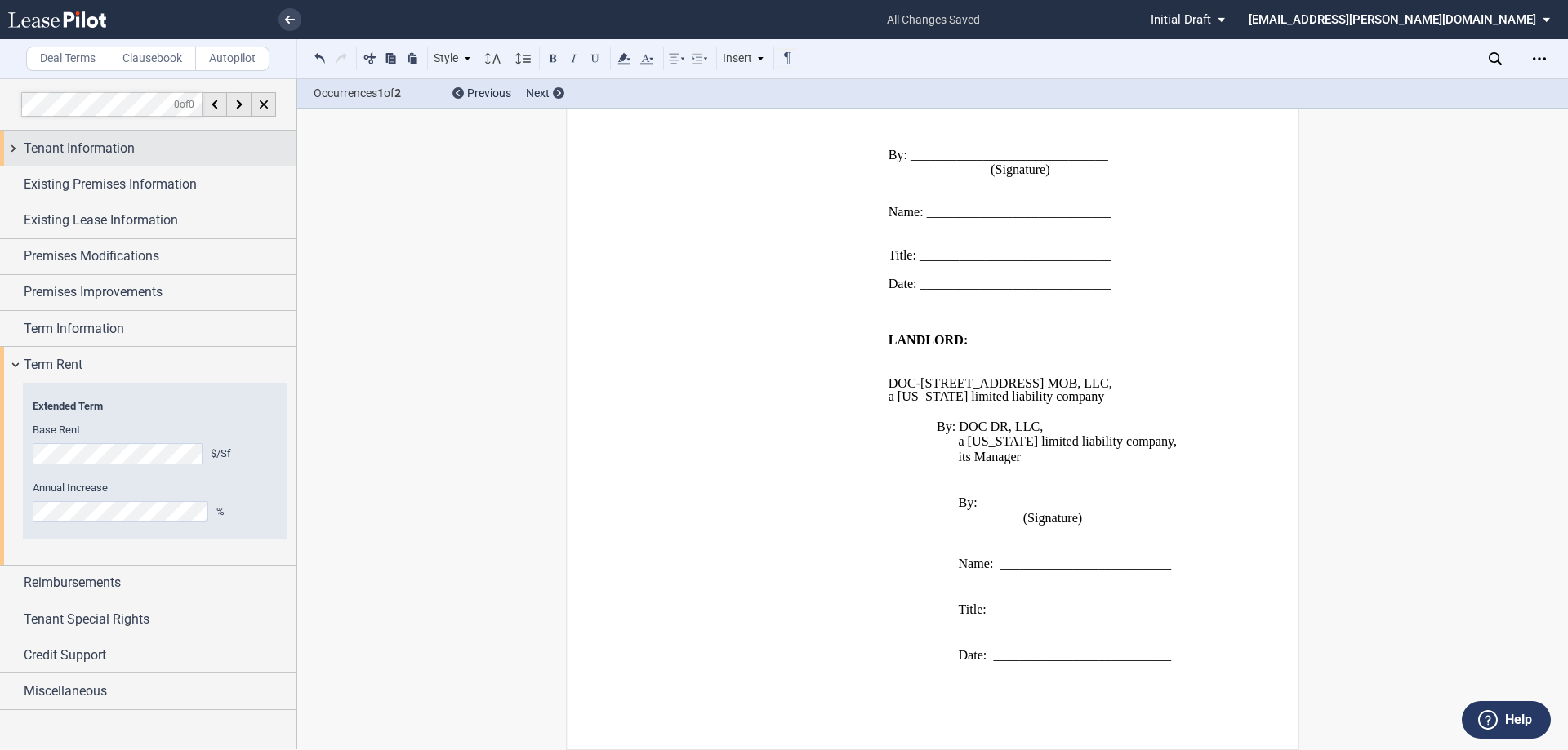
click at [111, 165] on div "Tenant Information" at bounding box center [148, 148] width 296 height 35
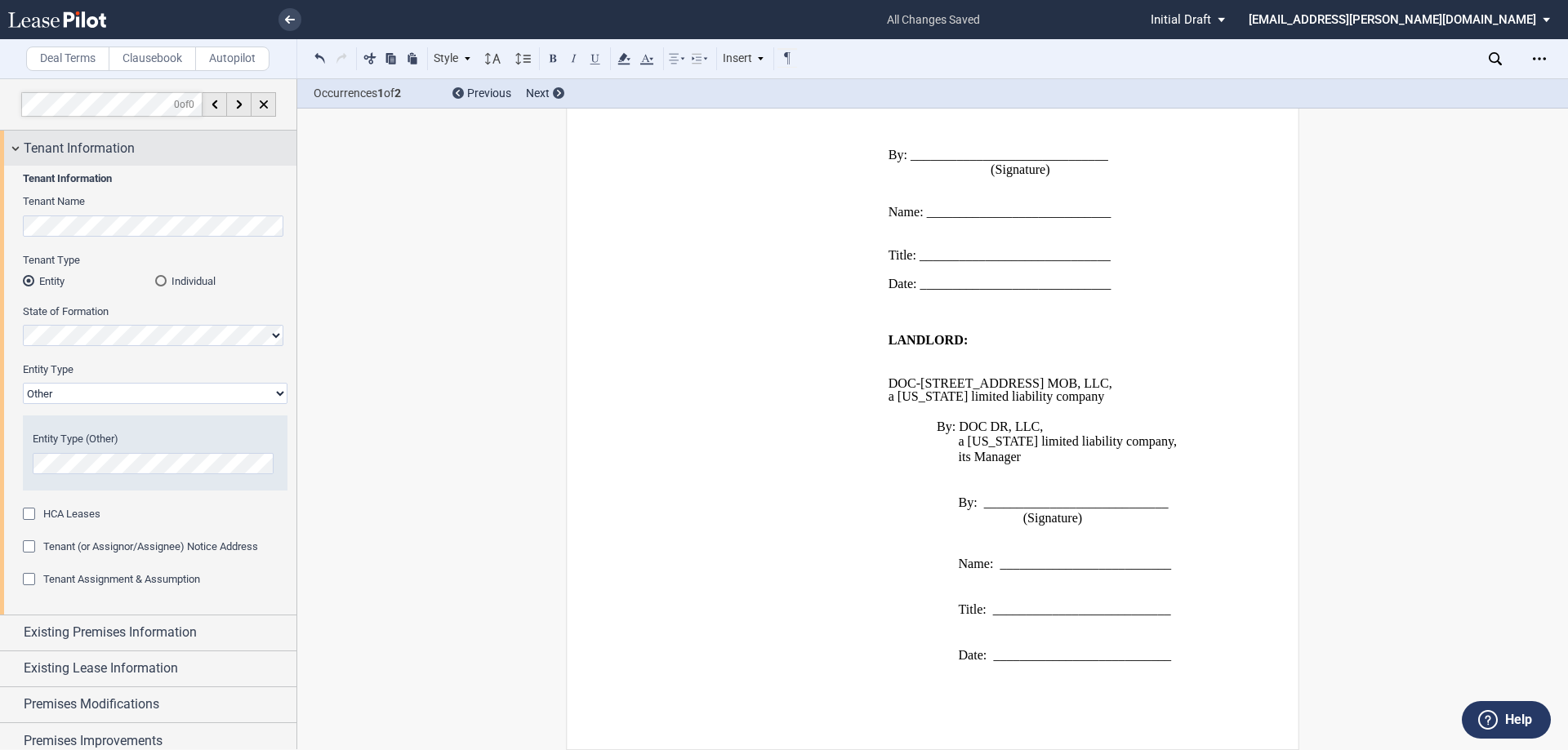
click at [114, 158] on span "Tenant Information" at bounding box center [78, 148] width 111 height 19
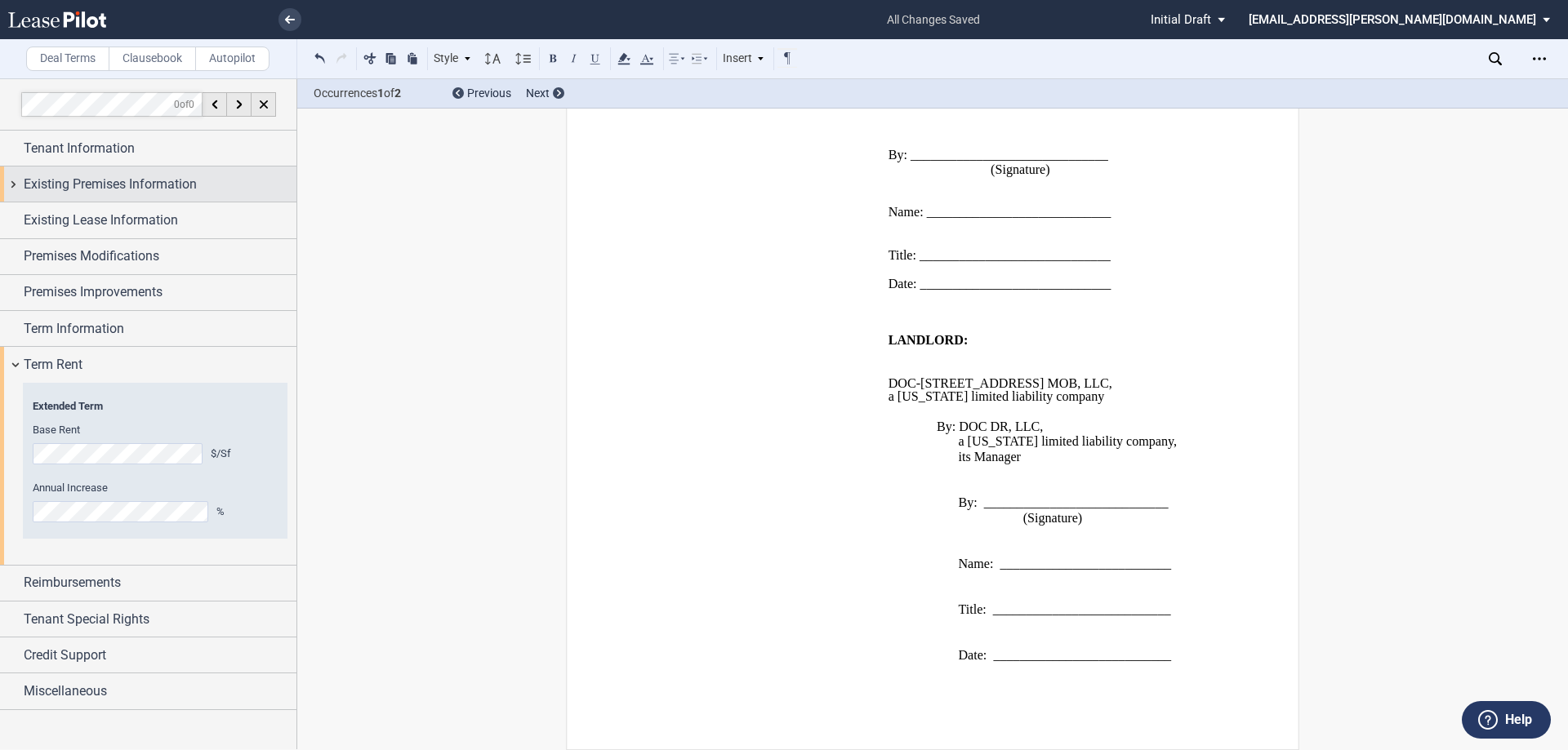
click at [75, 198] on div "Existing Premises Information" at bounding box center [148, 184] width 296 height 35
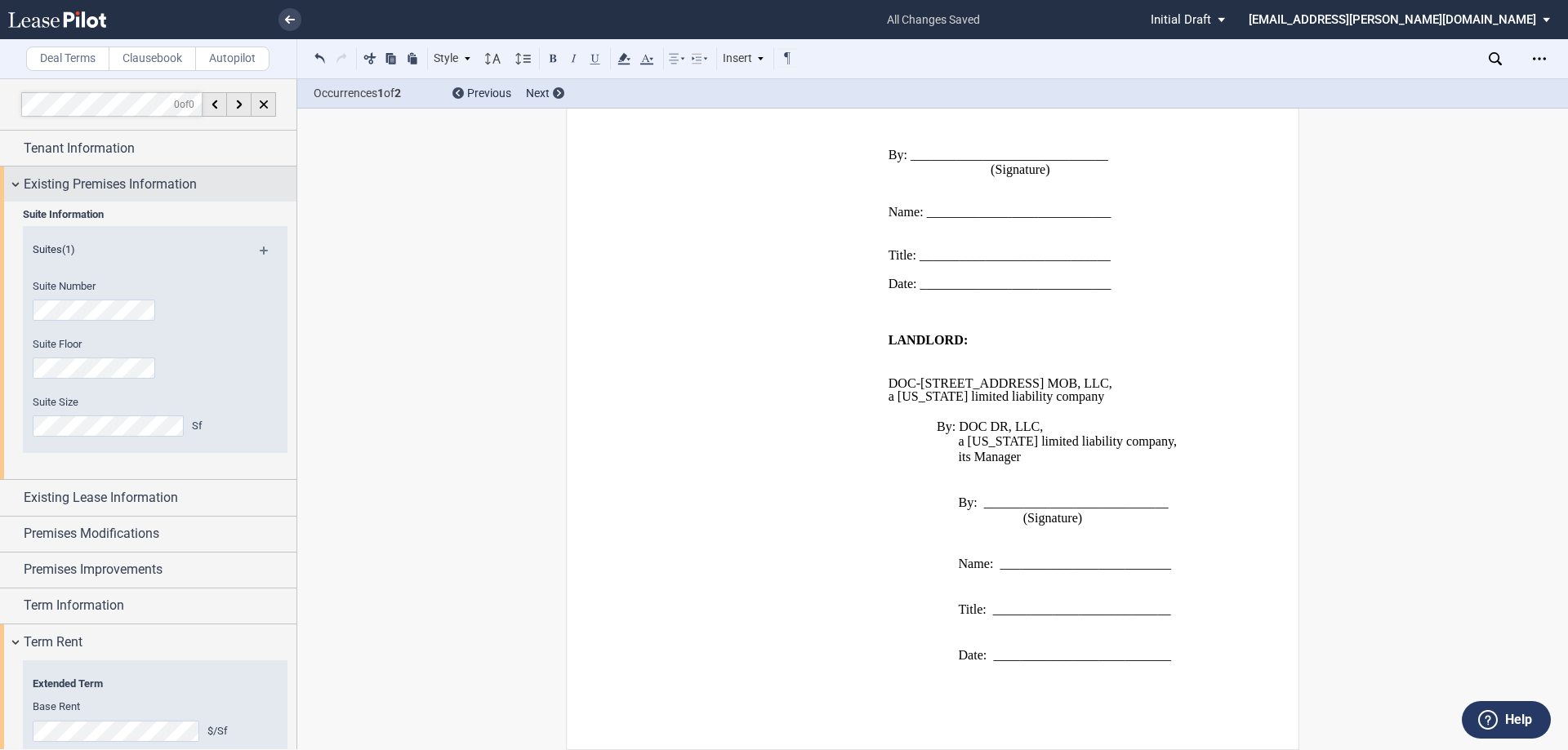
click at [76, 197] on div "Existing Premises Information" at bounding box center [148, 184] width 296 height 35
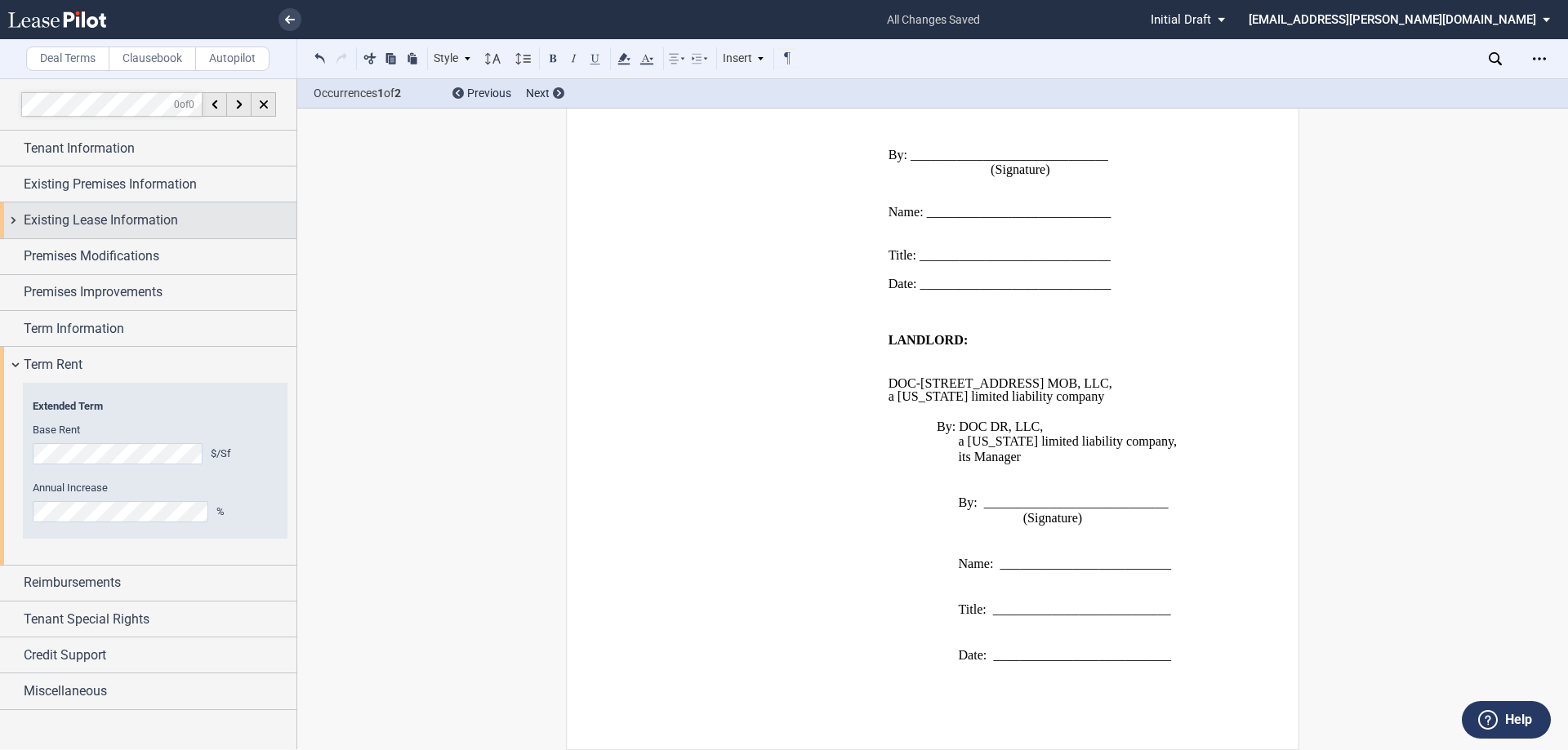
click at [94, 223] on span "Existing Lease Information" at bounding box center [100, 221] width 154 height 19
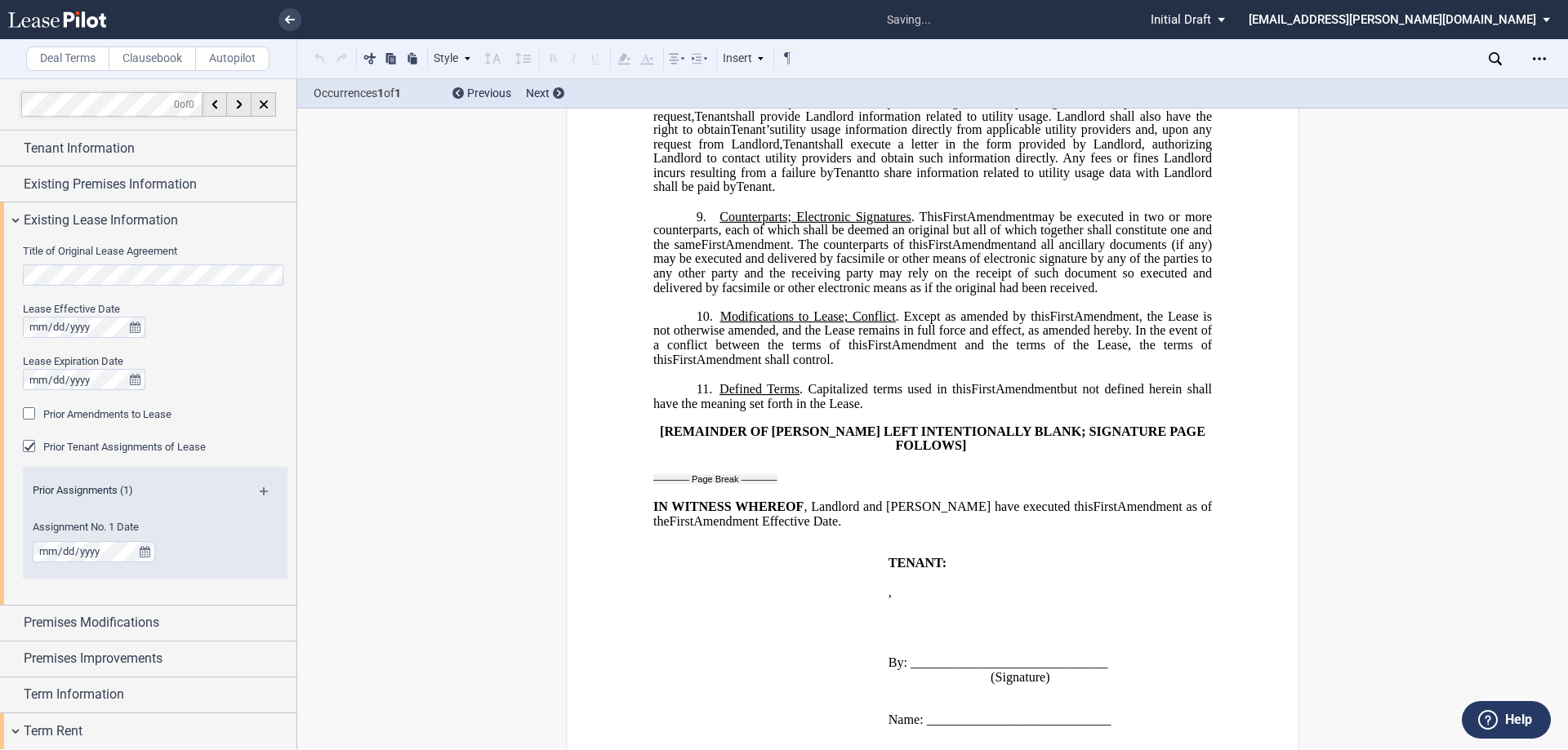
scroll to position [191, 0]
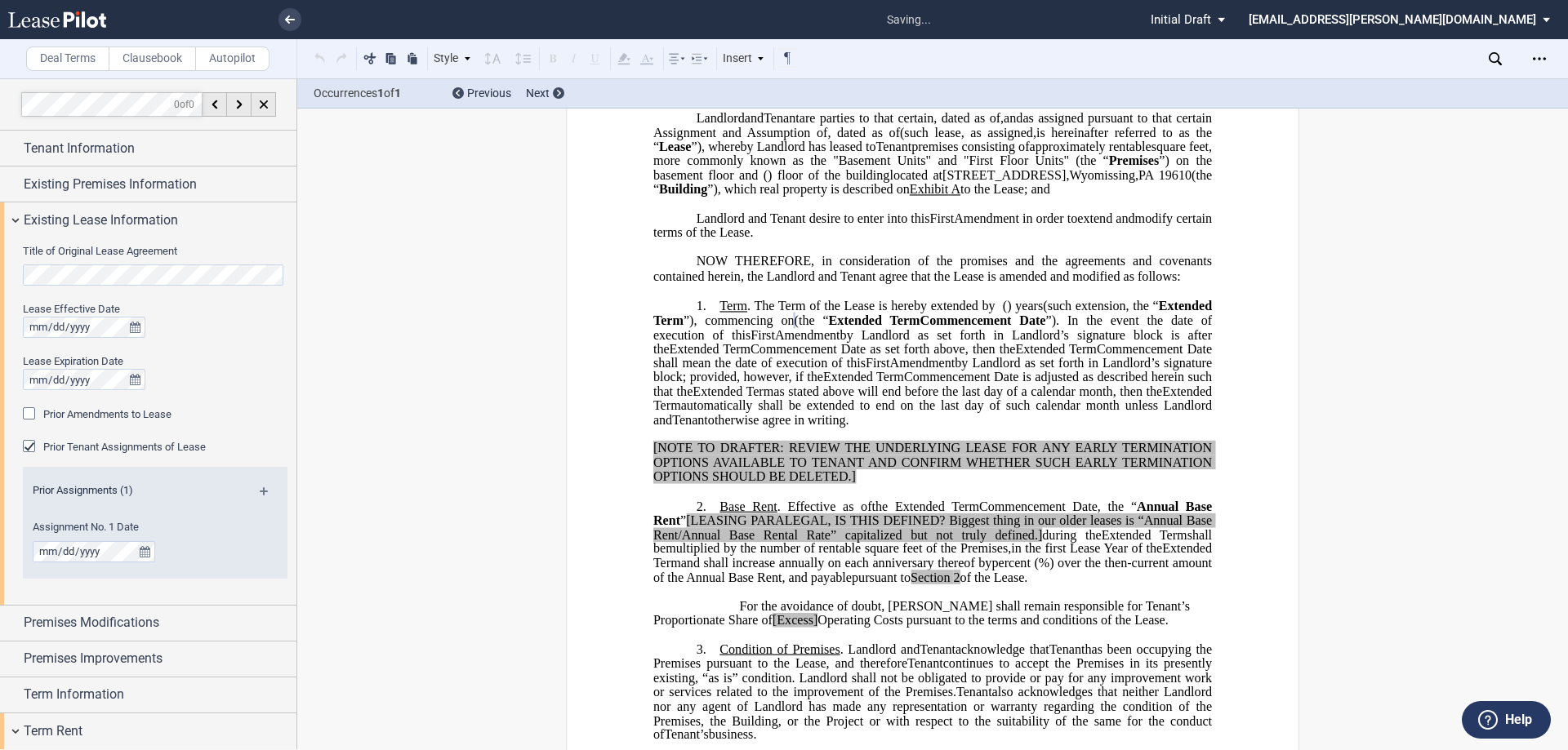
click at [197, 351] on div "Lease Effective Date Lease Expiration Date" at bounding box center [155, 354] width 264 height 105
click at [56, 217] on span "Existing Lease Information" at bounding box center [100, 221] width 154 height 19
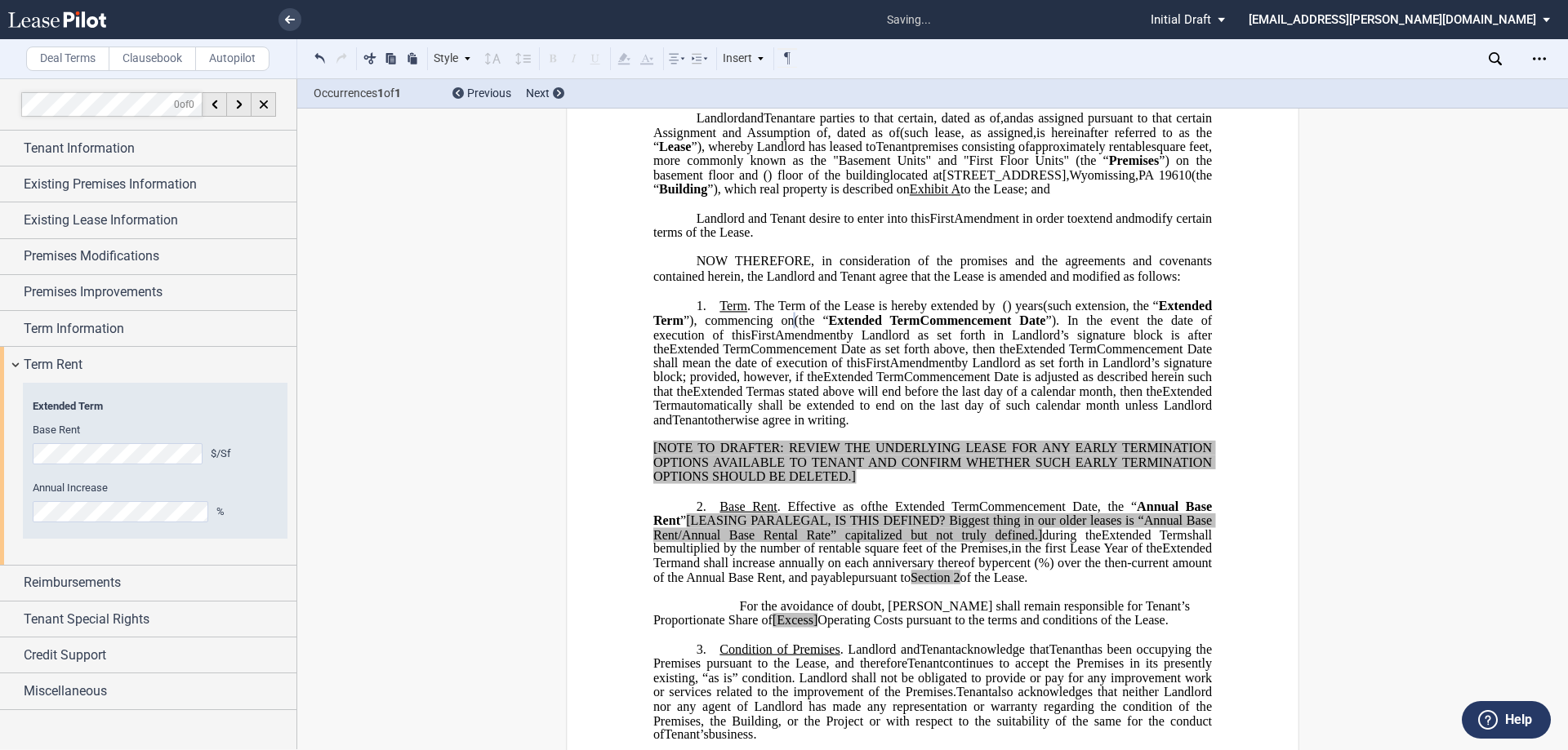
scroll to position [436, 0]
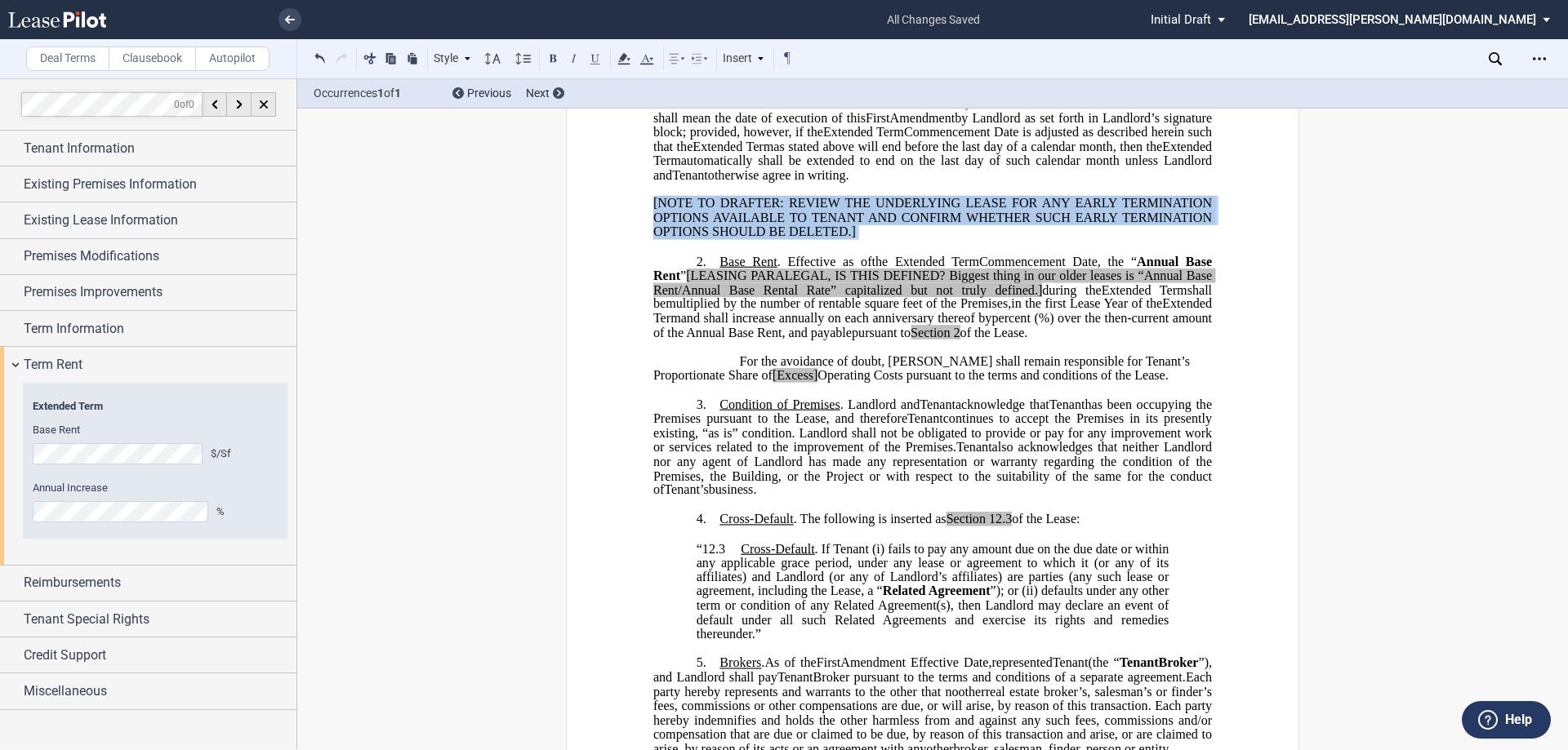
drag, startPoint x: 624, startPoint y: 249, endPoint x: 947, endPoint y: 288, distance: 325.3
click at [687, 238] on span "[NOTE TO DRAFTER: REVIEW THE UNDERLYING LEASE FOR ANY EARLY TERMINATION OPTIONS…" at bounding box center [934, 218] width 562 height 43
drag, startPoint x: 638, startPoint y: 243, endPoint x: 854, endPoint y: 285, distance: 220.0
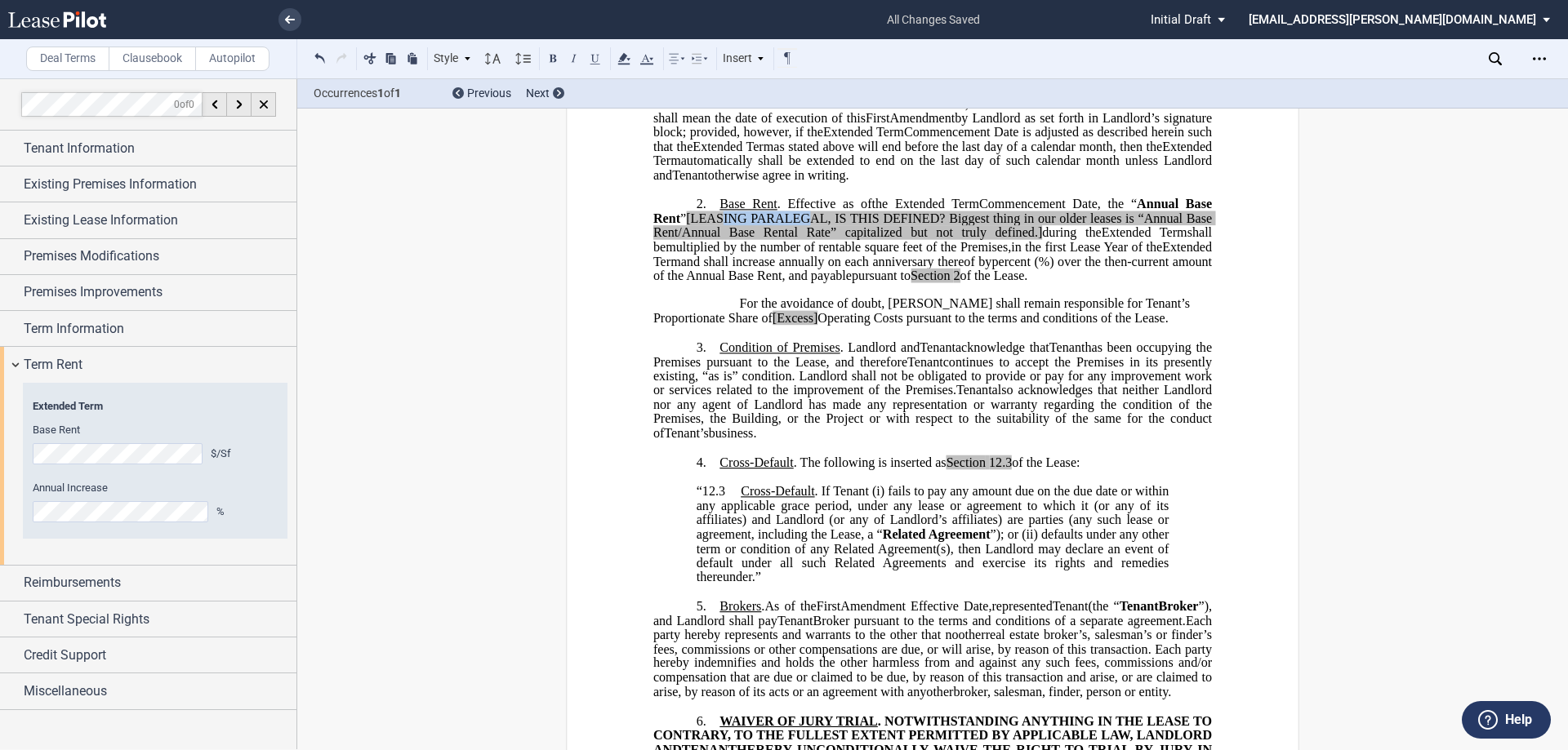
drag, startPoint x: 721, startPoint y: 259, endPoint x: 811, endPoint y: 265, distance: 90.2
click at [811, 240] on span "[LEASING PARALEGAL, IS THIS DEFINED? Biggest thing in our older leases is “Annu…" at bounding box center [934, 226] width 562 height 29
drag, startPoint x: 737, startPoint y: 273, endPoint x: 773, endPoint y: 273, distance: 36.0
click at [773, 240] on span "[LEASING PARALEGAL, IS THIS DEFINED? Biggest thing in our older leases is “Annu…" at bounding box center [934, 226] width 562 height 29
click at [818, 326] on span "Operating Costs pursuant to the terms and conditions of the Lease." at bounding box center [993, 317] width 350 height 15
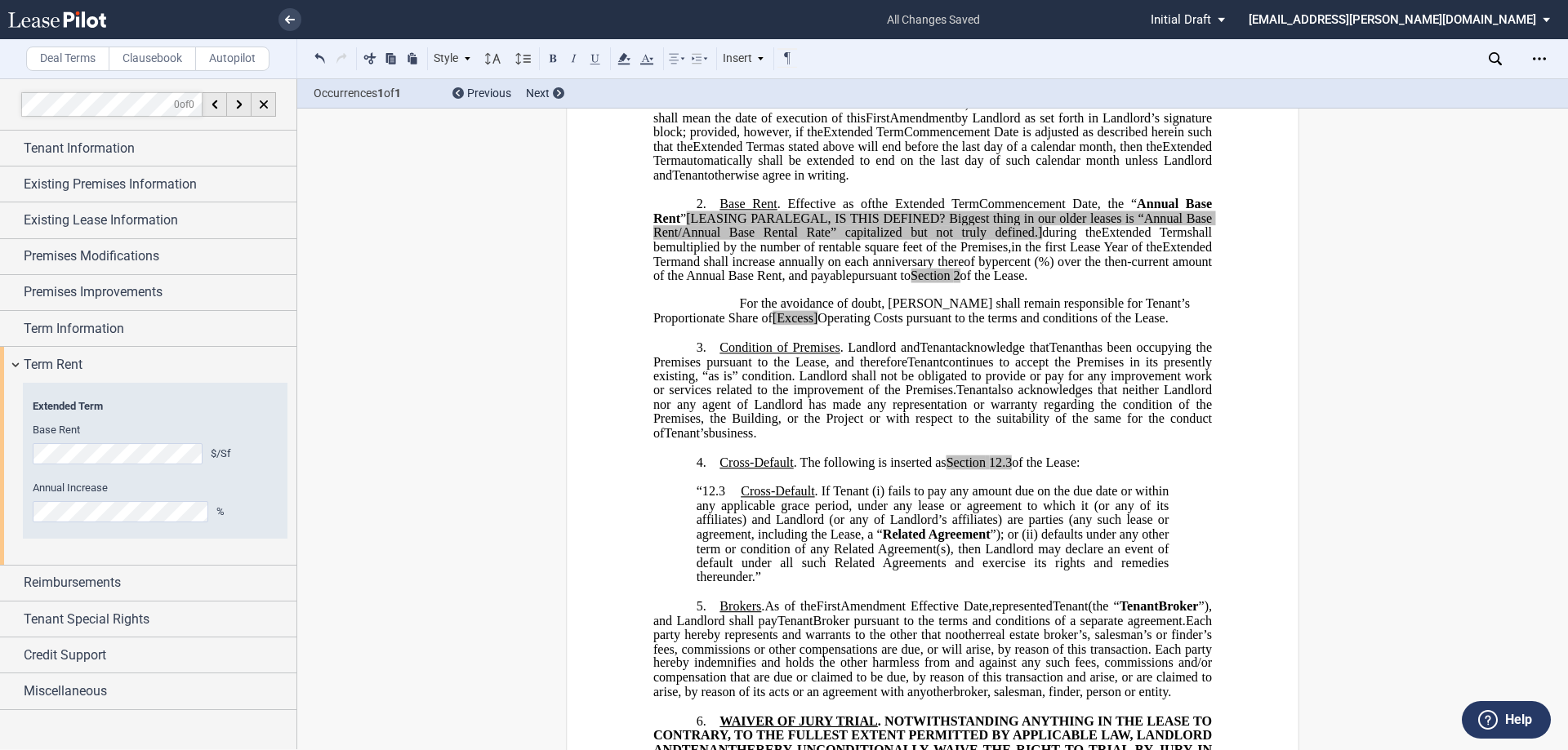
click at [818, 326] on span "Operating Costs pursuant to the terms and conditions of the Lease." at bounding box center [993, 317] width 350 height 15
click at [1028, 284] on span "of the Lease." at bounding box center [994, 276] width 68 height 15
drag, startPoint x: 1137, startPoint y: 249, endPoint x: 677, endPoint y: 258, distance: 460.1
click at [677, 239] on span ", the “ Annual Base Rent ” [LEASING PARALEGAL, IS THIS DEFINED? Biggest thing i…" at bounding box center [934, 218] width 562 height 43
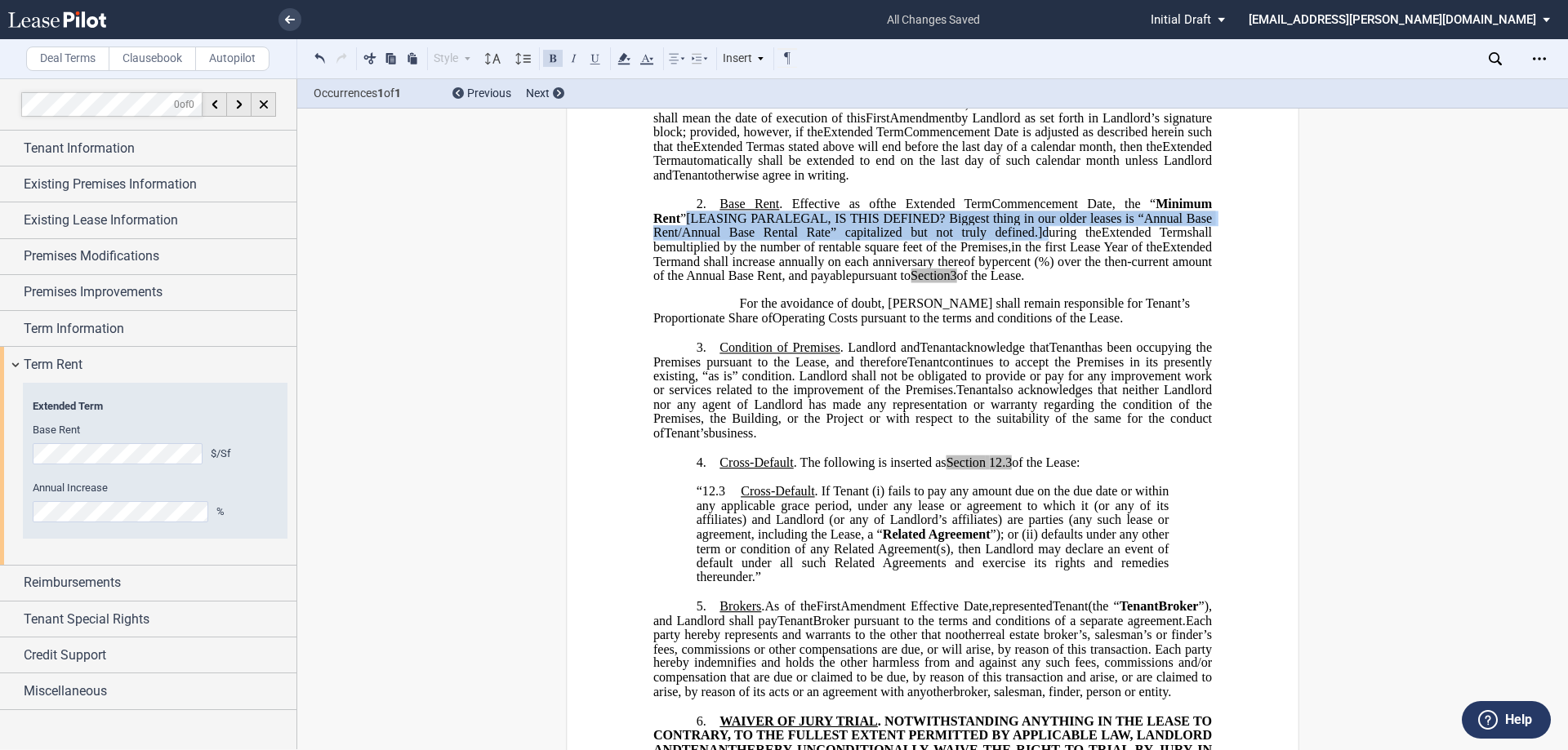
drag, startPoint x: 641, startPoint y: 264, endPoint x: 1014, endPoint y: 271, distance: 373.1
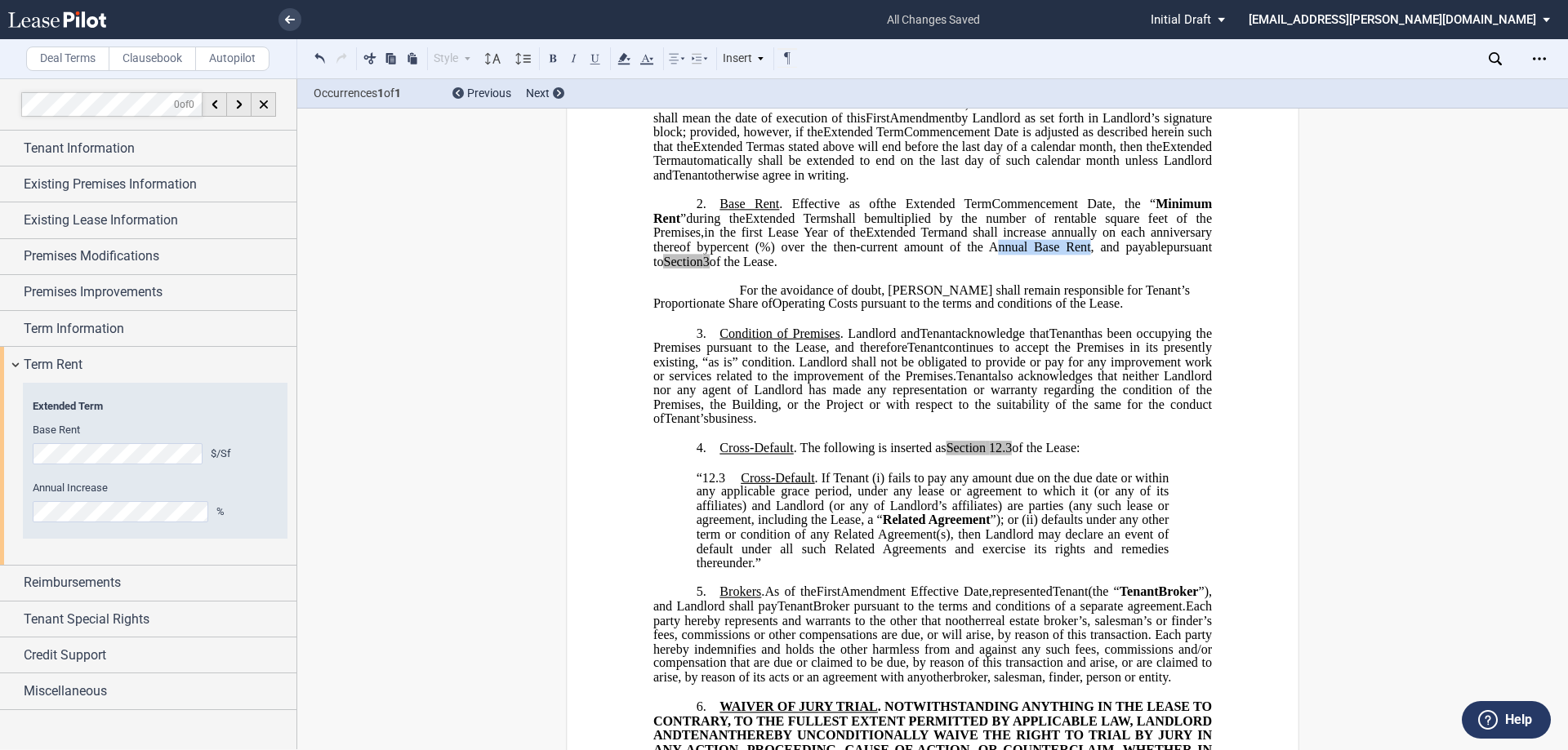
drag, startPoint x: 1047, startPoint y: 291, endPoint x: 1131, endPoint y: 292, distance: 84.0
click at [1131, 255] on span "%) over the then-current amount of the Annual Base Rent, and payable" at bounding box center [963, 247] width 407 height 15
click at [819, 269] on p "2. Base Rent . Effective as of [______] [______] the Extended Term the ﻿ ﻿ Exte…" at bounding box center [932, 232] width 558 height 72
drag, startPoint x: 713, startPoint y: 302, endPoint x: 665, endPoint y: 303, distance: 48.0
click at [665, 269] on span "pursuant to Section 3 of the Lease." at bounding box center [934, 255] width 562 height 29
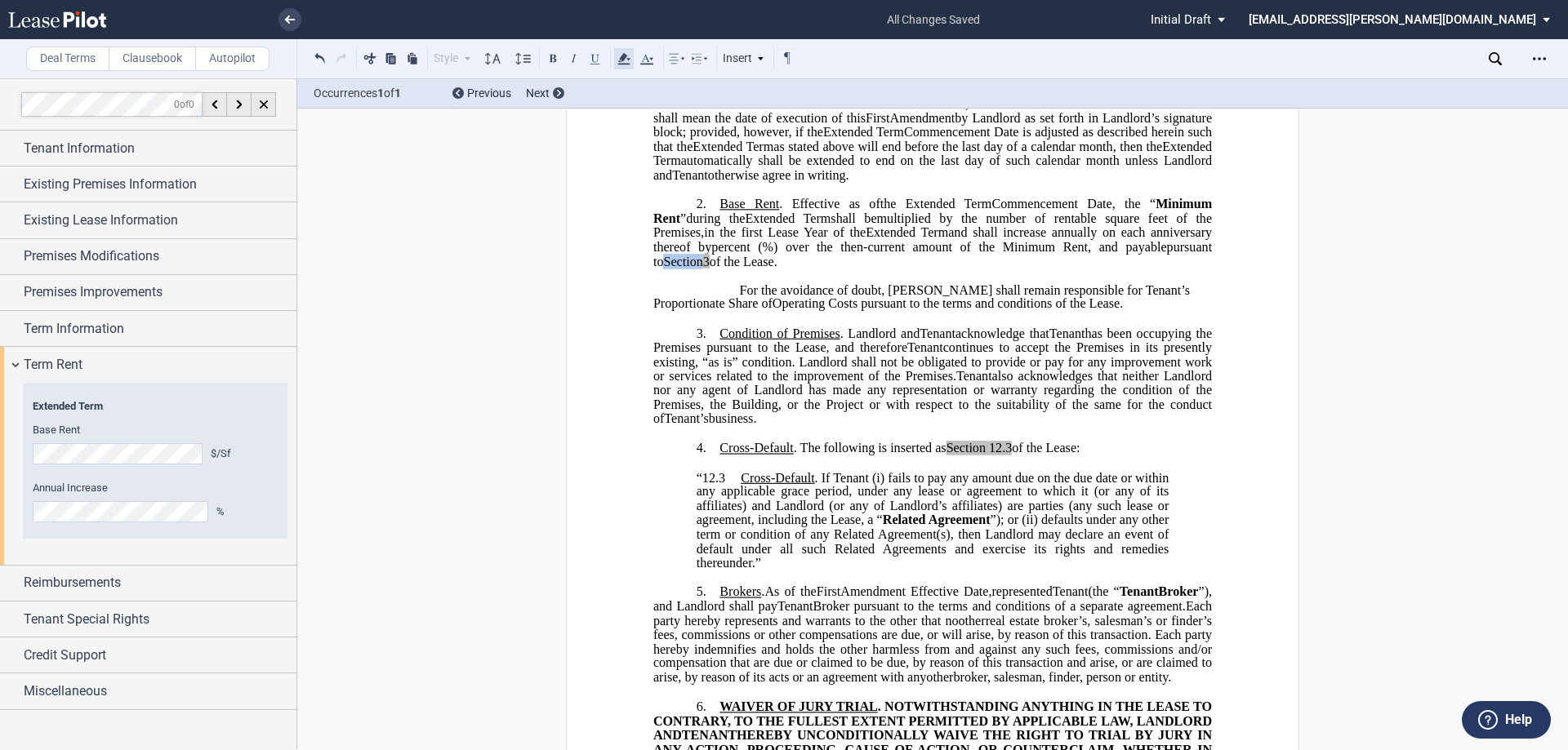
click at [628, 58] on icon at bounding box center [624, 59] width 19 height 19
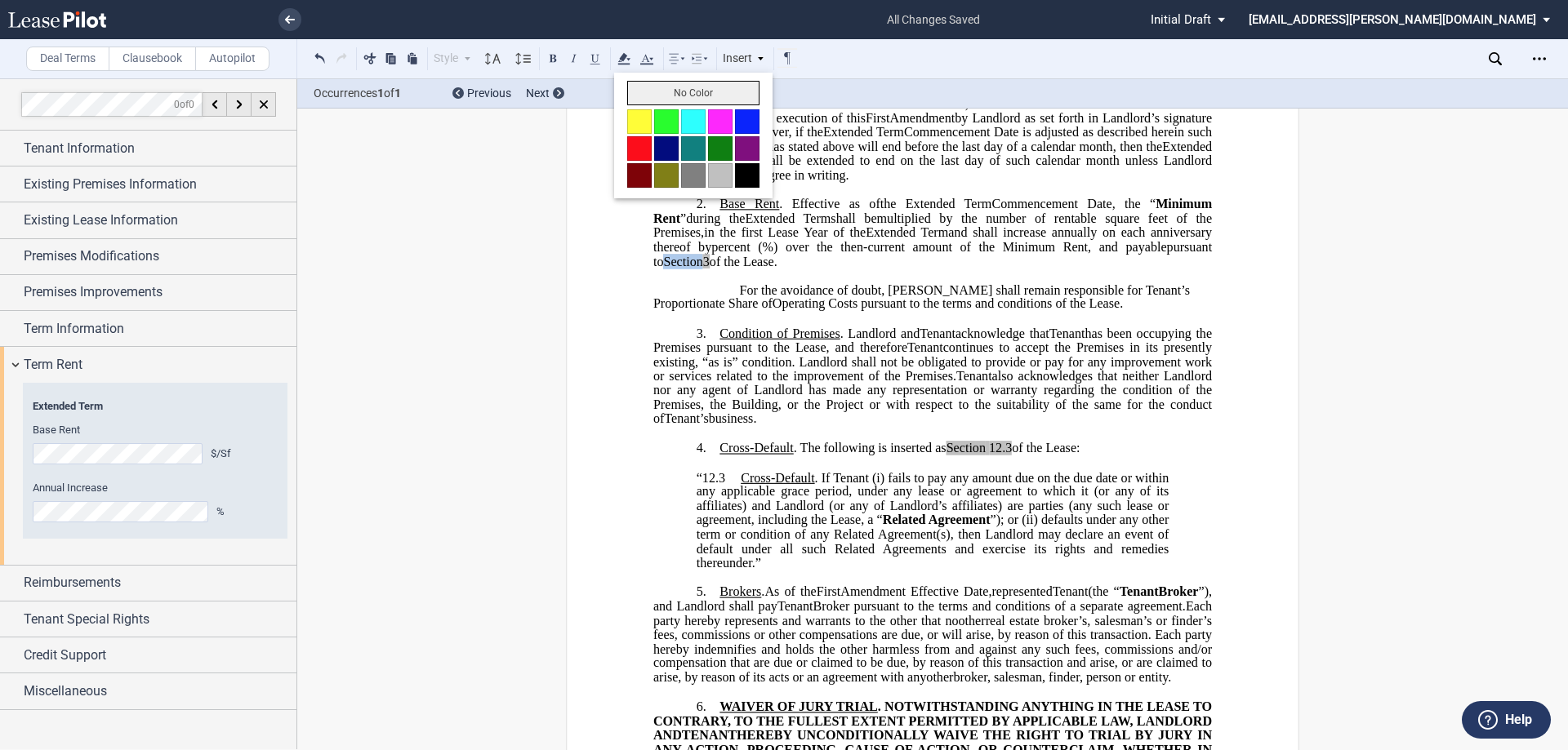
click at [667, 89] on button "No Color" at bounding box center [693, 93] width 133 height 24
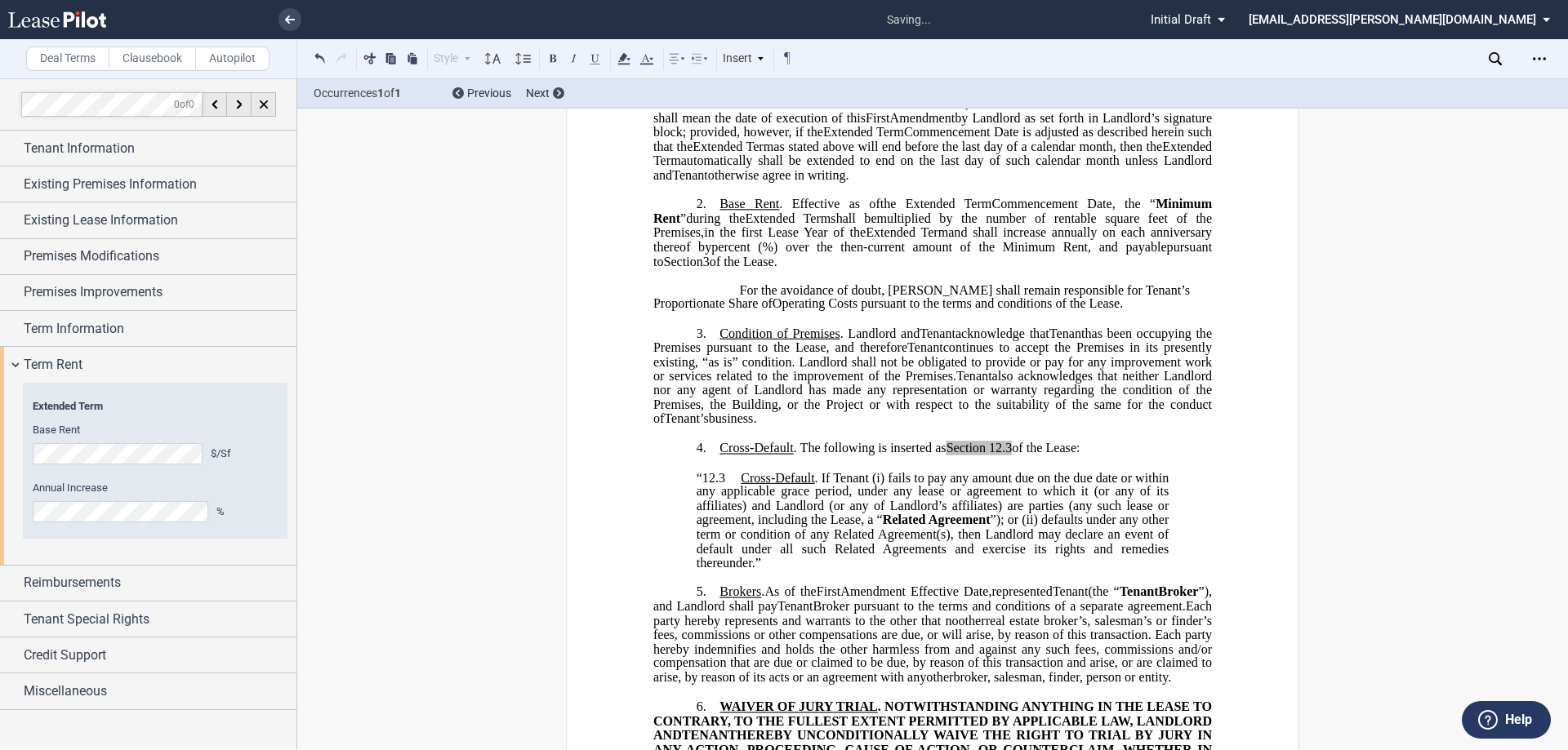
click at [850, 182] on span "otherwise agree in writing." at bounding box center [779, 174] width 141 height 15
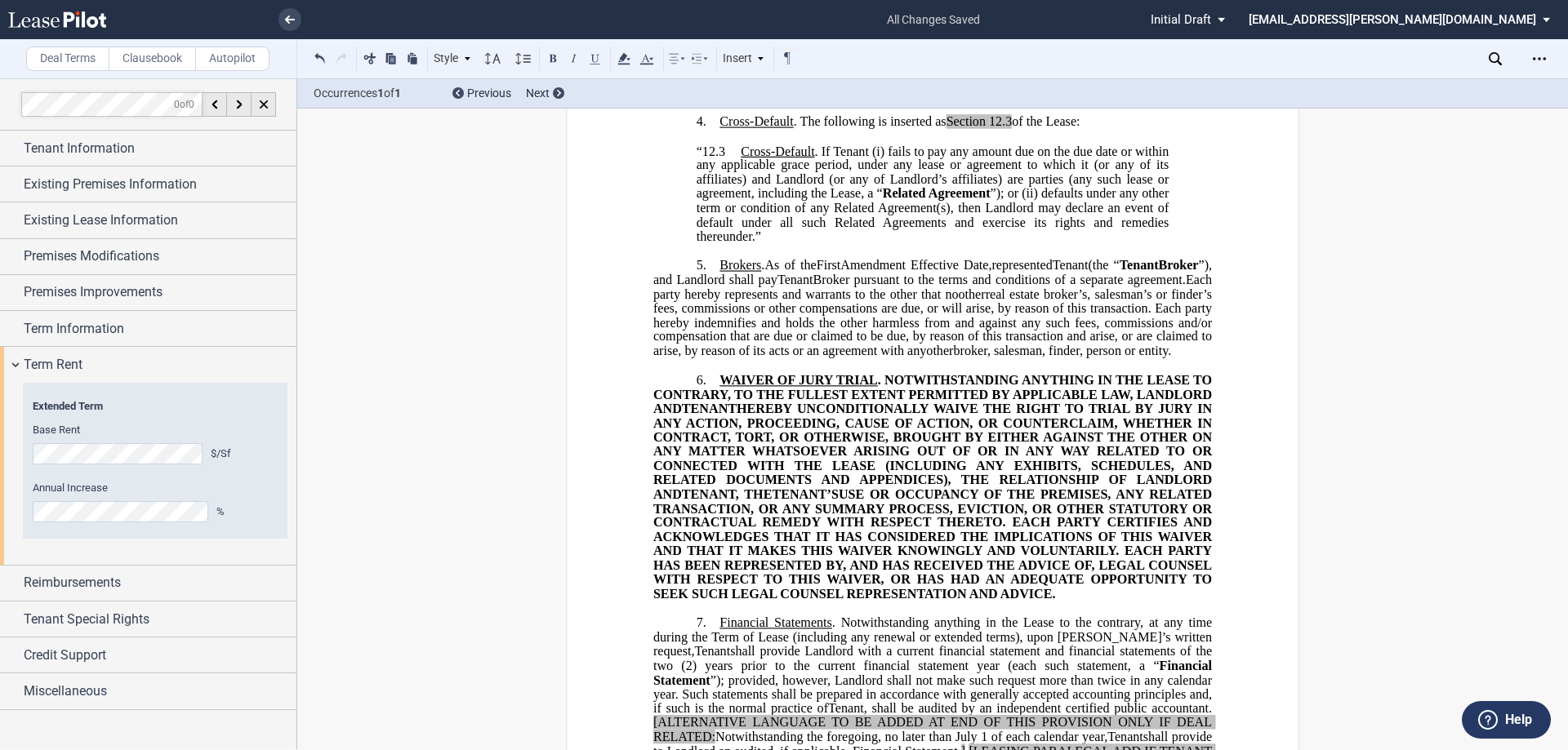
scroll to position [681, 0]
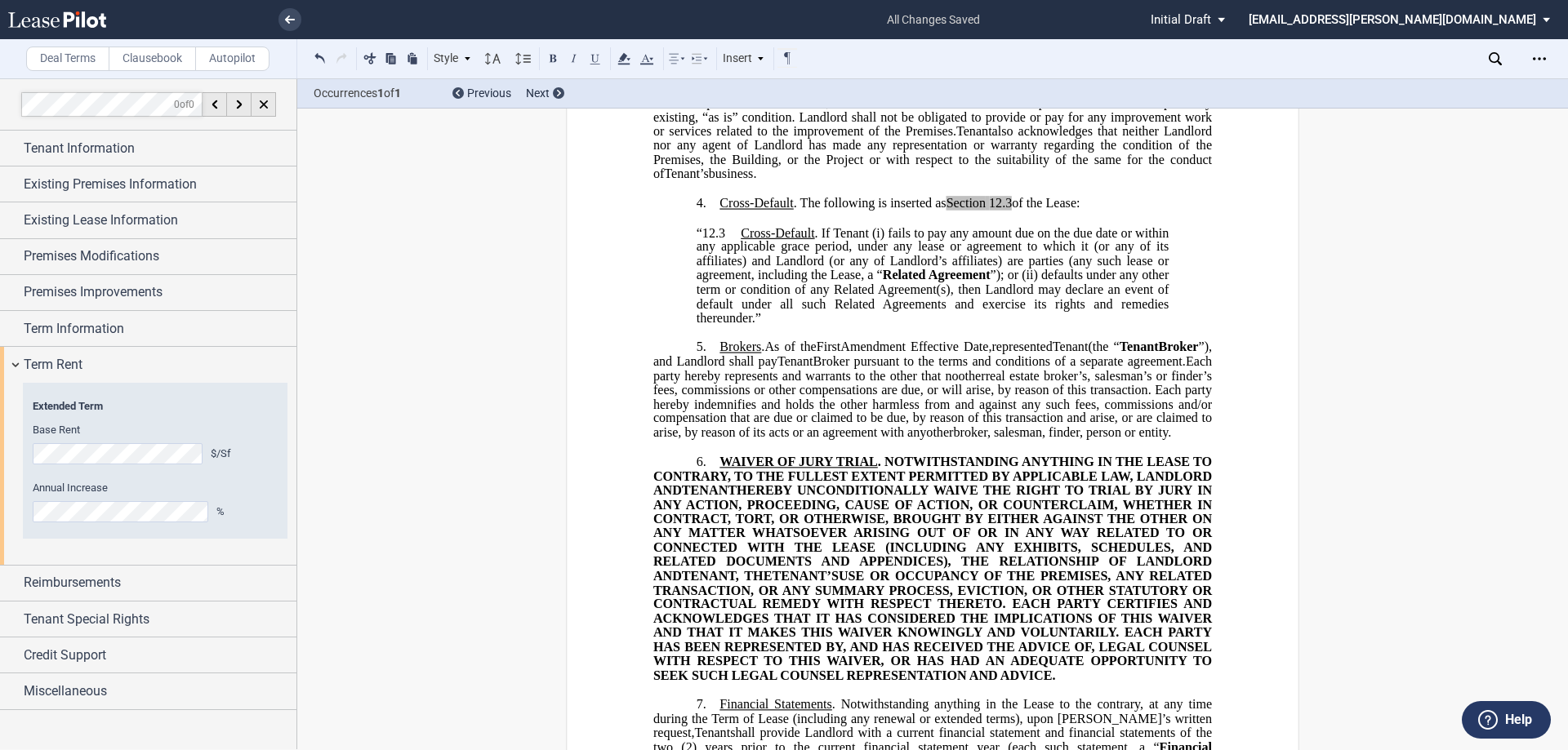
drag, startPoint x: 1012, startPoint y: 246, endPoint x: 1051, endPoint y: 269, distance: 45.3
click at [1012, 211] on span "of the Lease:" at bounding box center [1045, 203] width 68 height 15
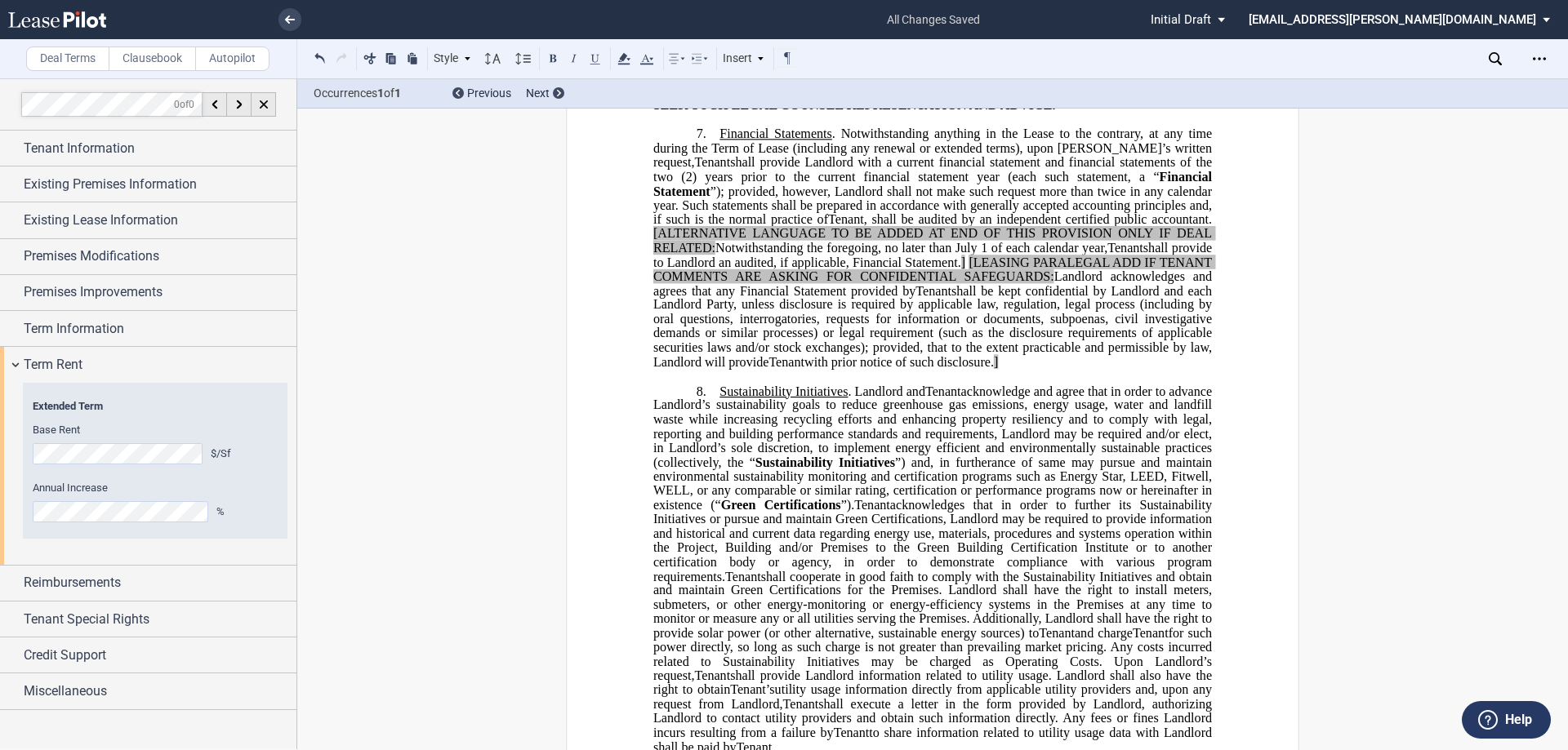
scroll to position [1252, 0]
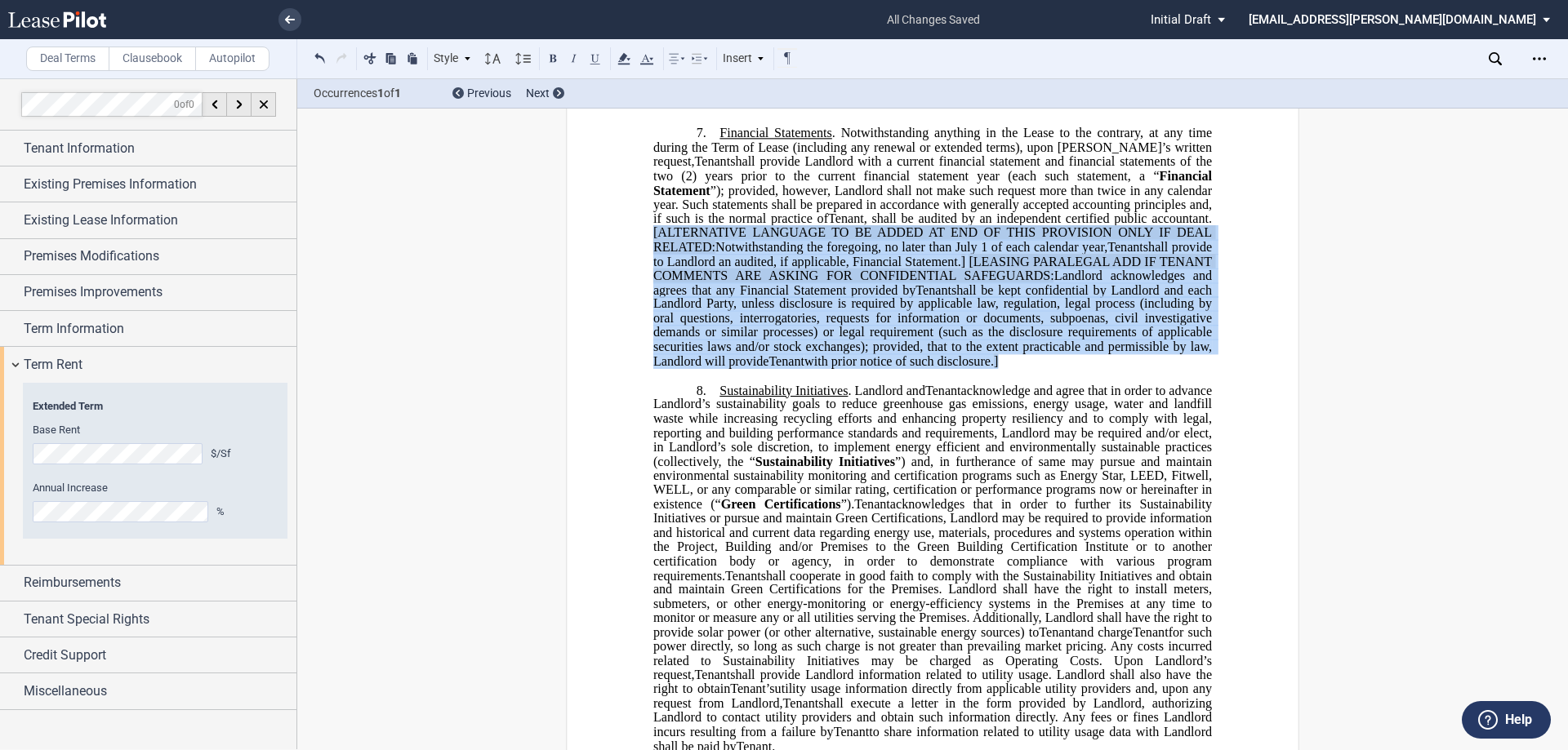
drag, startPoint x: 646, startPoint y: 291, endPoint x: 1198, endPoint y: 416, distance: 566.0
click at [1198, 416] on div "﻿ !!CUSTOM_FOOTER_DISTANCE_0.1!! !!CUSTOM_FOOTER_START!! ﻿ !!CUSTOM_PAGE_NUMBER…" at bounding box center [933, 348] width 734 height 2940
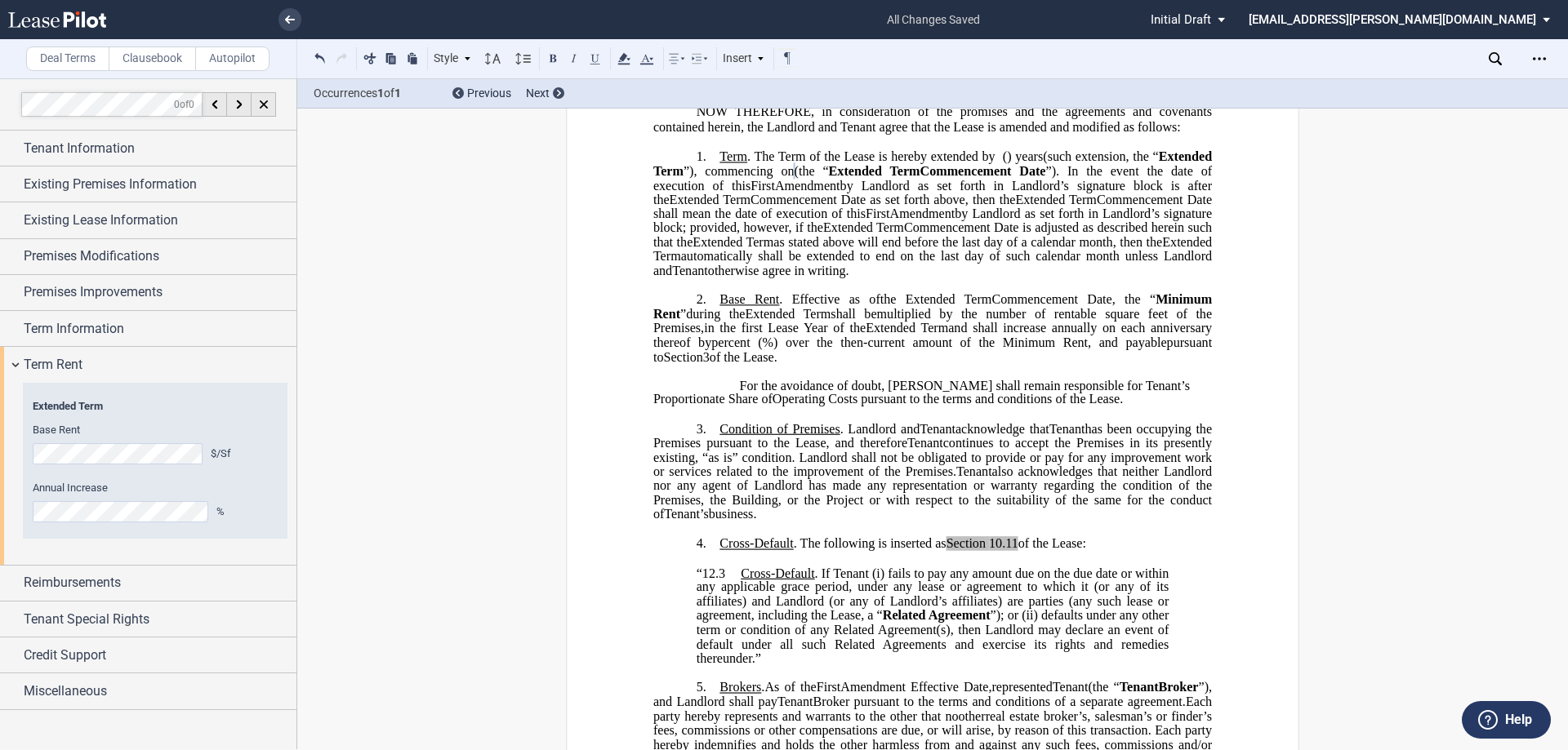
scroll to position [343, 0]
drag, startPoint x: 944, startPoint y: 585, endPoint x: 1022, endPoint y: 584, distance: 78.0
click at [1022, 550] on span "Cross-Default . The following is inserted as Section 10.11 of the Lease:" at bounding box center [902, 542] width 367 height 15
click at [618, 63] on icon at bounding box center [624, 59] width 19 height 19
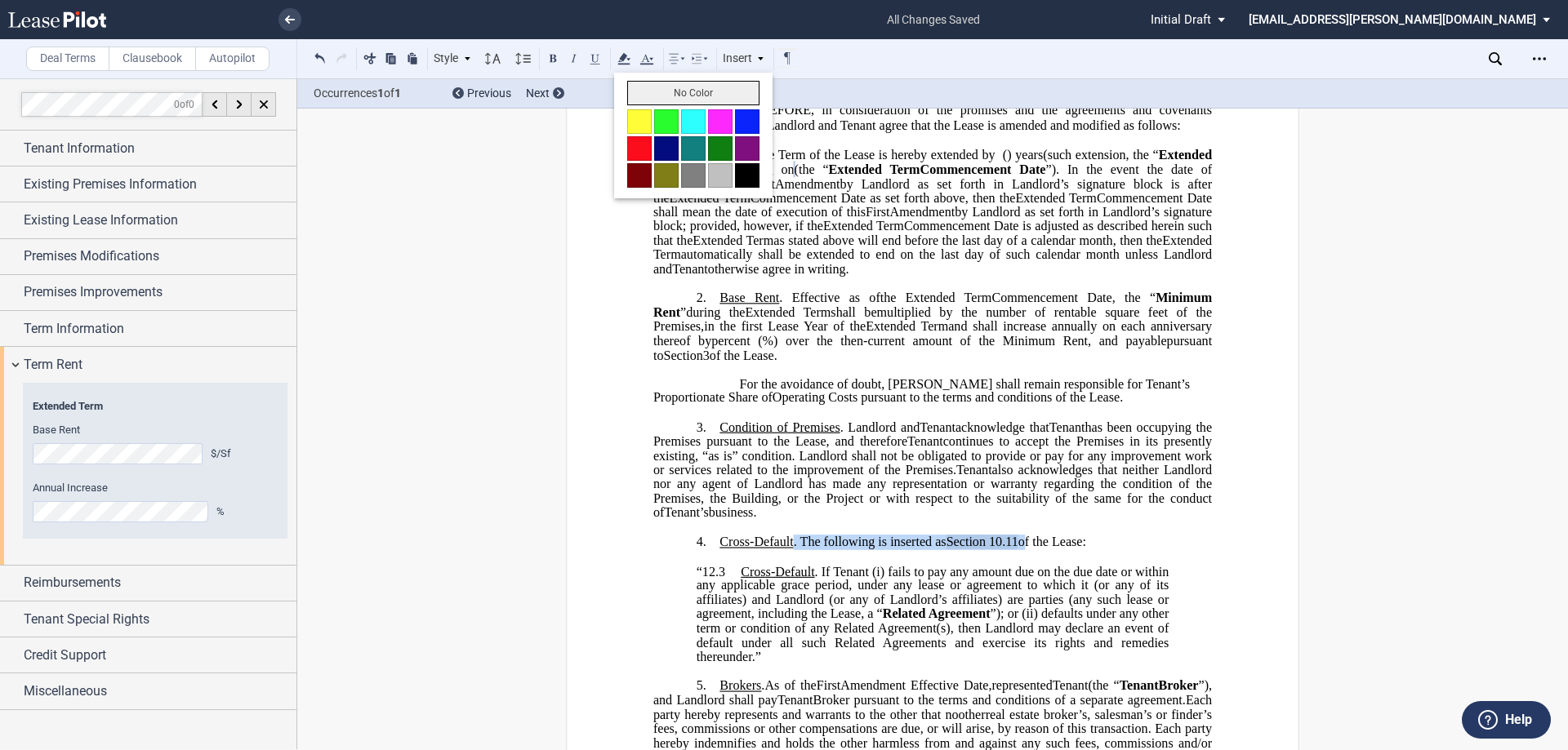
click at [643, 92] on button "No Color" at bounding box center [693, 93] width 133 height 24
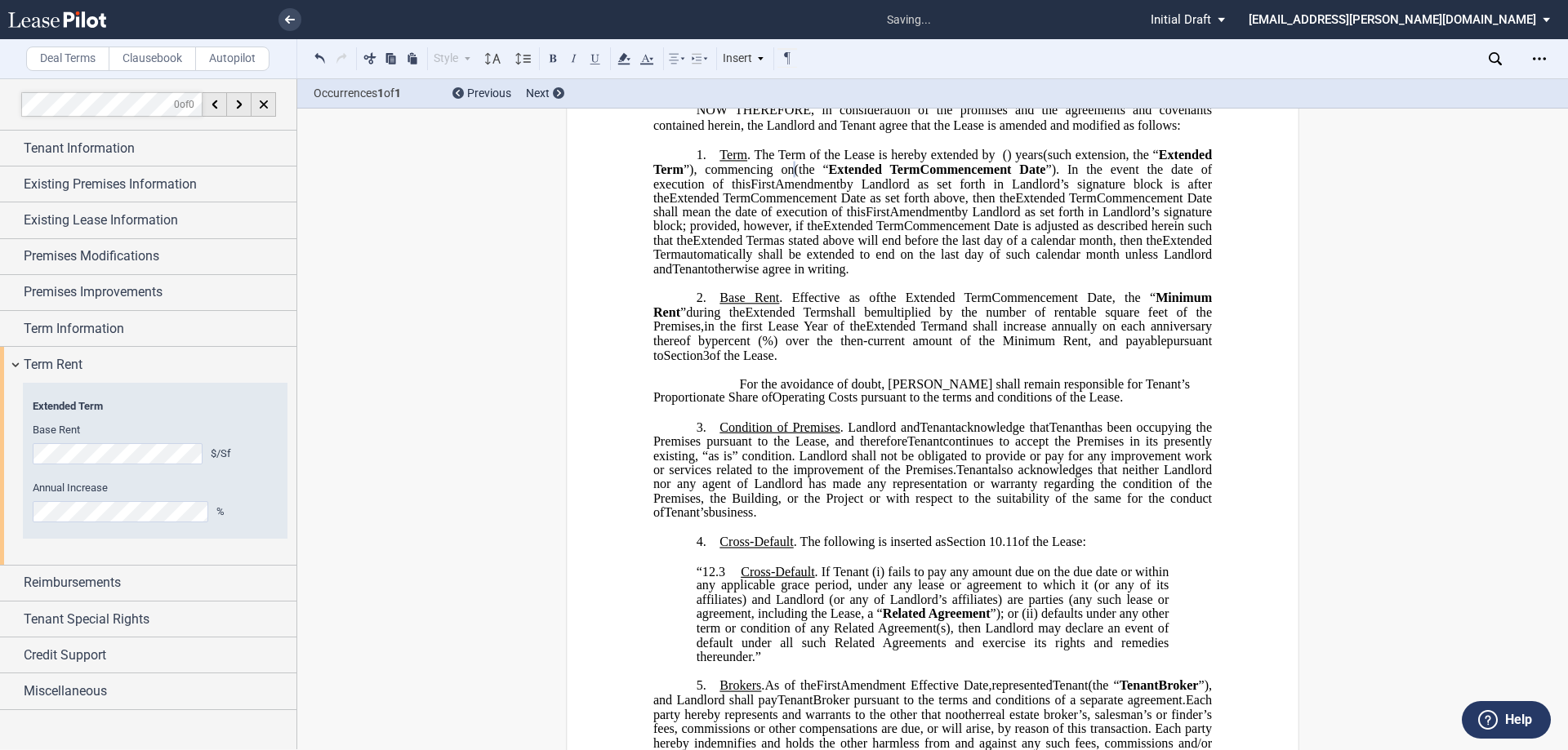
click at [1030, 348] on span "%) over the then-current amount of the Minimum Rent, and payable" at bounding box center [965, 341] width 405 height 15
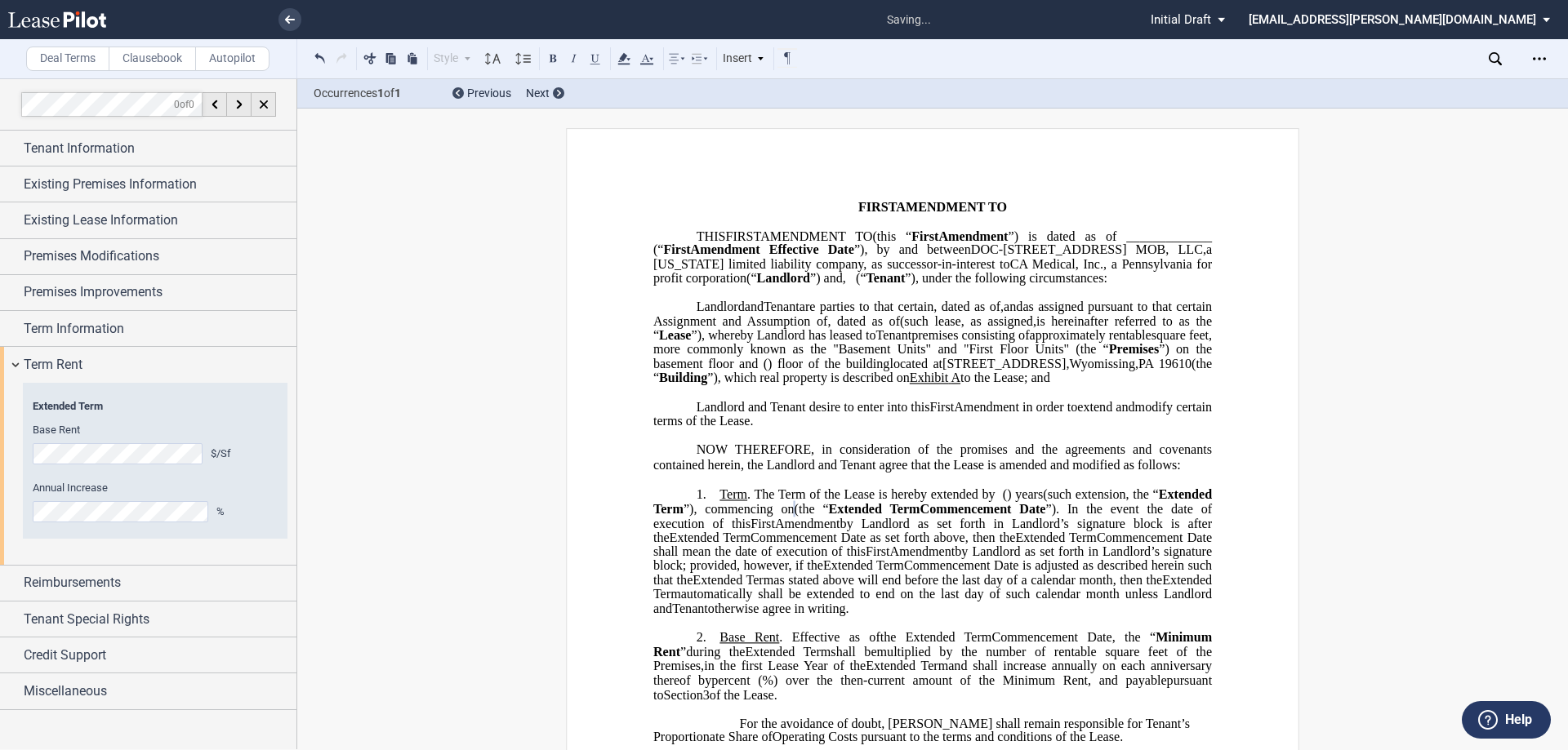
scroll to position [0, 0]
click at [833, 445] on p "﻿" at bounding box center [932, 438] width 558 height 14
click at [1060, 547] on span "by Landlord as set forth in Landlord’s signature block is after the" at bounding box center [934, 533] width 562 height 29
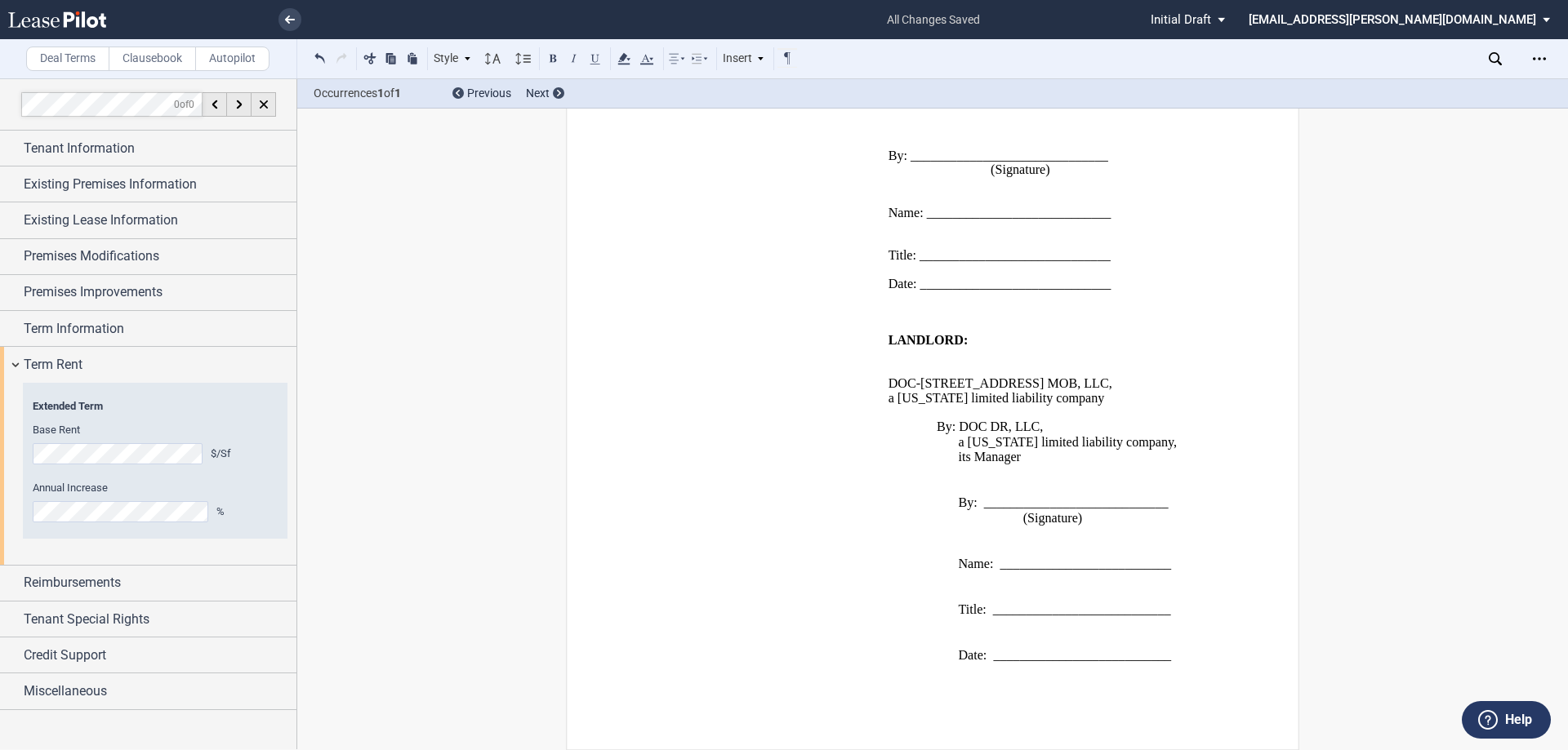
scroll to position [2220, 0]
click at [1535, 60] on icon "Open Lease options menu" at bounding box center [1540, 59] width 14 height 14
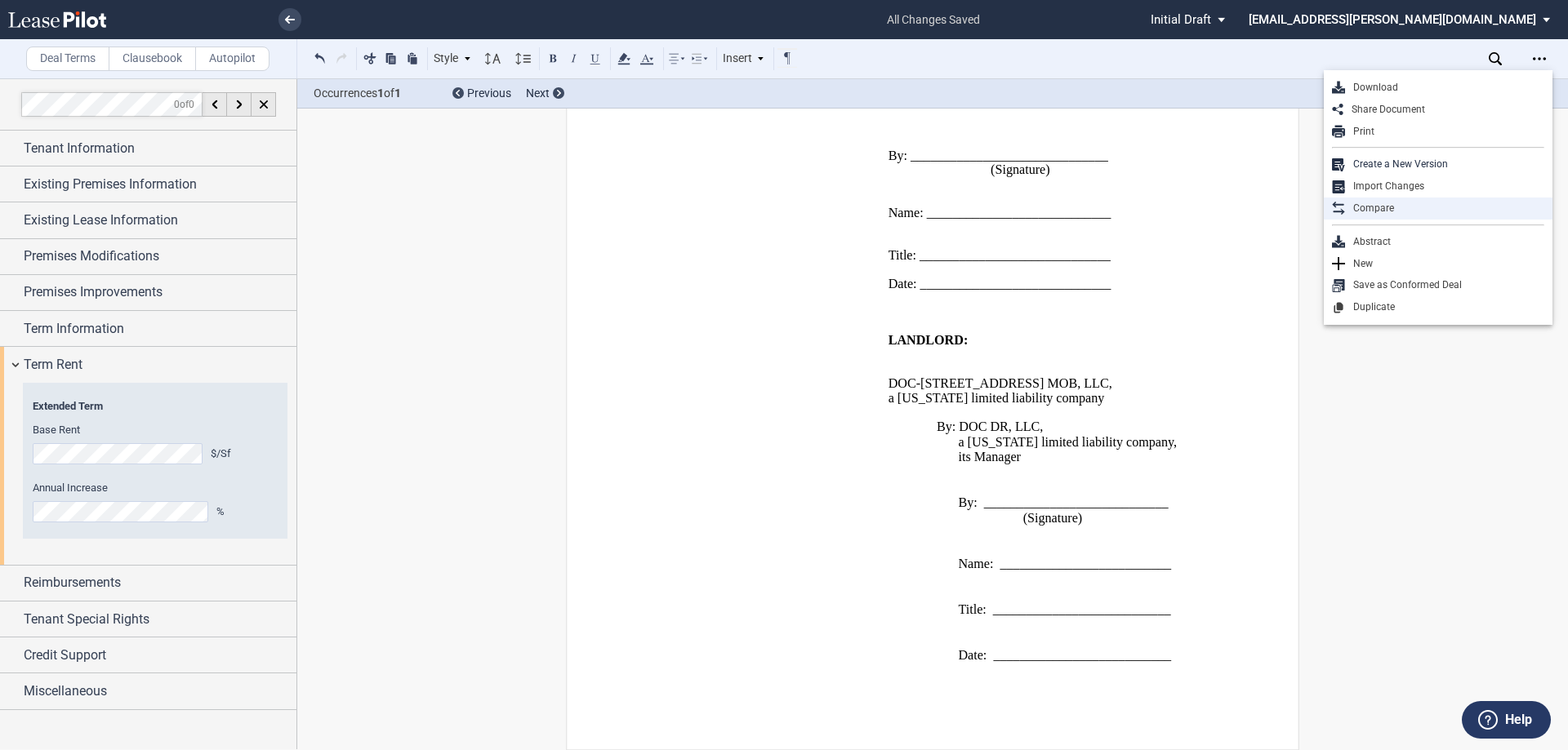
click at [1399, 203] on div "Compare" at bounding box center [1445, 208] width 199 height 14
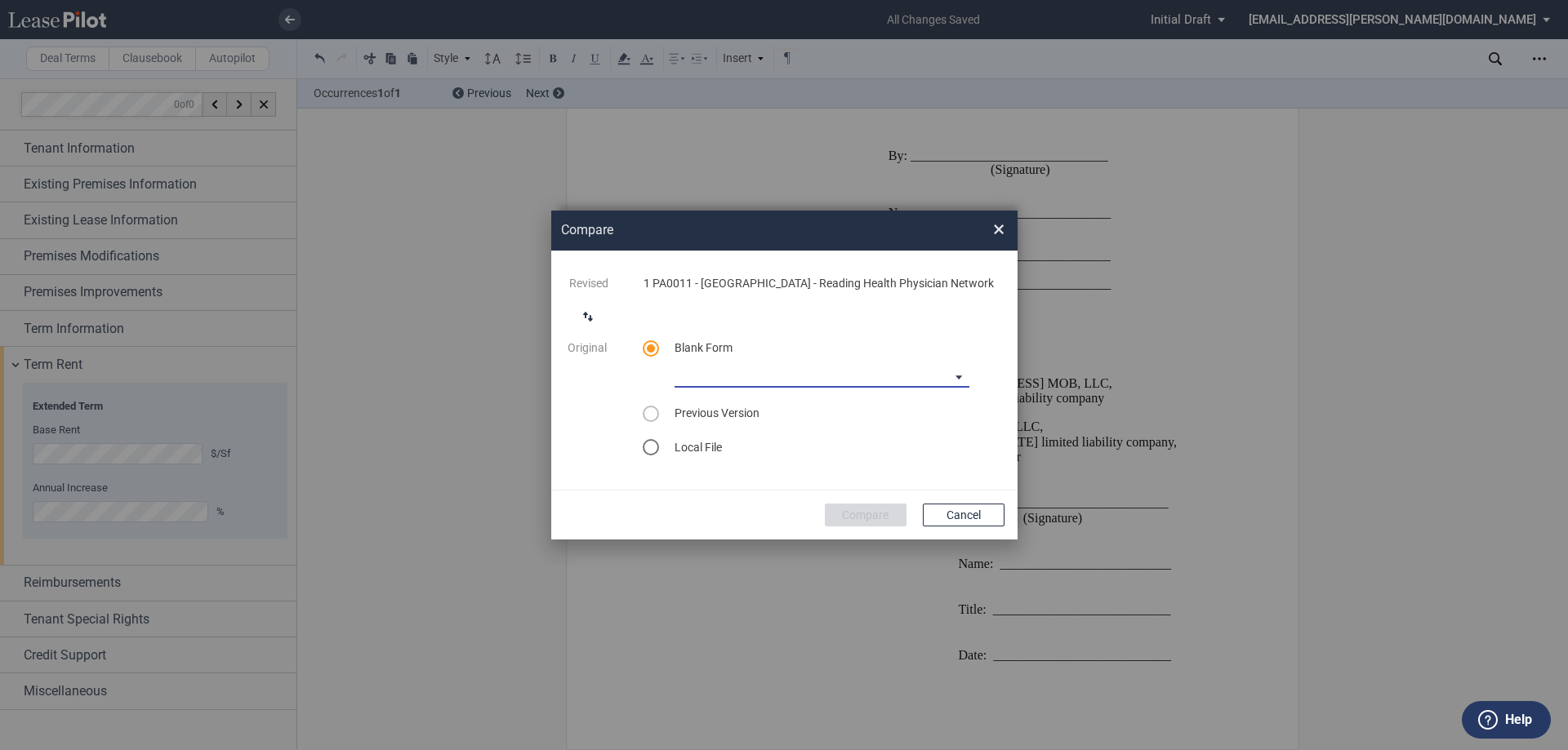
click at [781, 383] on md-select "Medical Office Amendment Blank Form Medical Office Assignment Blank Form" at bounding box center [822, 375] width 295 height 24
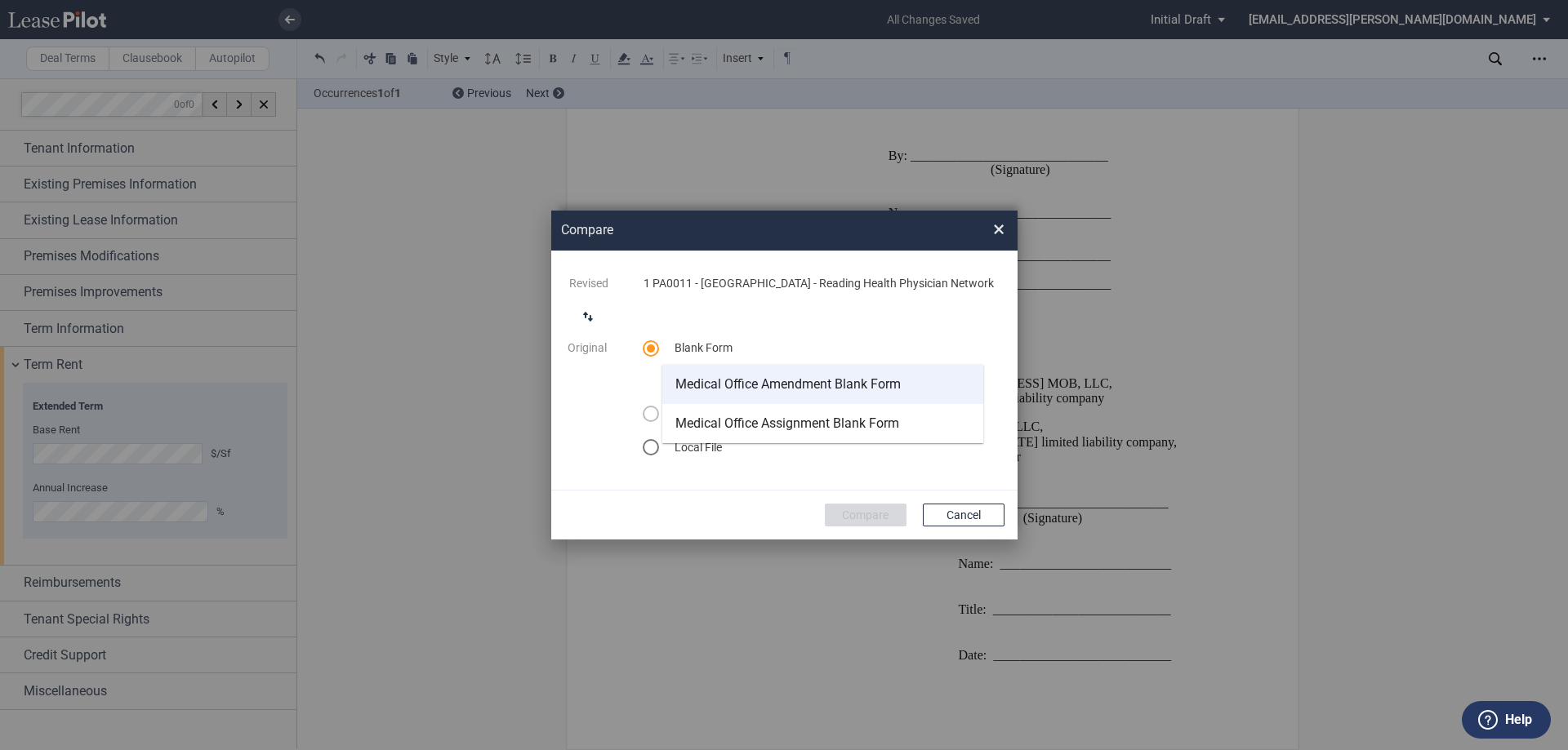
click at [822, 391] on div "Medical Office Amendment Blank Form" at bounding box center [788, 384] width 226 height 18
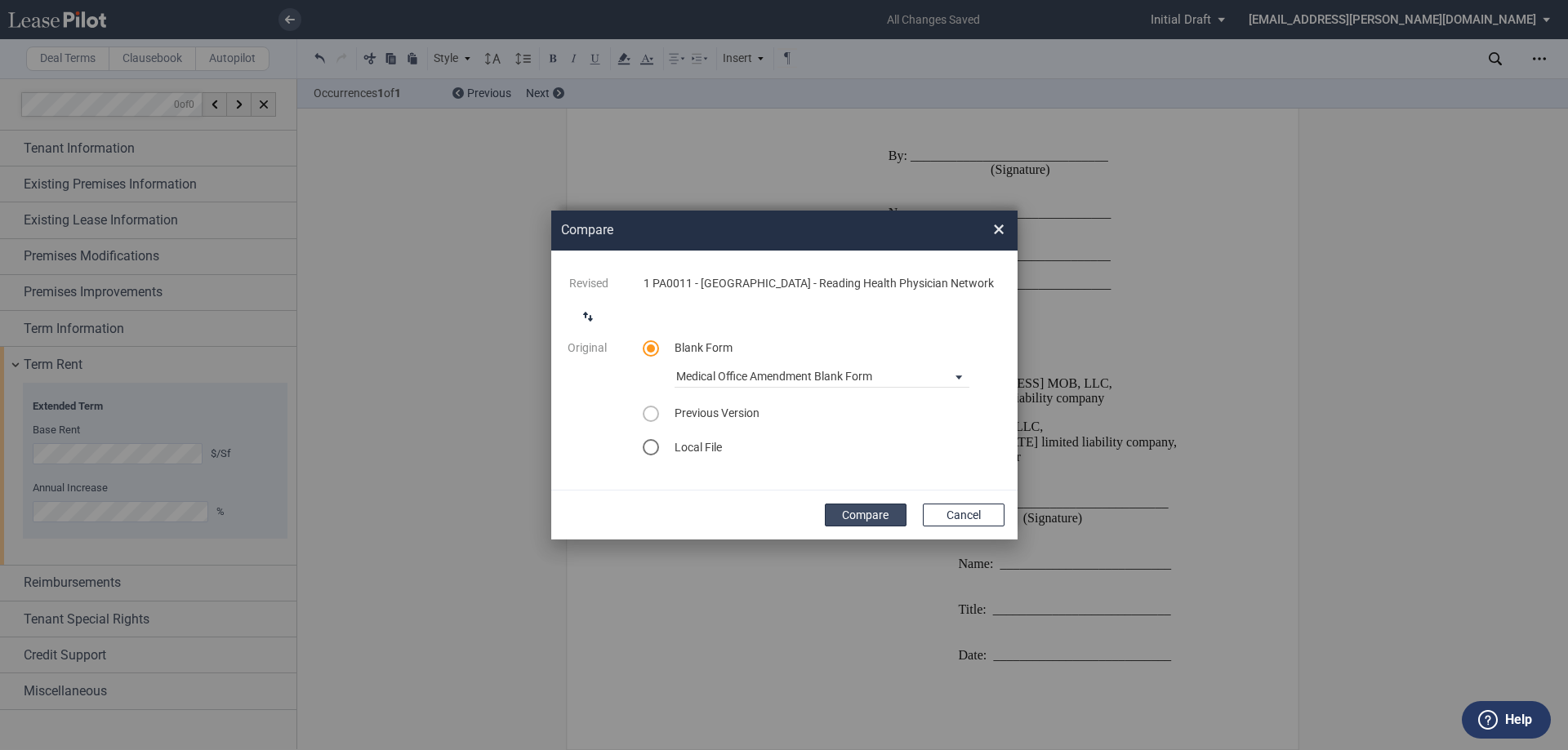
click at [859, 526] on button "Compare" at bounding box center [865, 516] width 81 height 23
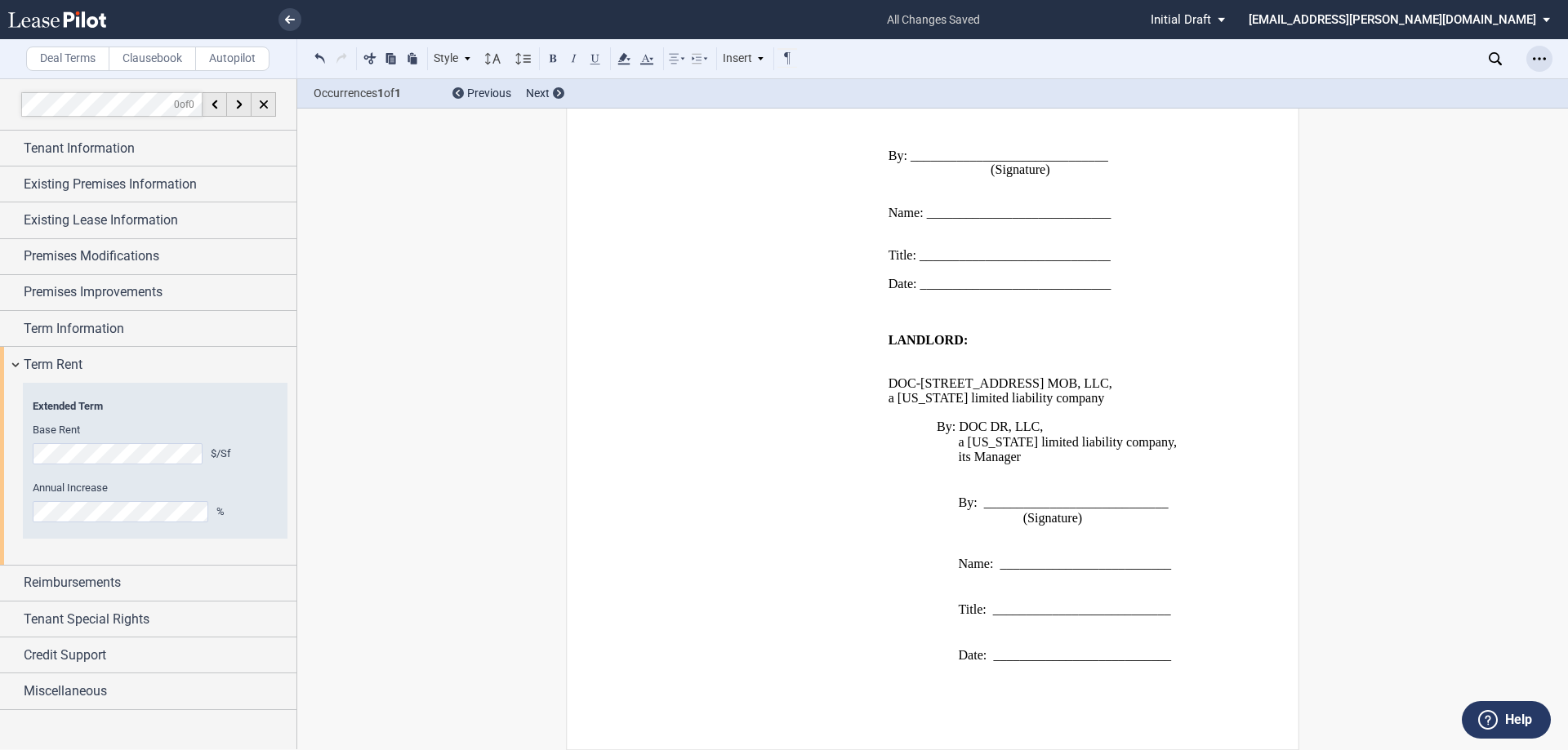
click at [1550, 57] on div "Open Lease options menu" at bounding box center [1539, 58] width 26 height 26
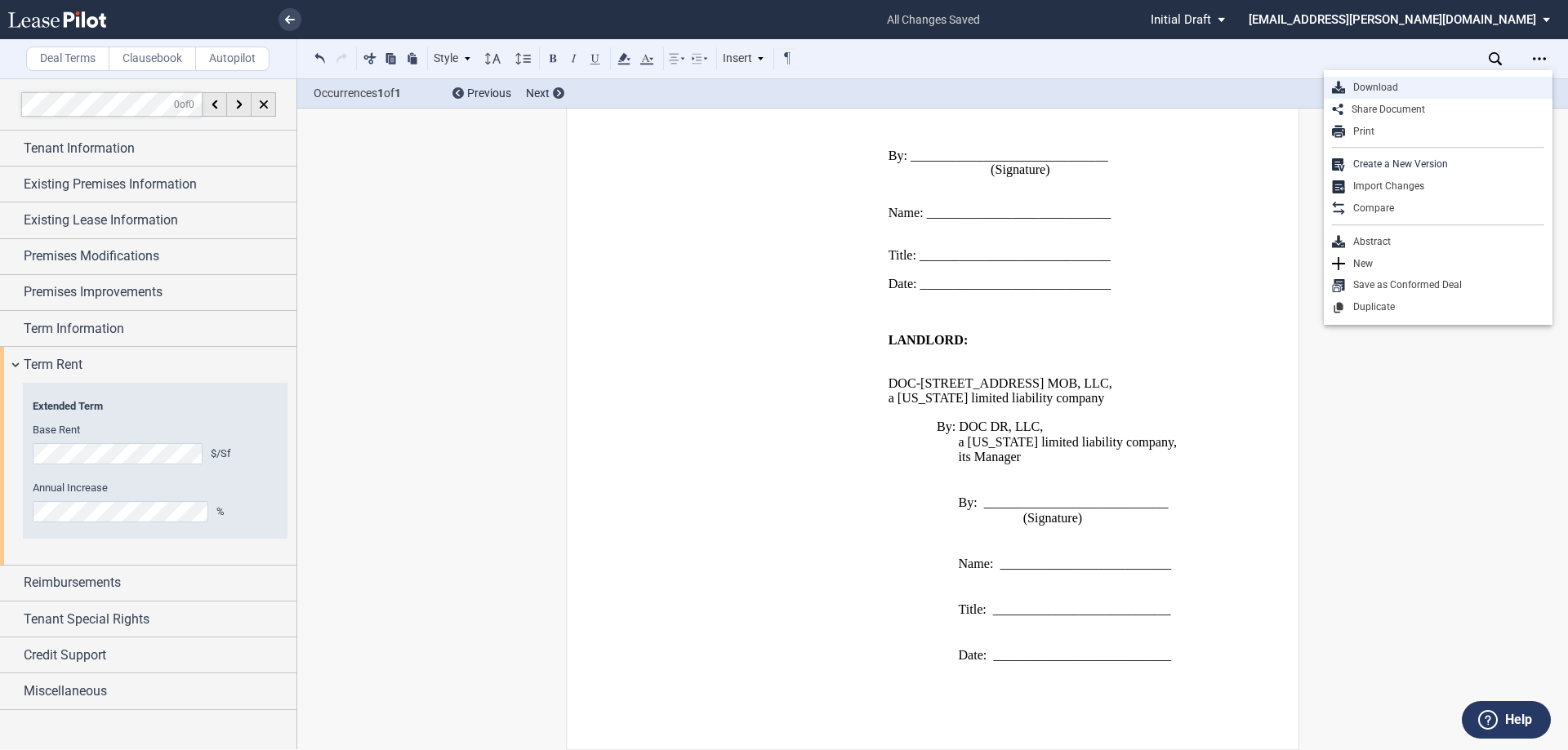
click at [1393, 85] on div "Download" at bounding box center [1445, 88] width 199 height 14
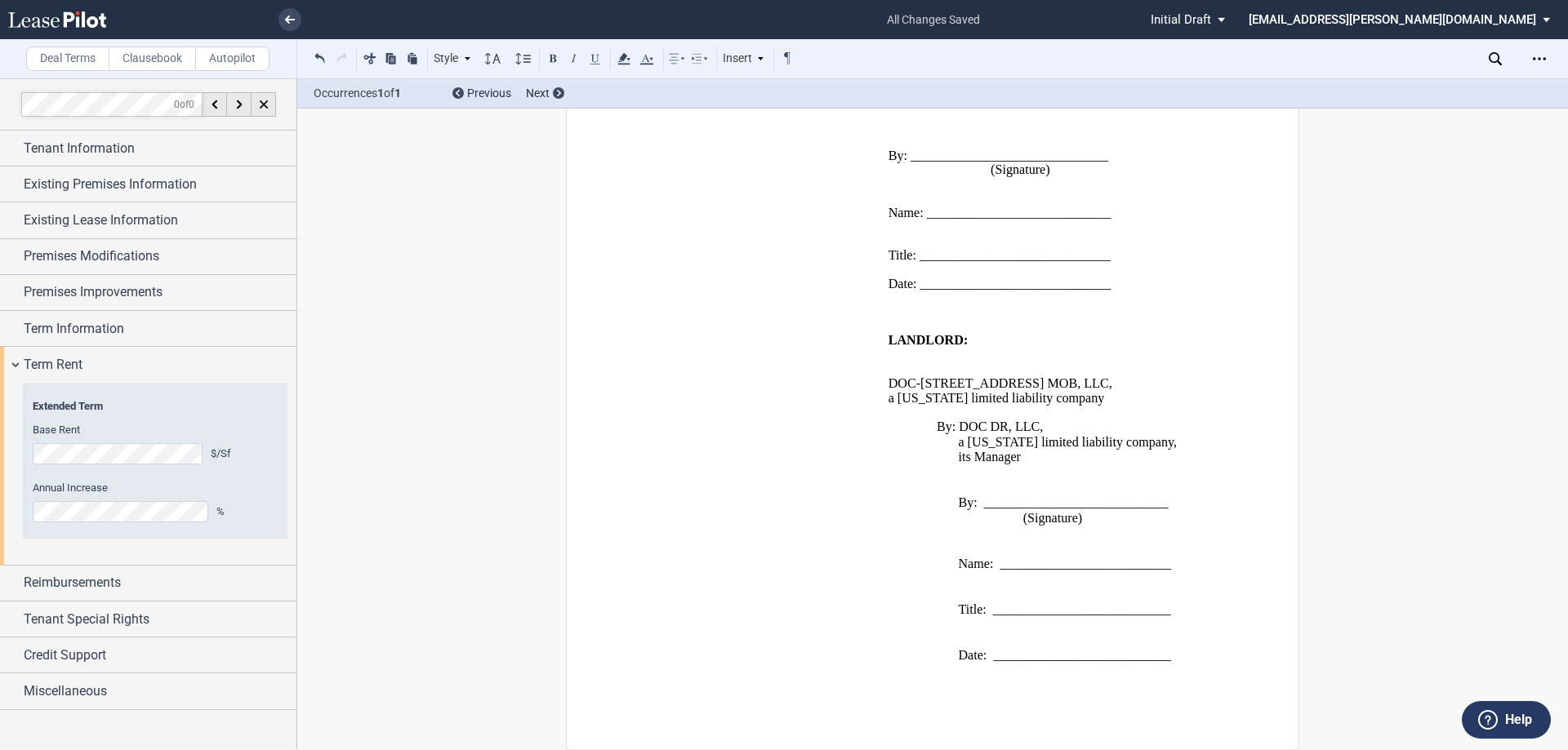
click at [841, 673] on td "WITNESSES: ___________________________ (Witness Signature) ____________________…" at bounding box center [768, 505] width 228 height 344
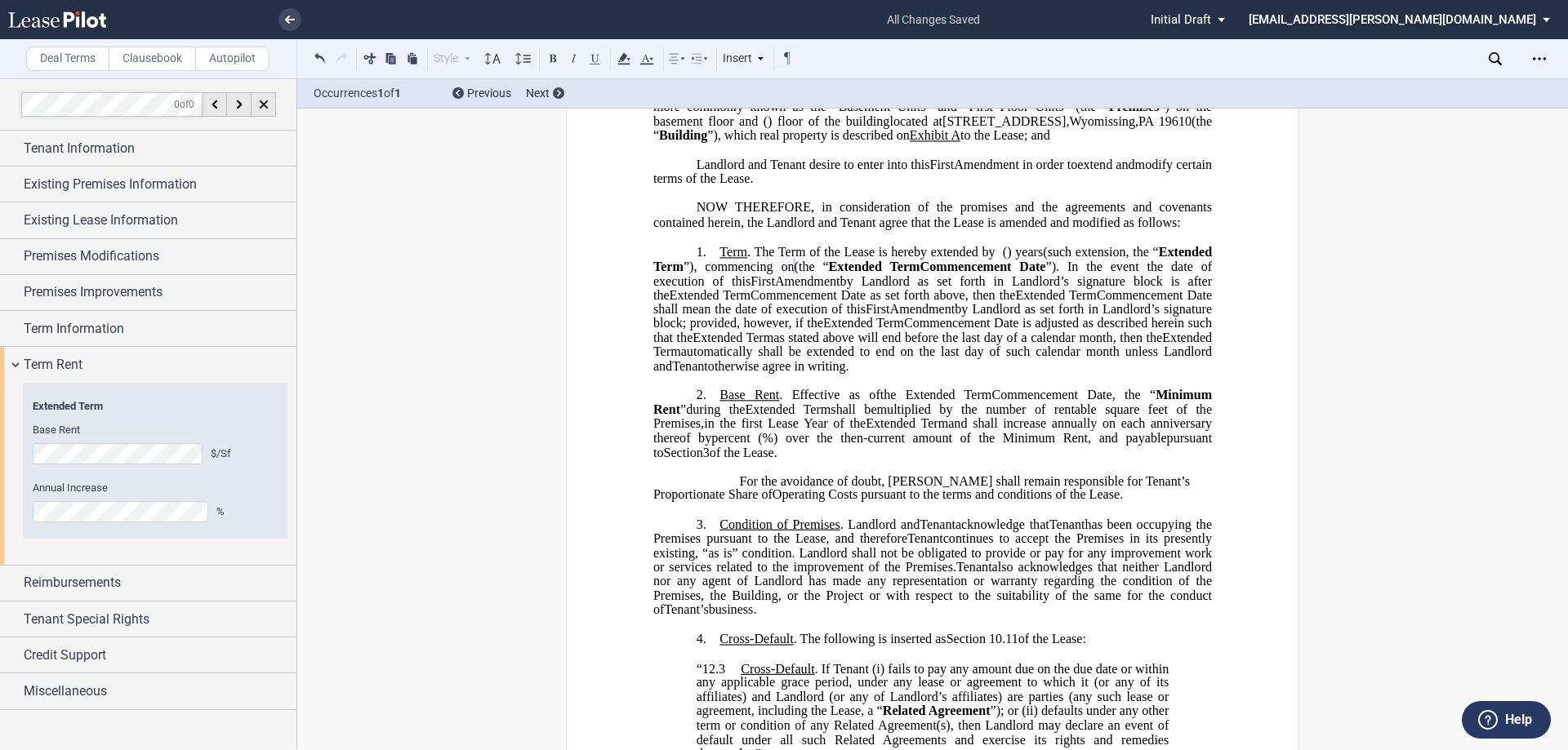
scroll to position [327, 0]
